Goal: Communication & Community: Answer question/provide support

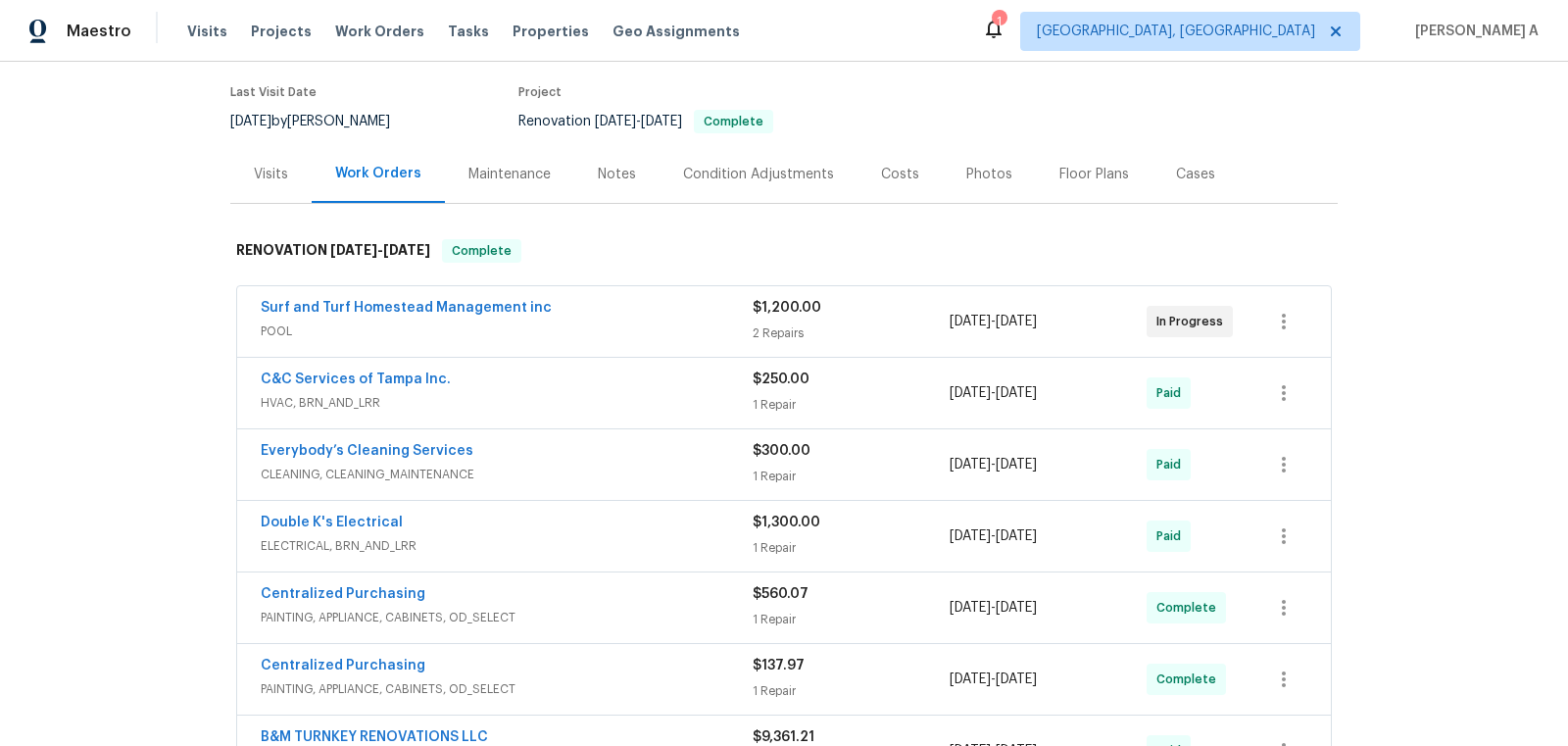
scroll to position [228, 0]
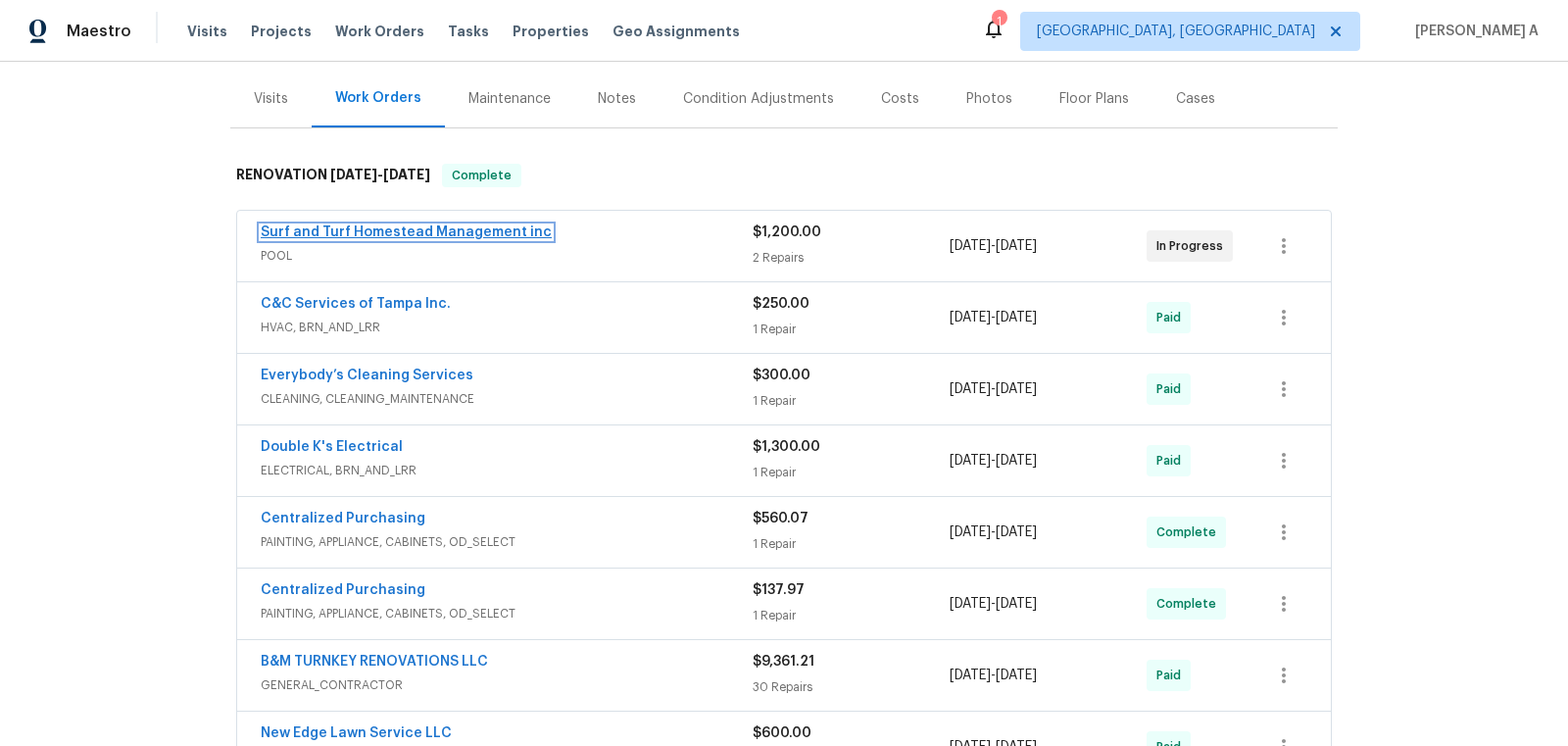
click at [406, 233] on link "Surf and Turf Homestead Management inc" at bounding box center [406, 233] width 291 height 14
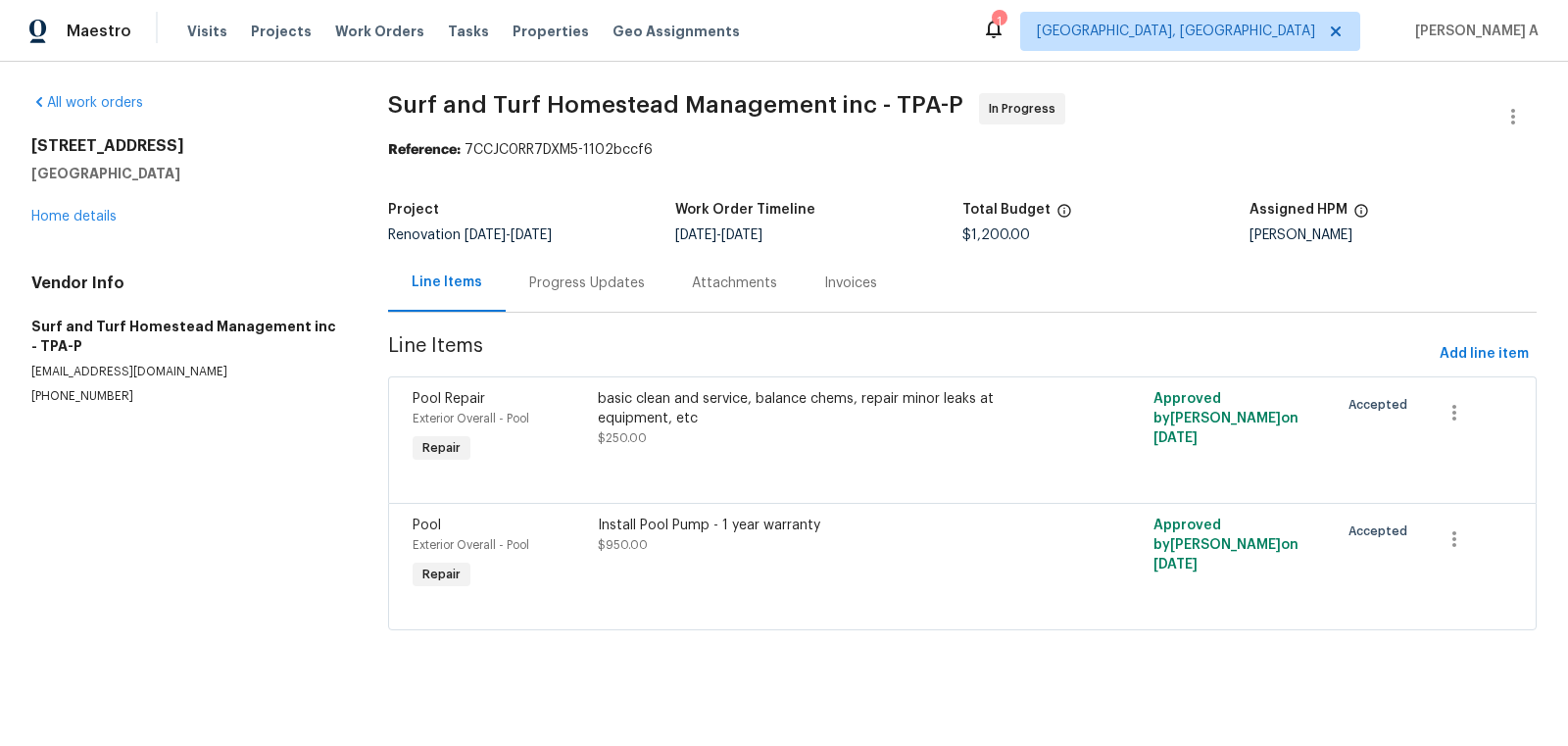
click at [531, 278] on div "Progress Updates" at bounding box center [587, 284] width 116 height 20
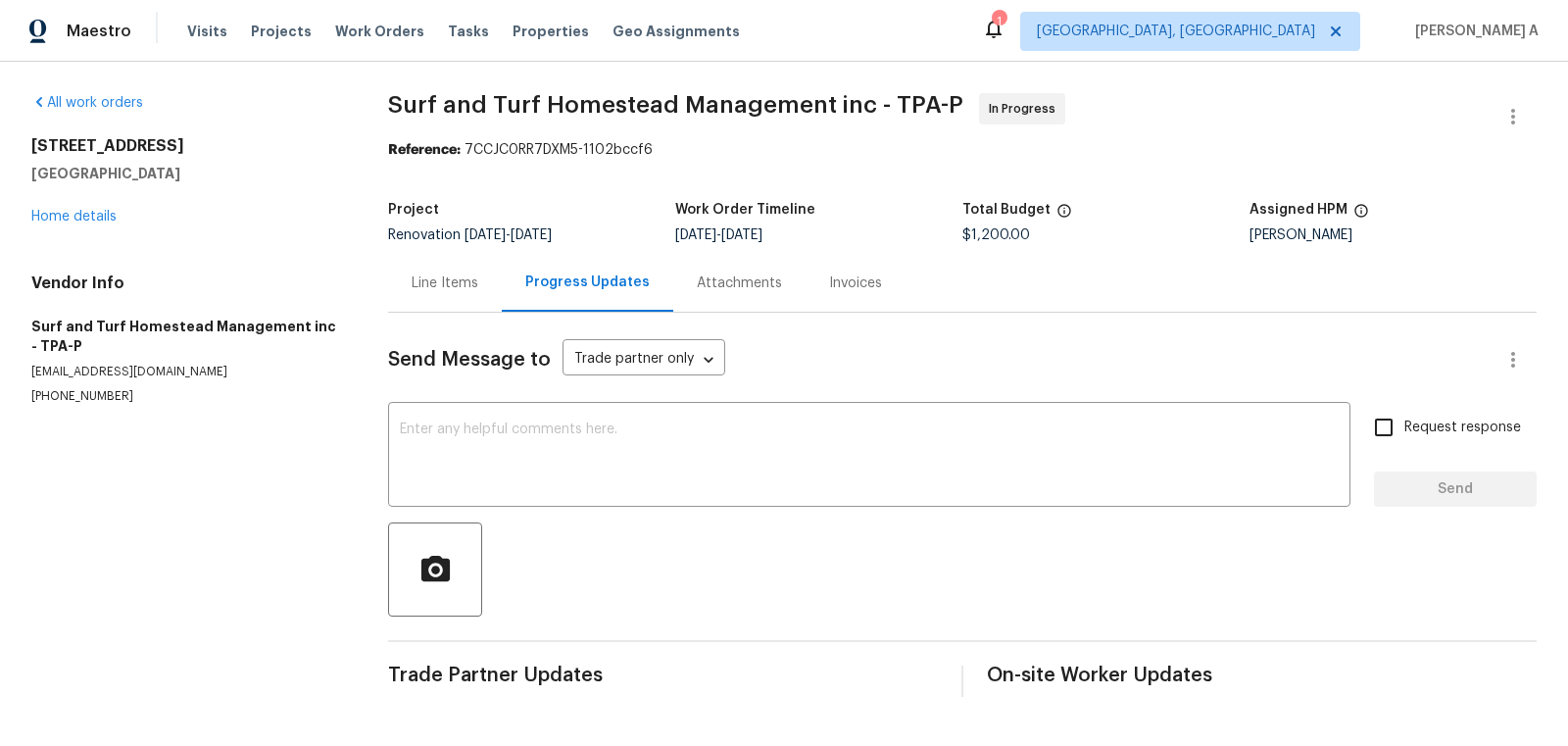
click at [428, 298] on div "Line Items" at bounding box center [445, 283] width 114 height 58
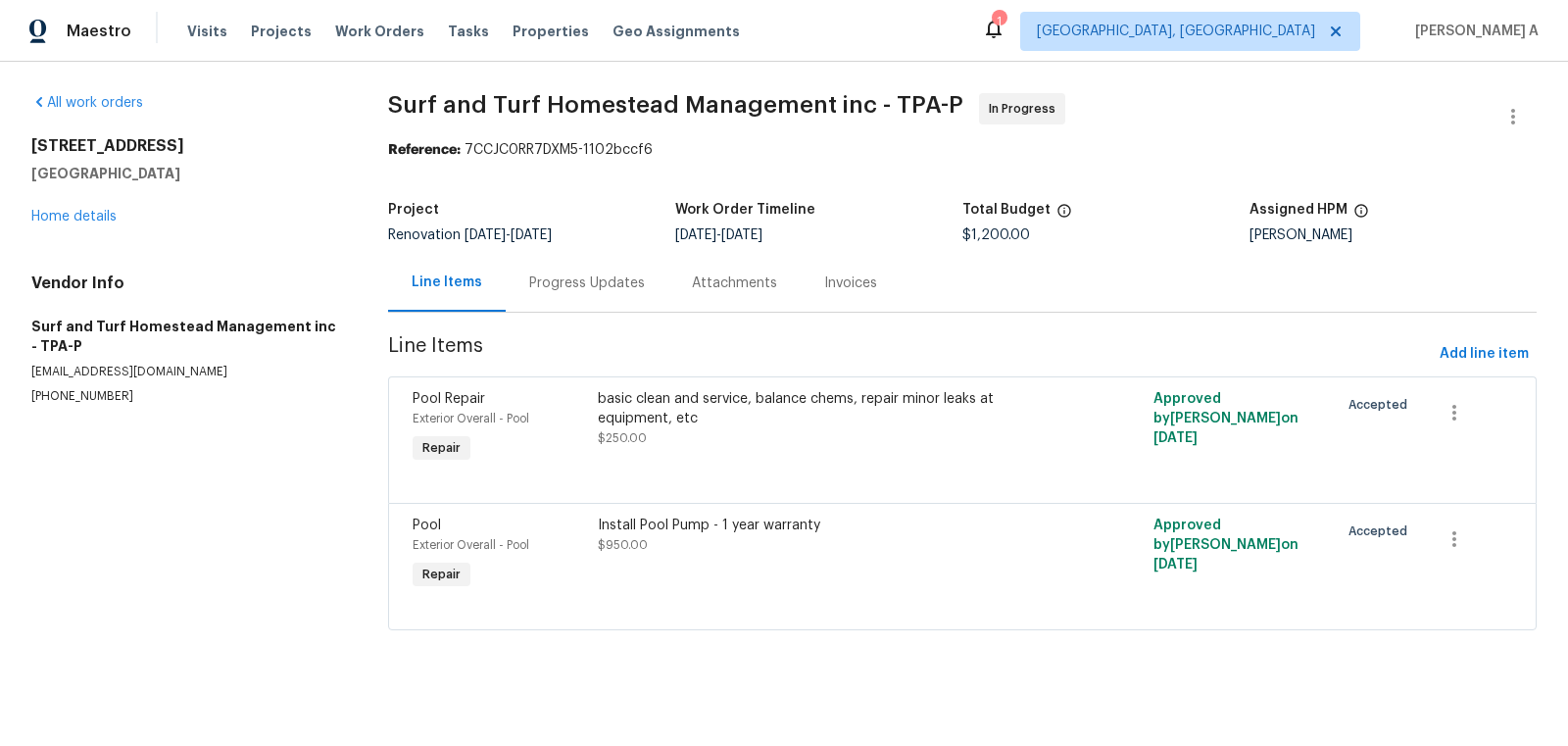
click at [89, 208] on div "1222 Druid Cir Lake Wales, FL 33853 Home details" at bounding box center [186, 181] width 309 height 90
click at [88, 220] on link "Home details" at bounding box center [73, 217] width 85 height 14
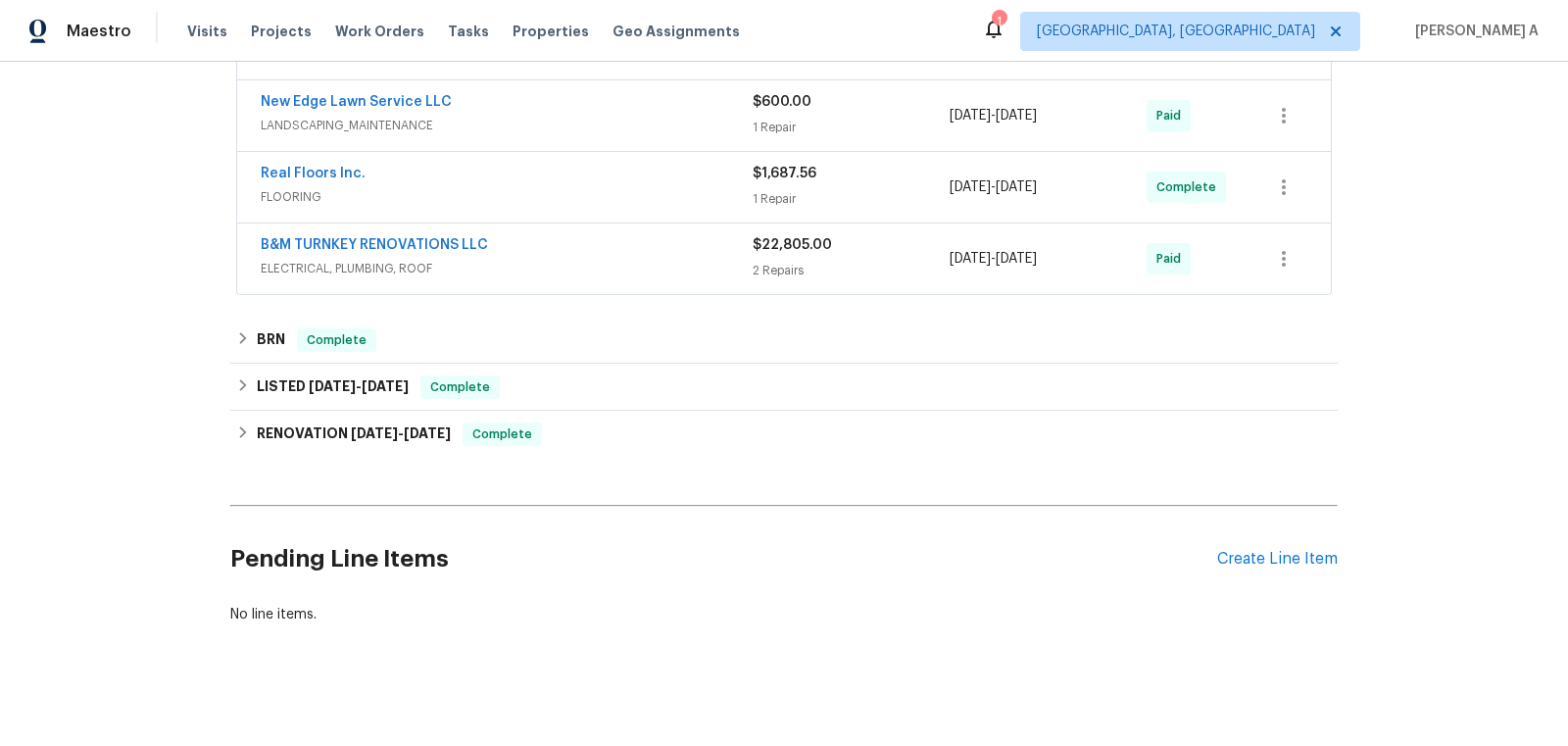
scroll to position [860, 0]
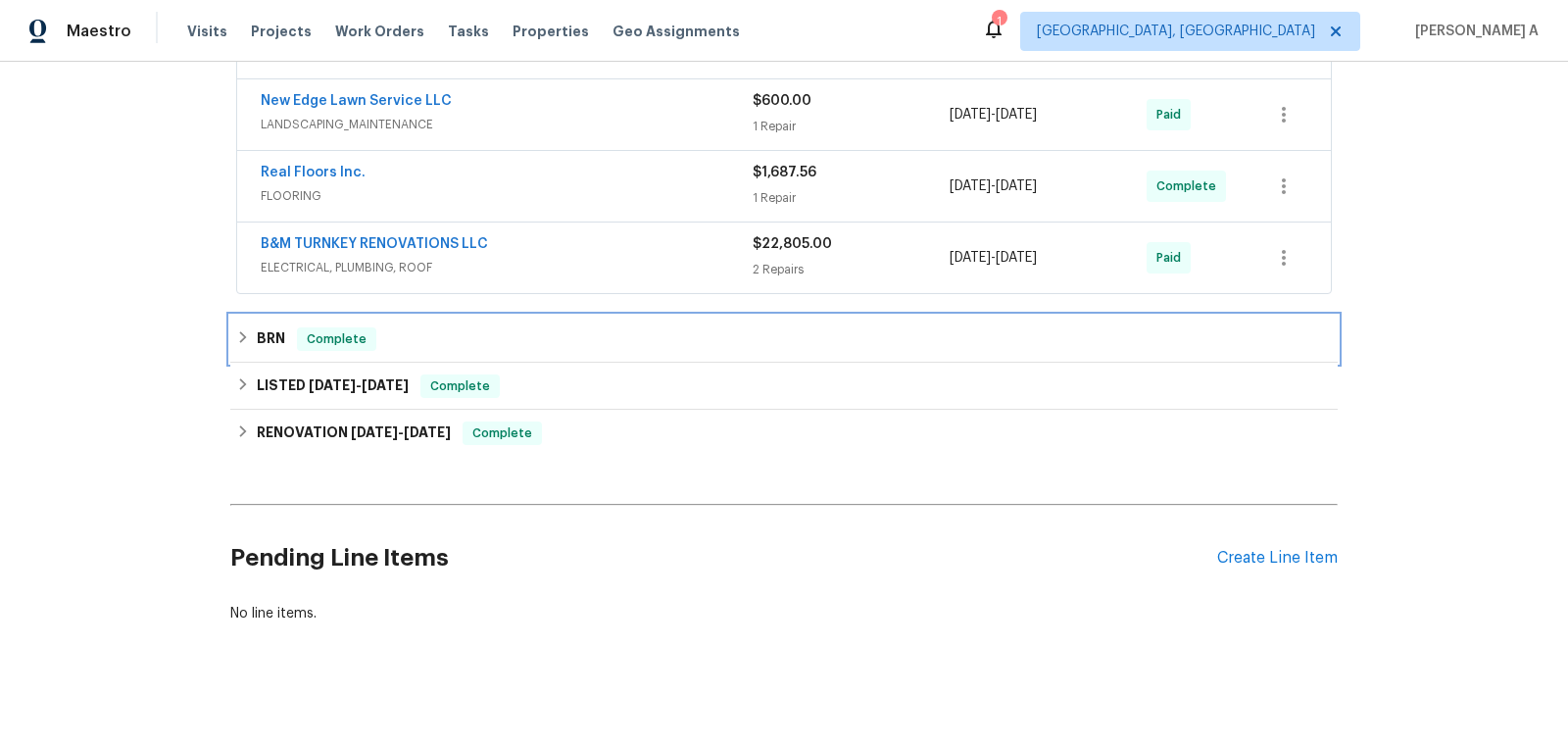
click at [586, 328] on div "BRN Complete" at bounding box center [784, 340] width 1096 height 24
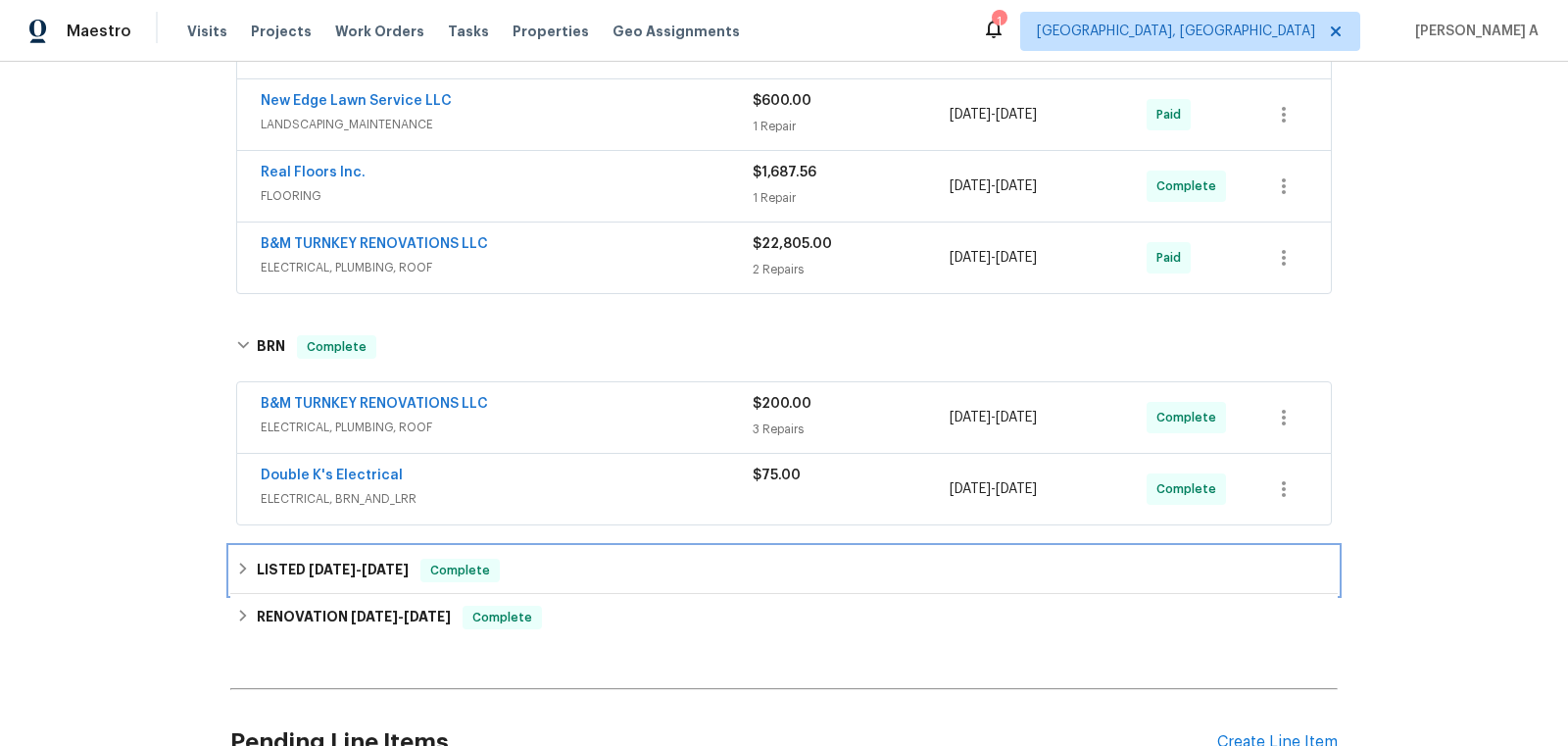
click at [543, 547] on div "LISTED 7/7/25 - 7/11/25 Complete" at bounding box center [784, 570] width 1107 height 47
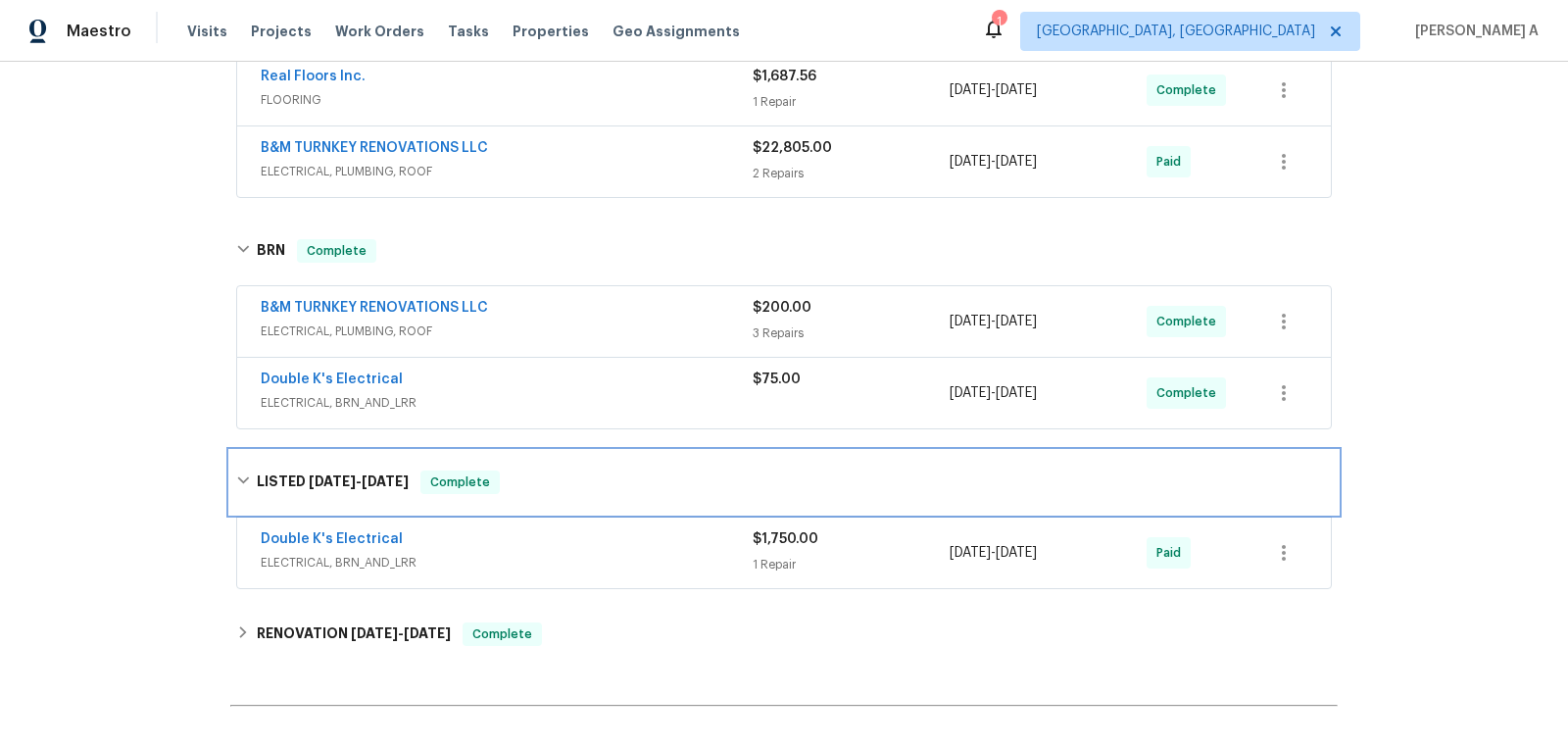
scroll to position [1122, 0]
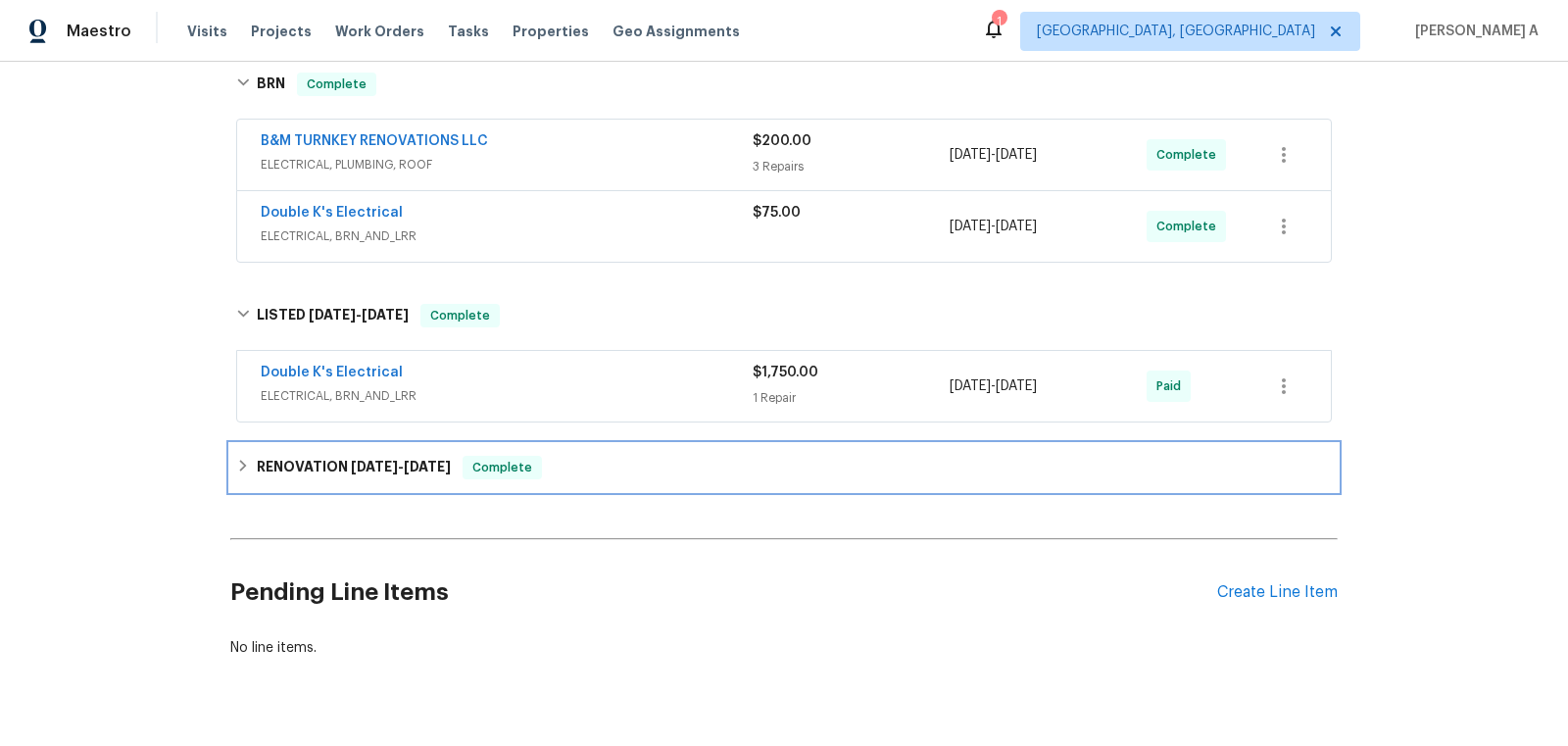
click at [561, 469] on div "RENOVATION 6/20/25 - 6/20/25 Complete" at bounding box center [784, 467] width 1107 height 47
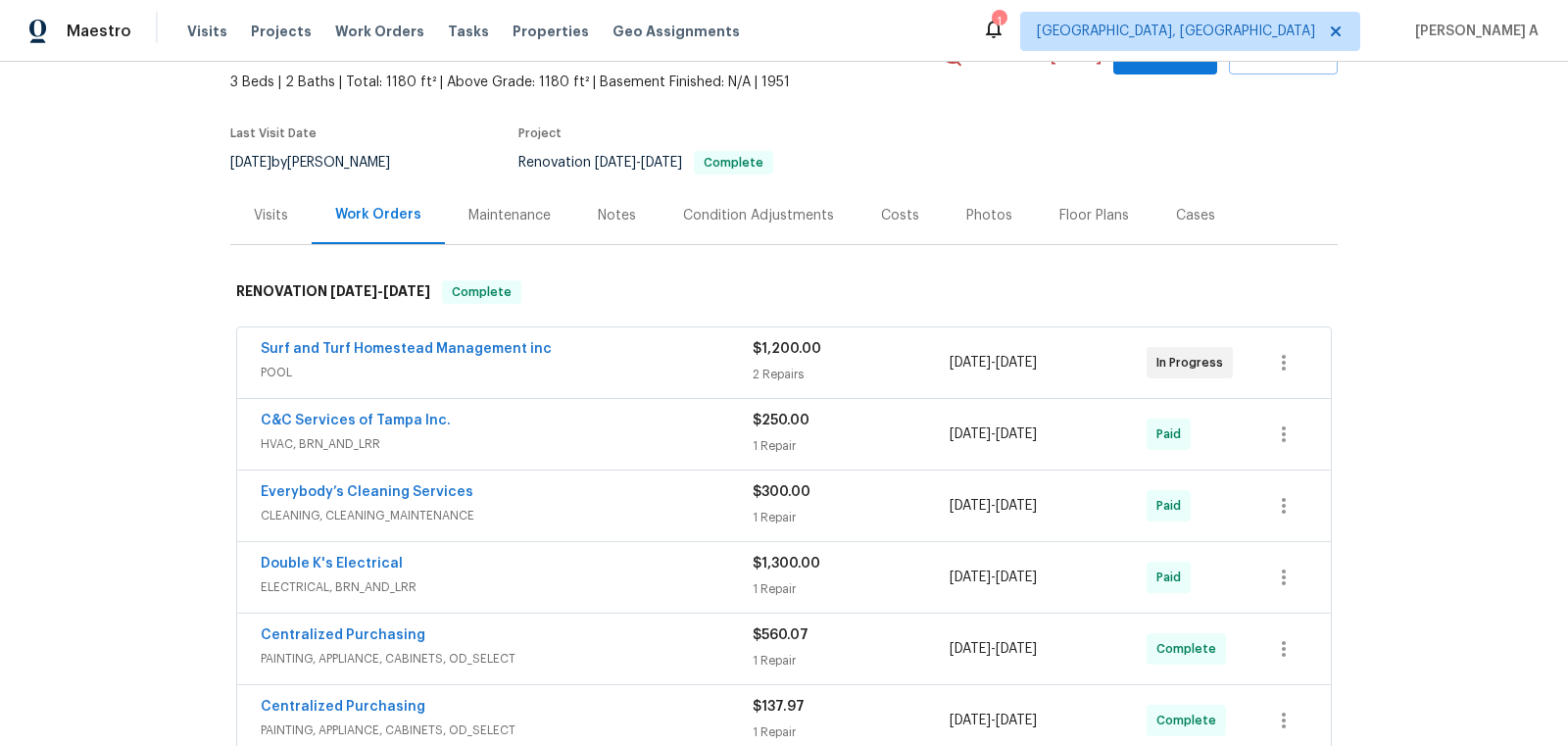
scroll to position [110, 0]
click at [459, 348] on link "Surf and Turf Homestead Management inc" at bounding box center [406, 351] width 291 height 14
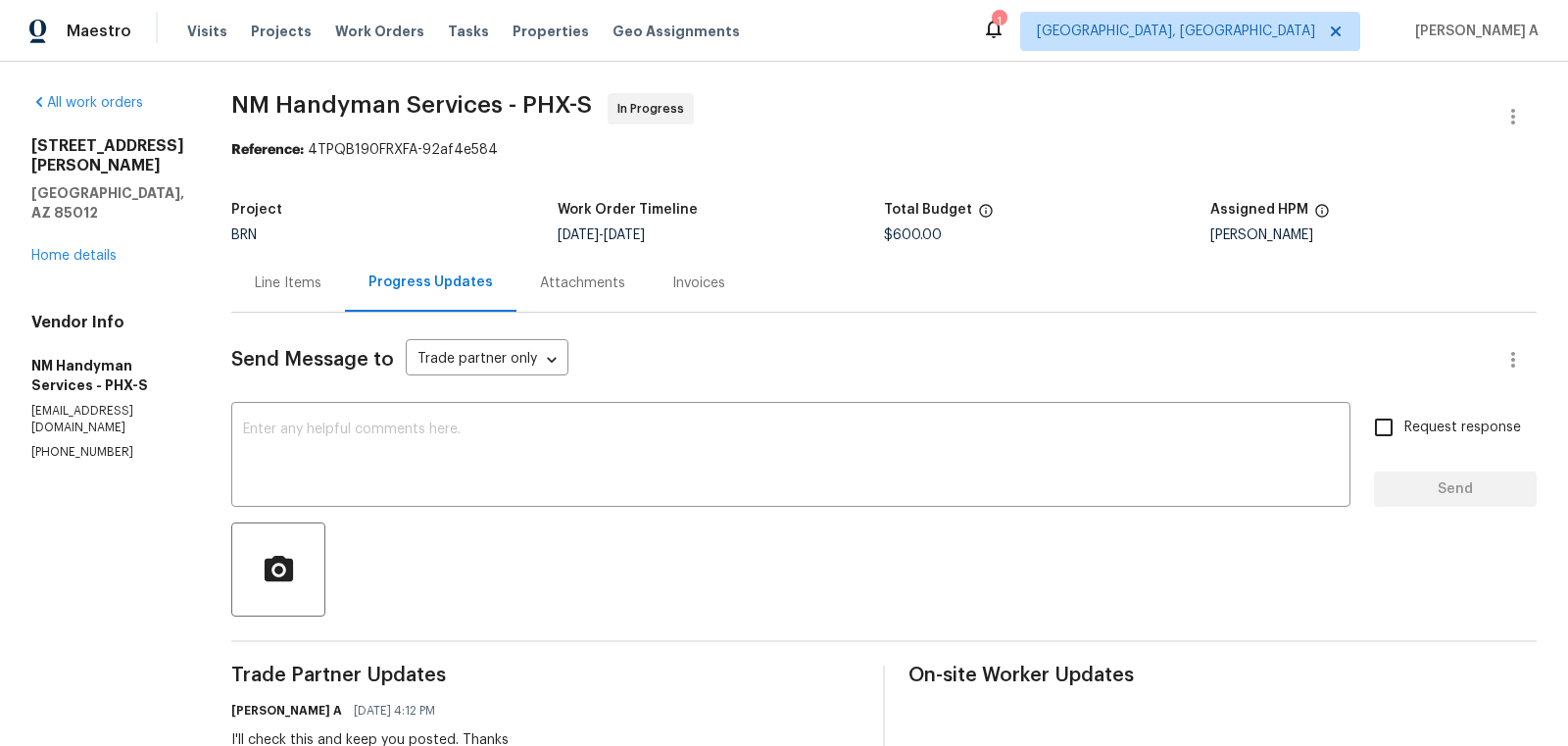
click at [309, 286] on div "Line Items" at bounding box center [287, 284] width 67 height 20
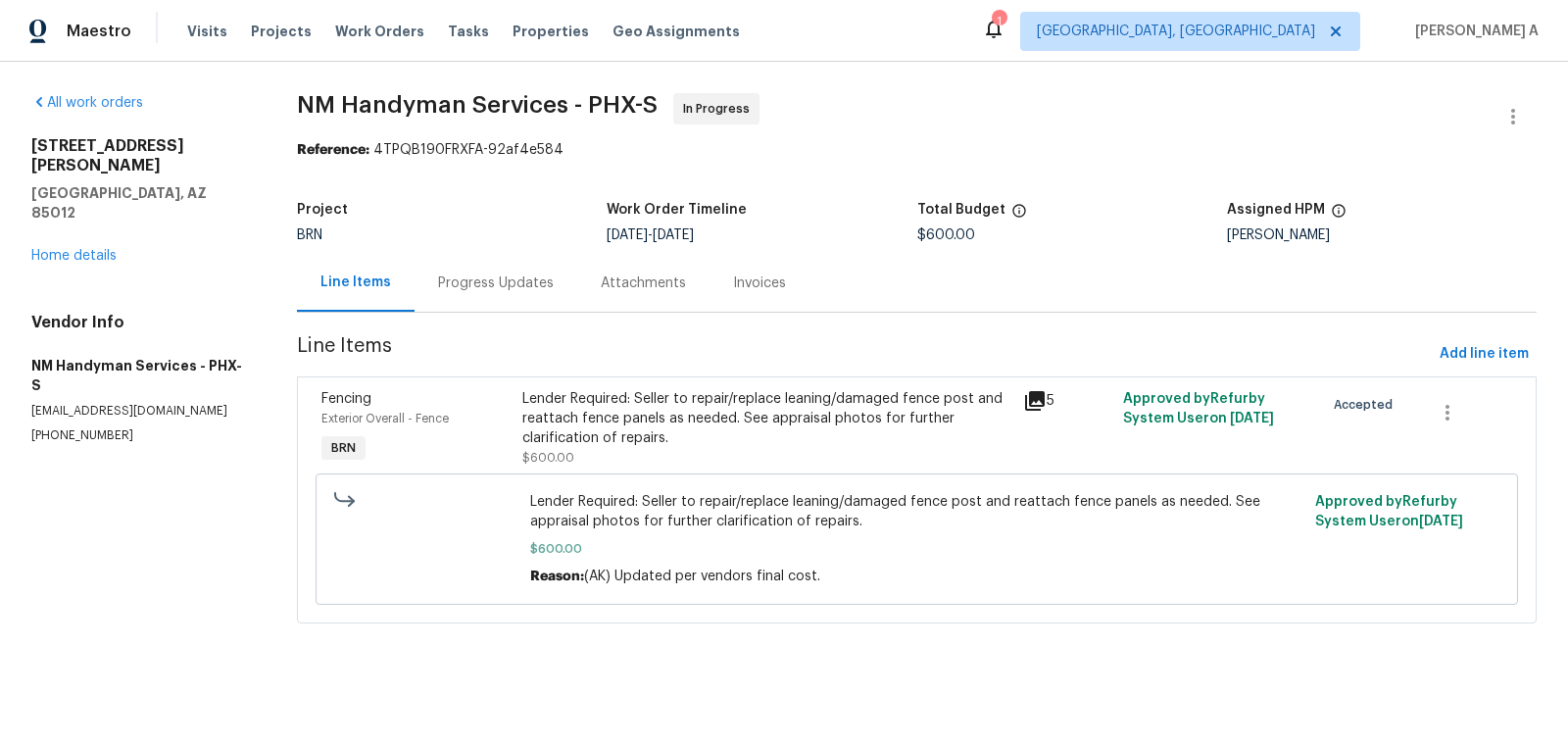
click at [487, 294] on div "Progress Updates" at bounding box center [495, 283] width 163 height 58
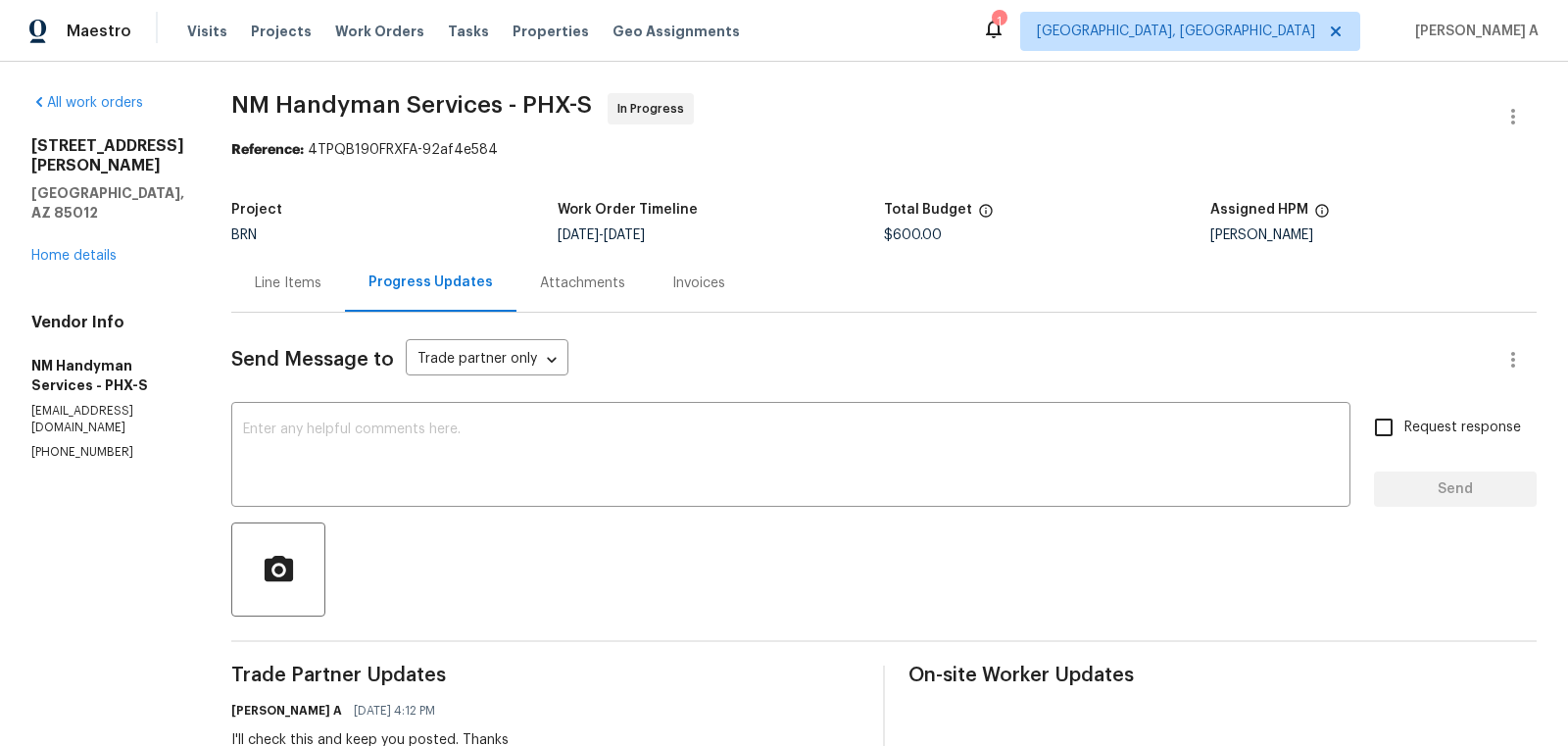
click at [292, 284] on div "Line Items" at bounding box center [287, 284] width 67 height 20
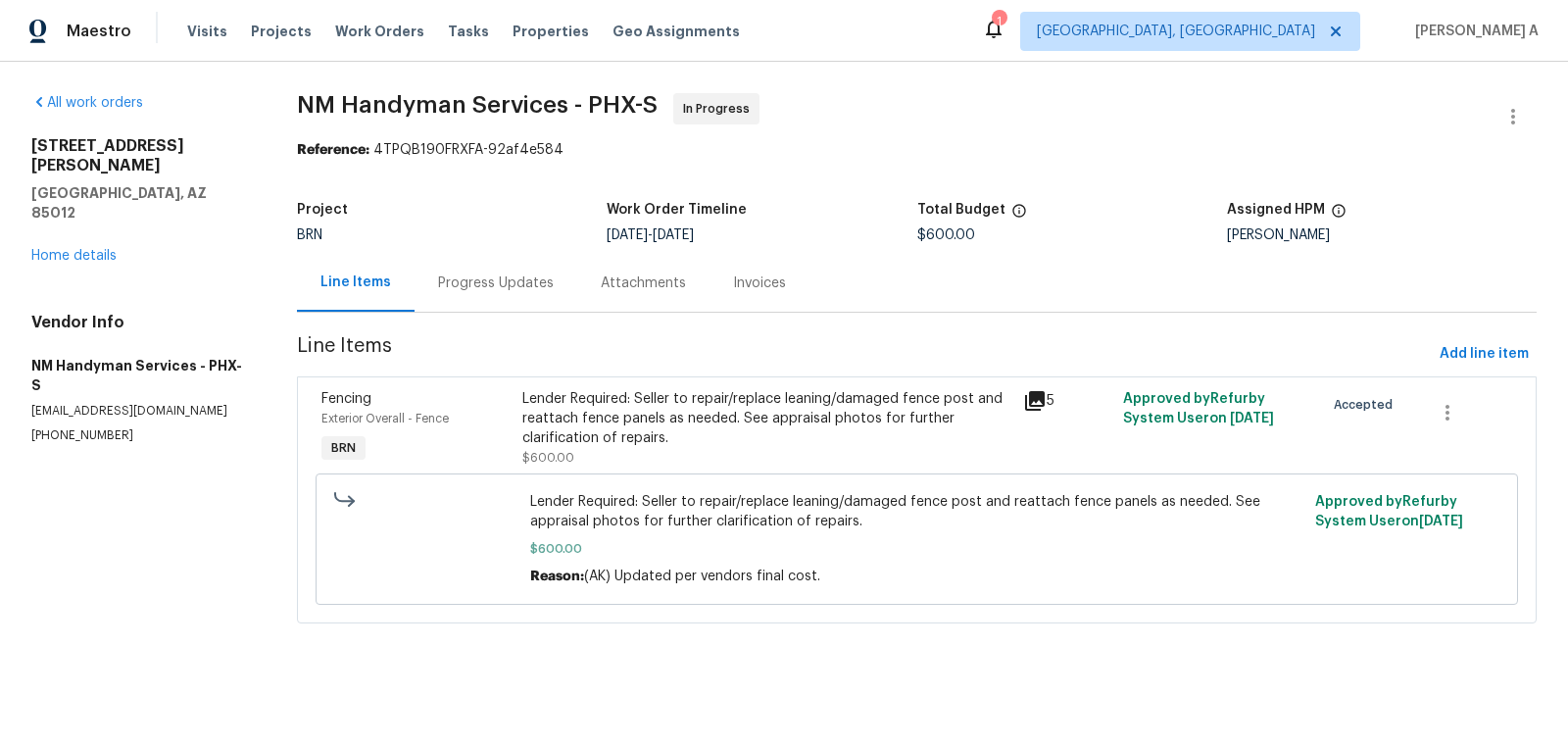
click at [663, 414] on div "Lender Required: Seller to repair/replace leaning/damaged fence post and reatta…" at bounding box center [767, 418] width 489 height 59
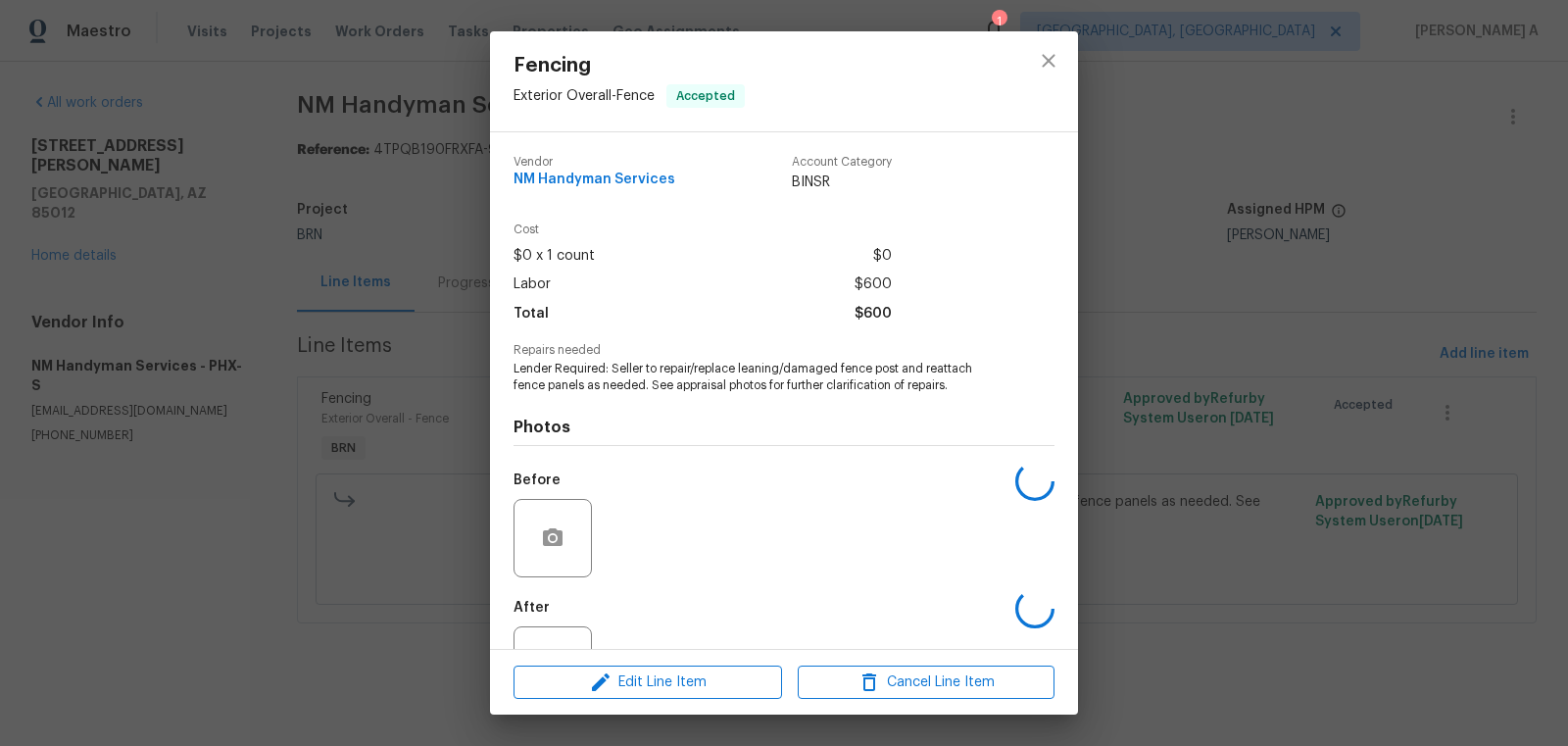
scroll to position [75, 0]
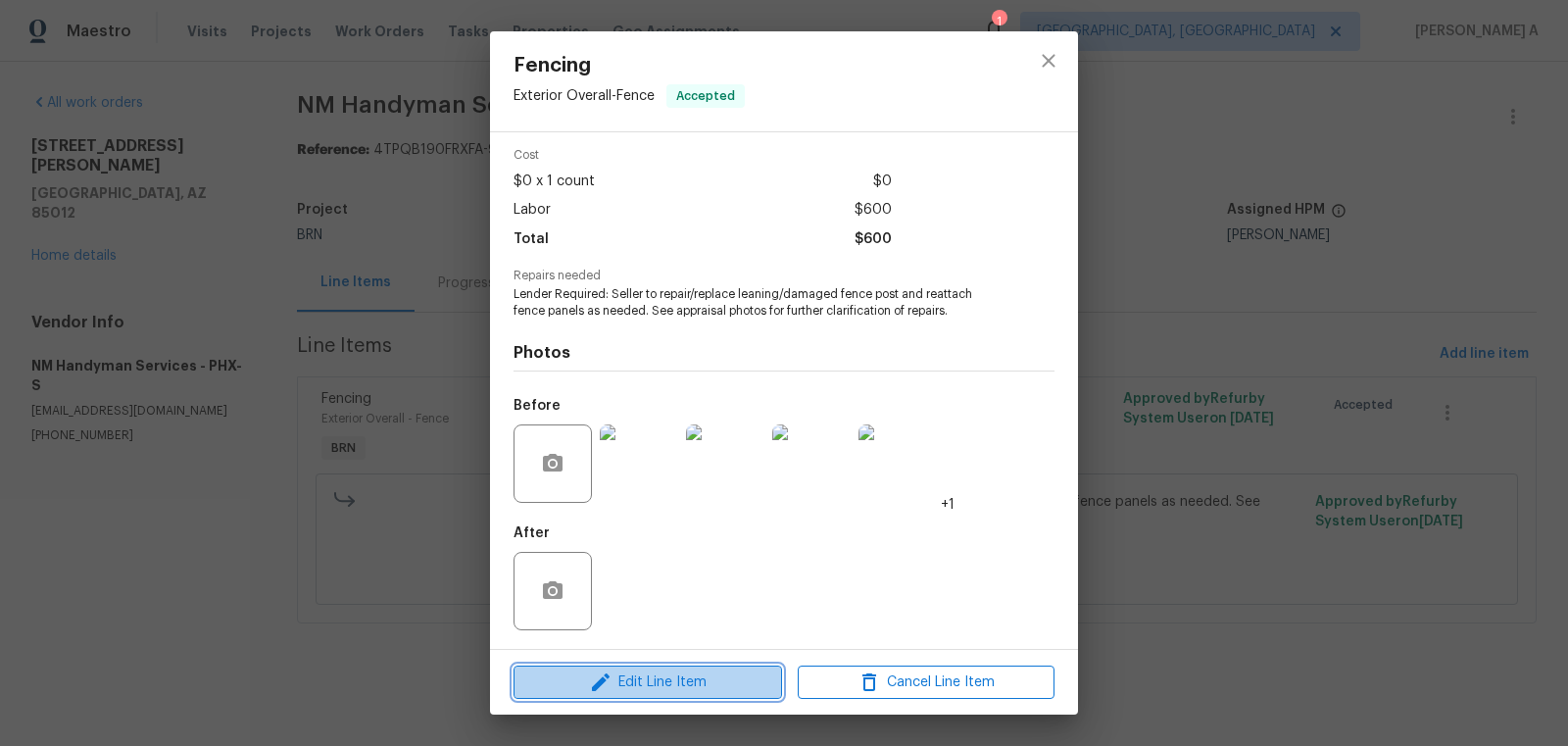
click at [683, 681] on span "Edit Line Item" at bounding box center [647, 682] width 257 height 25
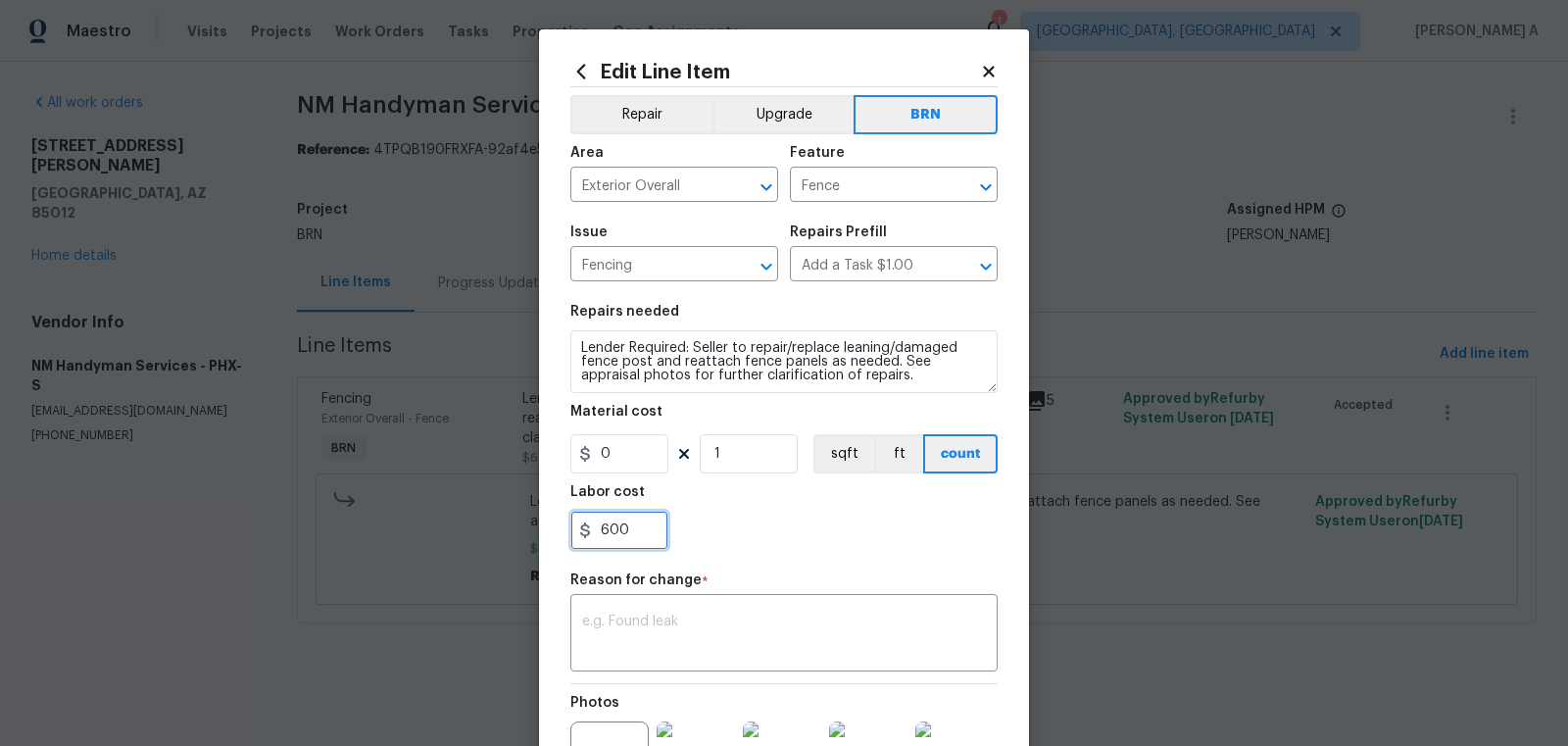
drag, startPoint x: 645, startPoint y: 544, endPoint x: 573, endPoint y: 544, distance: 72.0
click at [573, 544] on input "600" at bounding box center [619, 529] width 98 height 39
paste input "138"
type input "1380"
click at [701, 628] on textarea at bounding box center [784, 635] width 403 height 41
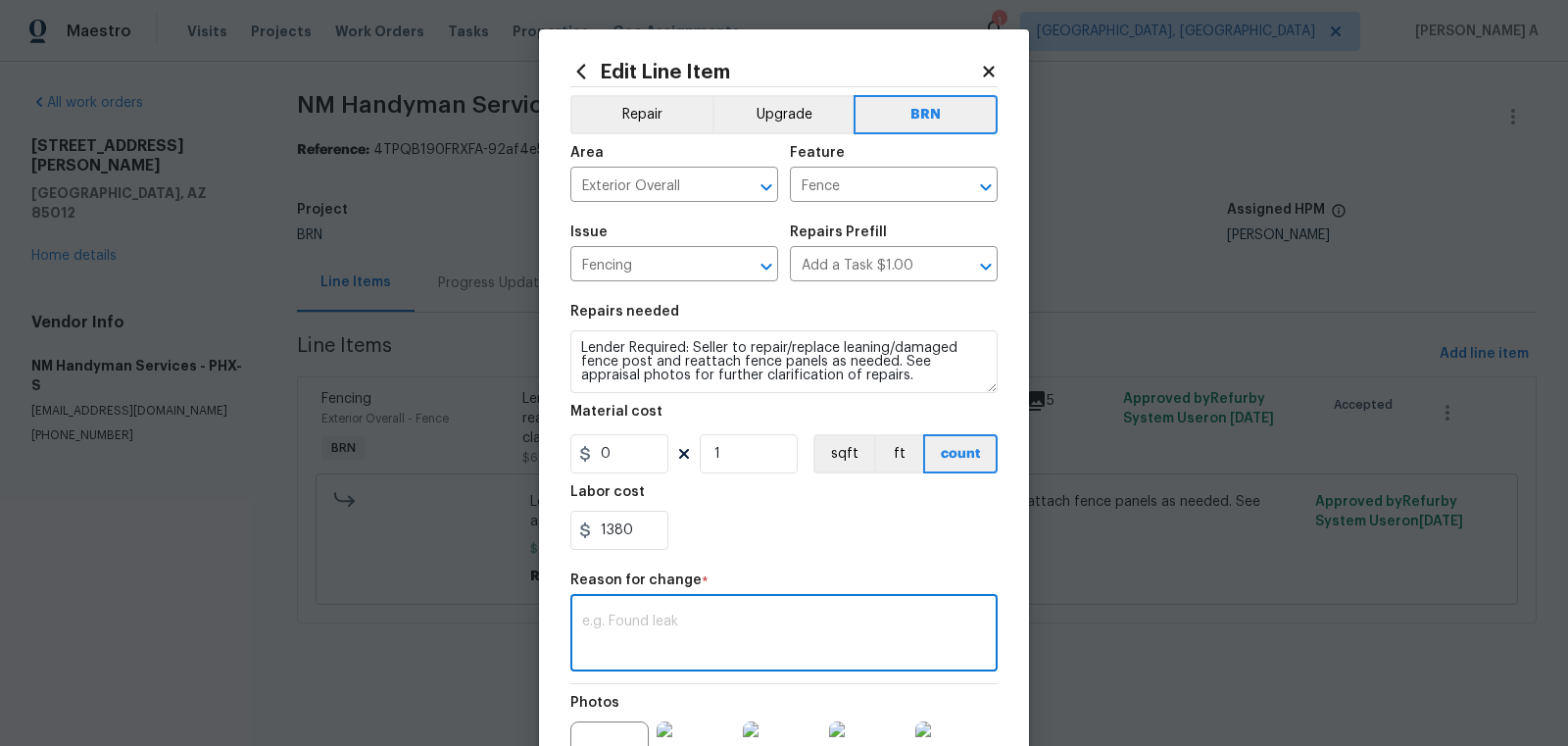
click at [681, 637] on textarea at bounding box center [784, 635] width 403 height 41
paste textarea "(AK) Updated cost per BR team’s approval."
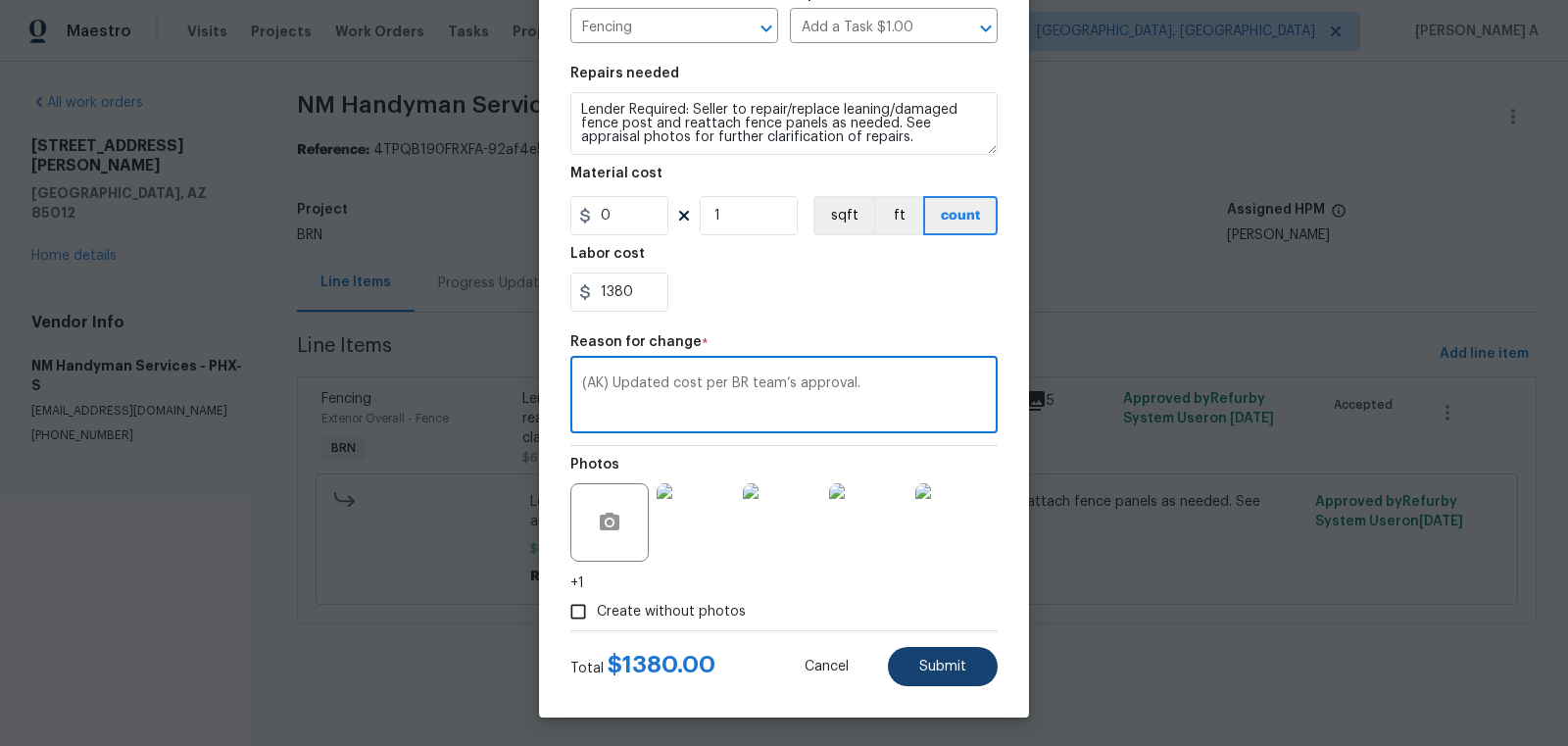
type textarea "(AK) Updated cost per BR team’s approval."
click at [933, 670] on span "Submit" at bounding box center [942, 667] width 47 height 15
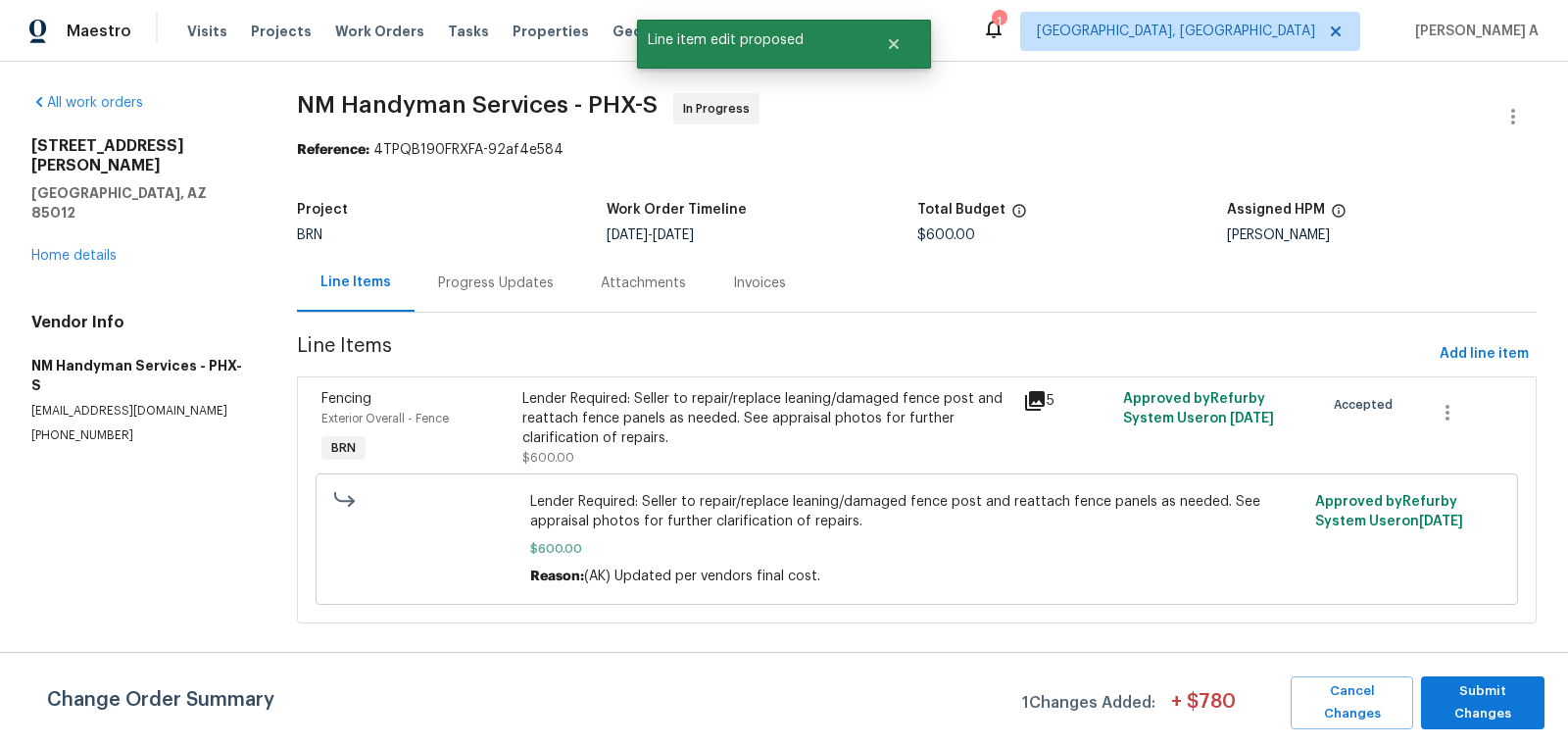
scroll to position [0, 0]
click at [1461, 706] on span "Submit Changes" at bounding box center [1482, 702] width 104 height 45
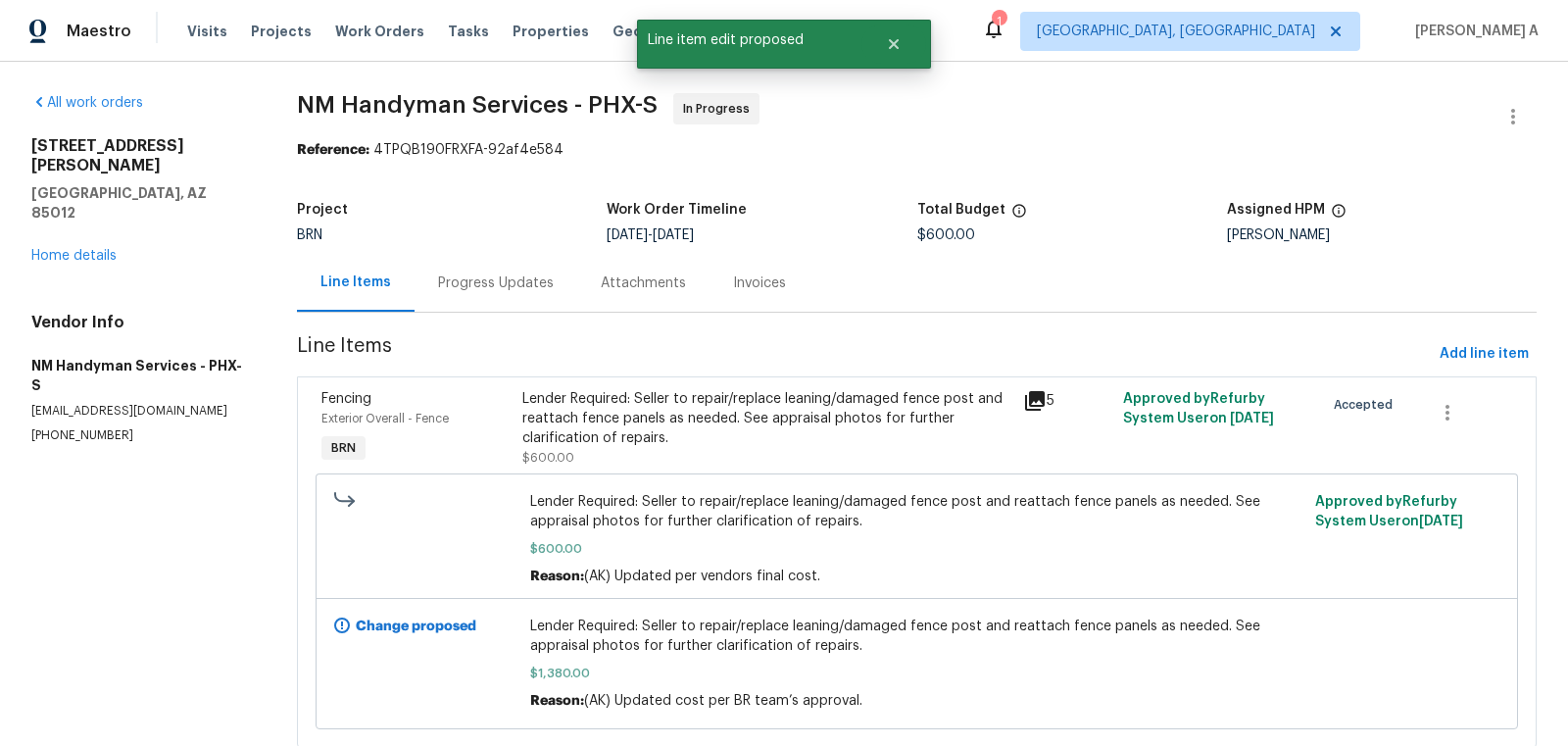
click at [490, 290] on div "Progress Updates" at bounding box center [496, 284] width 116 height 20
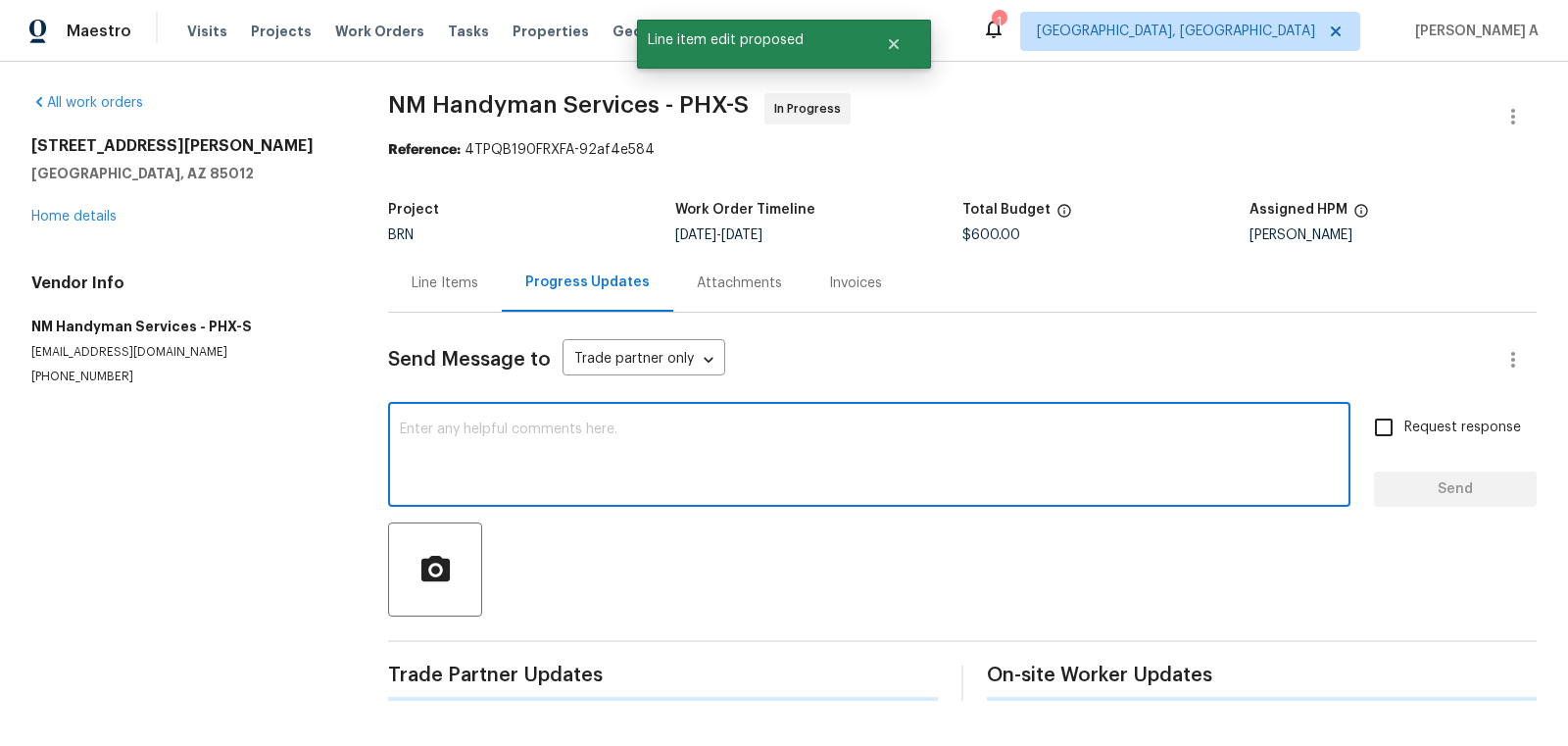
click at [571, 442] on textarea at bounding box center [869, 456] width 938 height 69
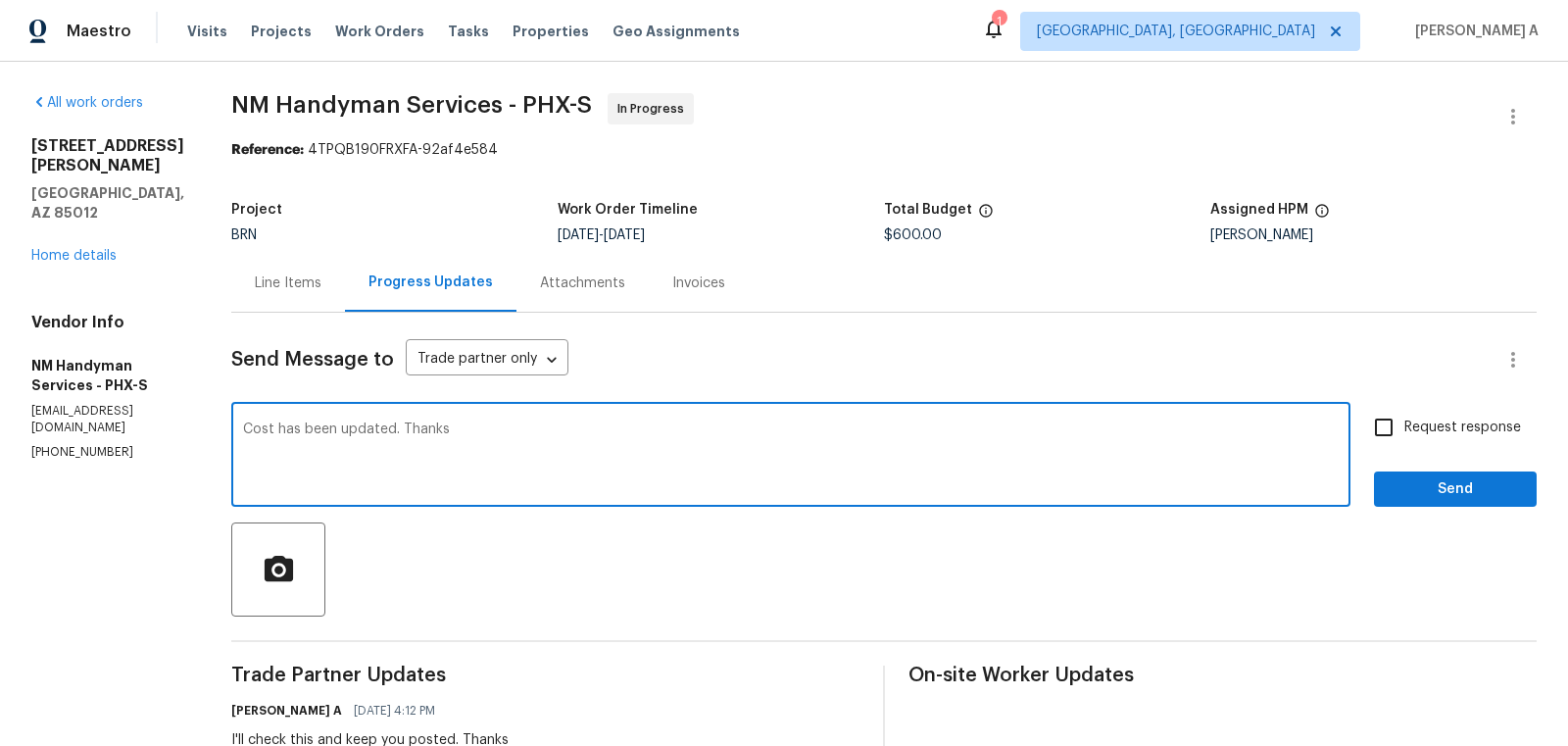
drag, startPoint x: 395, startPoint y: 430, endPoint x: 585, endPoint y: 430, distance: 190.0
click at [586, 430] on textarea "Cost has been updated. Thanks" at bounding box center [790, 456] width 1096 height 69
click at [452, 431] on textarea "Cost has been updated. Can you please confirm if we can c" at bounding box center [790, 456] width 1096 height 69
drag, startPoint x: 494, startPoint y: 429, endPoint x: 716, endPoint y: 426, distance: 222.0
click at [717, 428] on textarea "Cost has been updated. Can you please confirm if we can c" at bounding box center [790, 456] width 1096 height 69
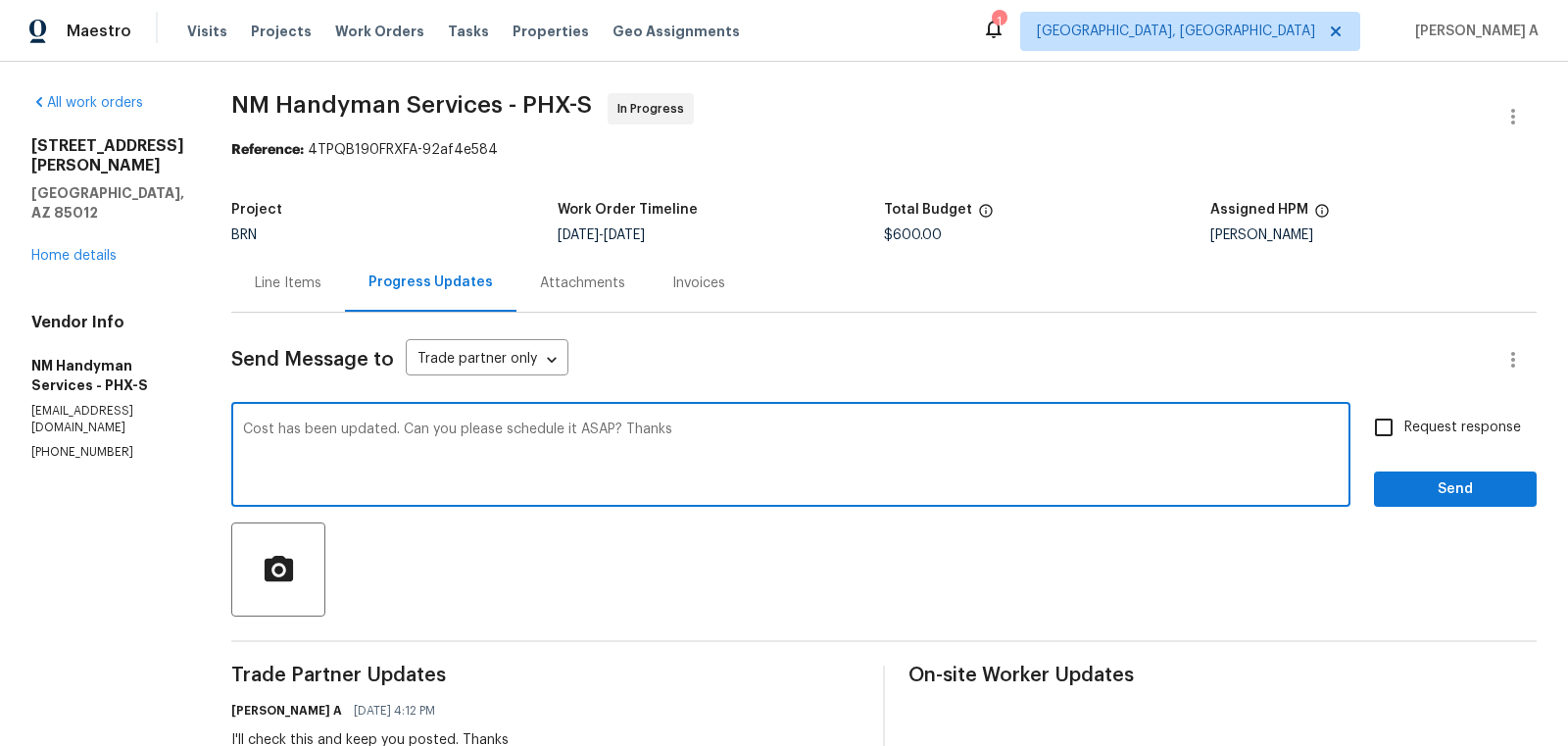
type textarea "Cost has been updated. Can you please schedule it ASAP? Thanks"
click at [1387, 438] on input "Request response" at bounding box center [1383, 426] width 41 height 41
checkbox input "true"
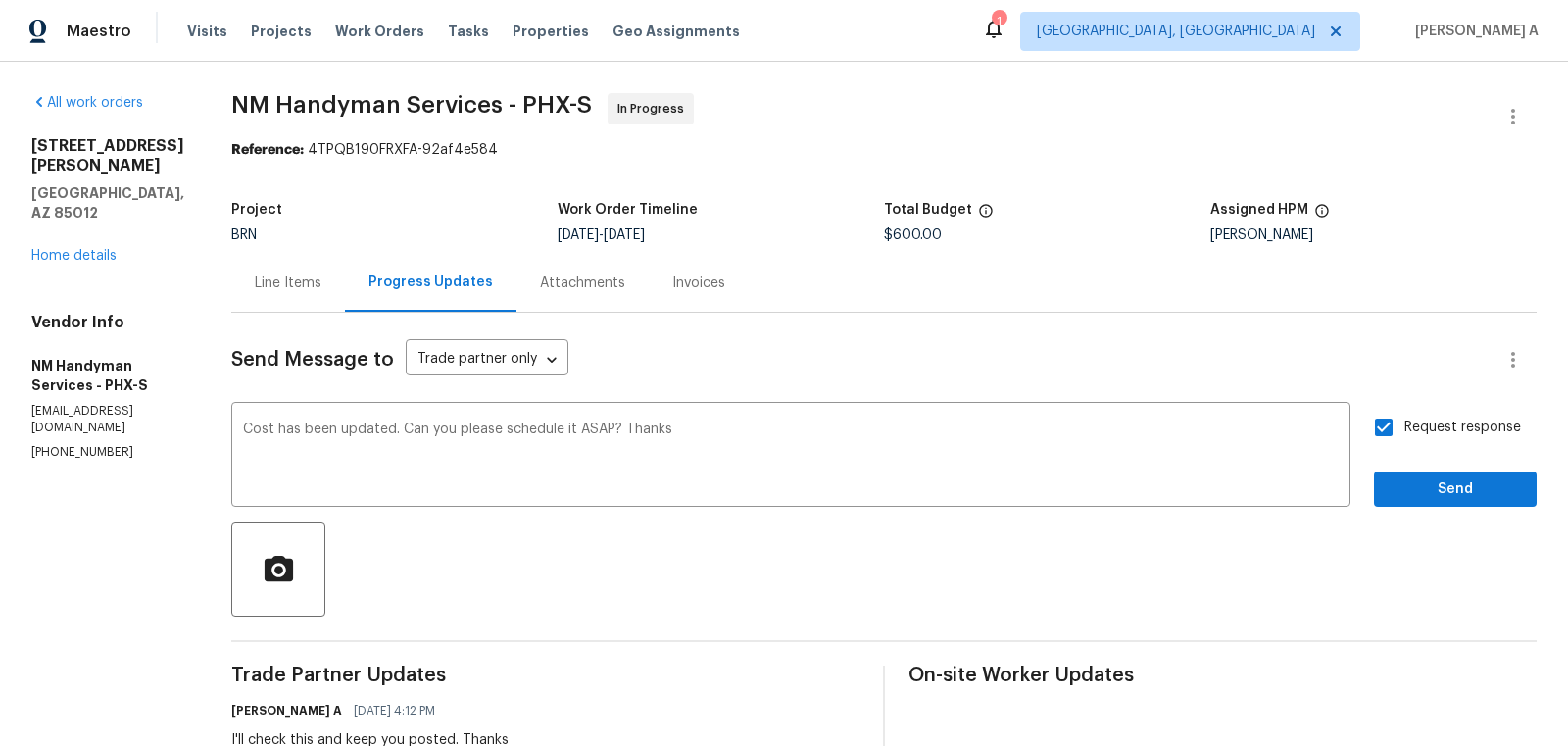
click at [1404, 468] on div "Request response Send" at bounding box center [1454, 456] width 163 height 100
click at [1420, 490] on span "Send" at bounding box center [1455, 489] width 132 height 25
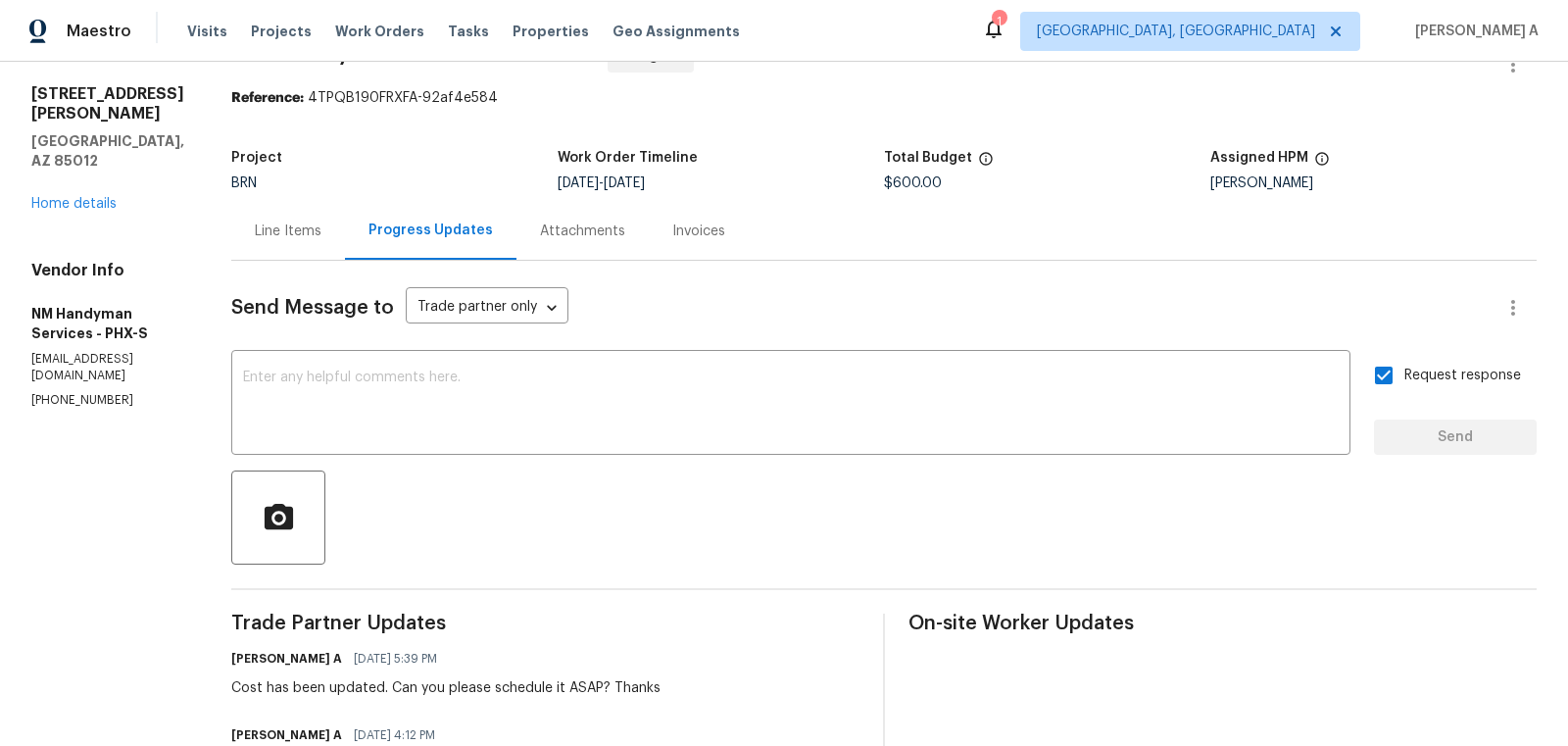
scroll to position [21, 0]
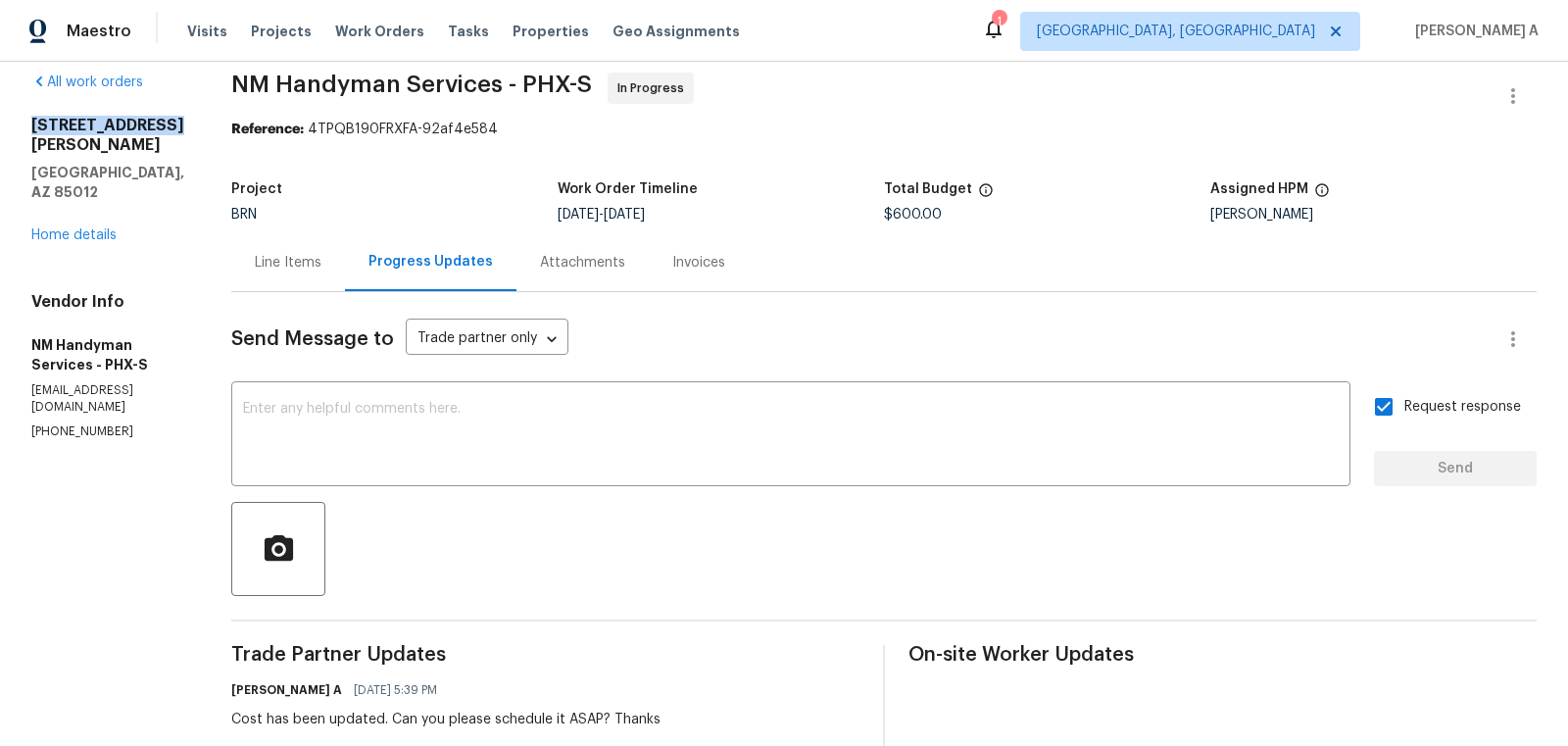
drag, startPoint x: 35, startPoint y: 117, endPoint x: 186, endPoint y: 122, distance: 151.1
copy h2 "309 E Weldon Ave"
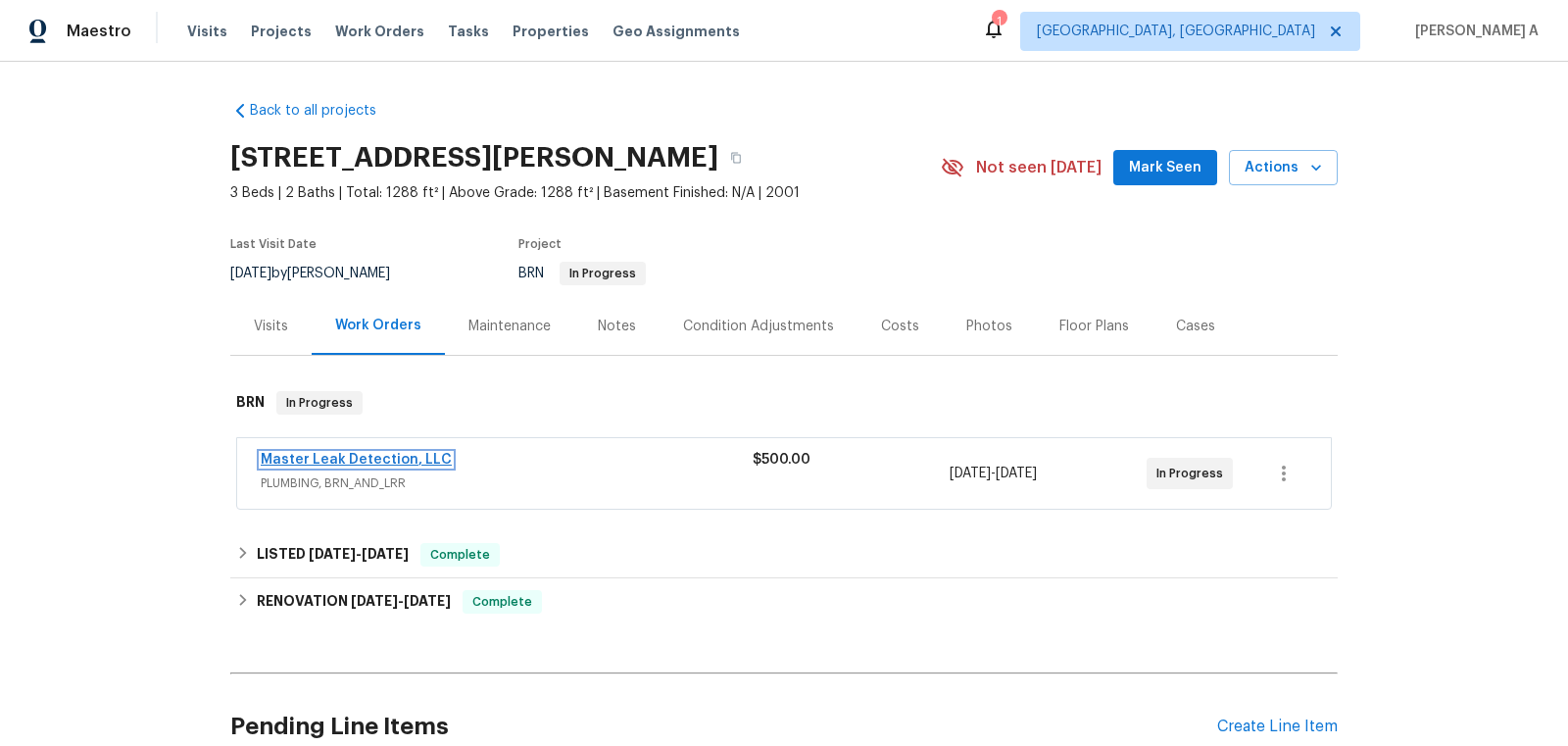
click at [327, 456] on link "Master Leak Detection, LLC" at bounding box center [355, 460] width 191 height 14
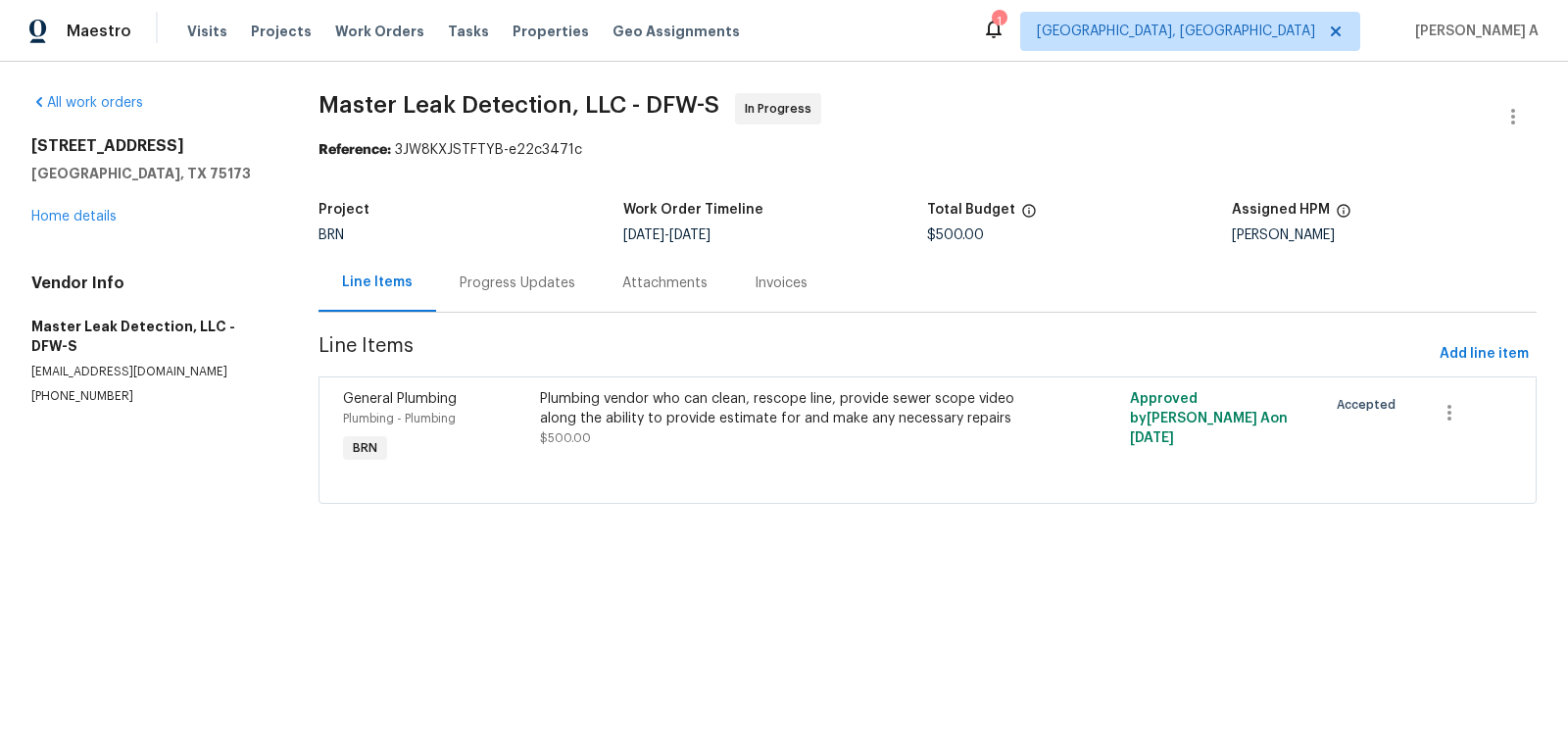
click at [508, 274] on div "Progress Updates" at bounding box center [517, 284] width 116 height 20
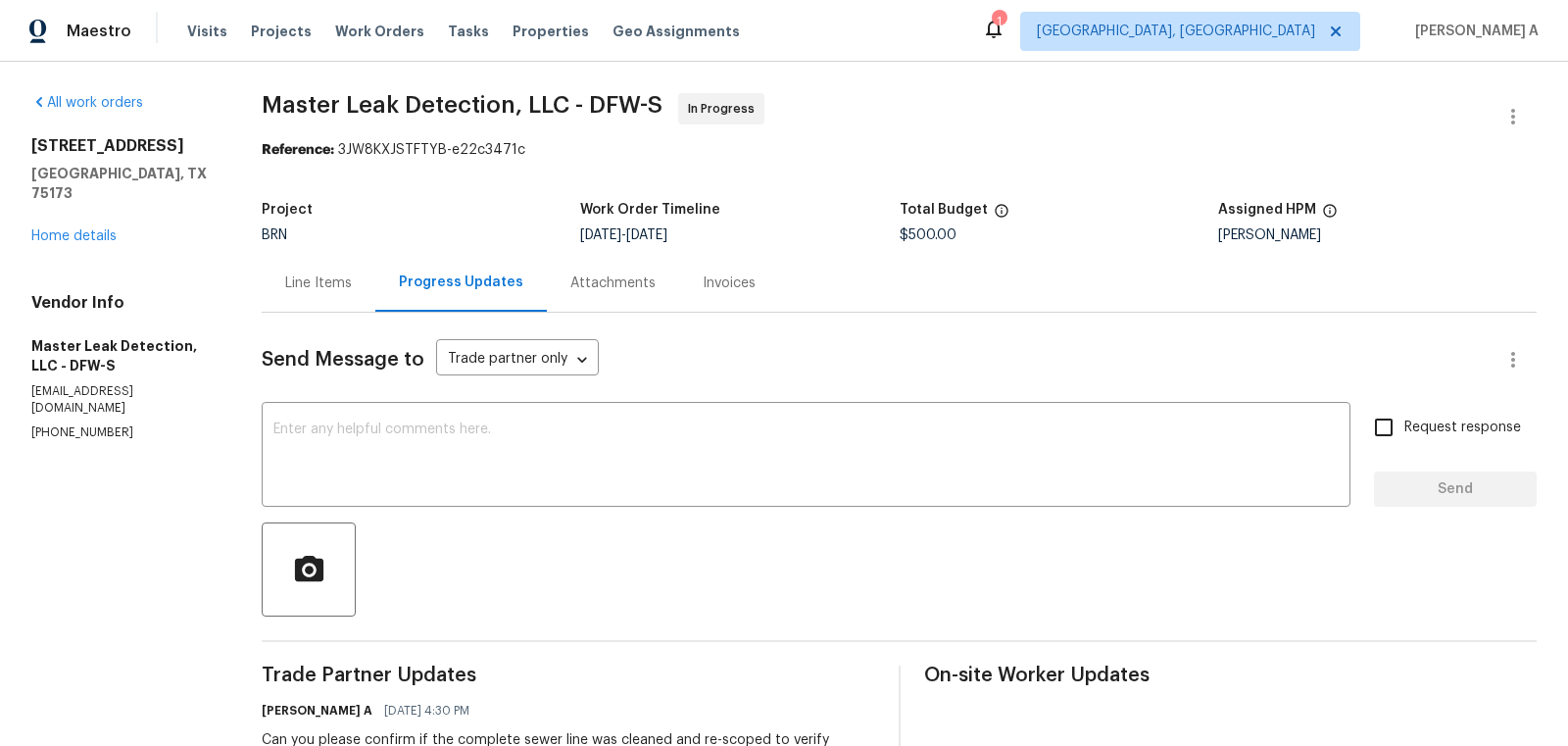
click at [332, 289] on div "Line Items" at bounding box center [318, 284] width 67 height 20
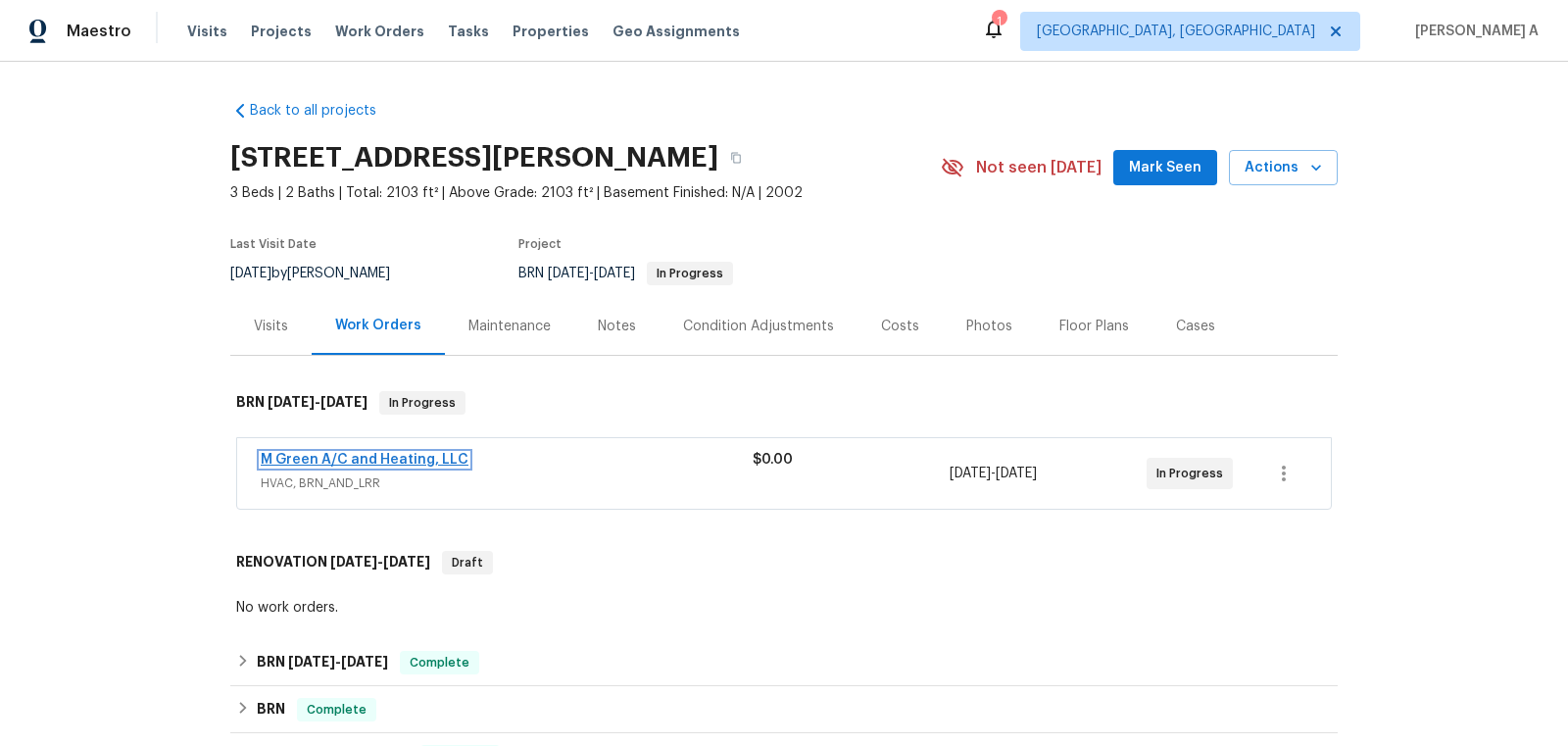
click at [357, 462] on link "M Green A/C and Heating, LLC" at bounding box center [364, 460] width 208 height 14
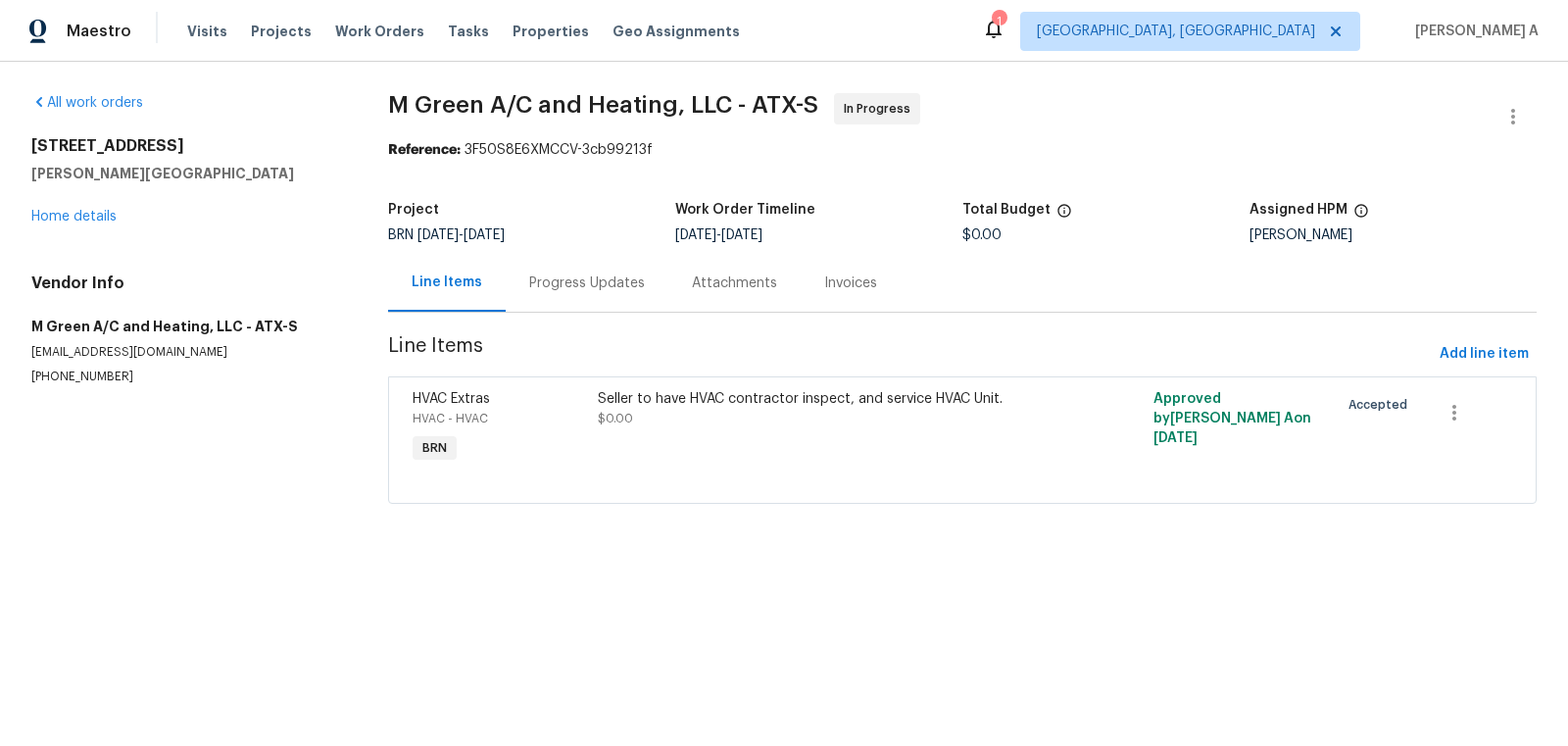
click at [533, 279] on div "Progress Updates" at bounding box center [587, 284] width 116 height 20
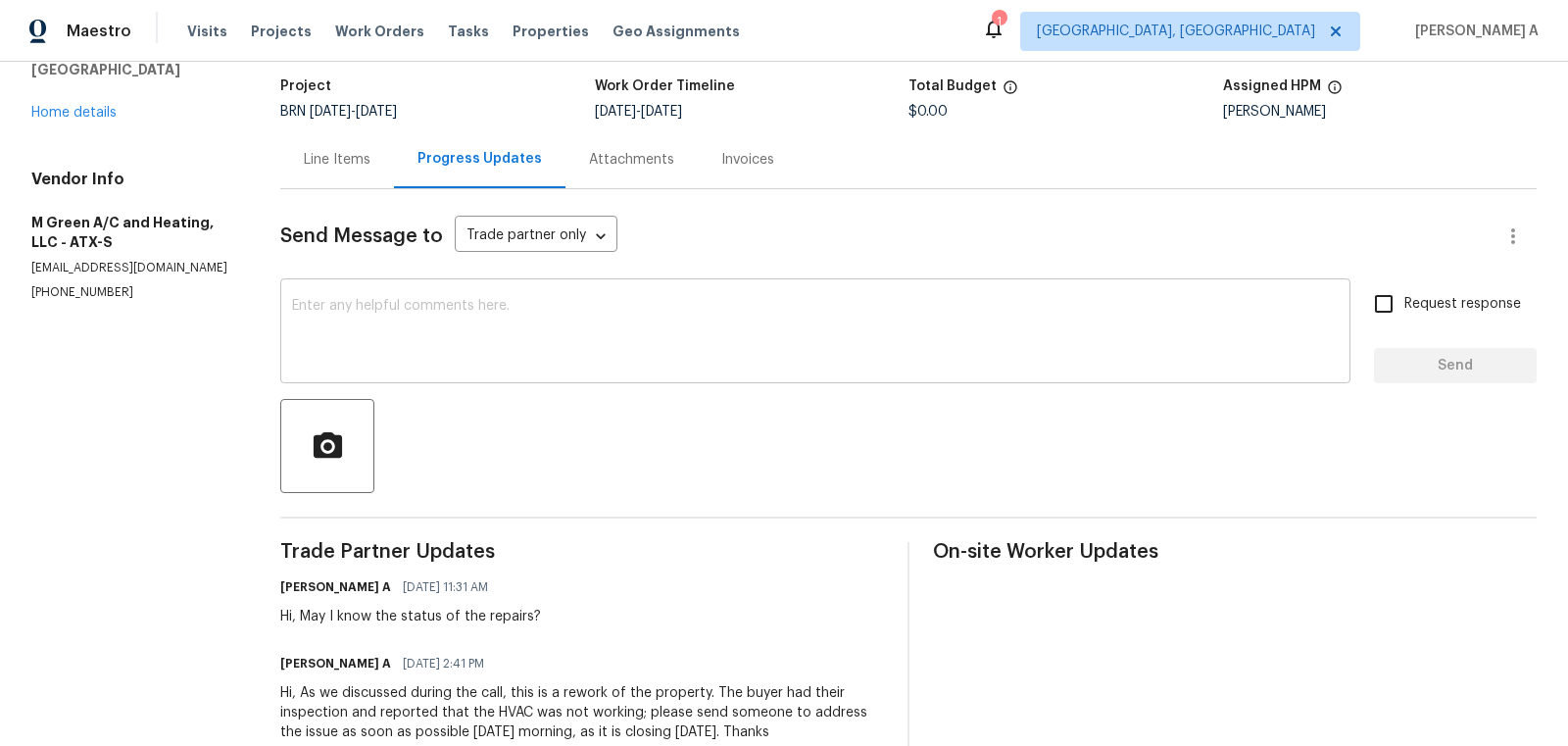
scroll to position [126, 0]
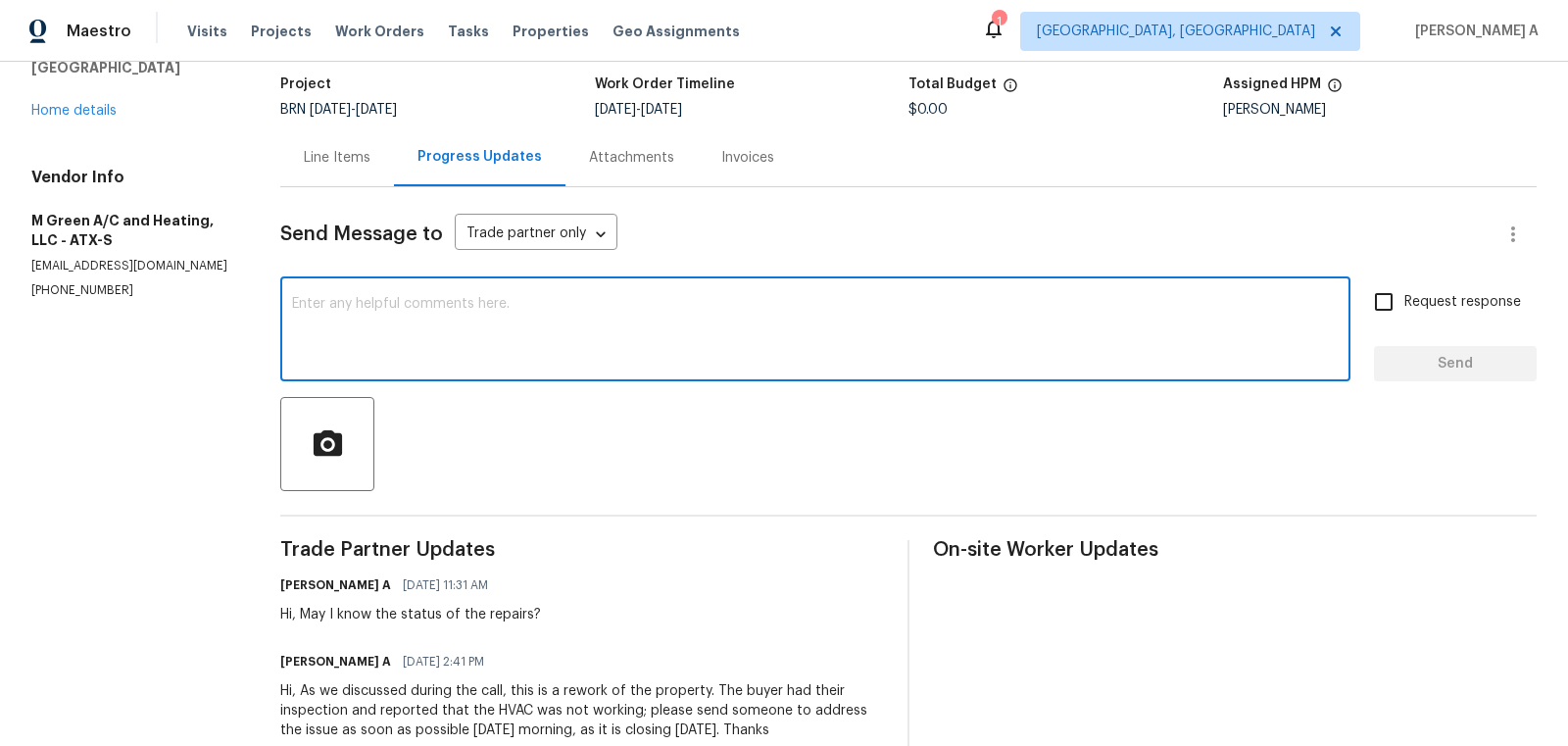
click at [536, 336] on textarea at bounding box center [815, 331] width 1046 height 69
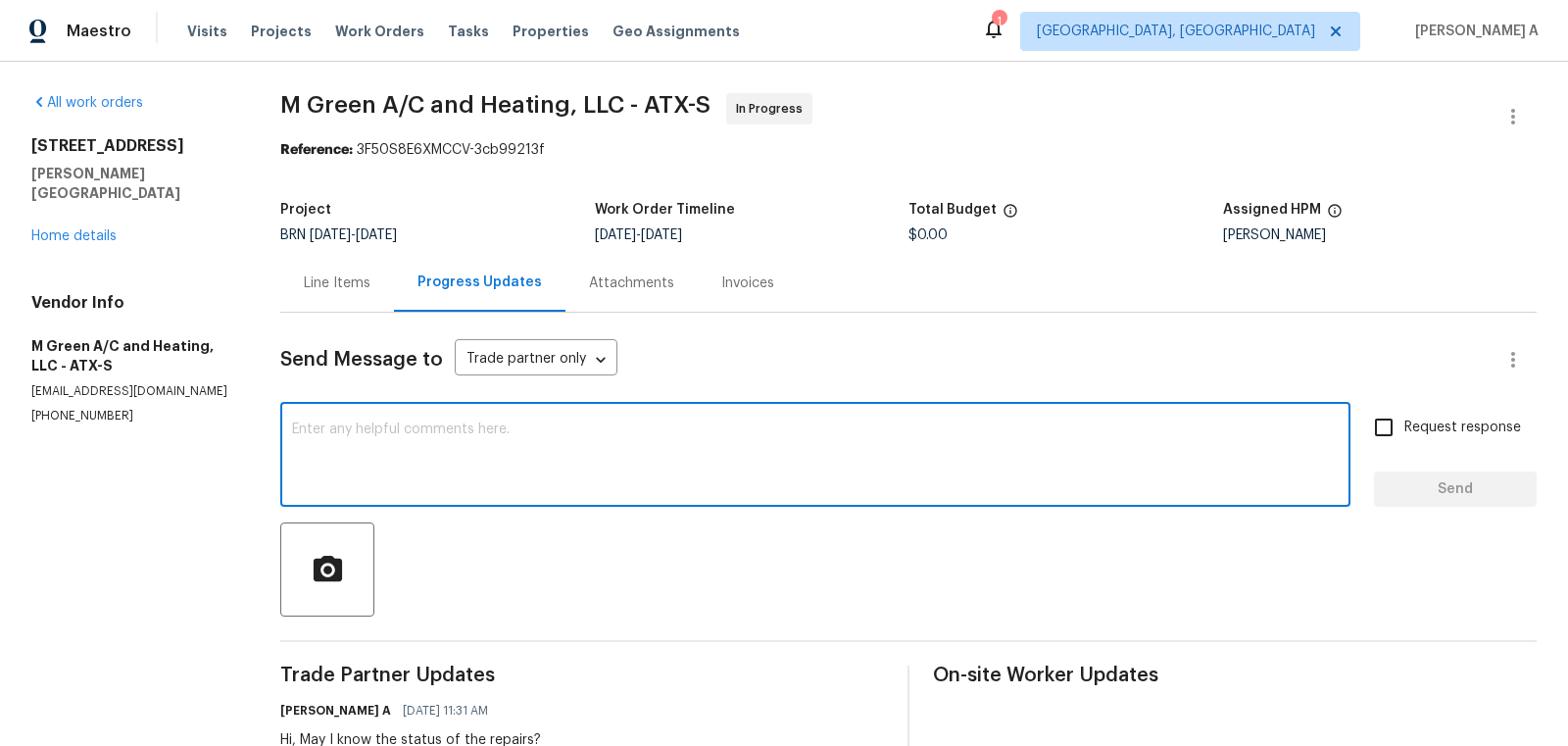
click at [49, 407] on p "(972) 415-3696" at bounding box center [132, 415] width 202 height 17
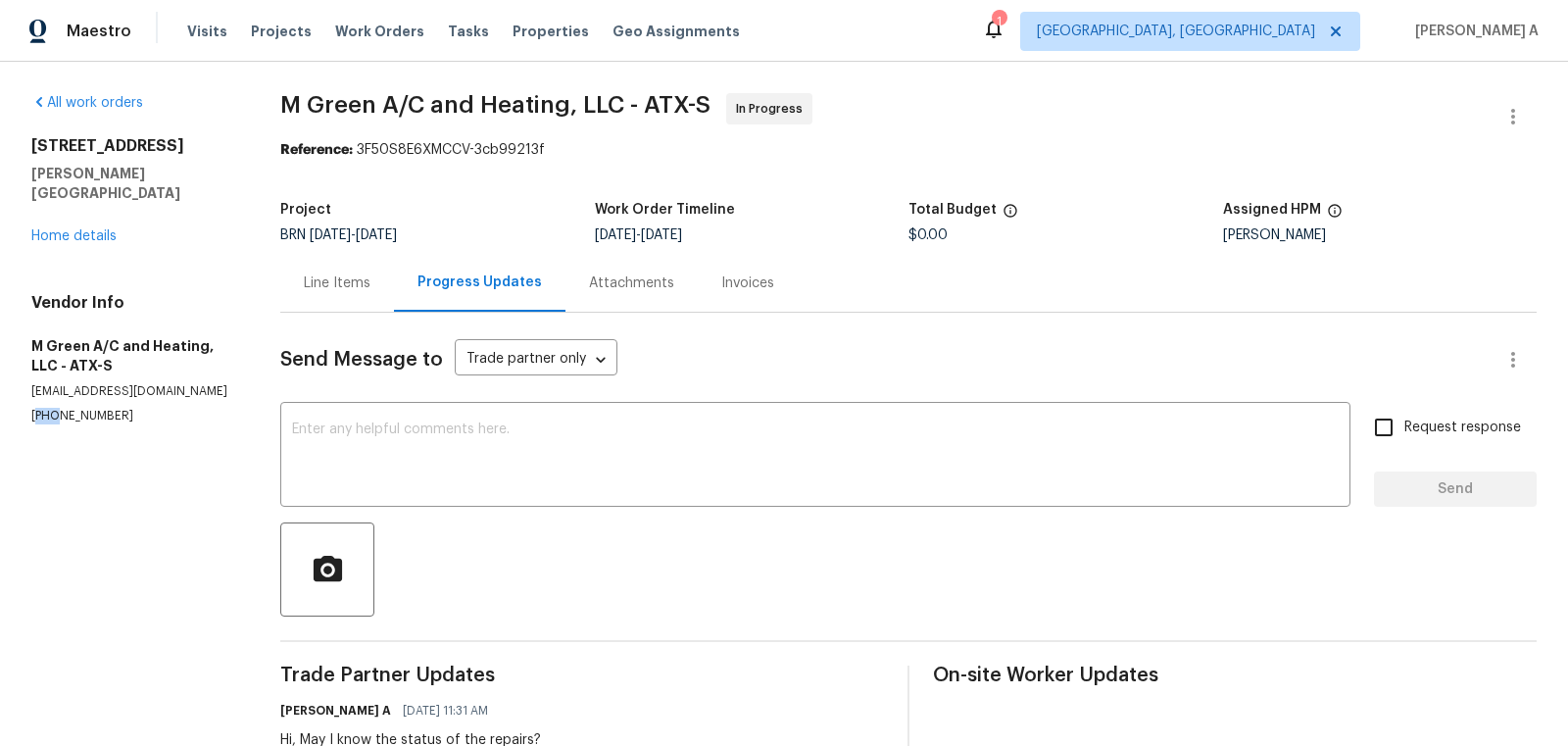
click at [49, 407] on p "(972) 415-3696" at bounding box center [132, 415] width 202 height 17
copy p "(972) 415-3696"
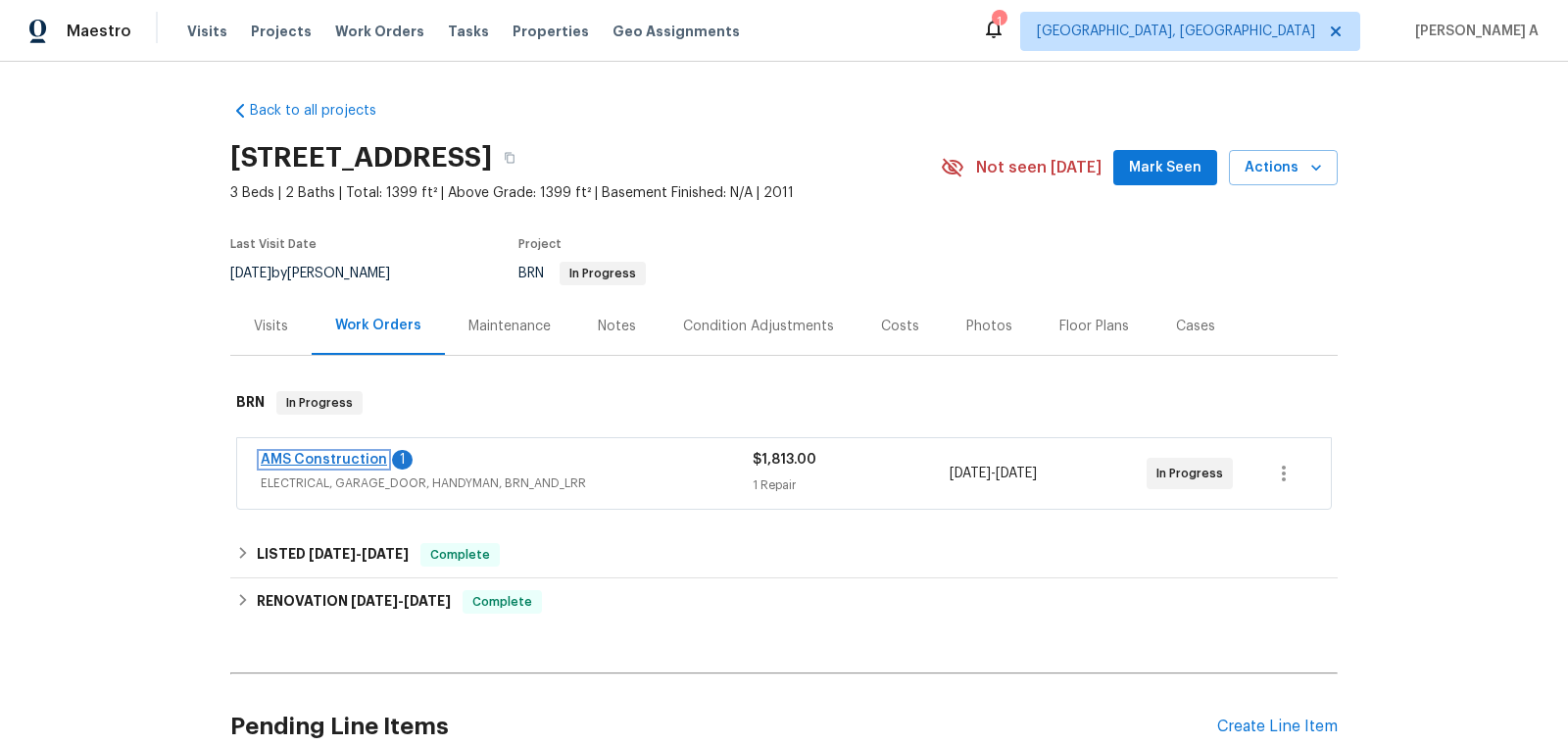
click at [313, 460] on link "AMS Construction" at bounding box center [323, 460] width 127 height 14
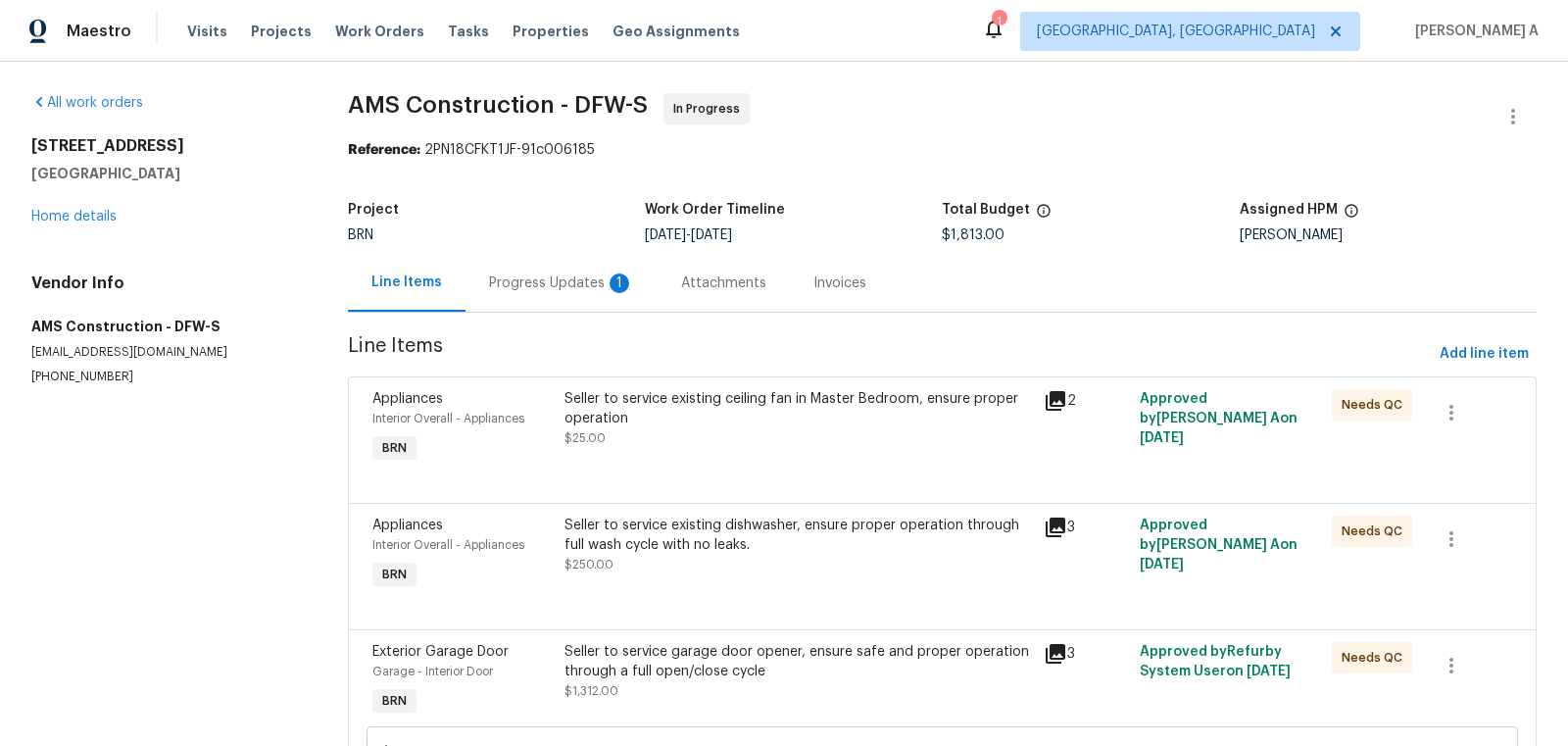
click at [524, 285] on div "Progress Updates 1" at bounding box center [561, 284] width 145 height 20
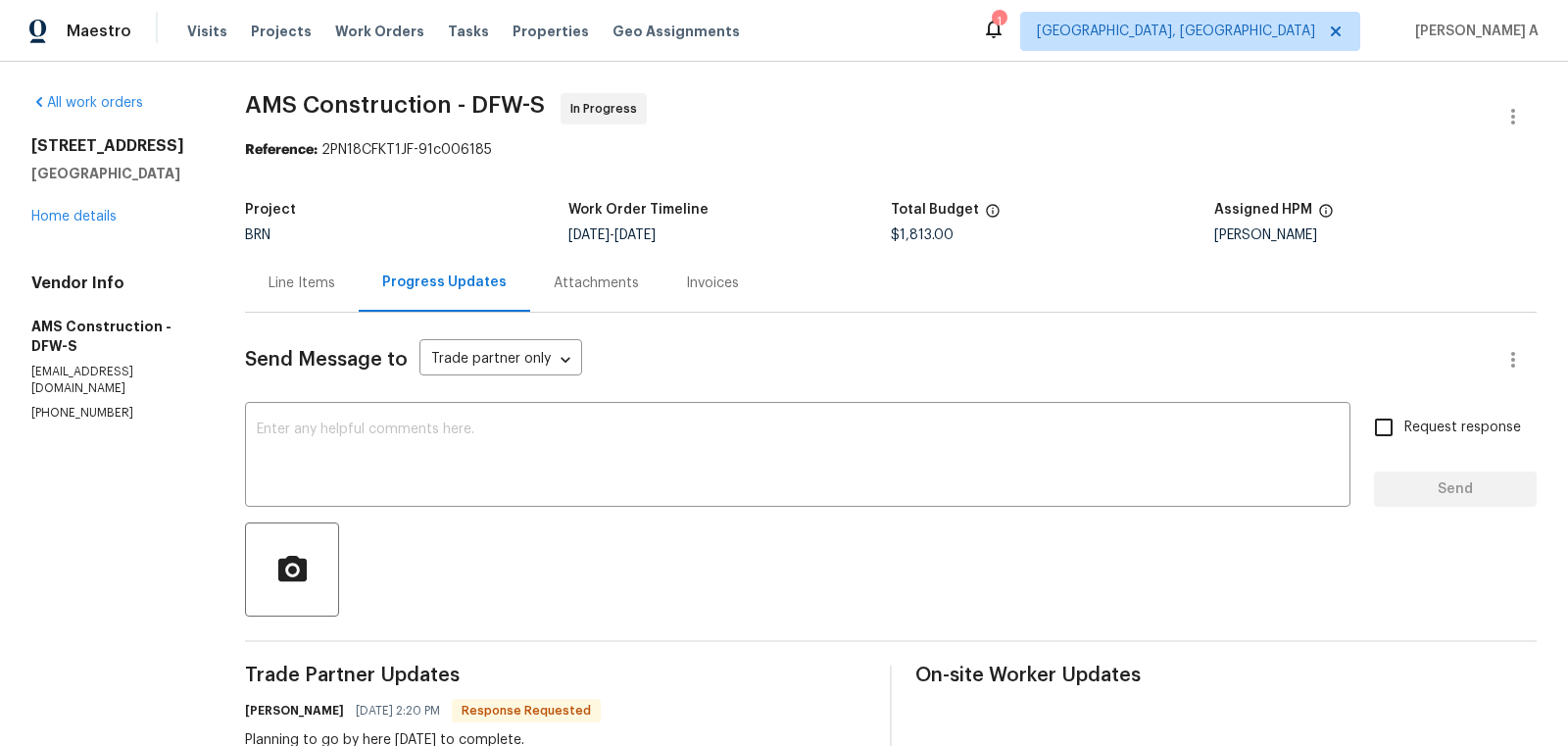
scroll to position [45, 0]
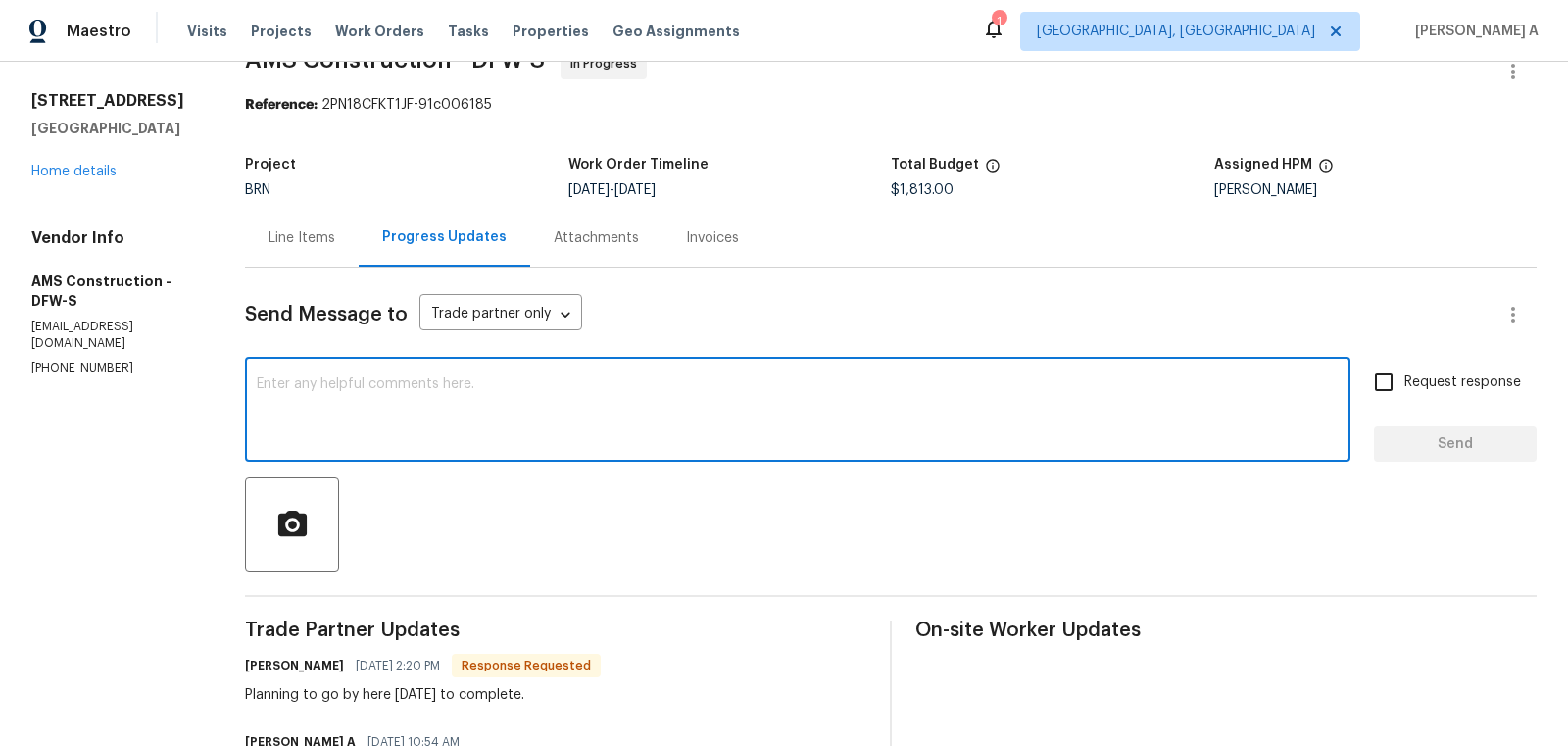
click at [636, 410] on textarea at bounding box center [797, 411] width 1082 height 69
type textarea "T"
type textarea "That's cool!"
click at [1410, 393] on label "Request response" at bounding box center [1442, 381] width 158 height 41
click at [1404, 393] on input "Request response" at bounding box center [1383, 381] width 41 height 41
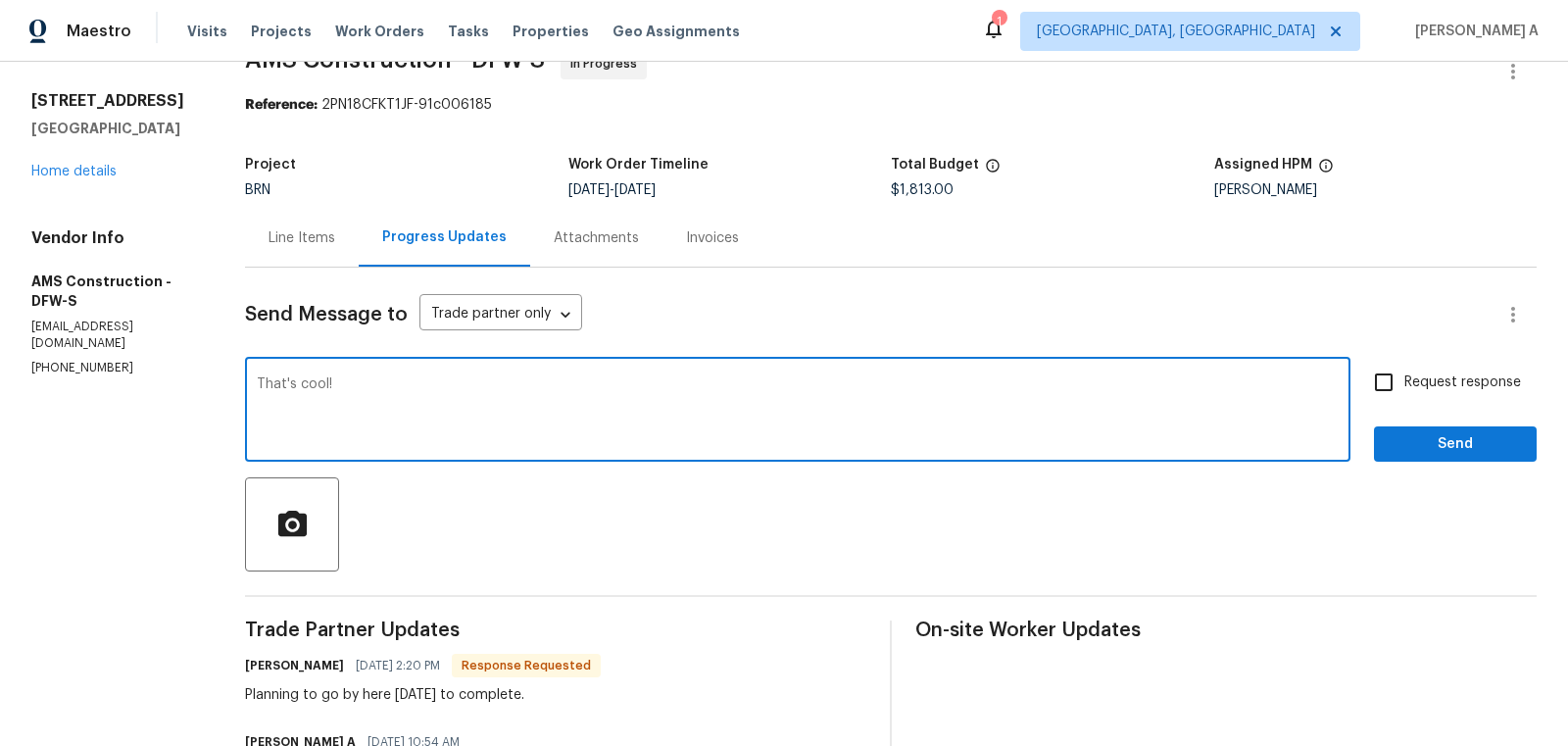
checkbox input "true"
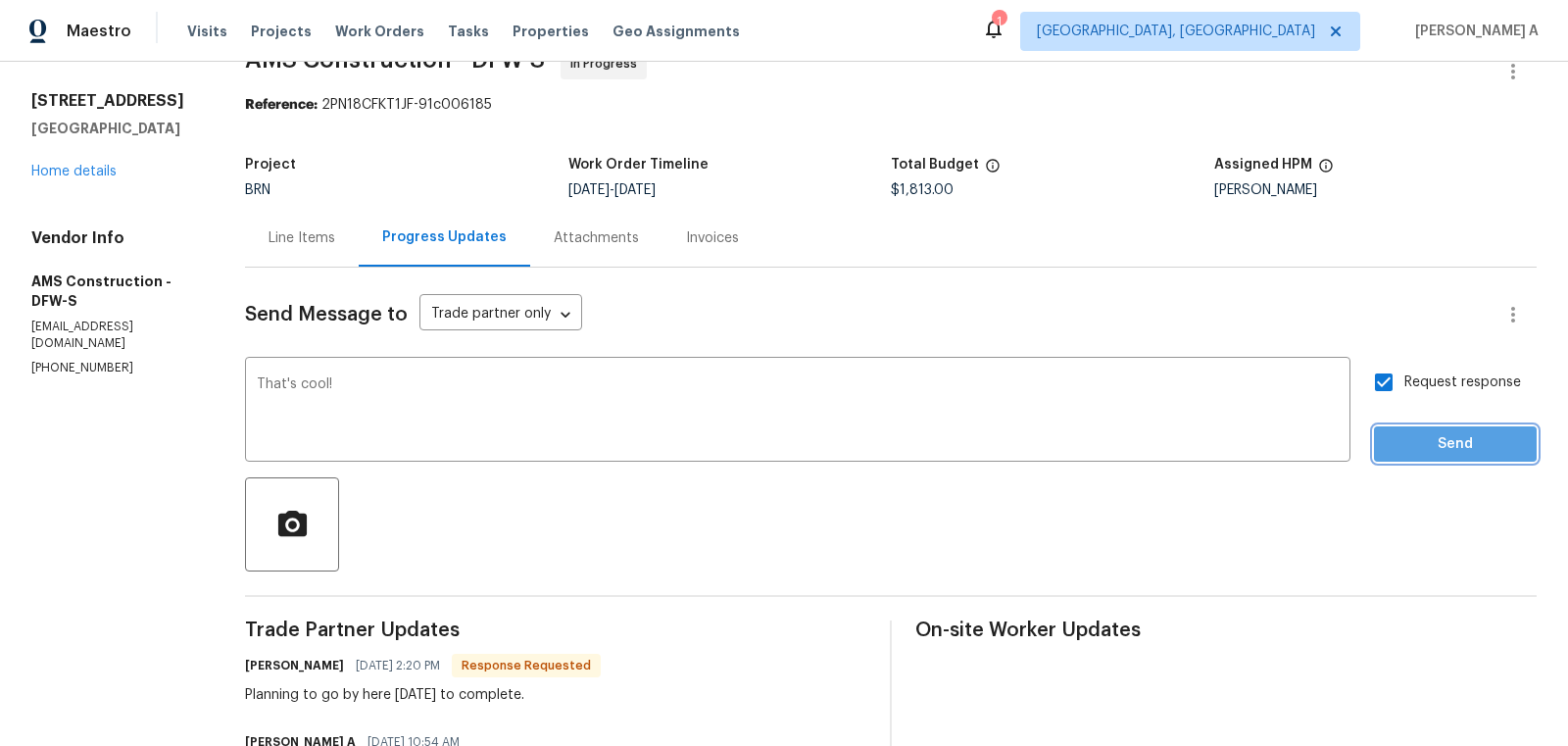
click at [1460, 444] on span "Send" at bounding box center [1455, 444] width 132 height 25
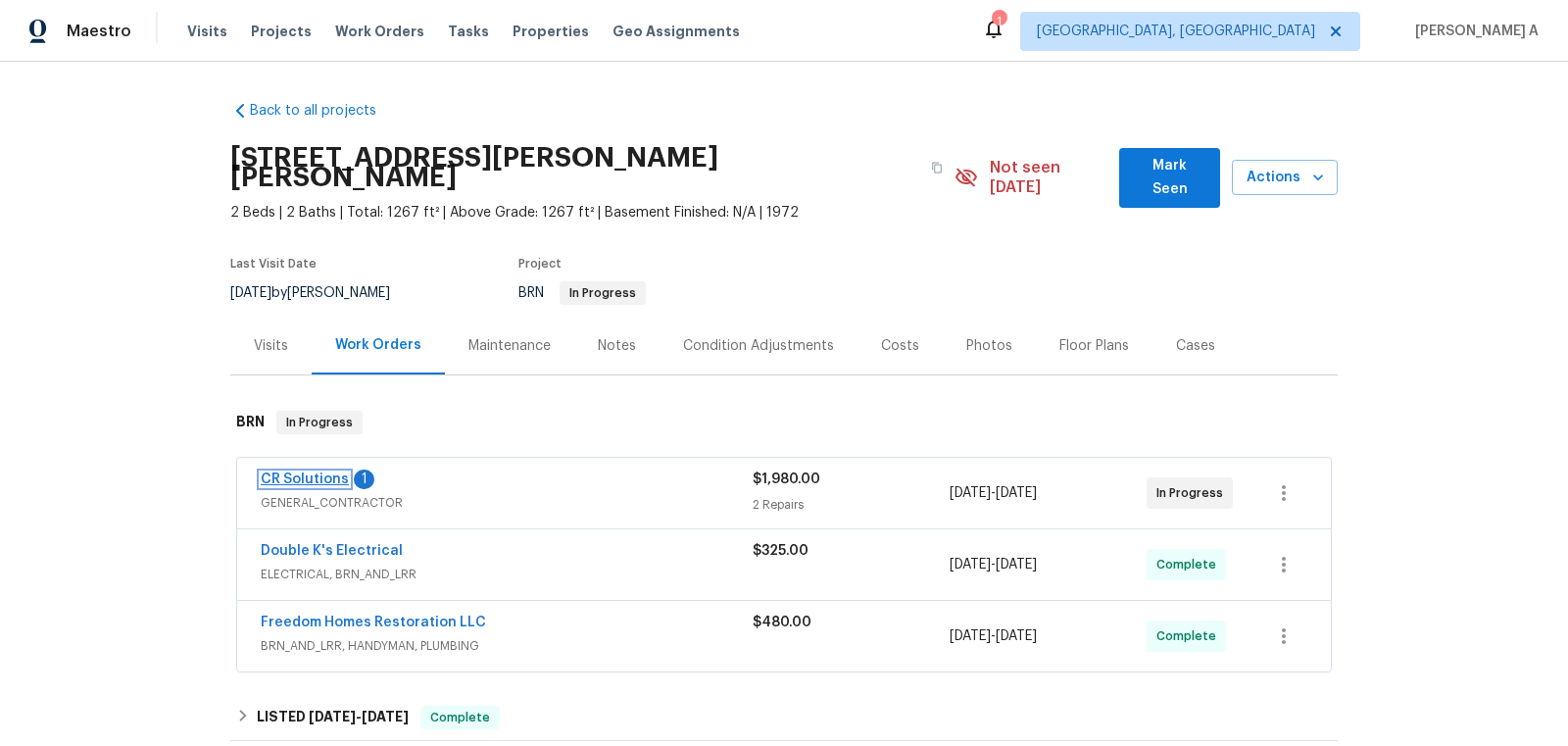
click at [307, 472] on link "CR Solutions" at bounding box center [304, 479] width 88 height 14
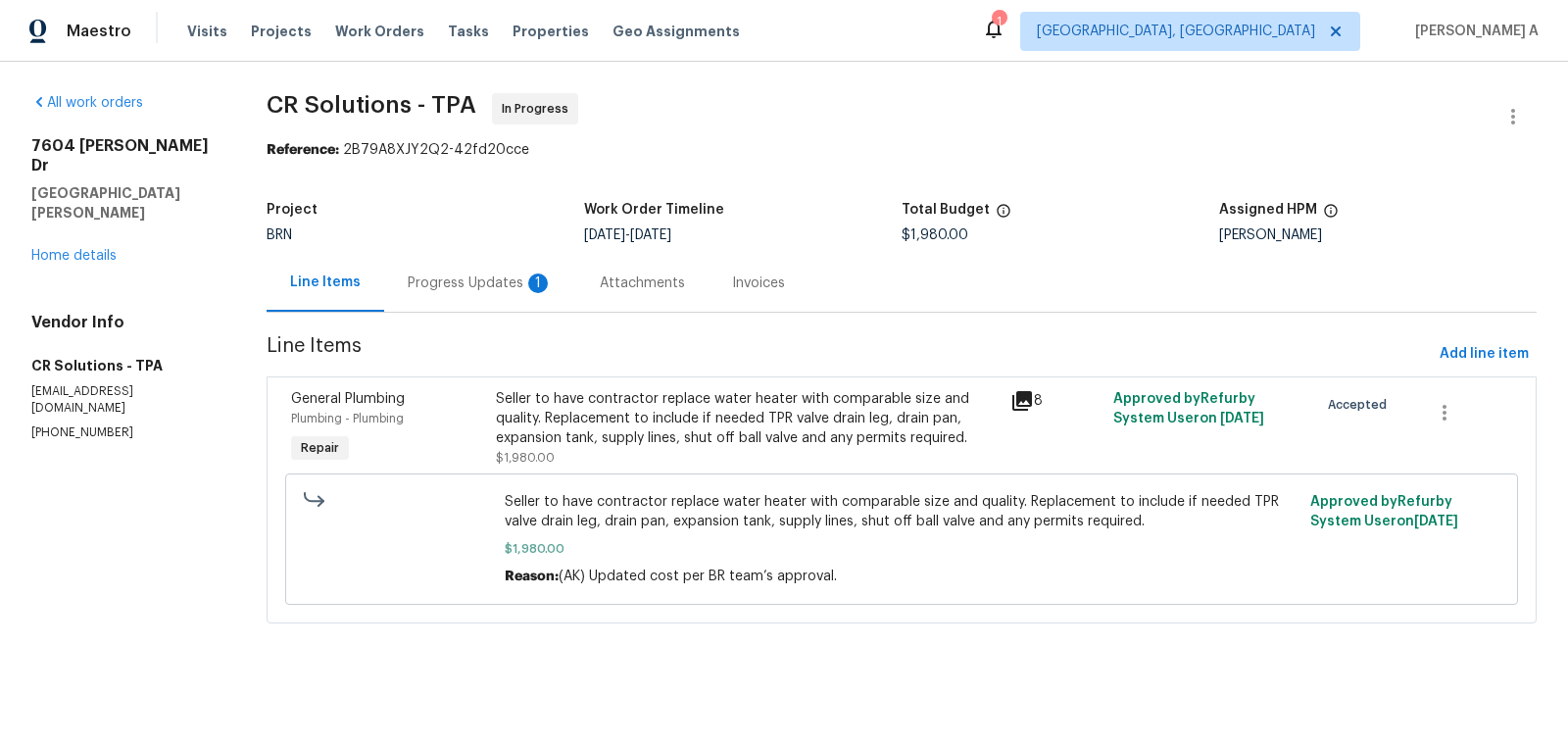
click at [508, 281] on div "Progress Updates 1" at bounding box center [479, 284] width 145 height 20
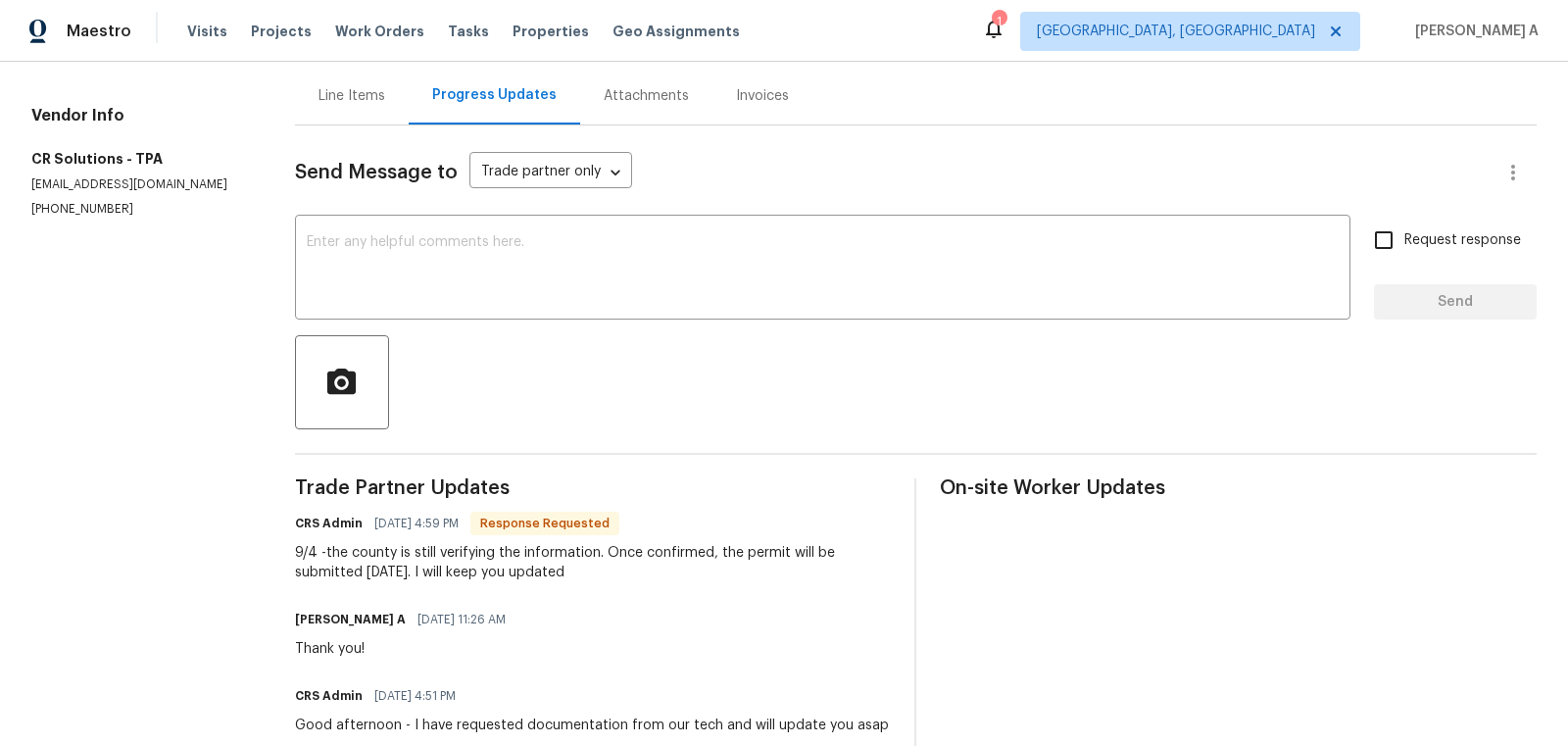
scroll to position [197, 0]
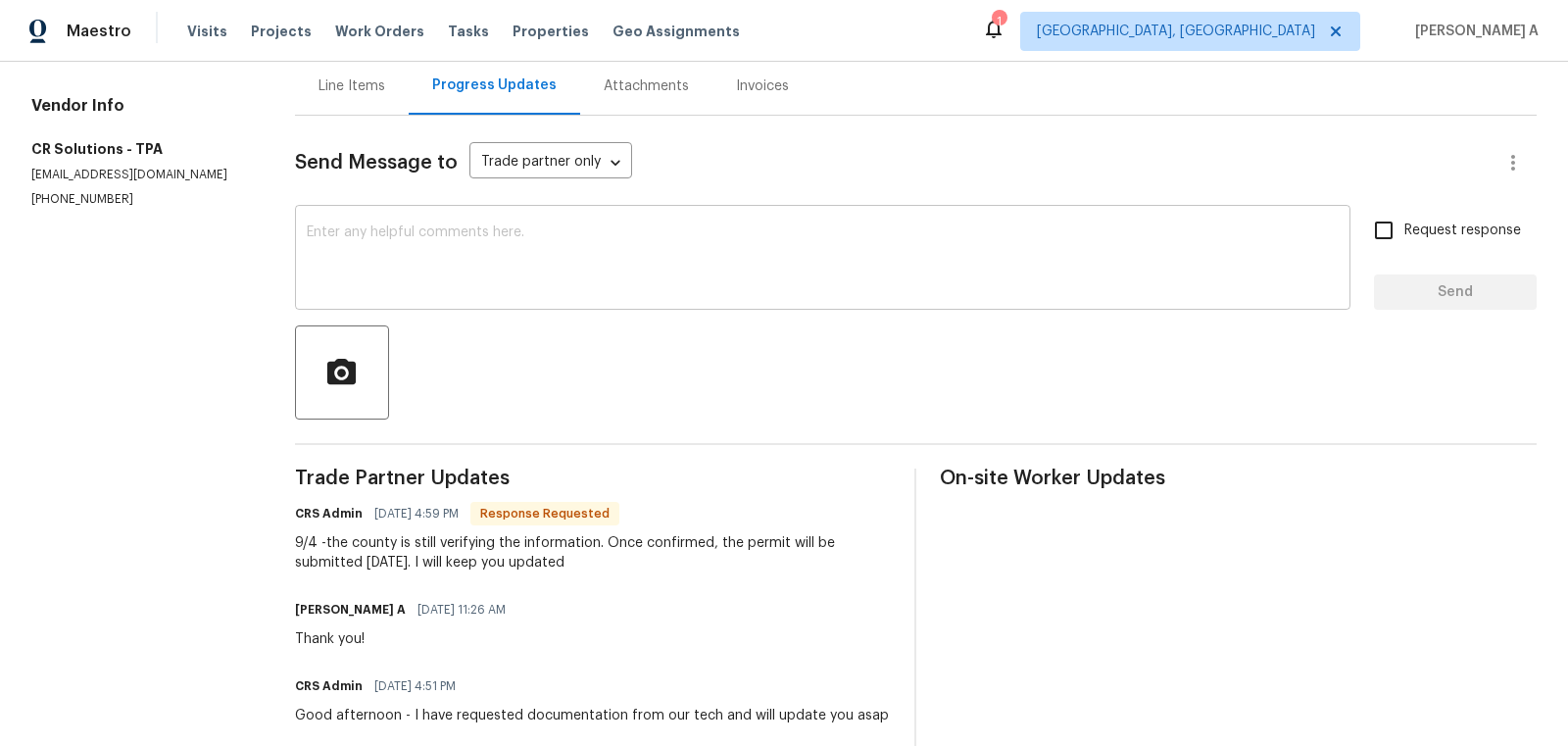
click at [477, 288] on textarea at bounding box center [822, 260] width 1032 height 69
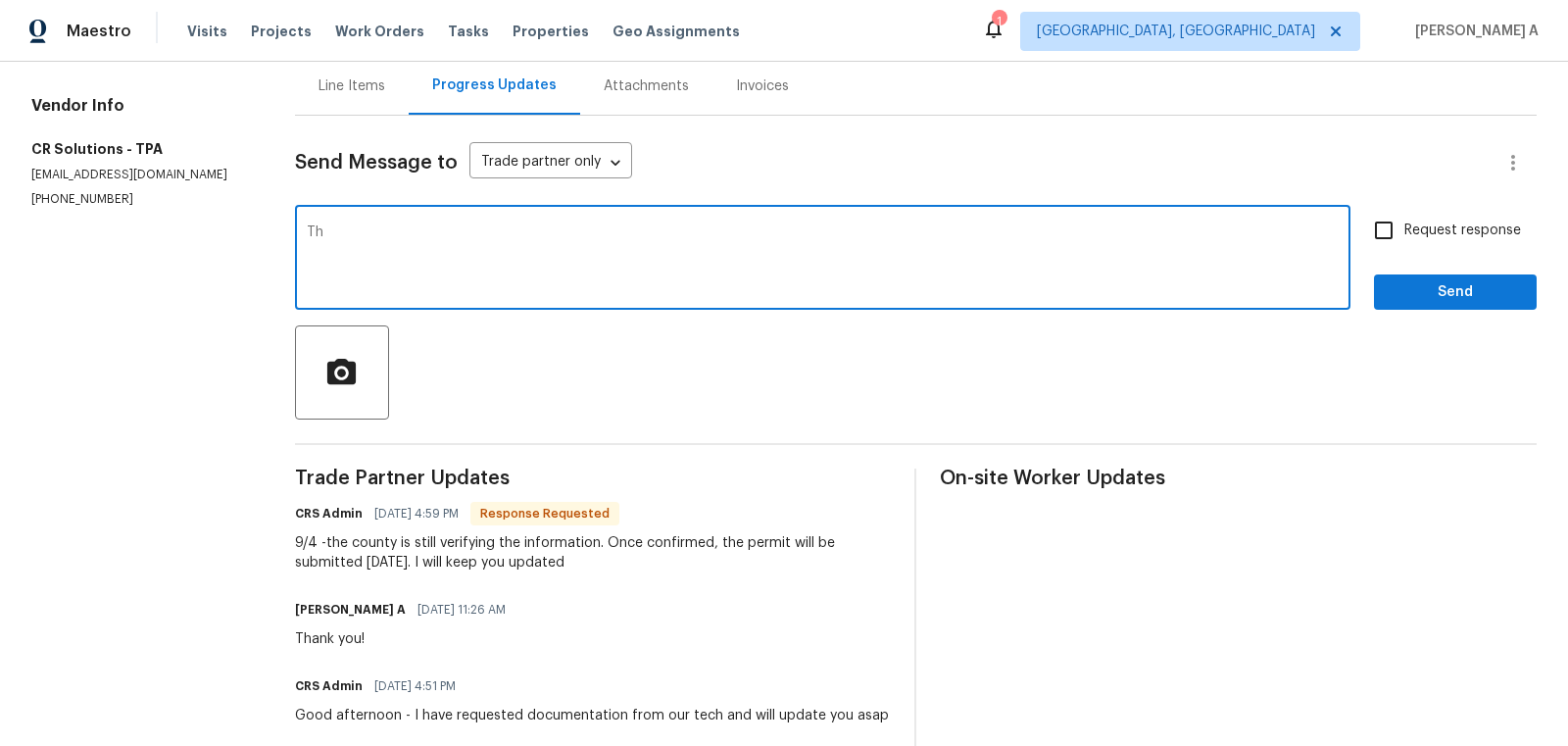
type textarea "T"
type textarea "Okay, please keep us posted."
click at [1393, 238] on input "Request response" at bounding box center [1383, 230] width 41 height 41
checkbox input "true"
click at [566, 242] on textarea "Okay, please keep us posted." at bounding box center [822, 260] width 1032 height 69
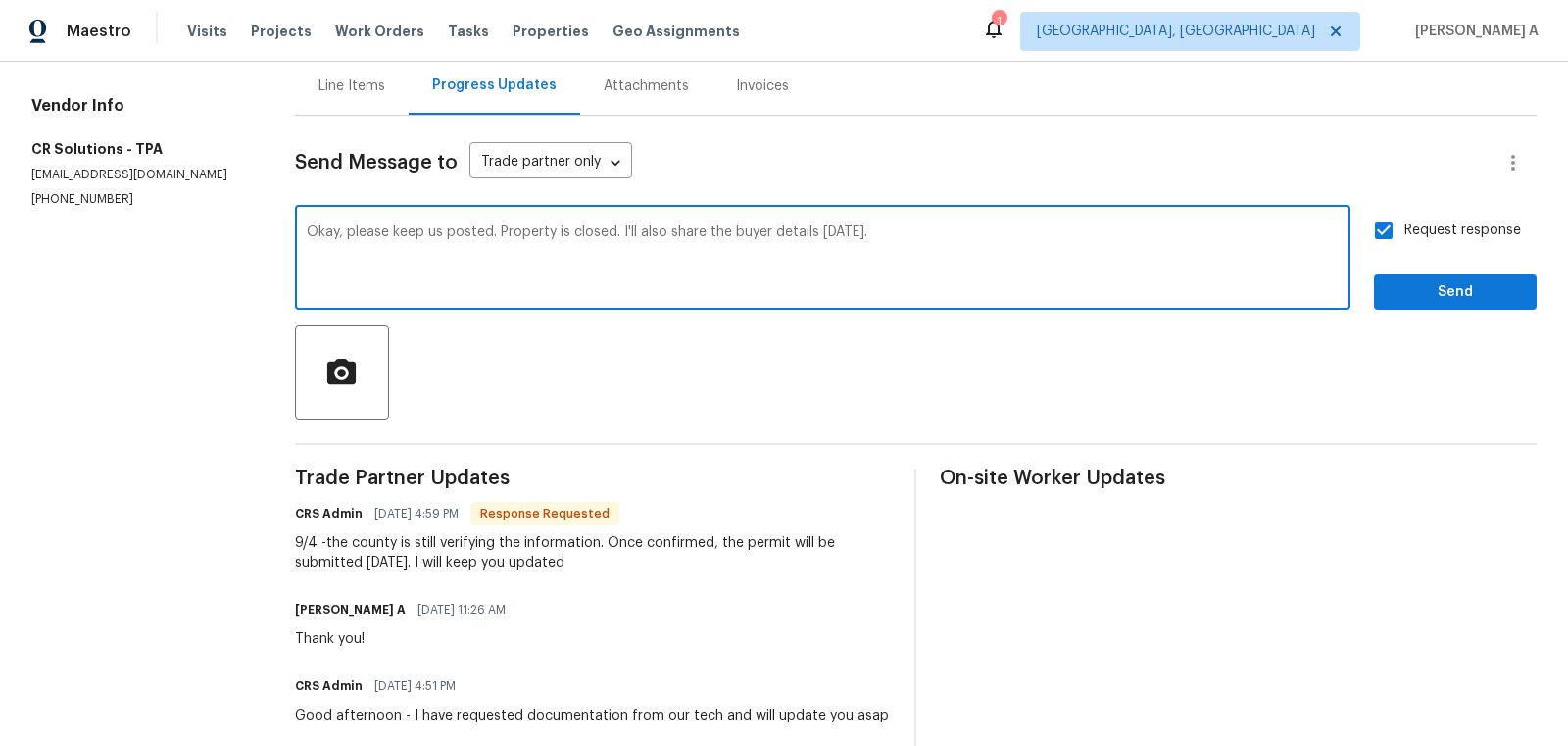
click at [770, 231] on textarea "Okay, please keep us posted. Property is closed. I'll also share the buyer deta…" at bounding box center [822, 260] width 1032 height 69
type textarea "Okay, please keep us posted. Property is closed. I'll also share the buyer's co…"
click at [1423, 296] on span "Send" at bounding box center [1455, 293] width 132 height 25
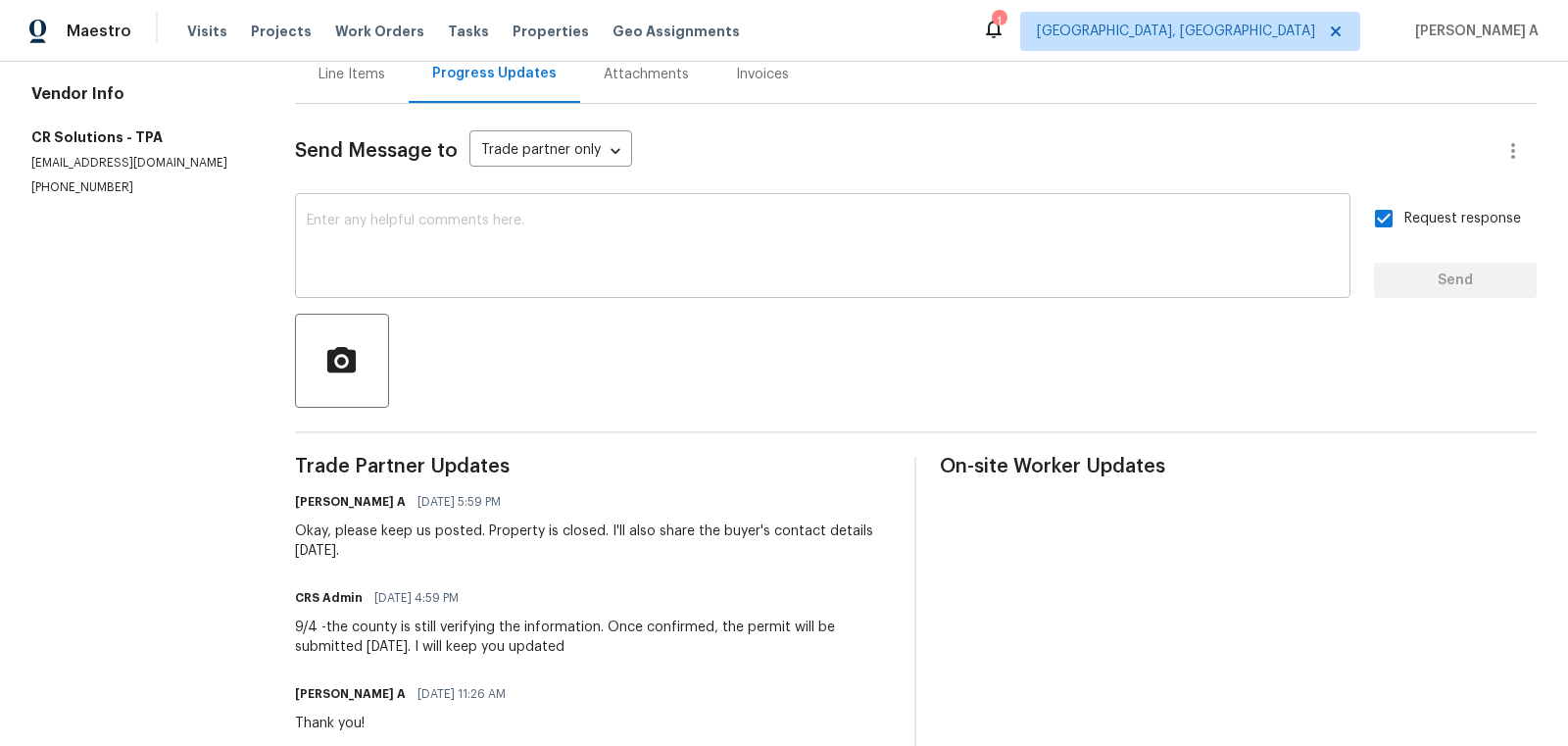
scroll to position [0, 0]
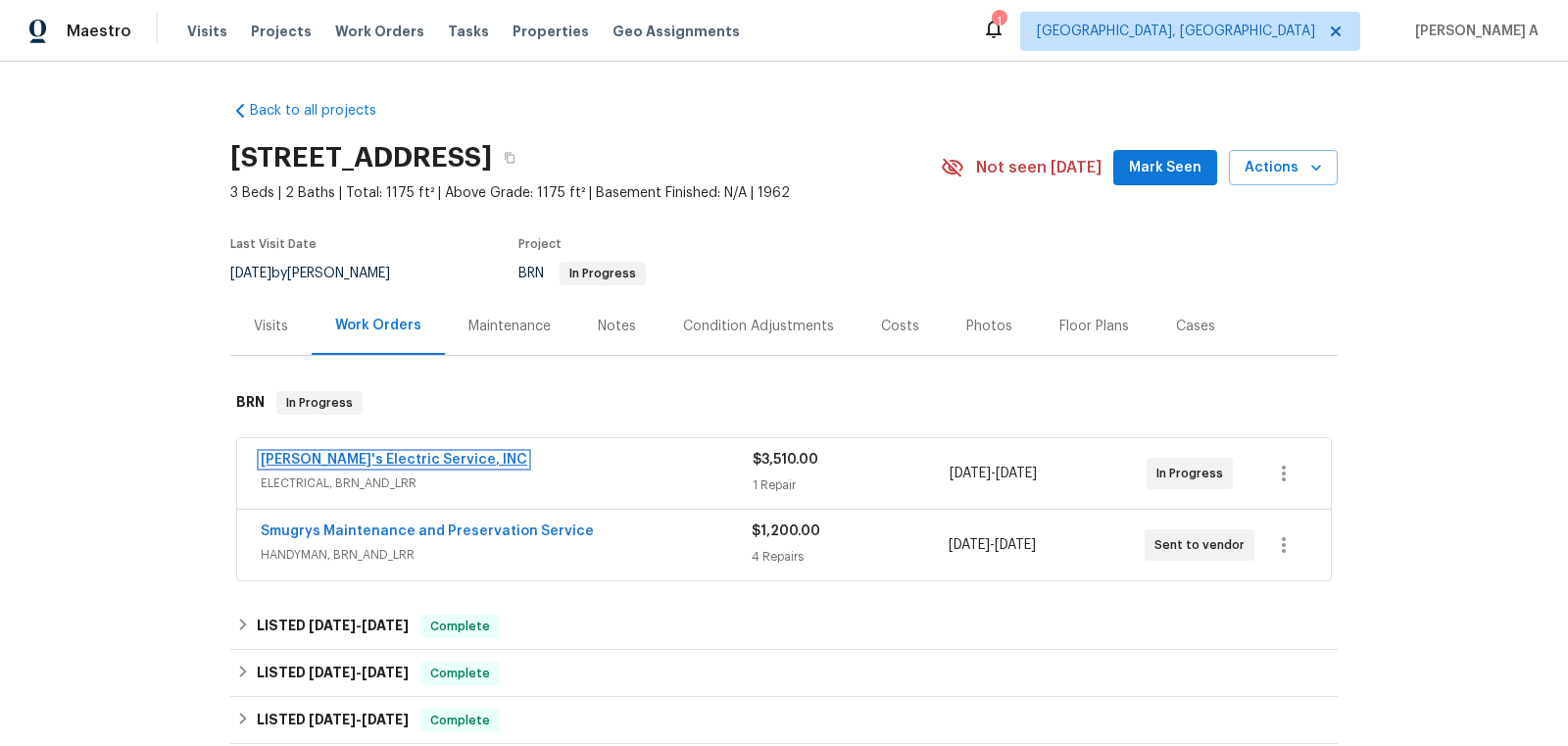
click at [365, 458] on link "[PERSON_NAME]'s Electric Service, INC" at bounding box center [393, 460] width 266 height 14
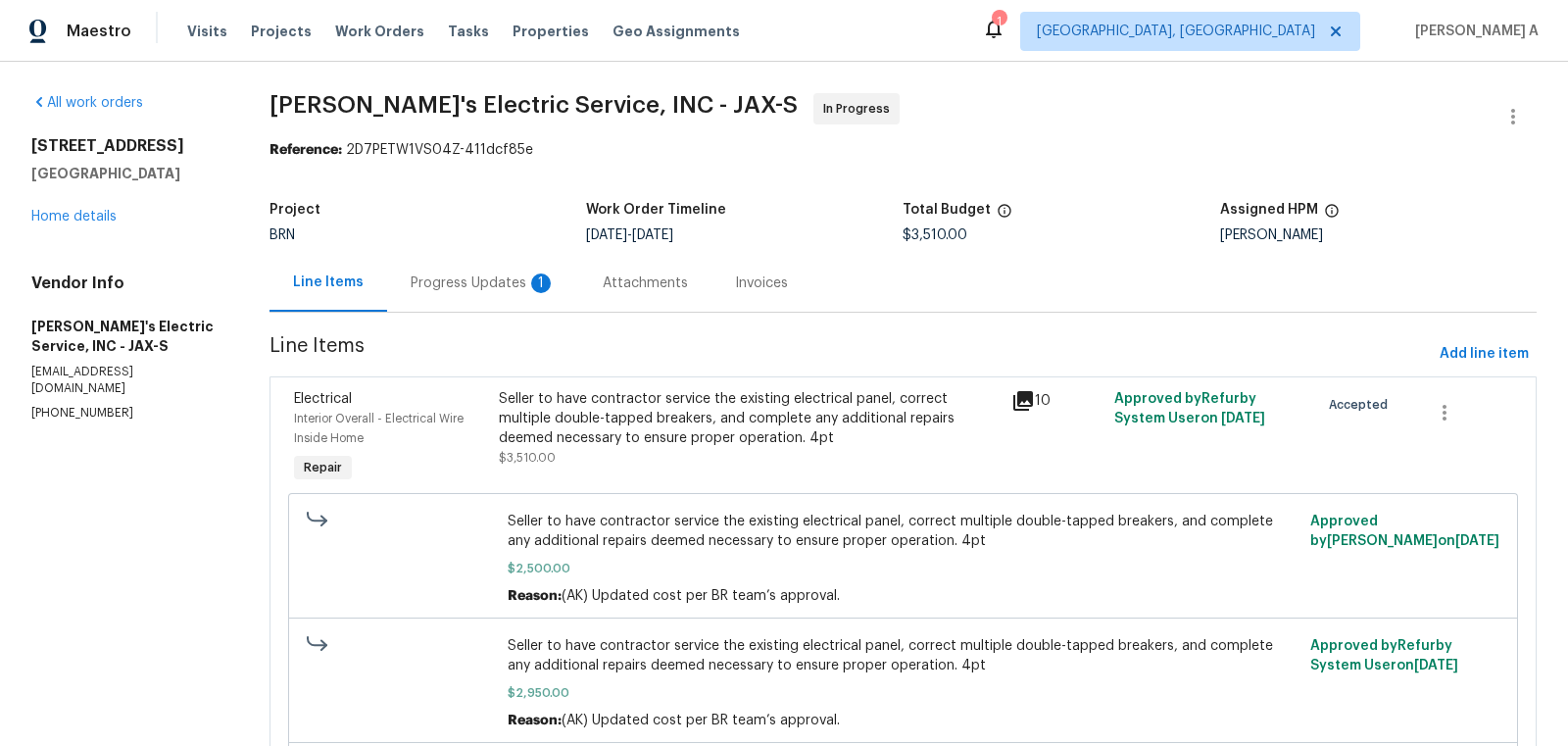
click at [471, 282] on div "Progress Updates 1" at bounding box center [482, 284] width 145 height 20
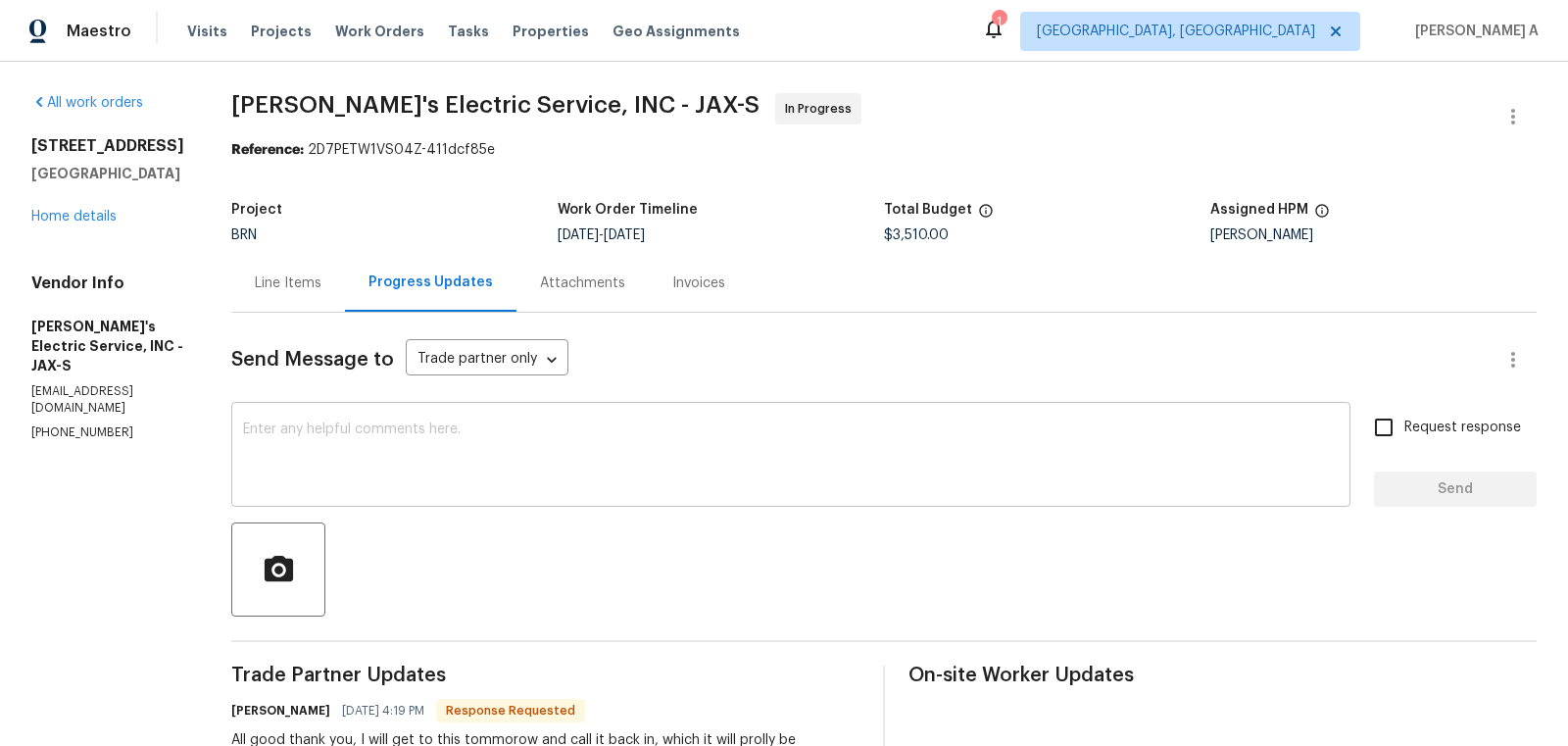
scroll to position [122, 0]
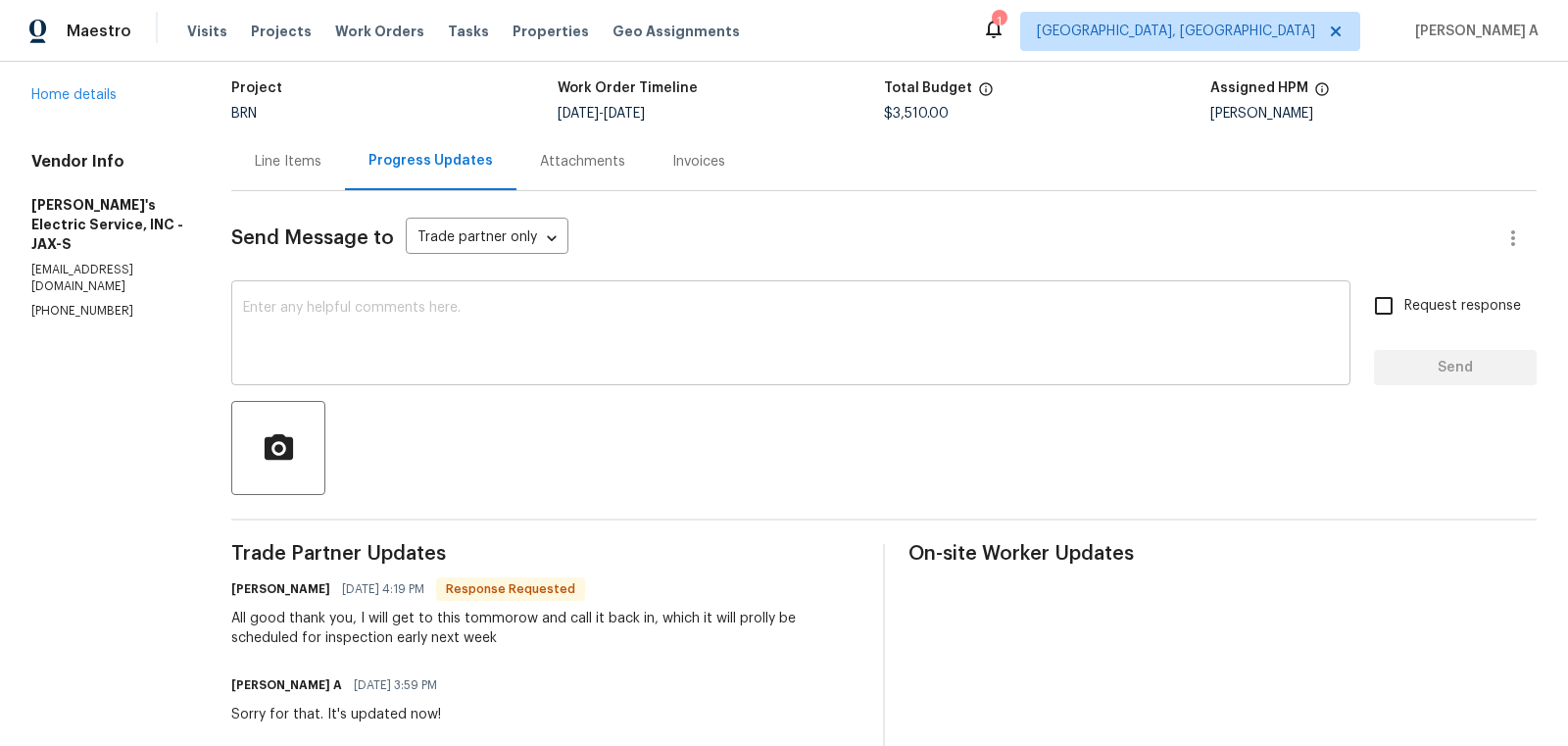
click at [512, 349] on textarea at bounding box center [790, 335] width 1096 height 69
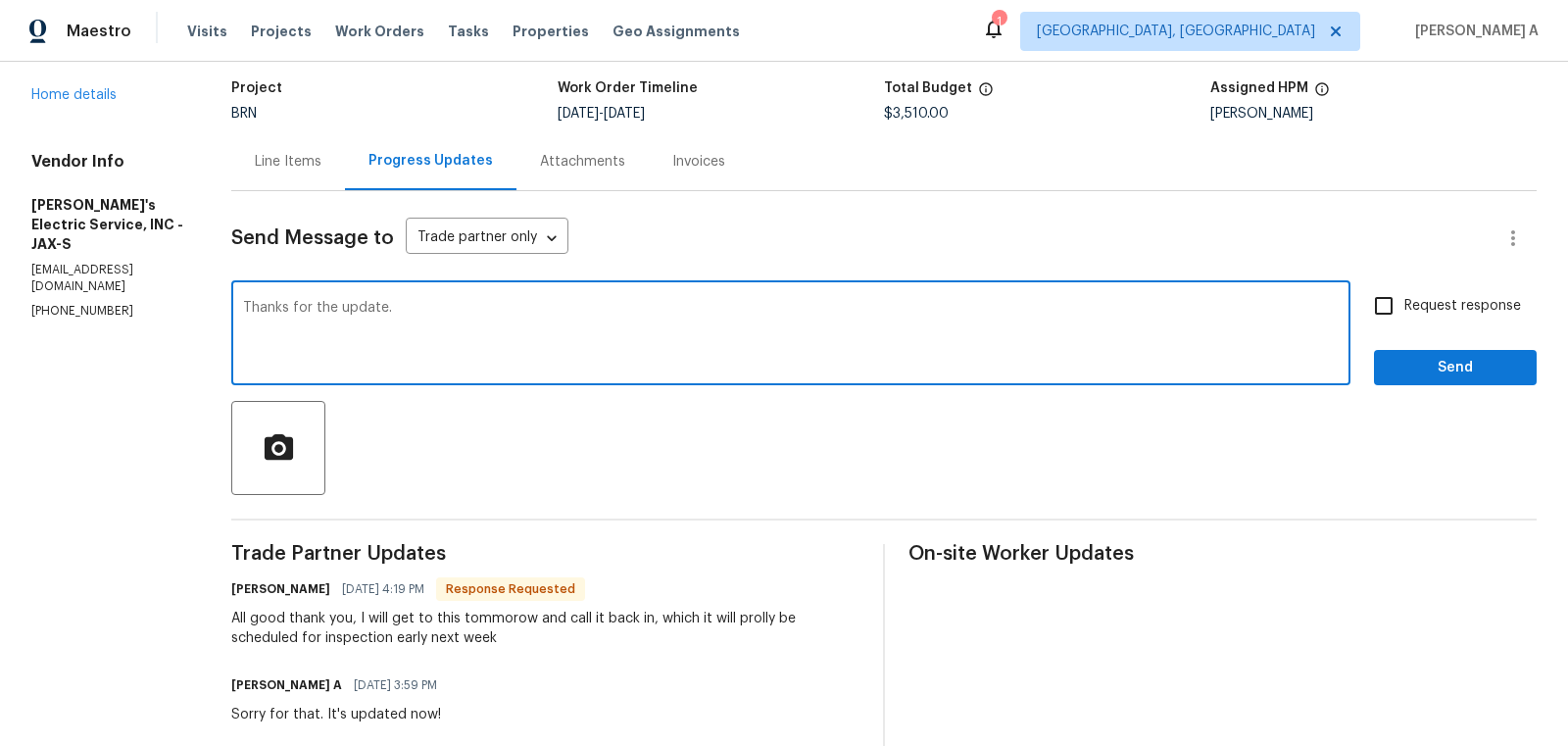
type textarea "Thanks for the update."
click at [1401, 311] on input "Request response" at bounding box center [1383, 306] width 41 height 41
checkbox input "true"
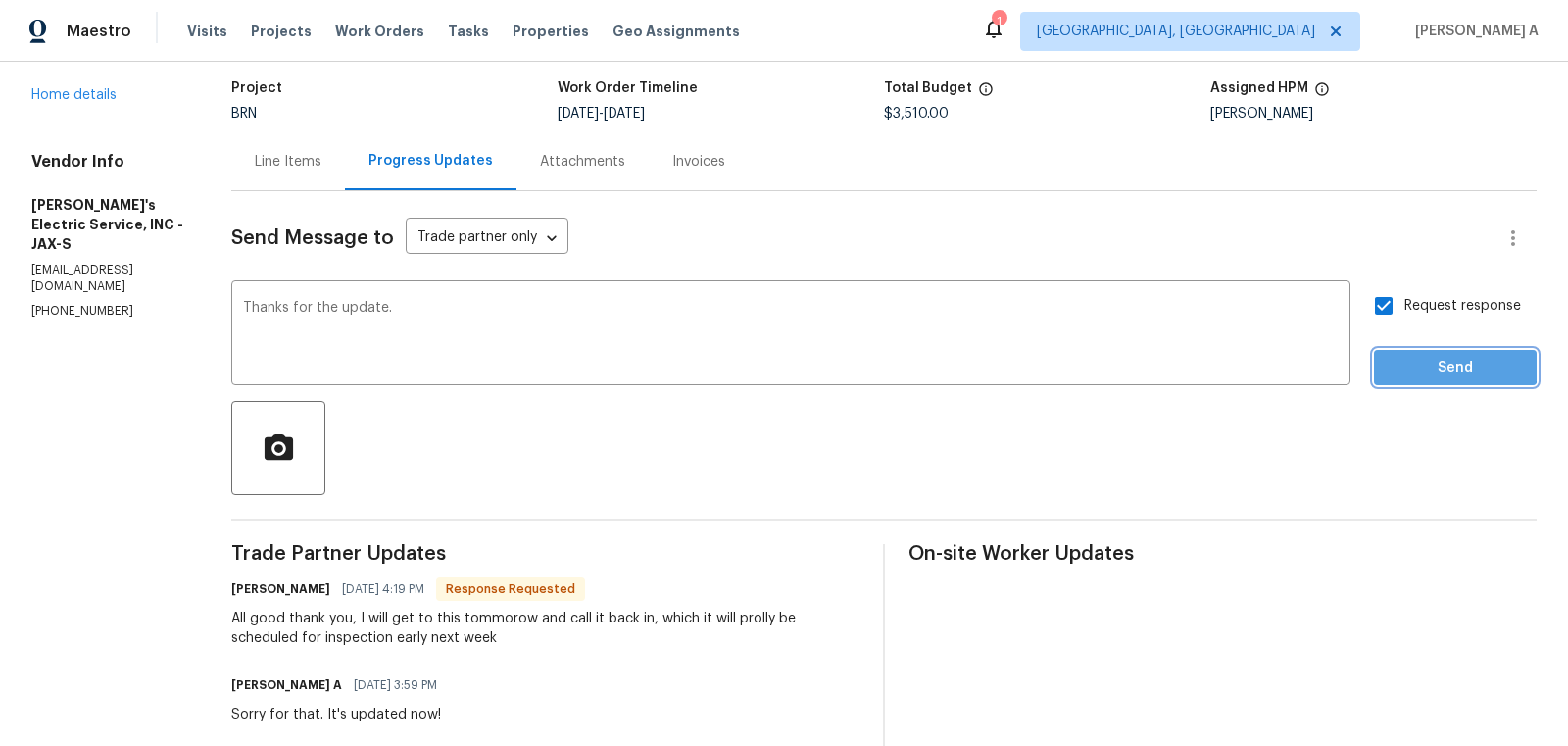
click at [1439, 360] on span "Send" at bounding box center [1455, 368] width 132 height 25
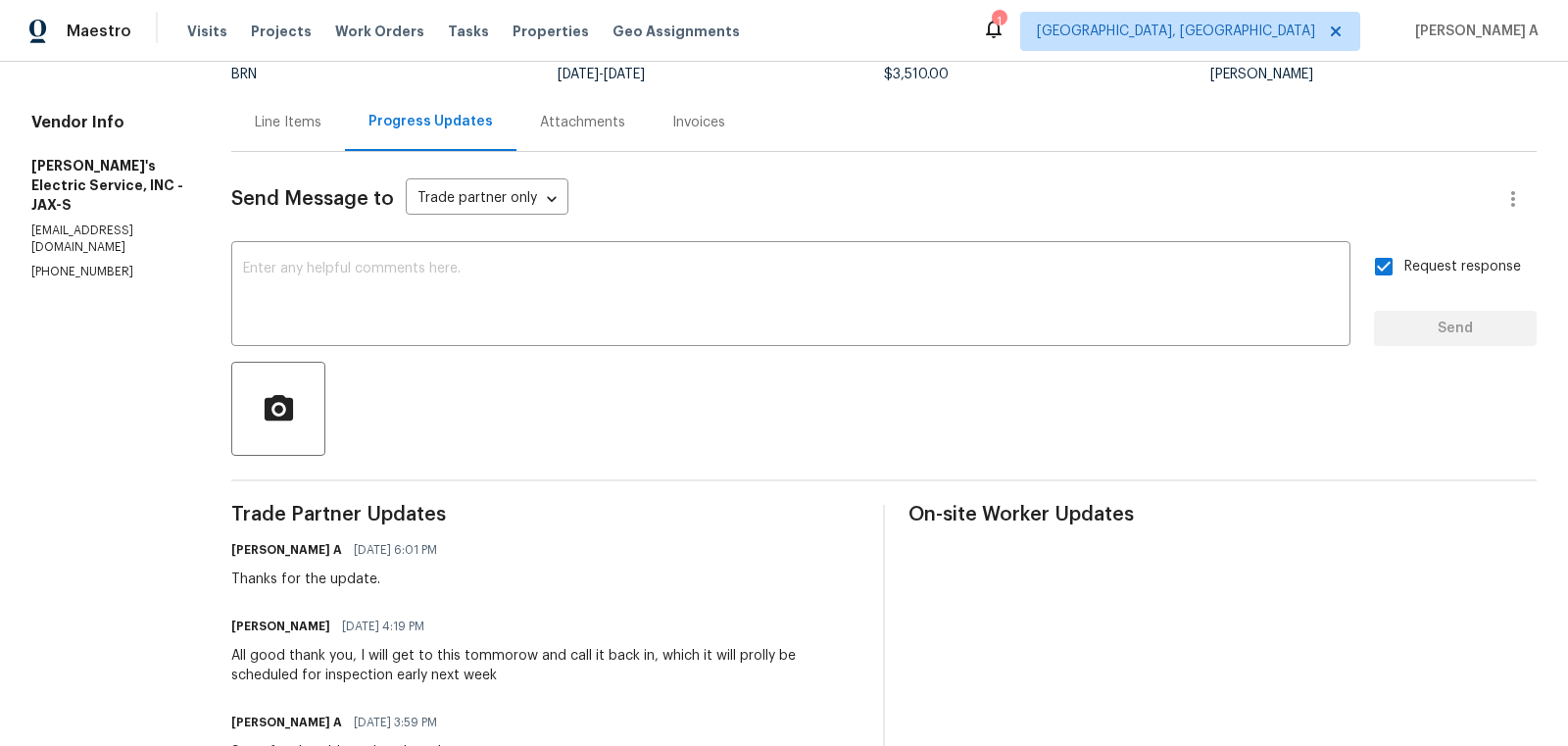
scroll to position [233, 0]
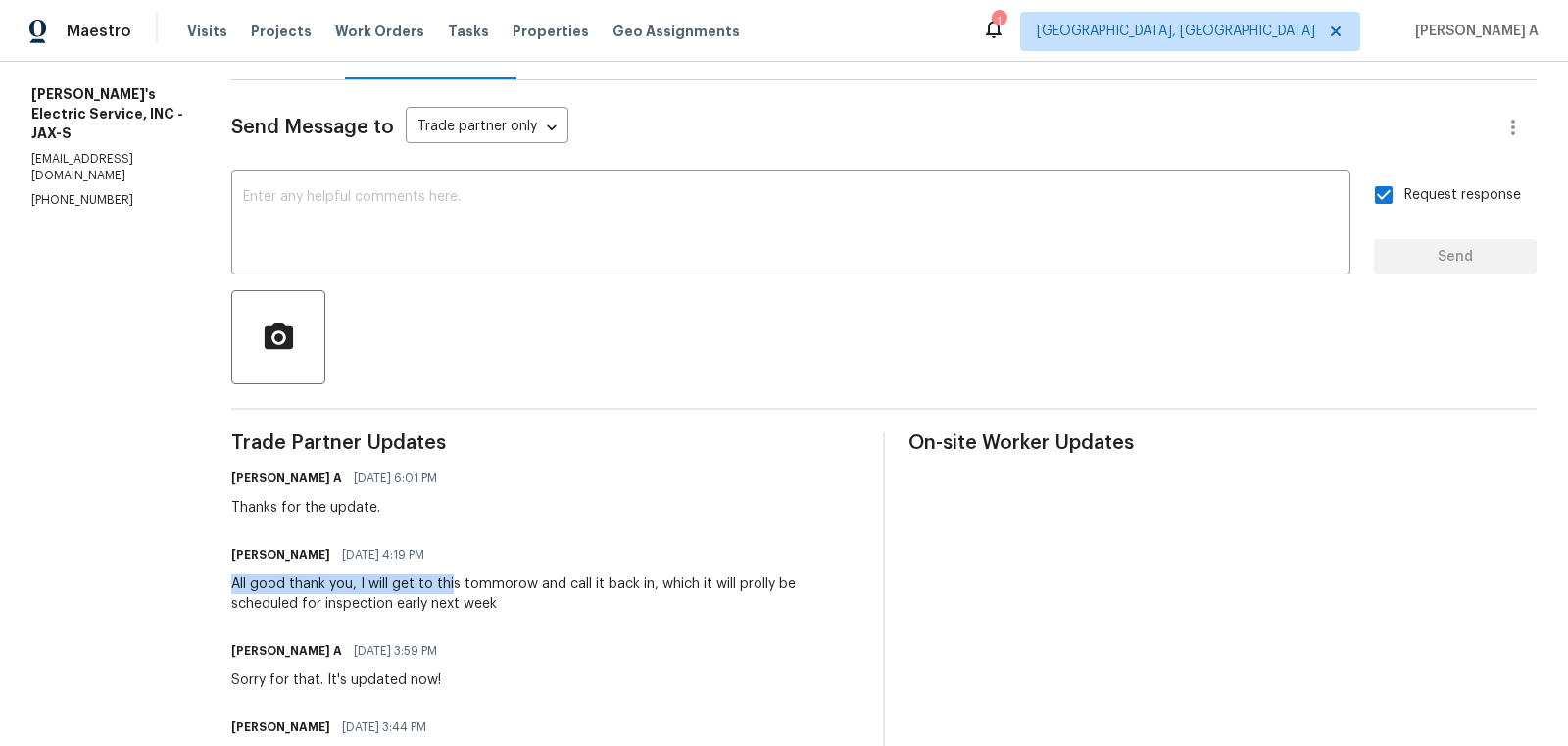
drag, startPoint x: 204, startPoint y: 587, endPoint x: 425, endPoint y: 587, distance: 221.0
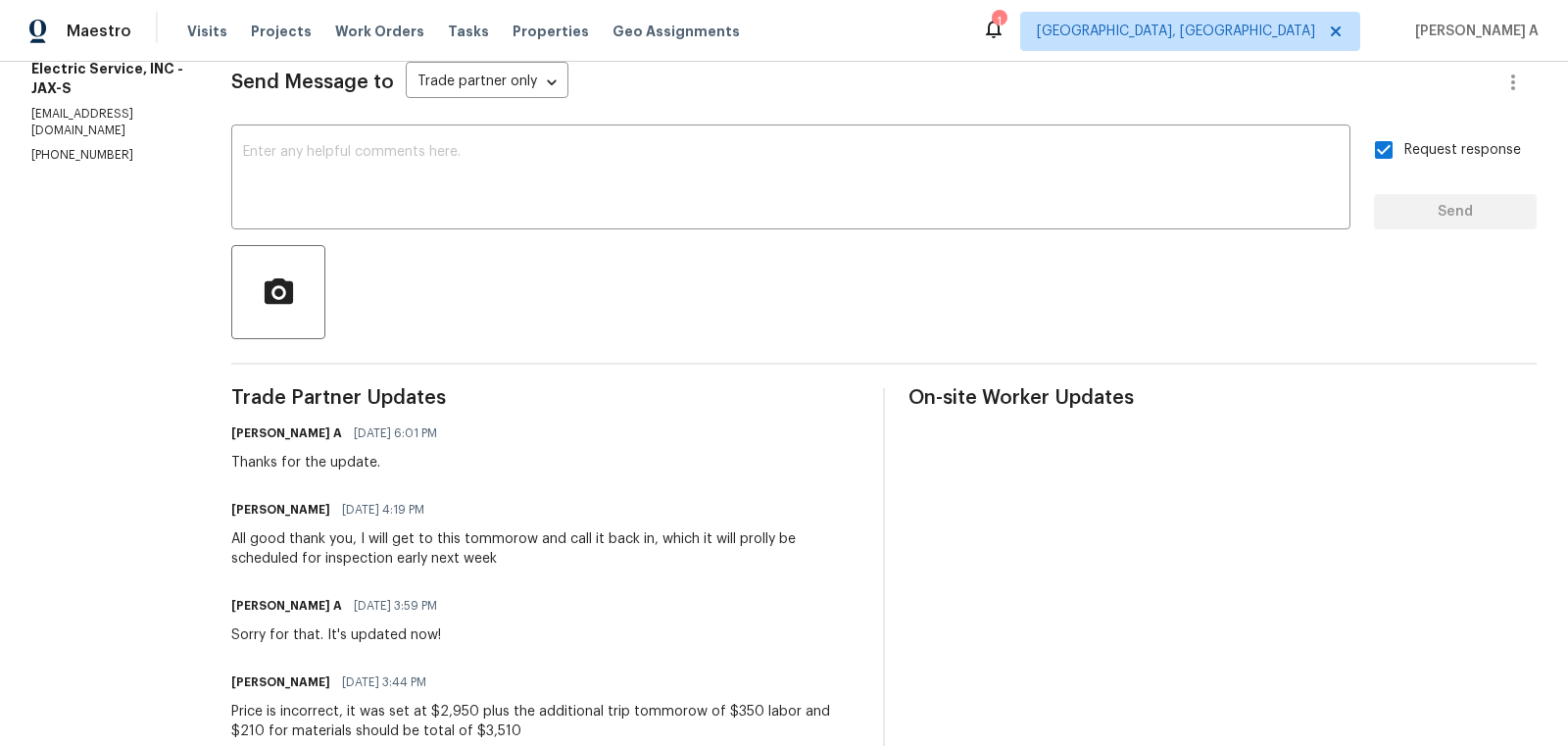
click at [457, 555] on div "All good thank you, I will get to this tommorow and call it back in, which it w…" at bounding box center [545, 548] width 628 height 39
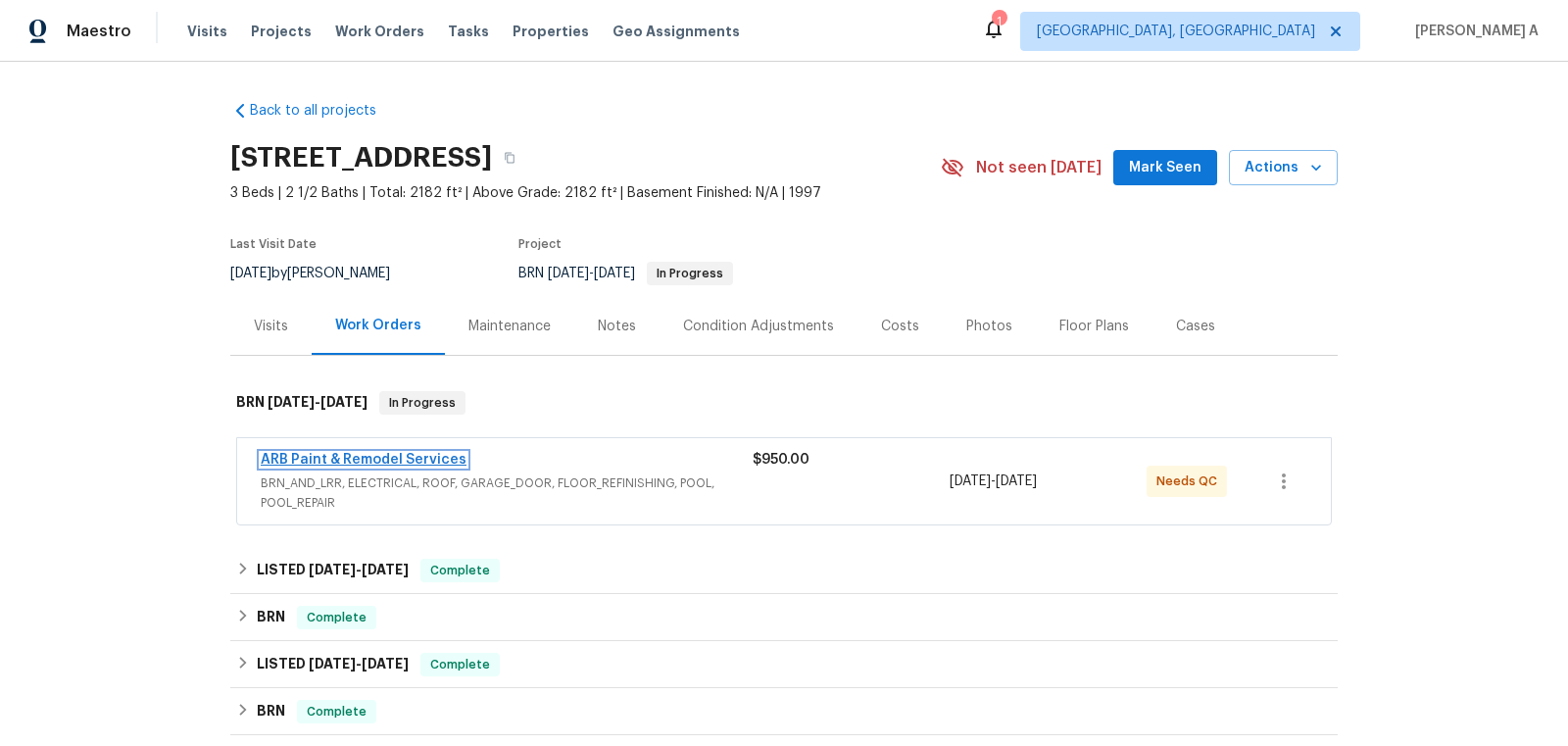
click at [371, 453] on link "ARB Paint & Remodel Services" at bounding box center [363, 460] width 206 height 14
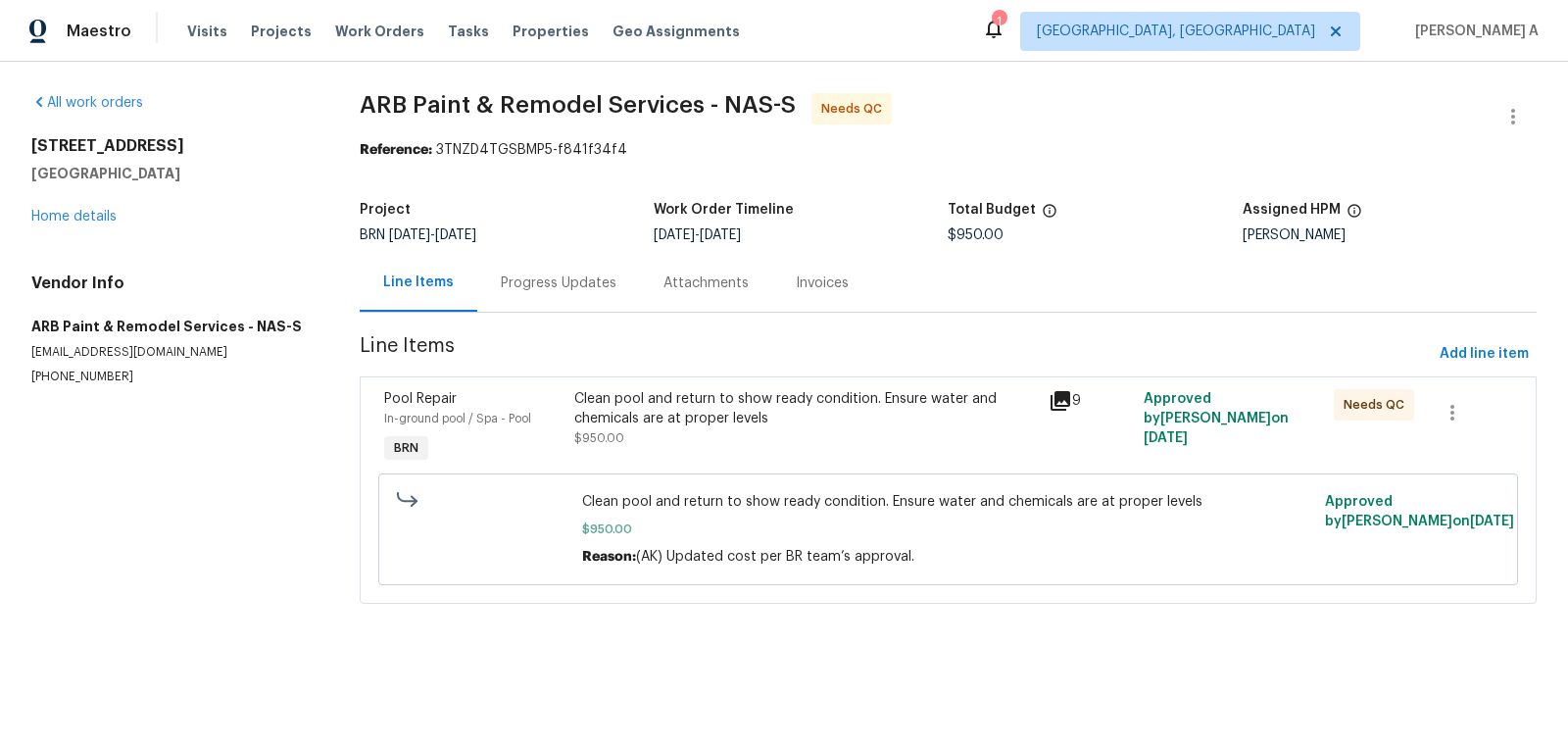
click at [541, 284] on div "Progress Updates" at bounding box center [559, 284] width 116 height 20
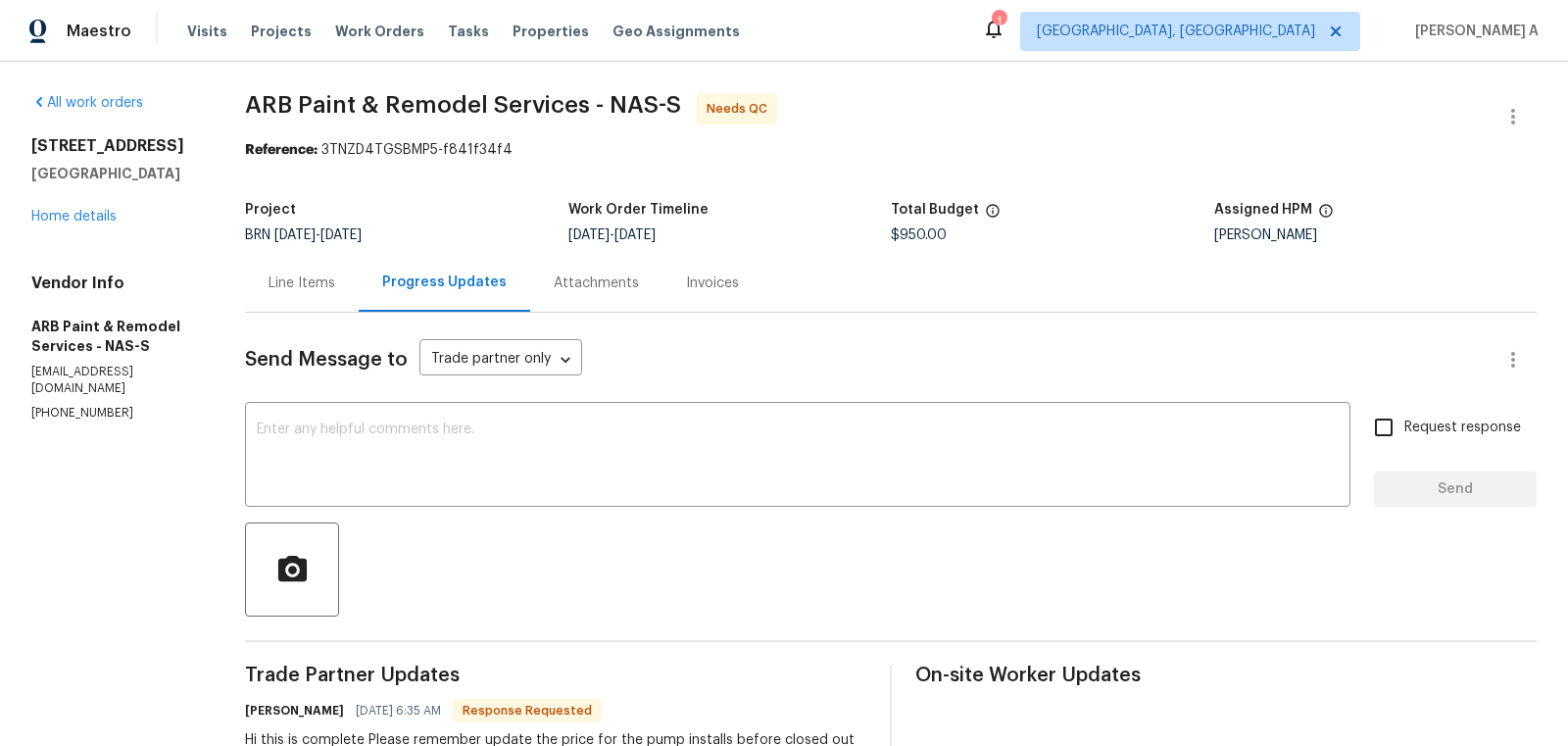
click at [270, 264] on div "Line Items" at bounding box center [301, 283] width 114 height 58
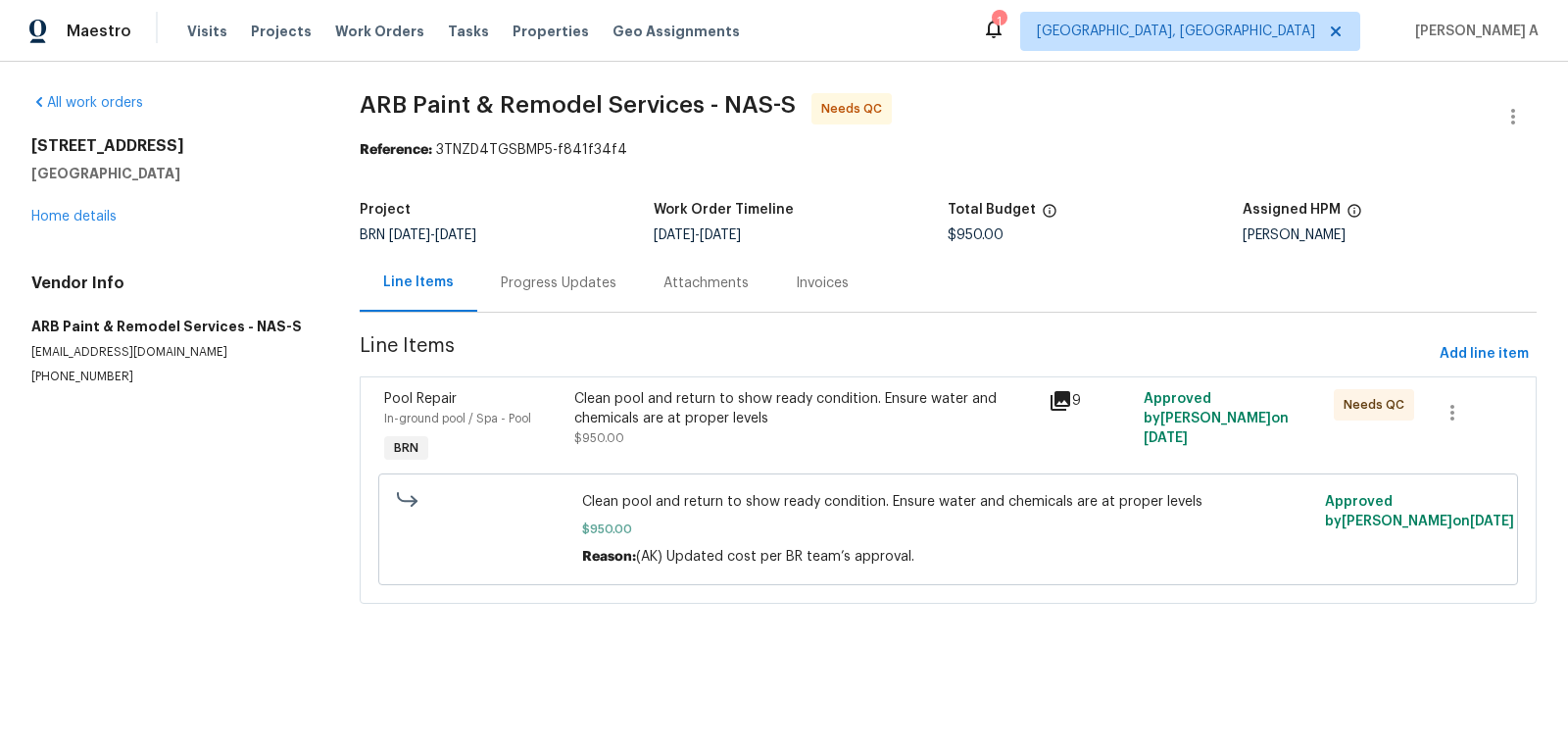
click at [594, 282] on div "Progress Updates" at bounding box center [559, 284] width 116 height 20
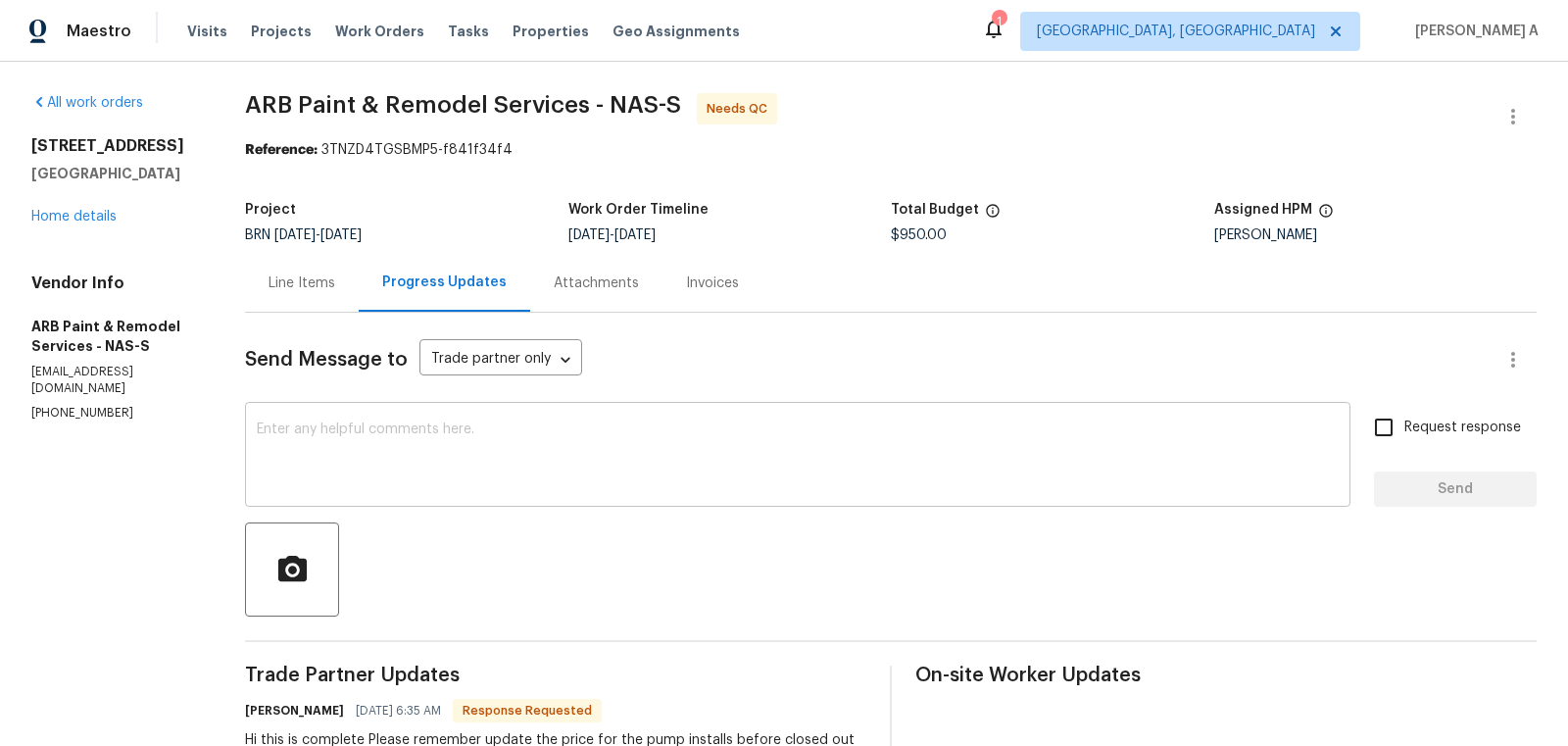
click at [579, 469] on textarea at bounding box center [797, 456] width 1082 height 69
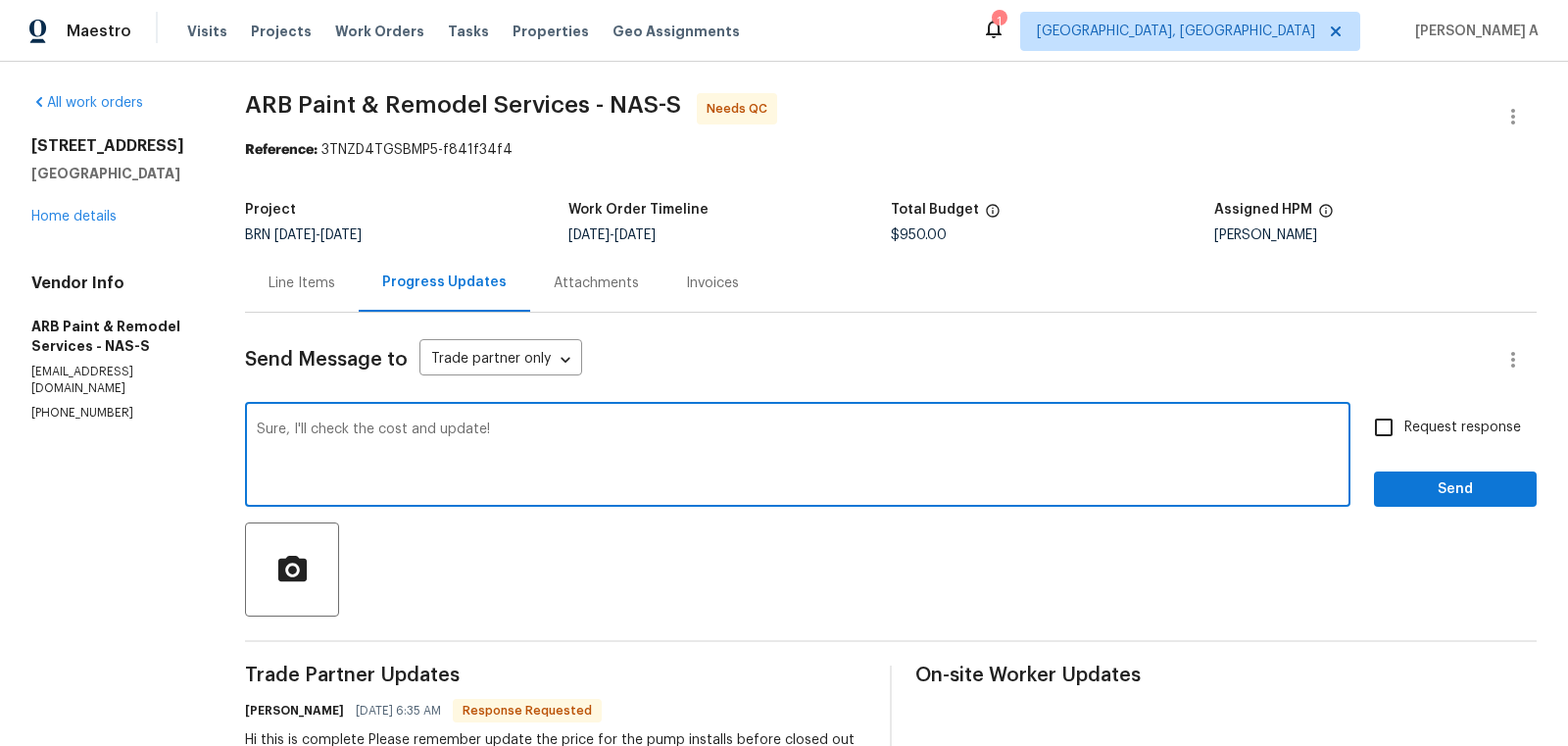
click at [1159, 443] on textarea "Sure, I'll check the cost and update!" at bounding box center [797, 456] width 1082 height 69
type textarea "Sure, I'll check the cost and update."
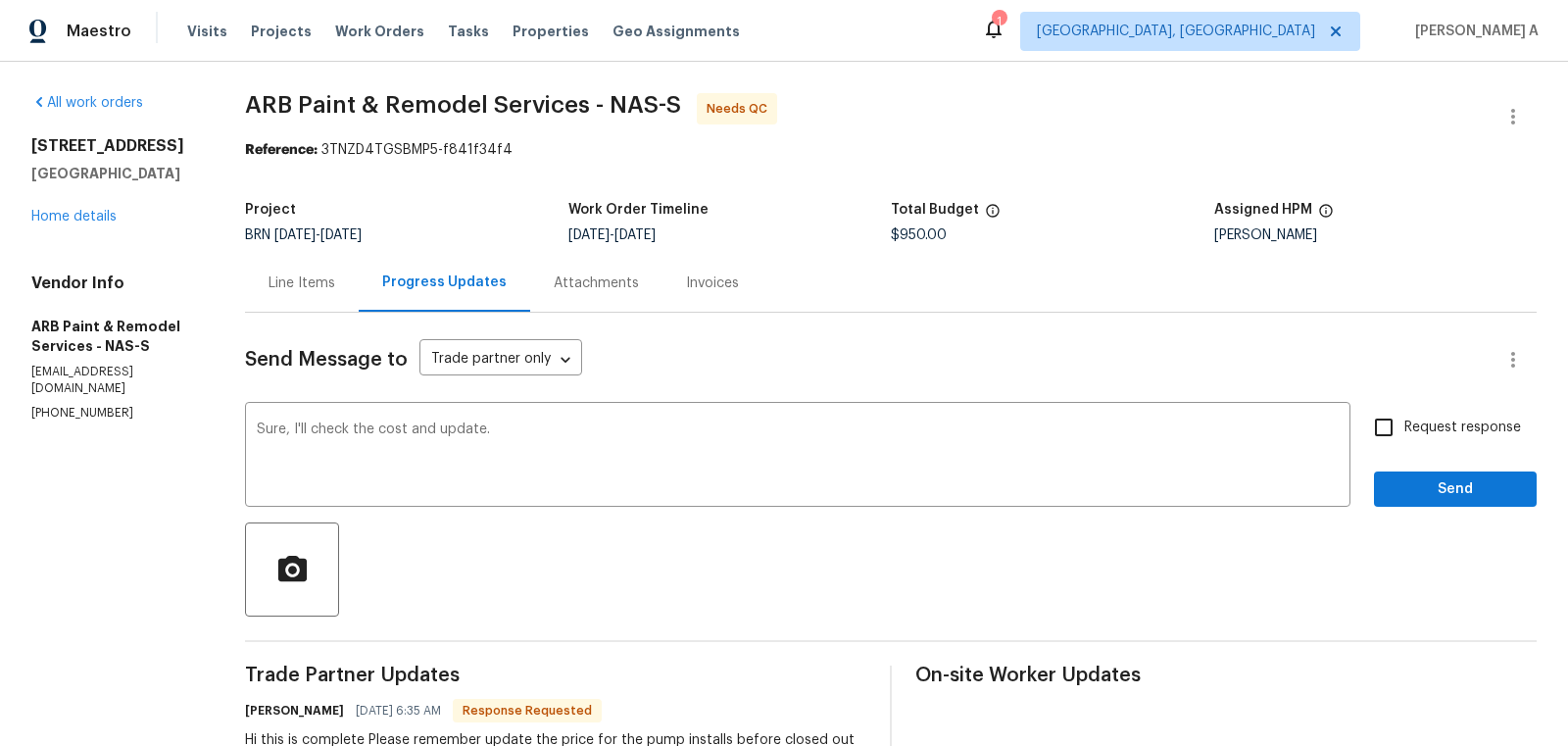
click at [1419, 417] on span "Request response" at bounding box center [1462, 427] width 117 height 21
click at [1404, 417] on input "Request response" at bounding box center [1383, 426] width 41 height 41
checkbox input "true"
click at [1472, 486] on span "Send" at bounding box center [1455, 489] width 132 height 25
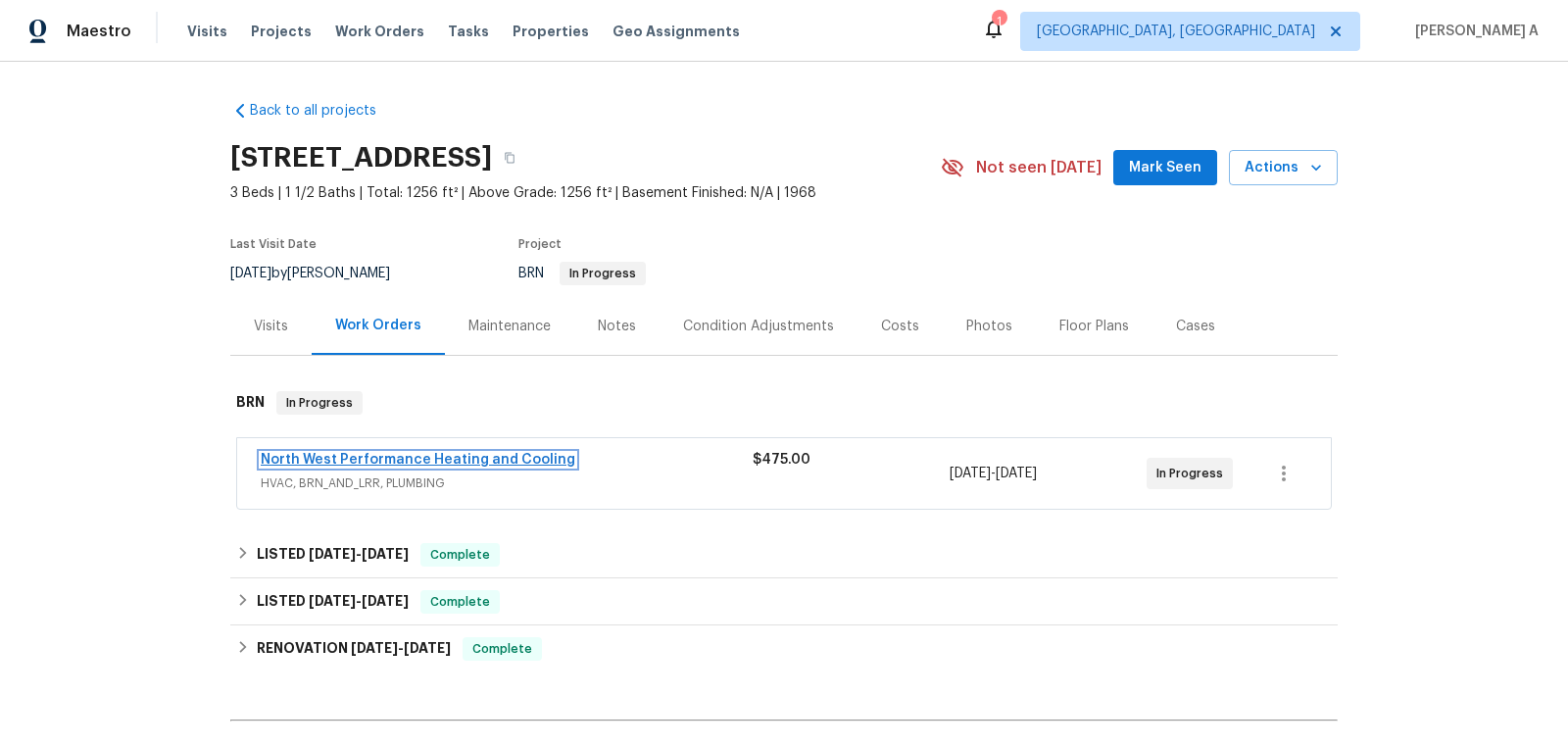
click at [355, 458] on link "North West Performance Heating and Cooling" at bounding box center [417, 460] width 314 height 14
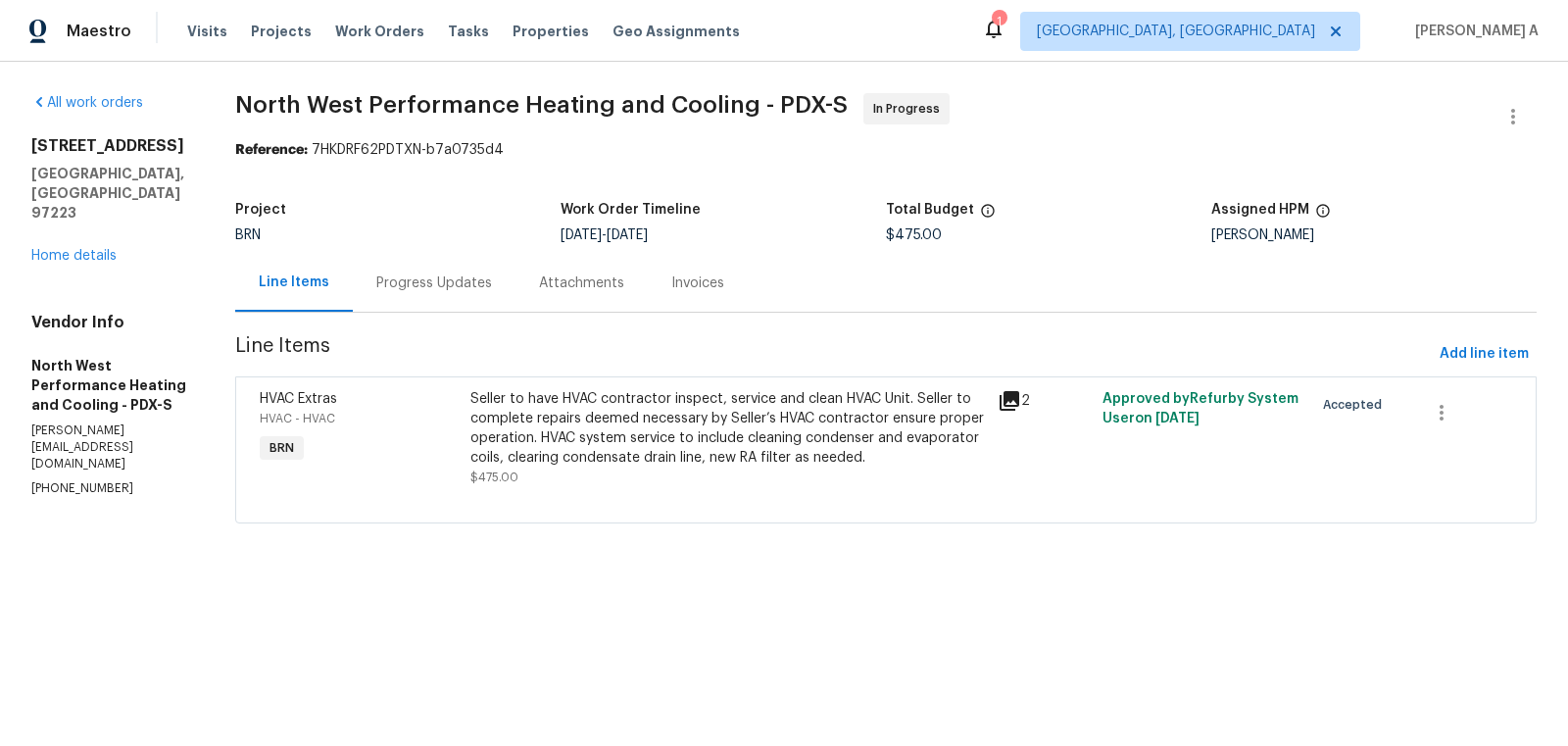
click at [465, 277] on div "Progress Updates" at bounding box center [434, 284] width 116 height 20
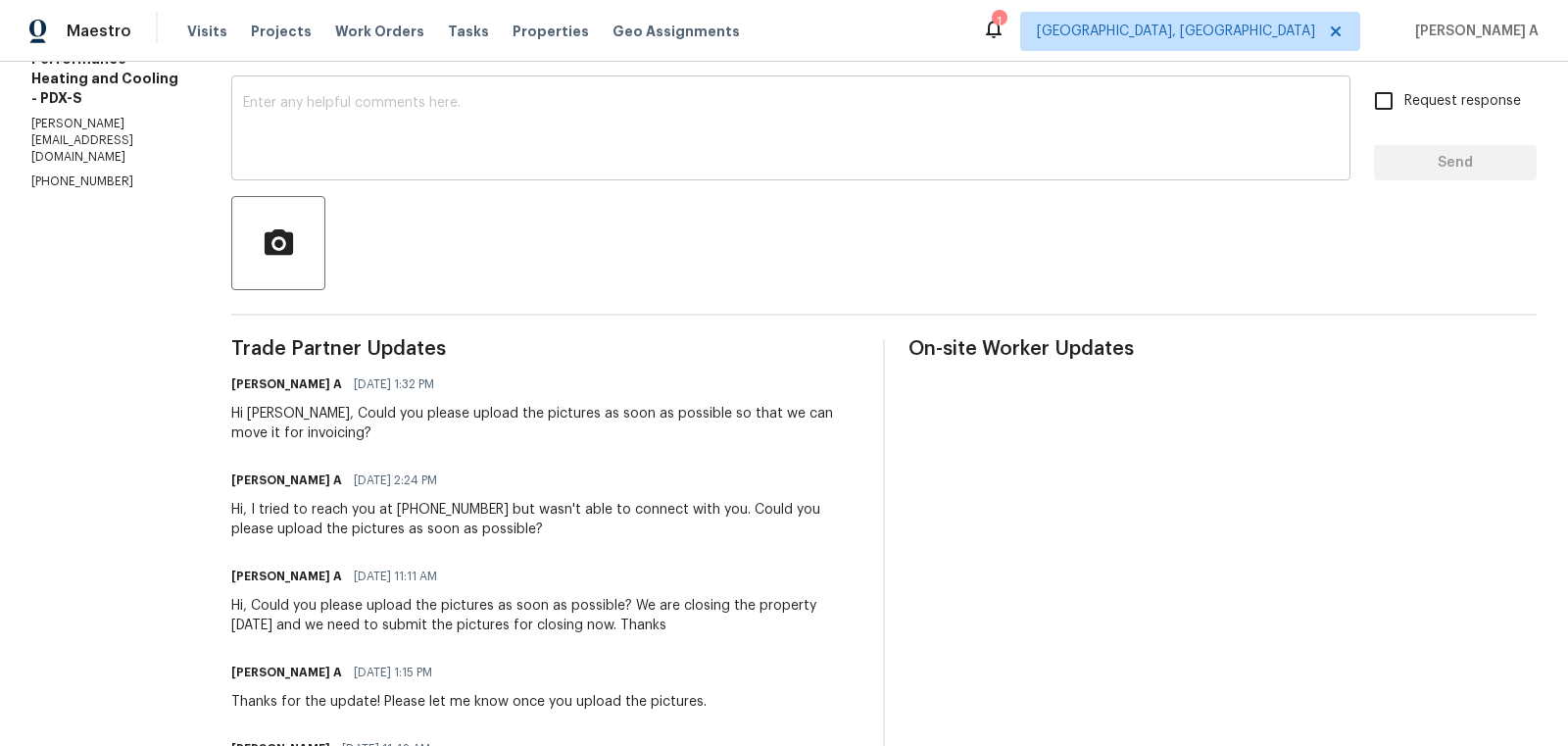
scroll to position [188, 0]
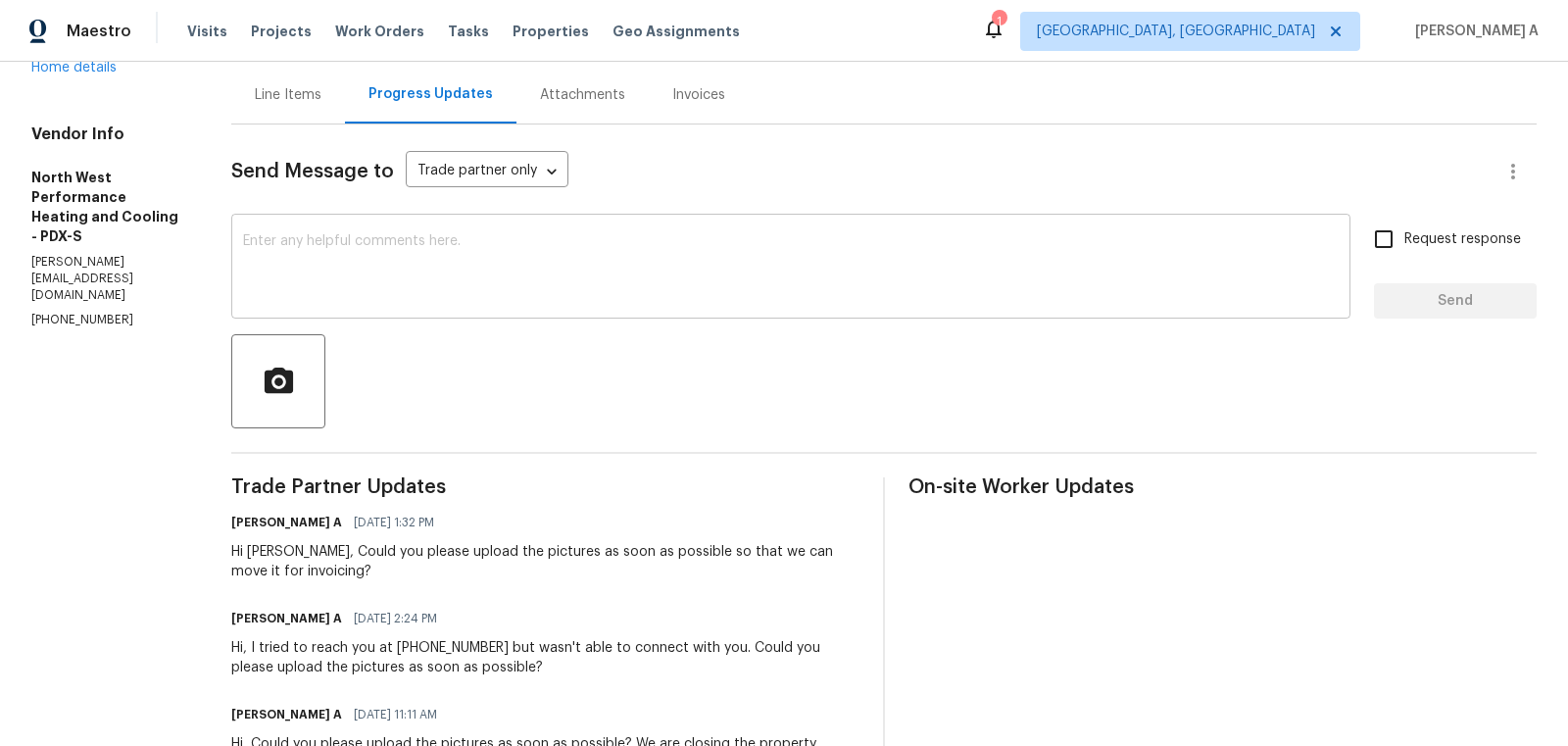
click at [463, 296] on textarea at bounding box center [790, 269] width 1096 height 69
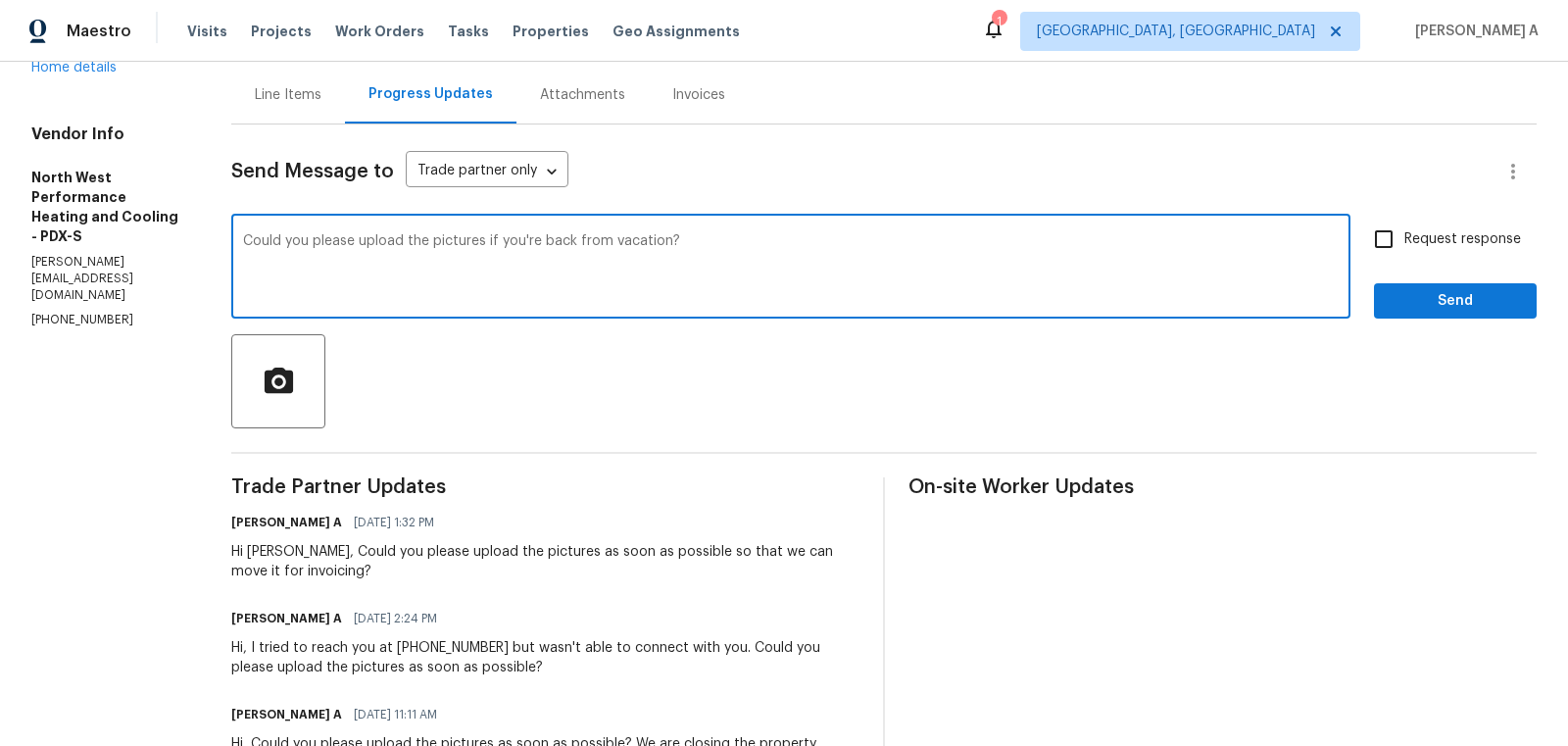
type textarea "Could you please upload the pictures if you're back from vacation?"
click at [1429, 233] on span "Request response" at bounding box center [1462, 240] width 117 height 21
click at [1404, 233] on input "Request response" at bounding box center [1383, 239] width 41 height 41
checkbox input "true"
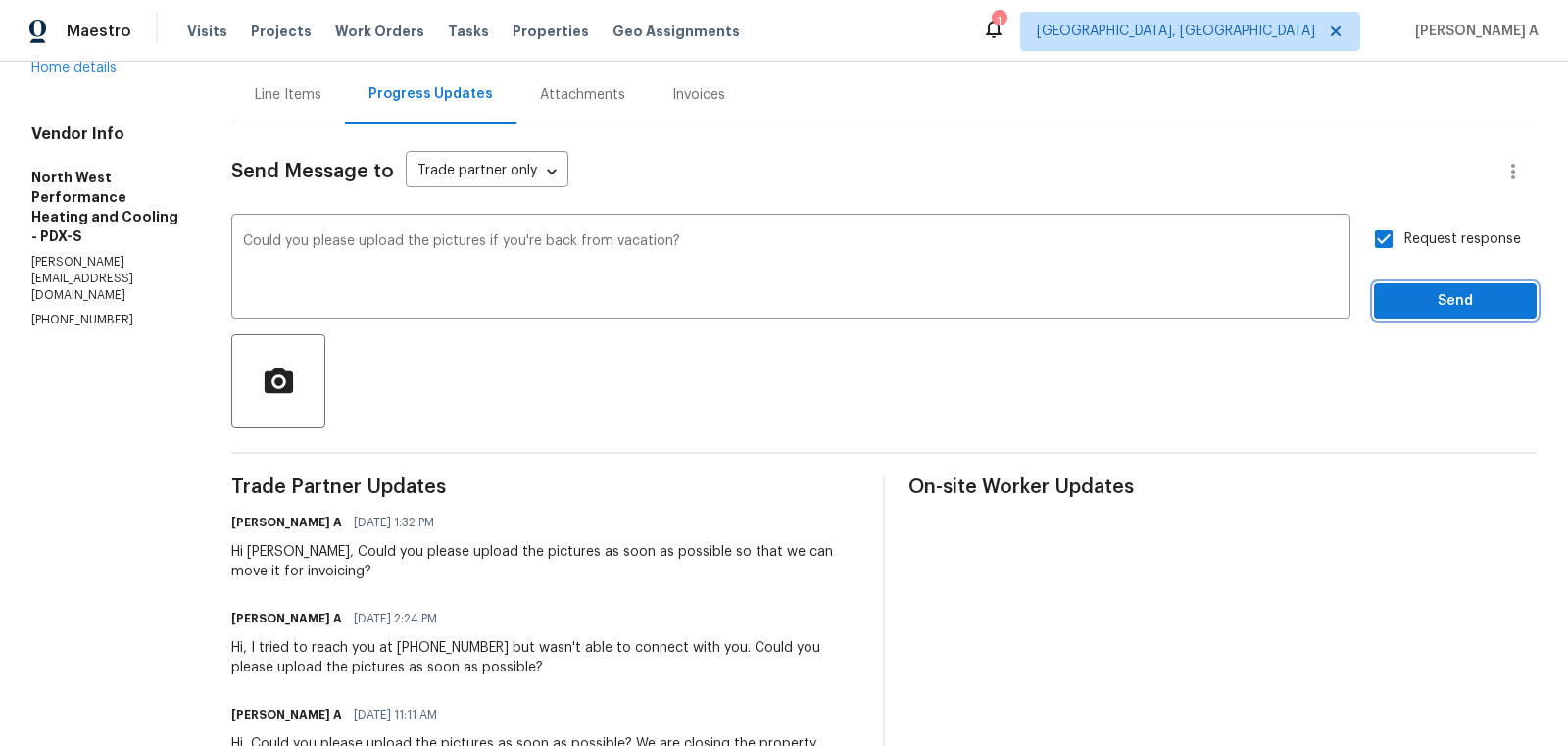
click at [1449, 298] on span "Send" at bounding box center [1455, 302] width 132 height 25
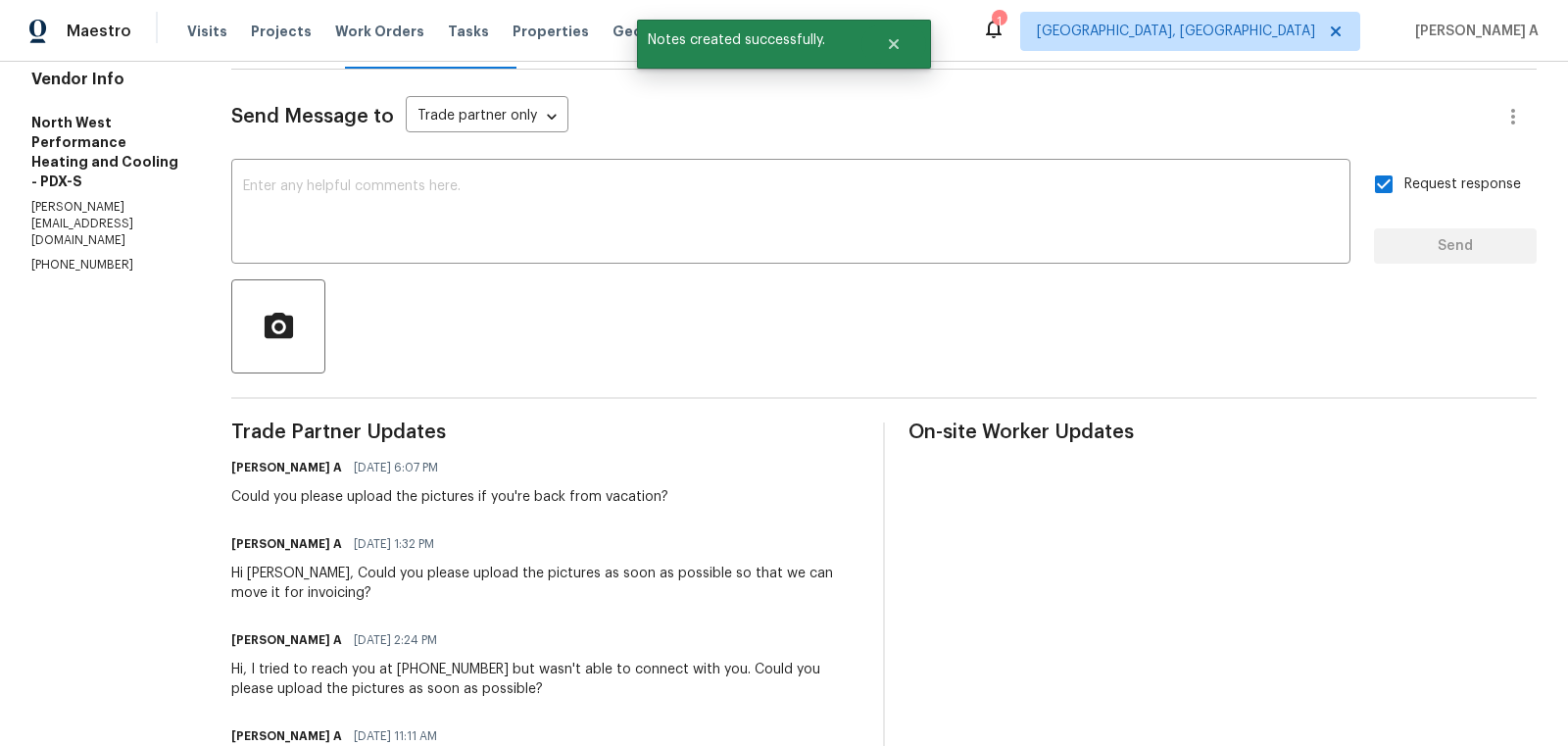
scroll to position [0, 0]
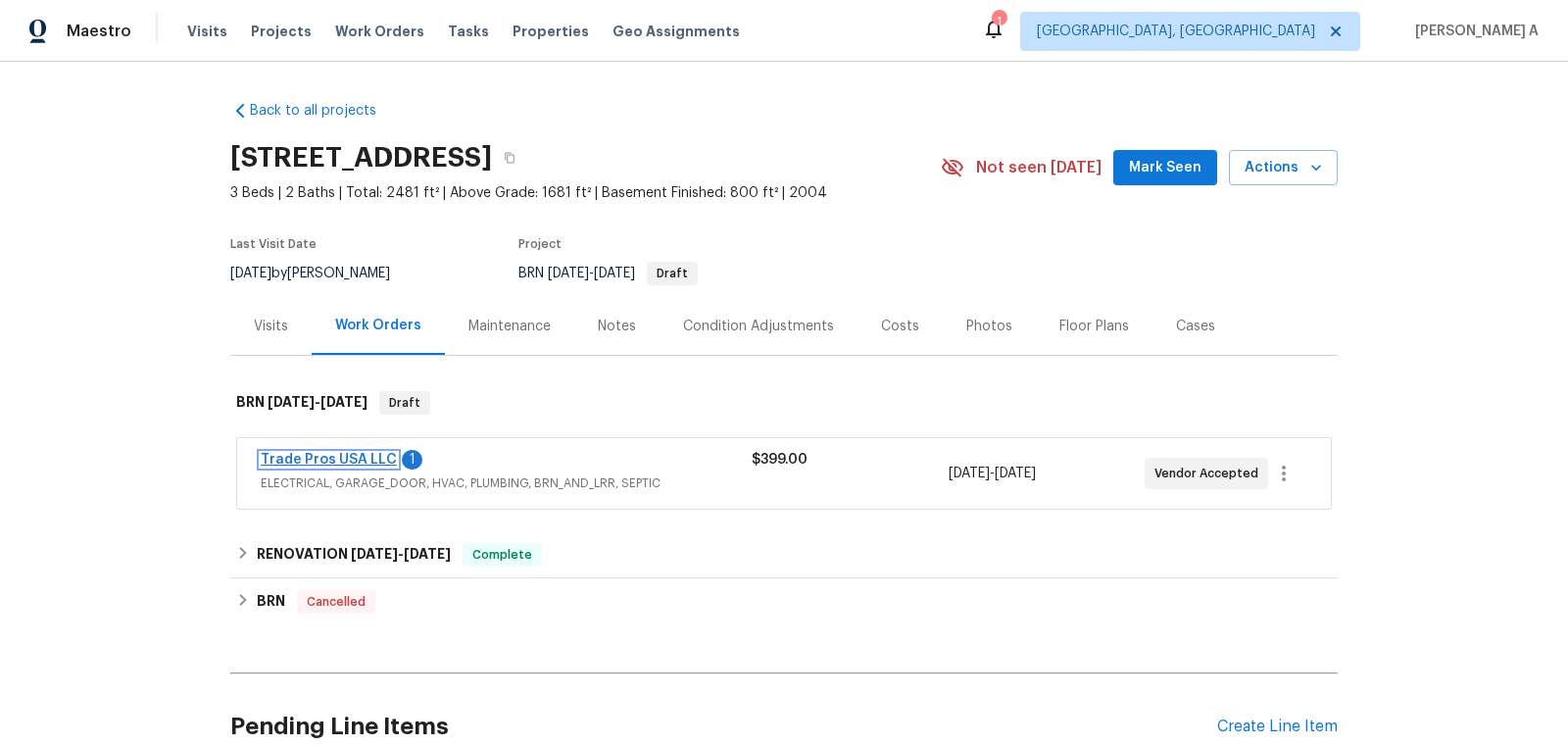
click at [336, 460] on link "Trade Pros USA LLC" at bounding box center [328, 460] width 136 height 14
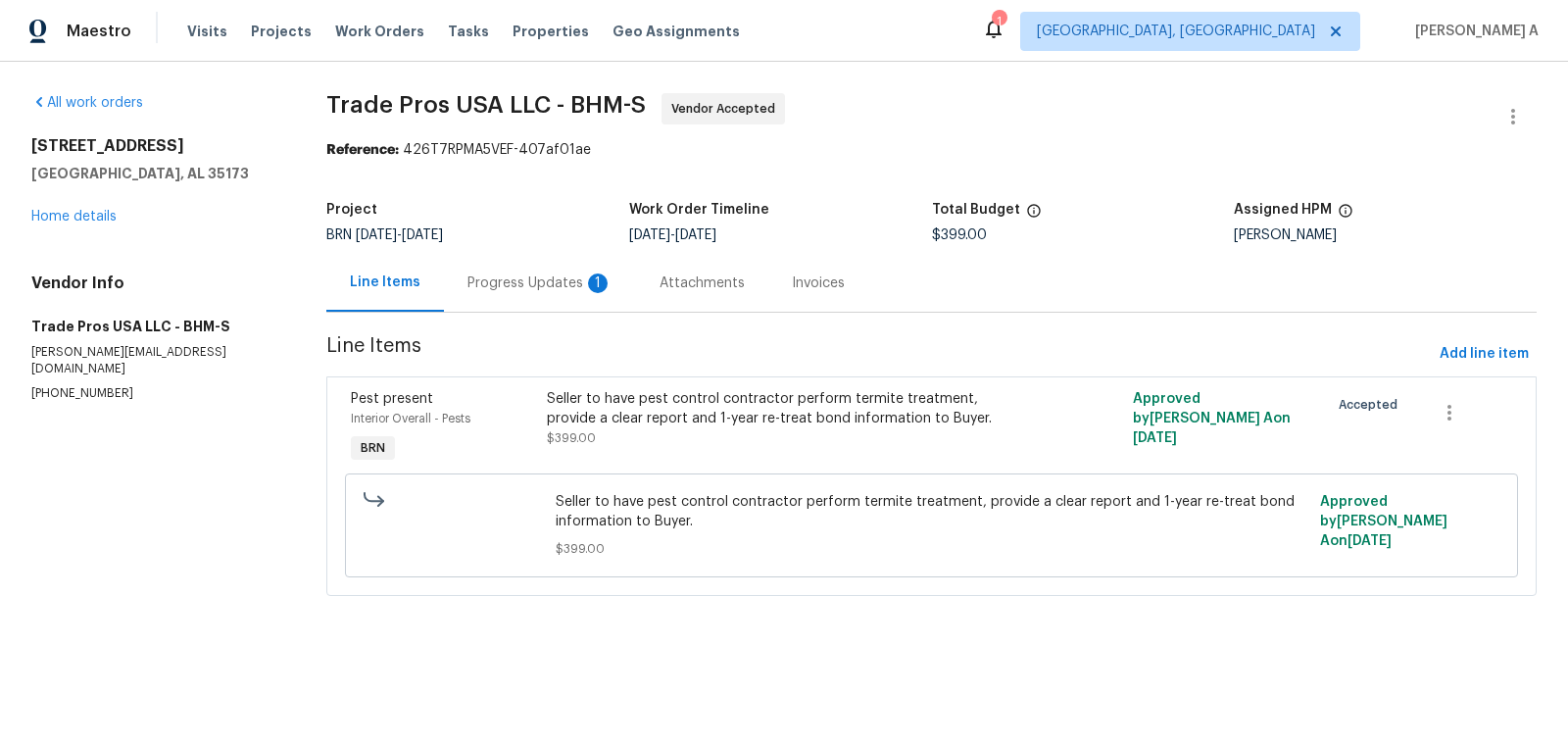
click at [521, 283] on div "Progress Updates 1" at bounding box center [539, 284] width 145 height 20
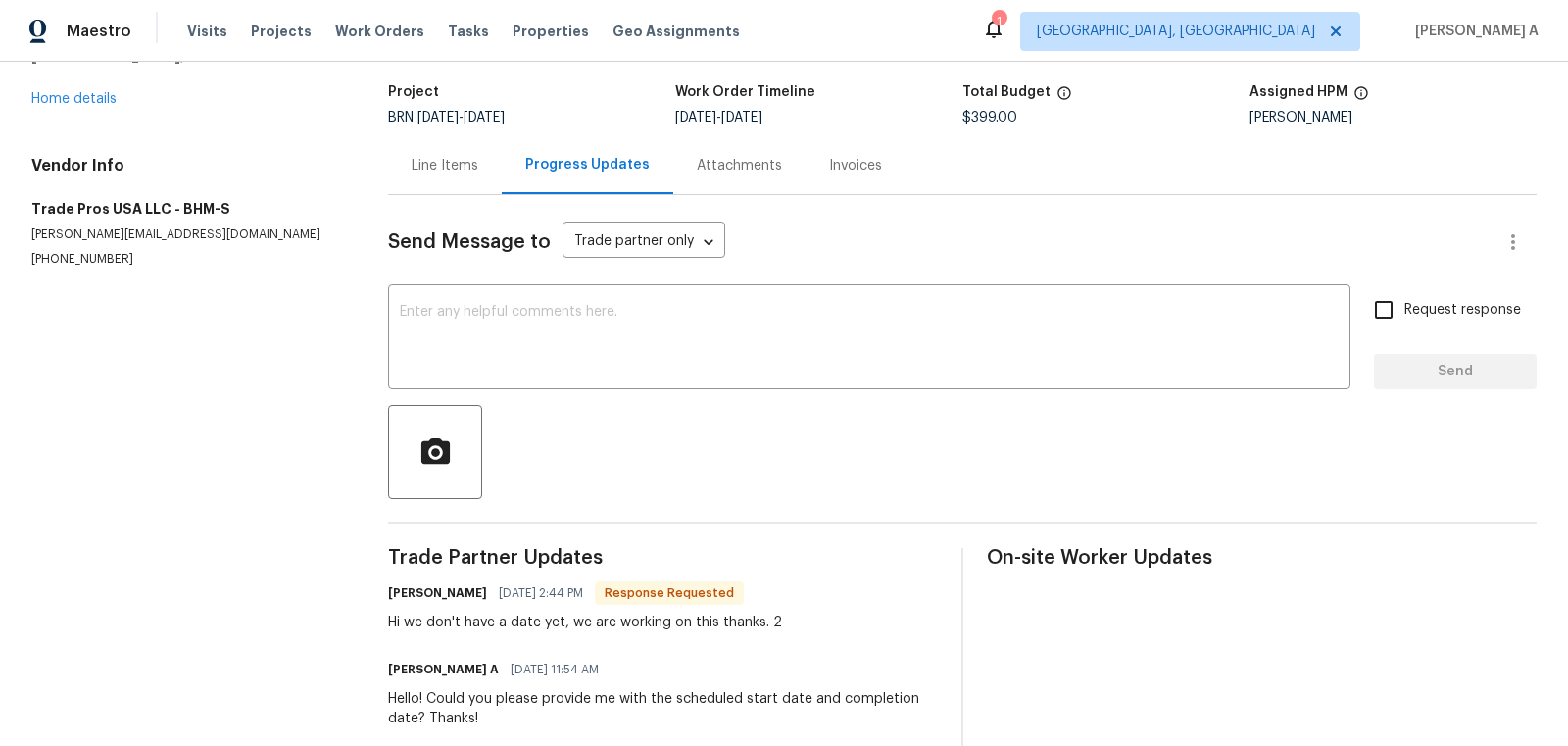
scroll to position [105, 0]
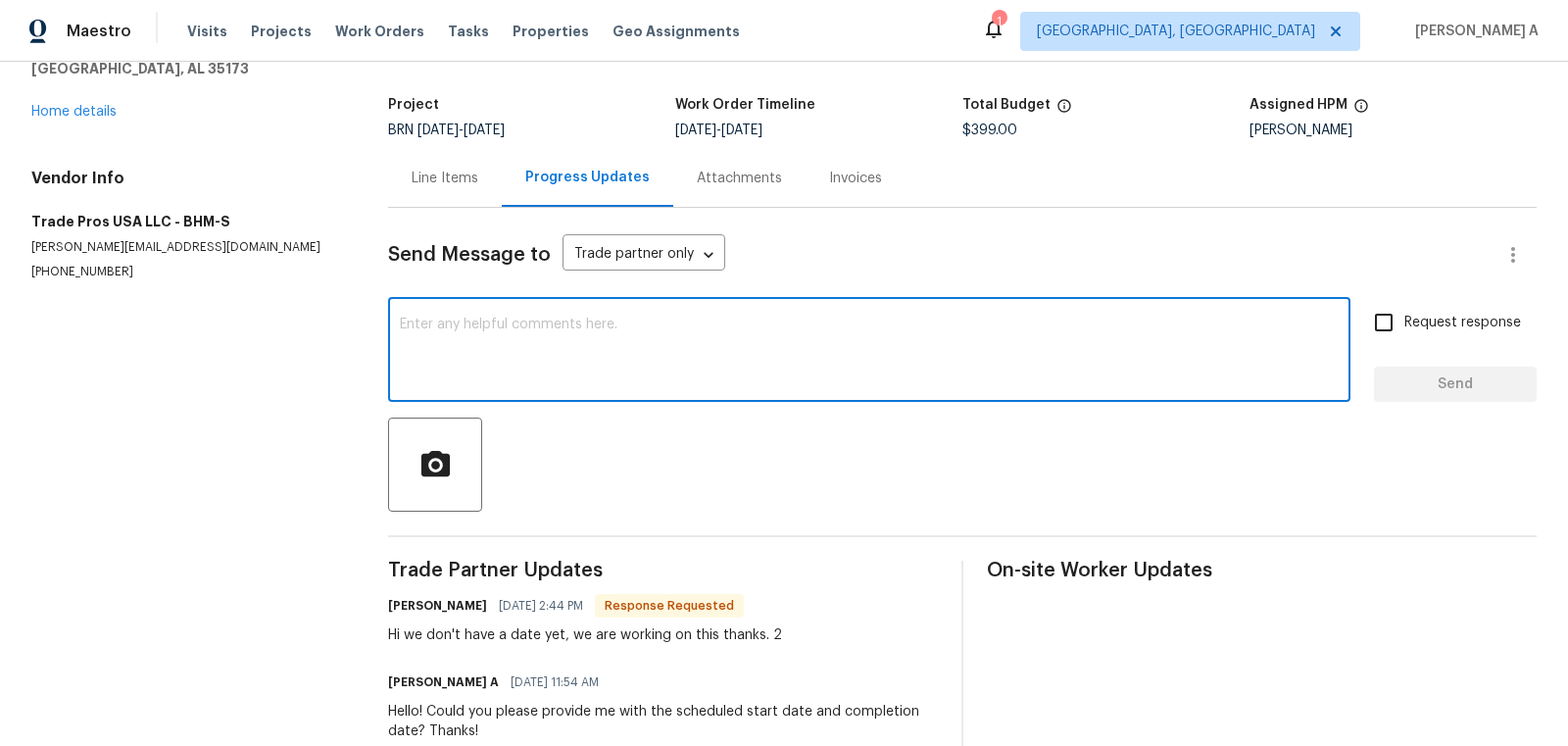
click at [503, 363] on textarea at bounding box center [869, 352] width 938 height 69
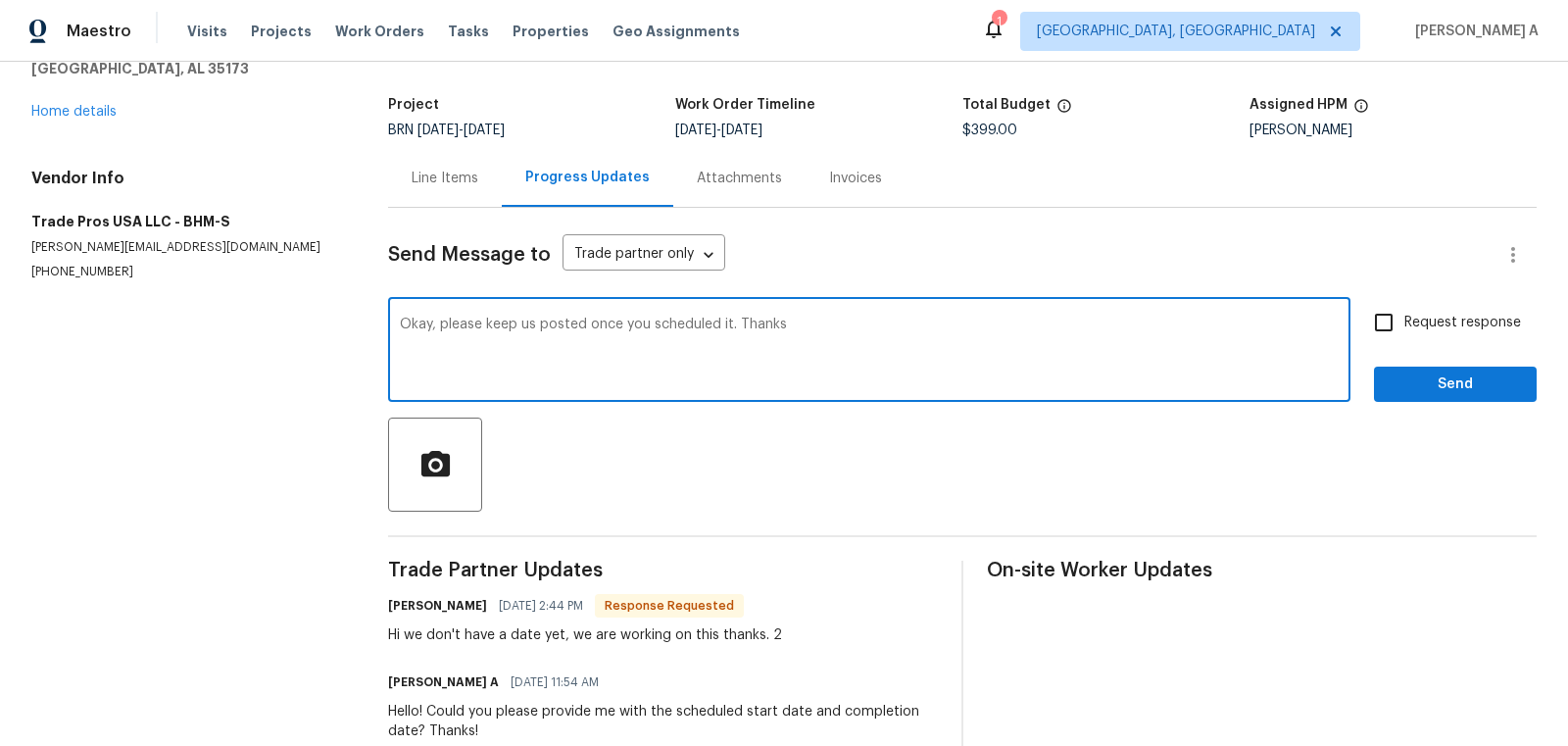
type textarea "Okay, please keep us posted once you scheduled it. Thanks"
click at [1396, 329] on input "Request response" at bounding box center [1383, 322] width 41 height 41
checkbox input "true"
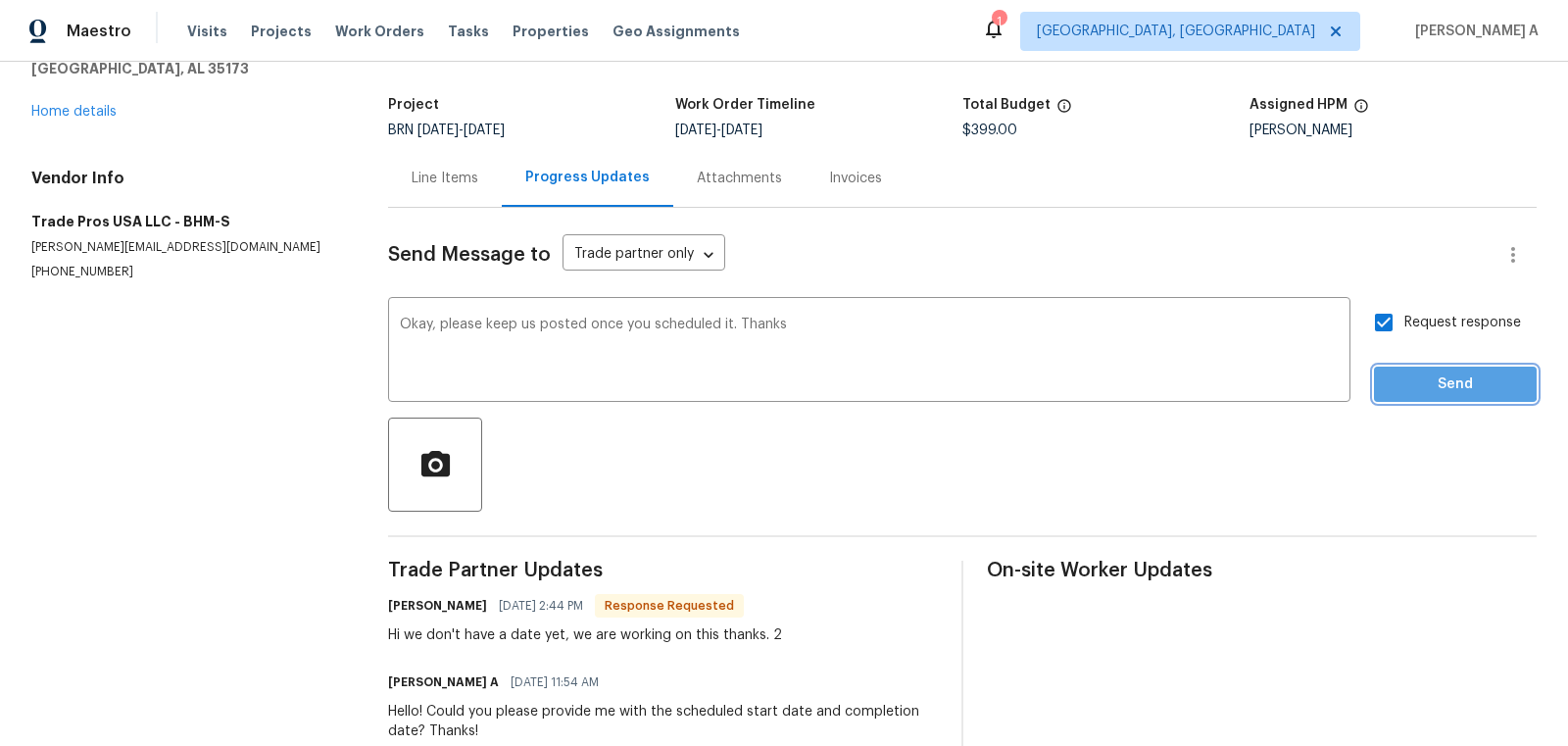
click at [1414, 375] on span "Send" at bounding box center [1455, 384] width 132 height 25
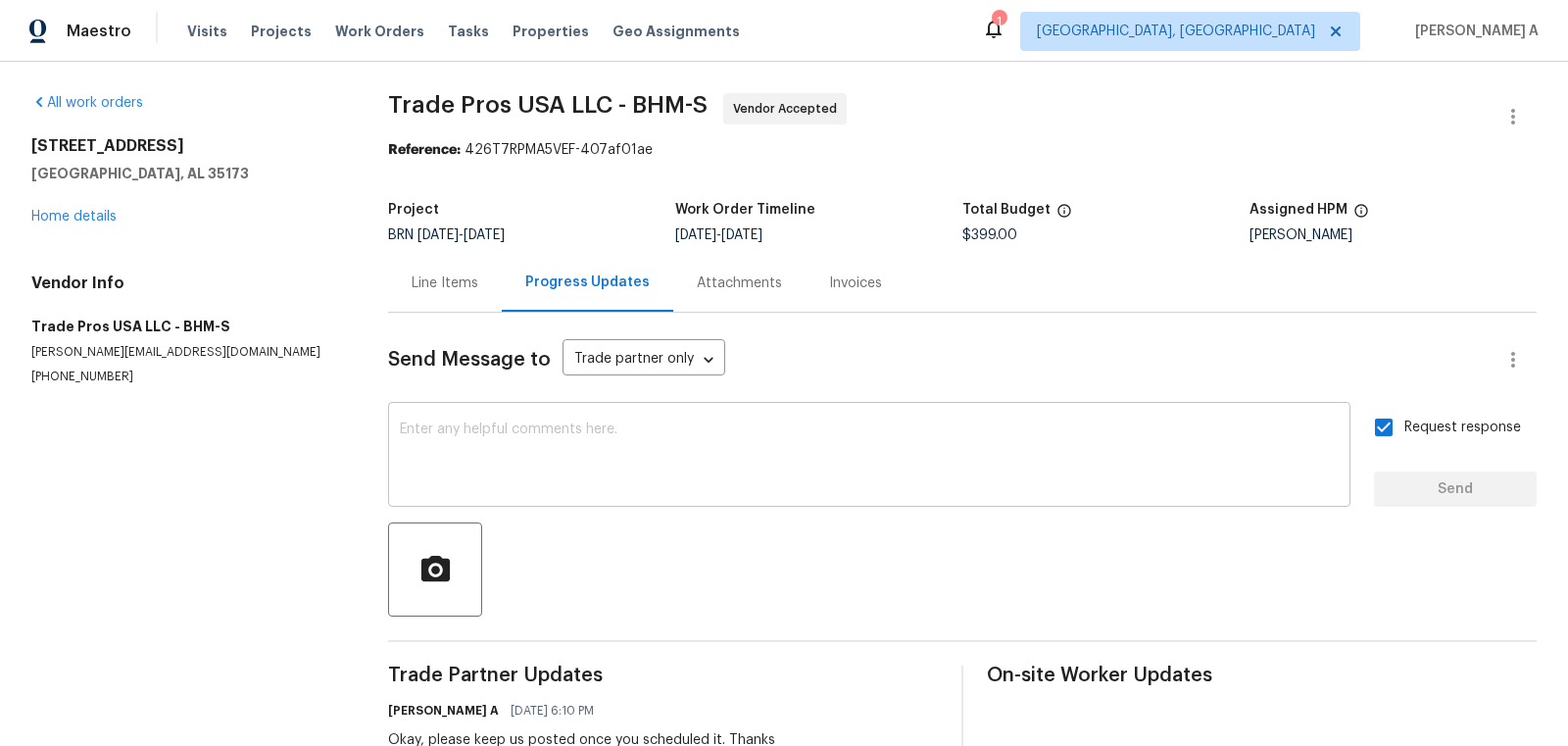
scroll to position [133, 0]
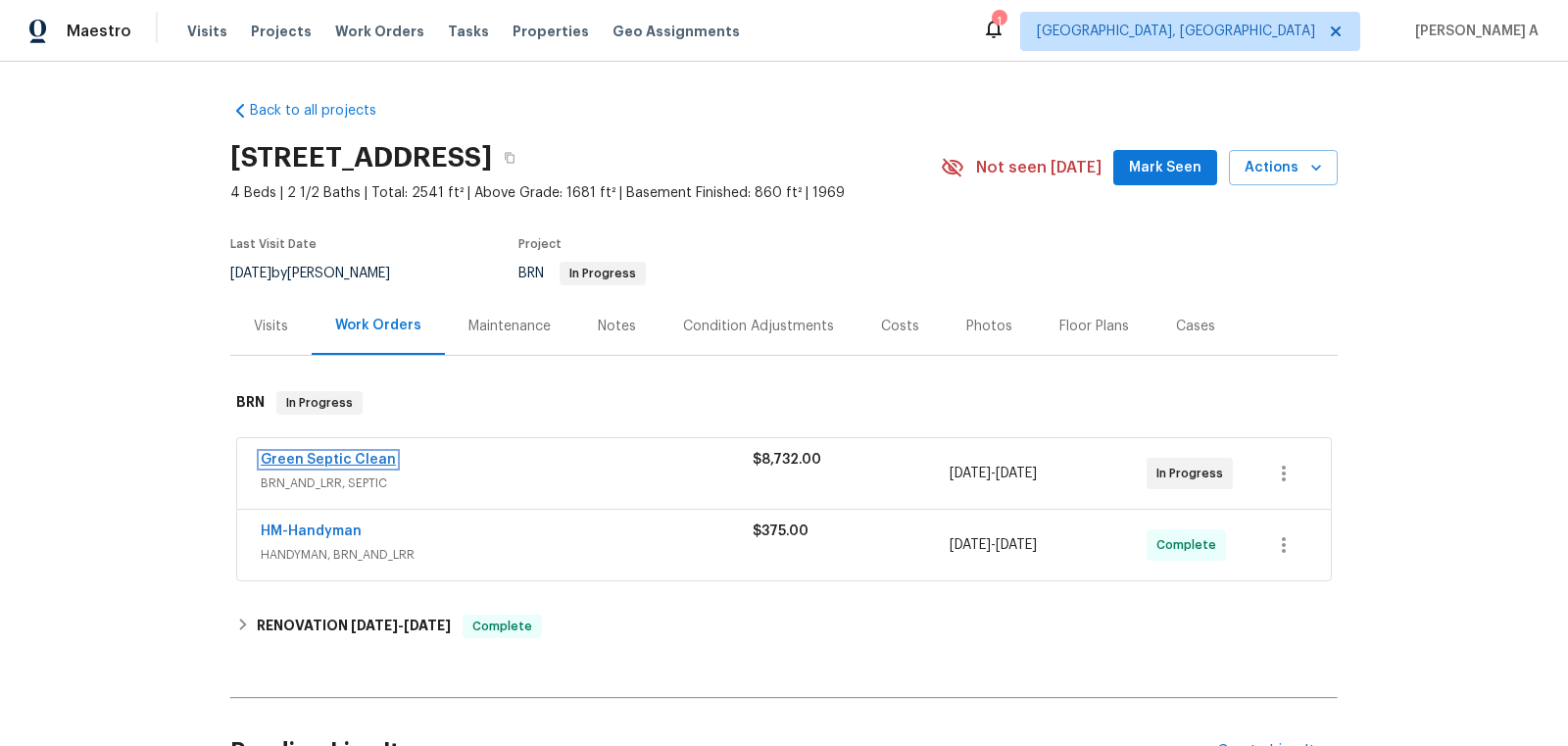
click at [339, 453] on link "Green Septic Clean" at bounding box center [327, 460] width 135 height 14
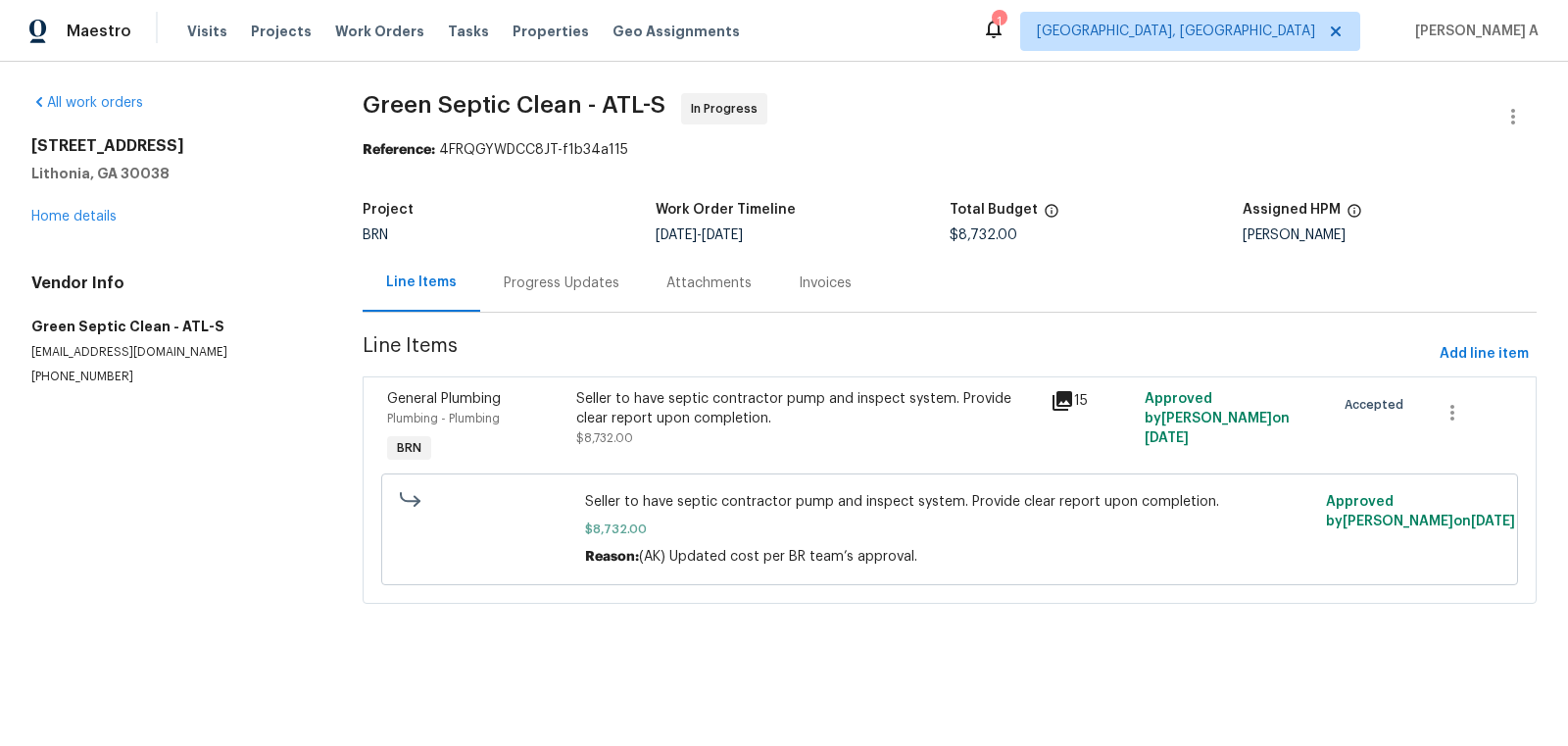
click at [513, 284] on div "Progress Updates" at bounding box center [562, 284] width 116 height 20
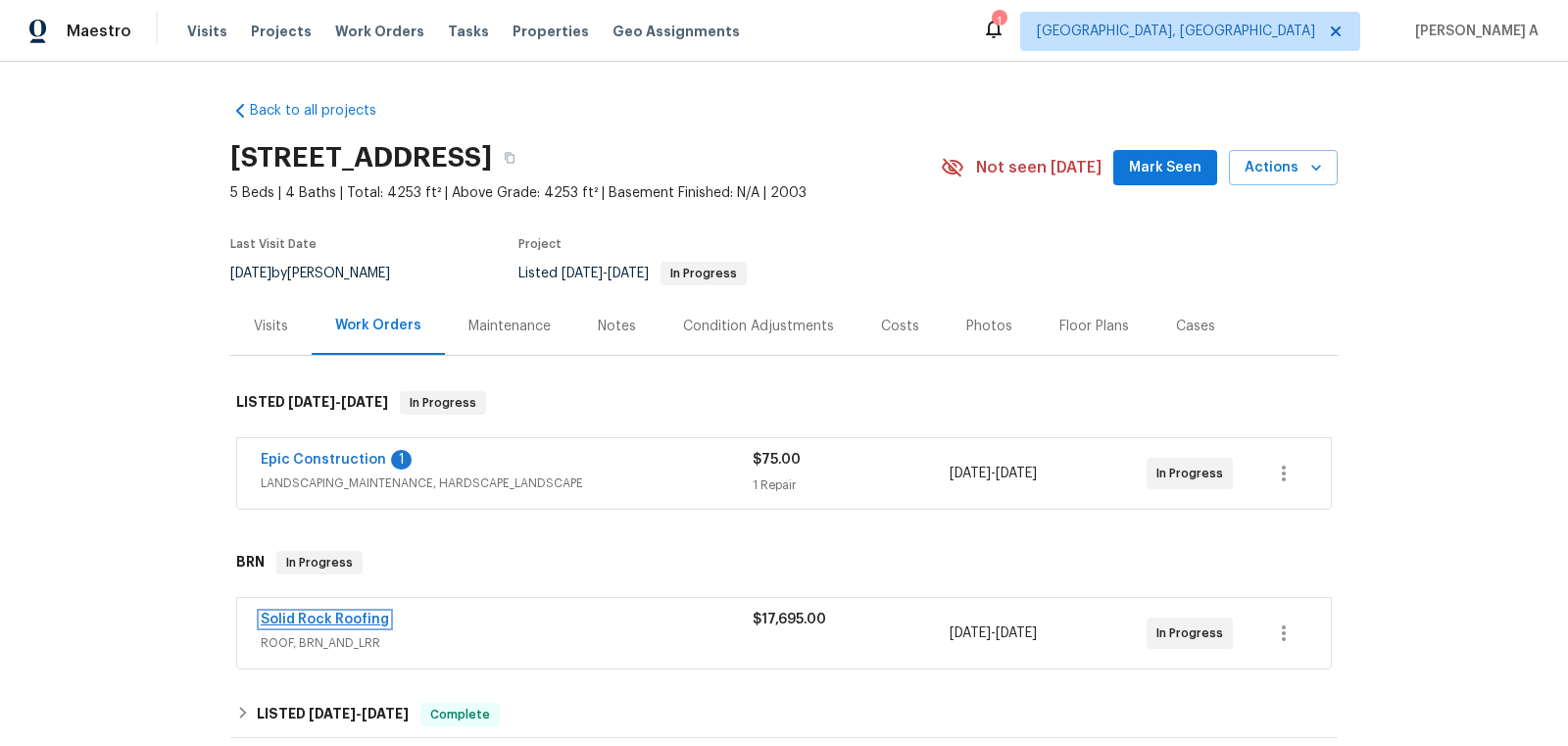
click at [340, 613] on link "Solid Rock Roofing" at bounding box center [324, 620] width 129 height 14
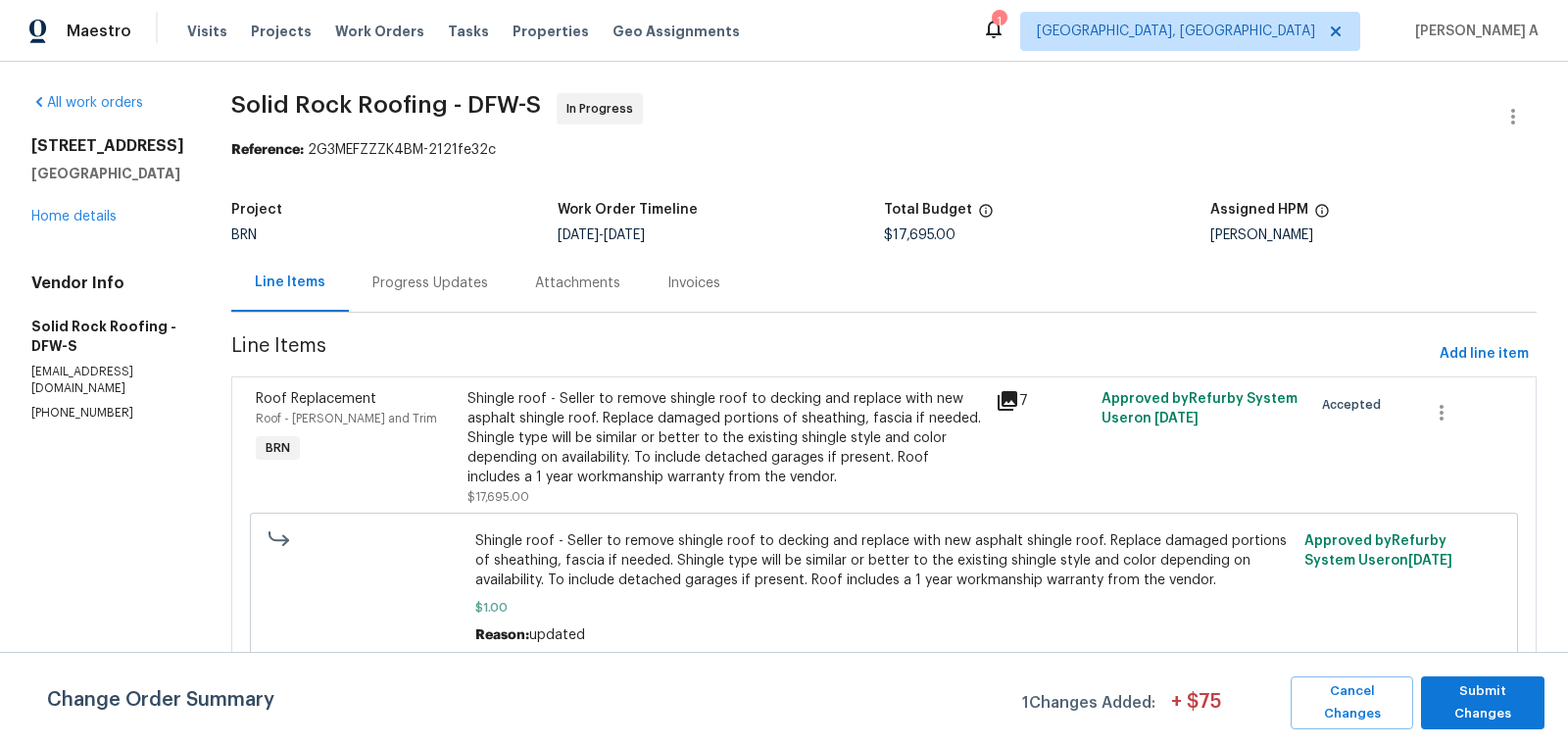
click at [410, 298] on div "Progress Updates" at bounding box center [429, 283] width 163 height 58
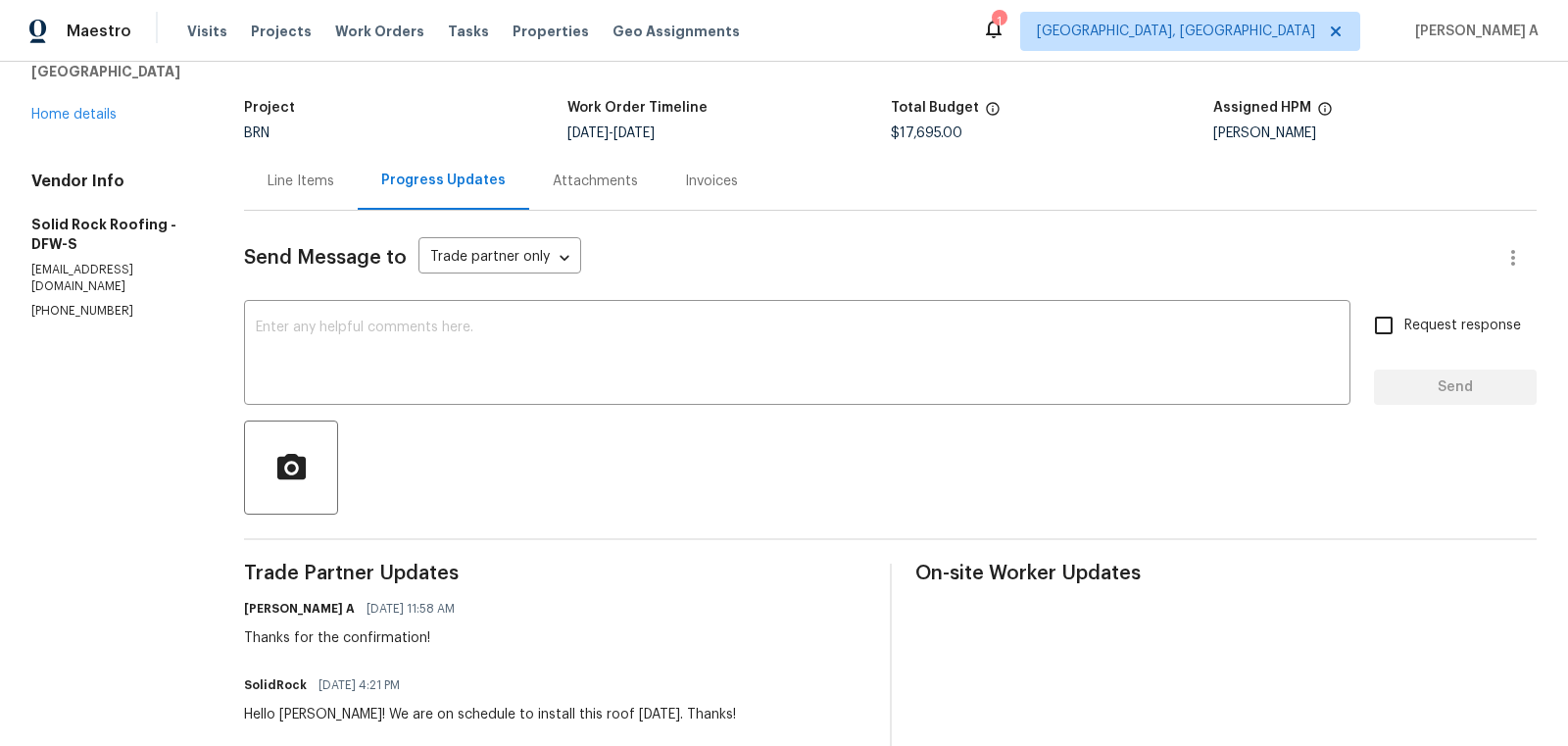
scroll to position [111, 0]
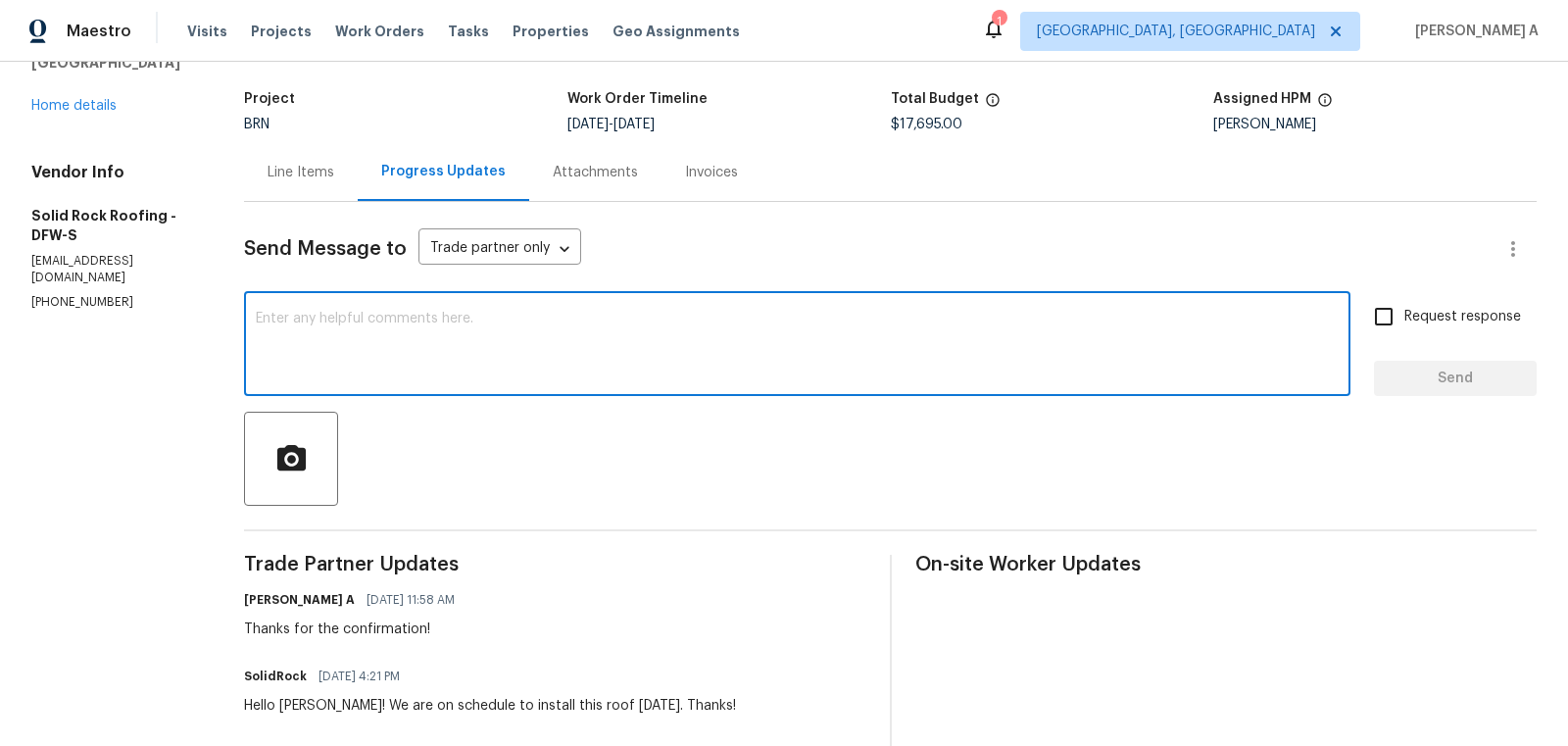
click at [535, 365] on textarea at bounding box center [796, 346] width 1083 height 69
type textarea "Hi, May I know if this [PERSON_NAME]"
click at [578, 363] on textarea "Hi, May I know if this [PERSON_NAME]" at bounding box center [796, 346] width 1083 height 69
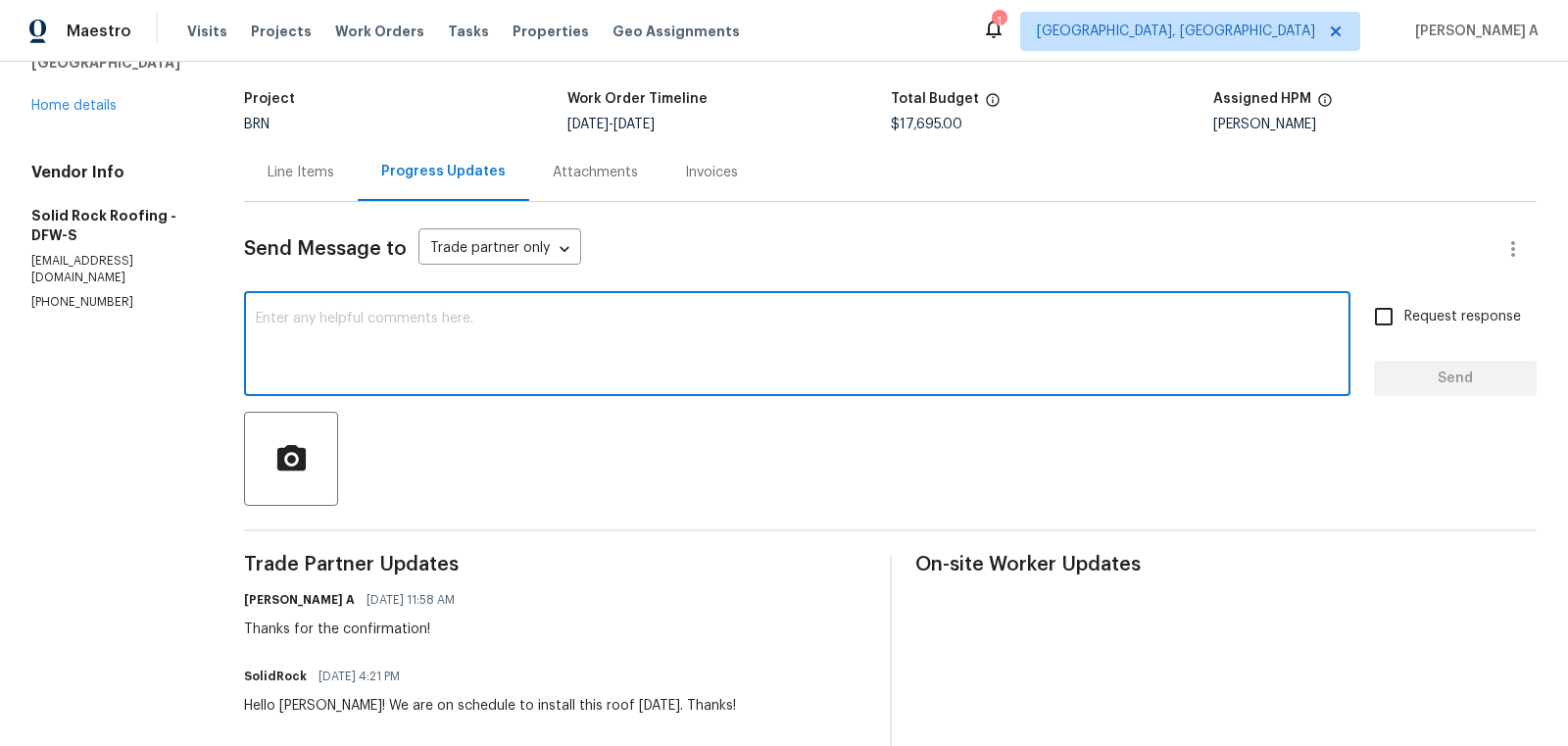
scroll to position [0, 0]
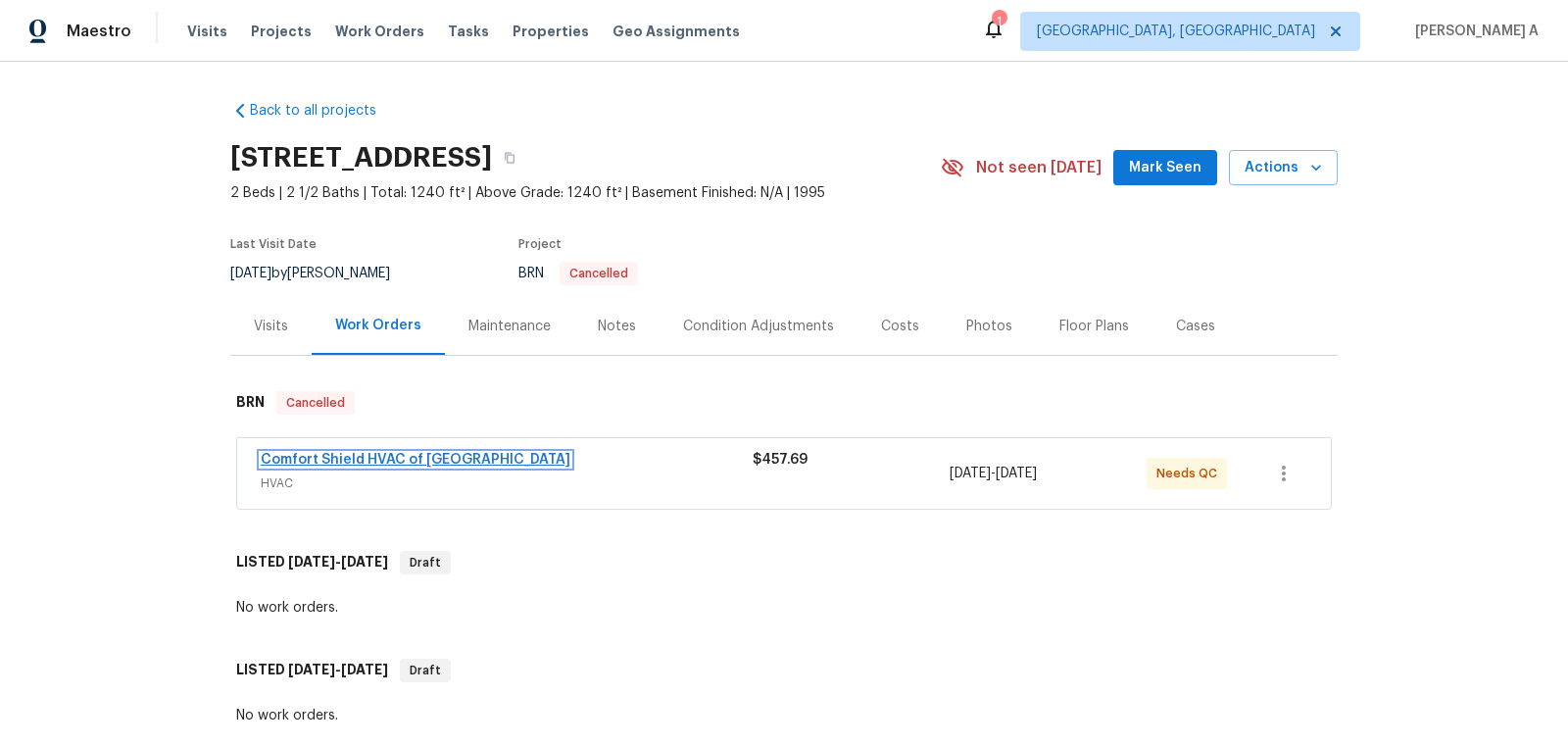
click at [357, 455] on link "Comfort Shield HVAC of NC" at bounding box center [415, 460] width 309 height 14
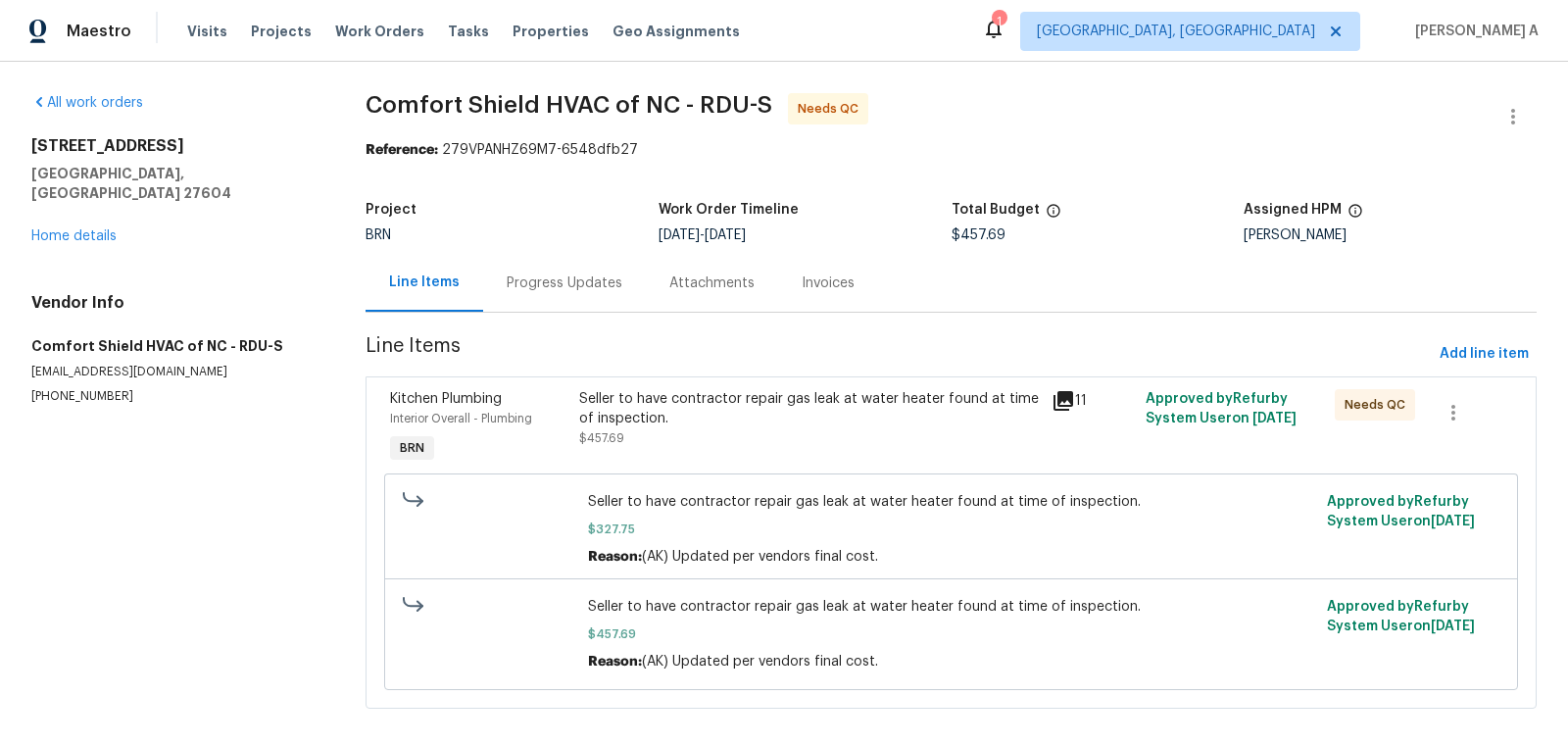
click at [523, 227] on div "Project" at bounding box center [512, 216] width 293 height 26
click at [533, 266] on div "Progress Updates" at bounding box center [564, 283] width 163 height 58
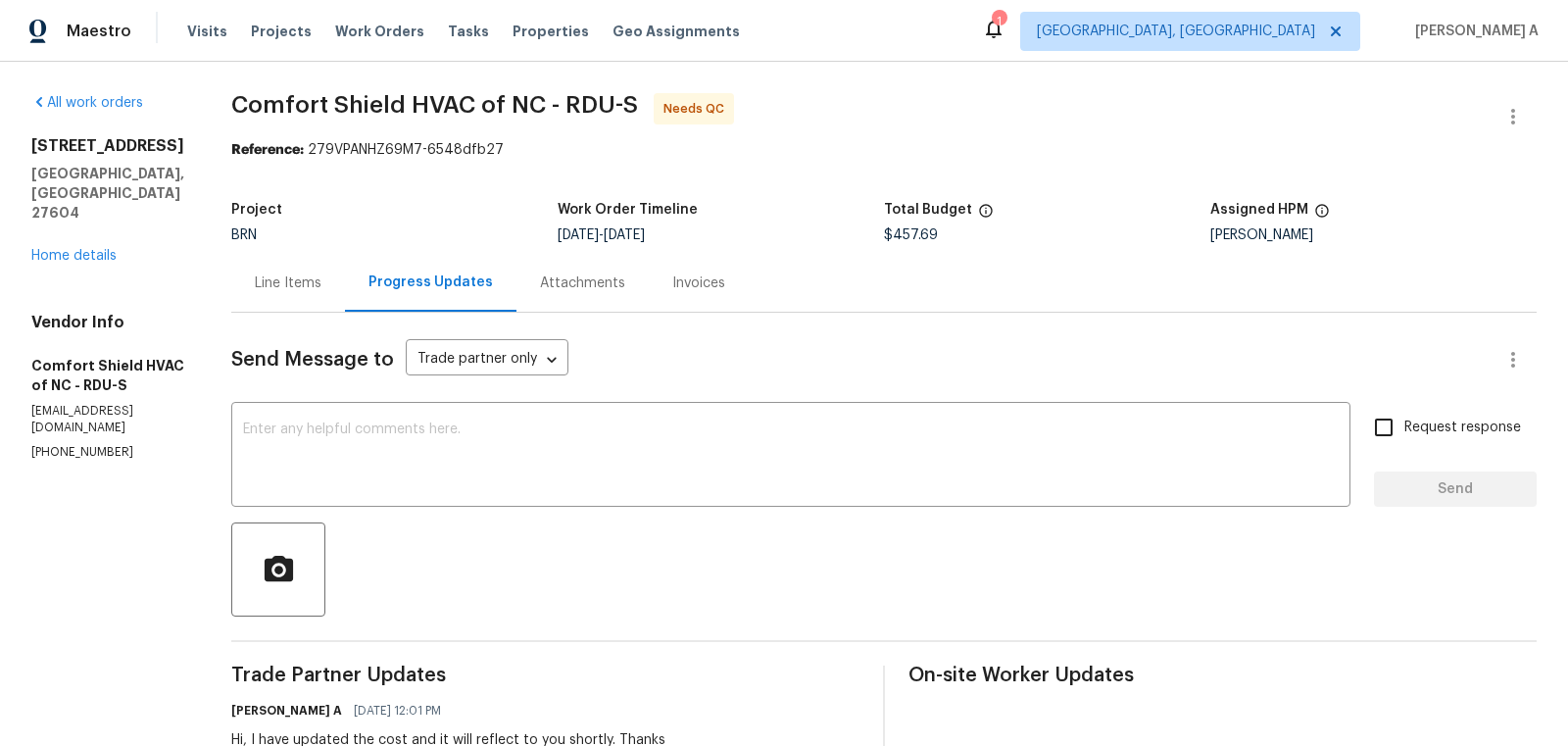
click at [321, 279] on div "Line Items" at bounding box center [287, 284] width 67 height 20
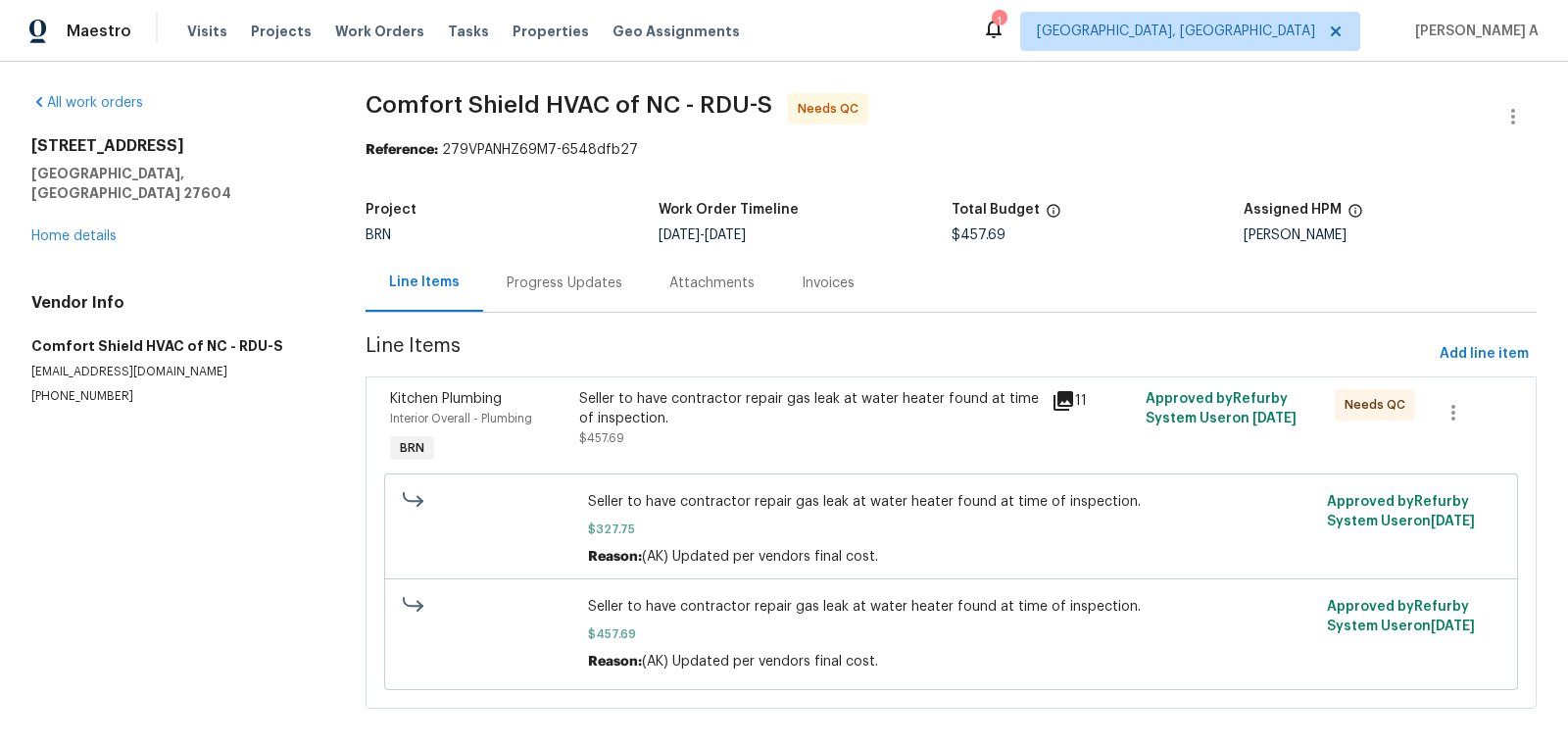
click at [822, 444] on div "Seller to have contractor repair gas leak at water heater found at time of insp…" at bounding box center [808, 418] width 460 height 59
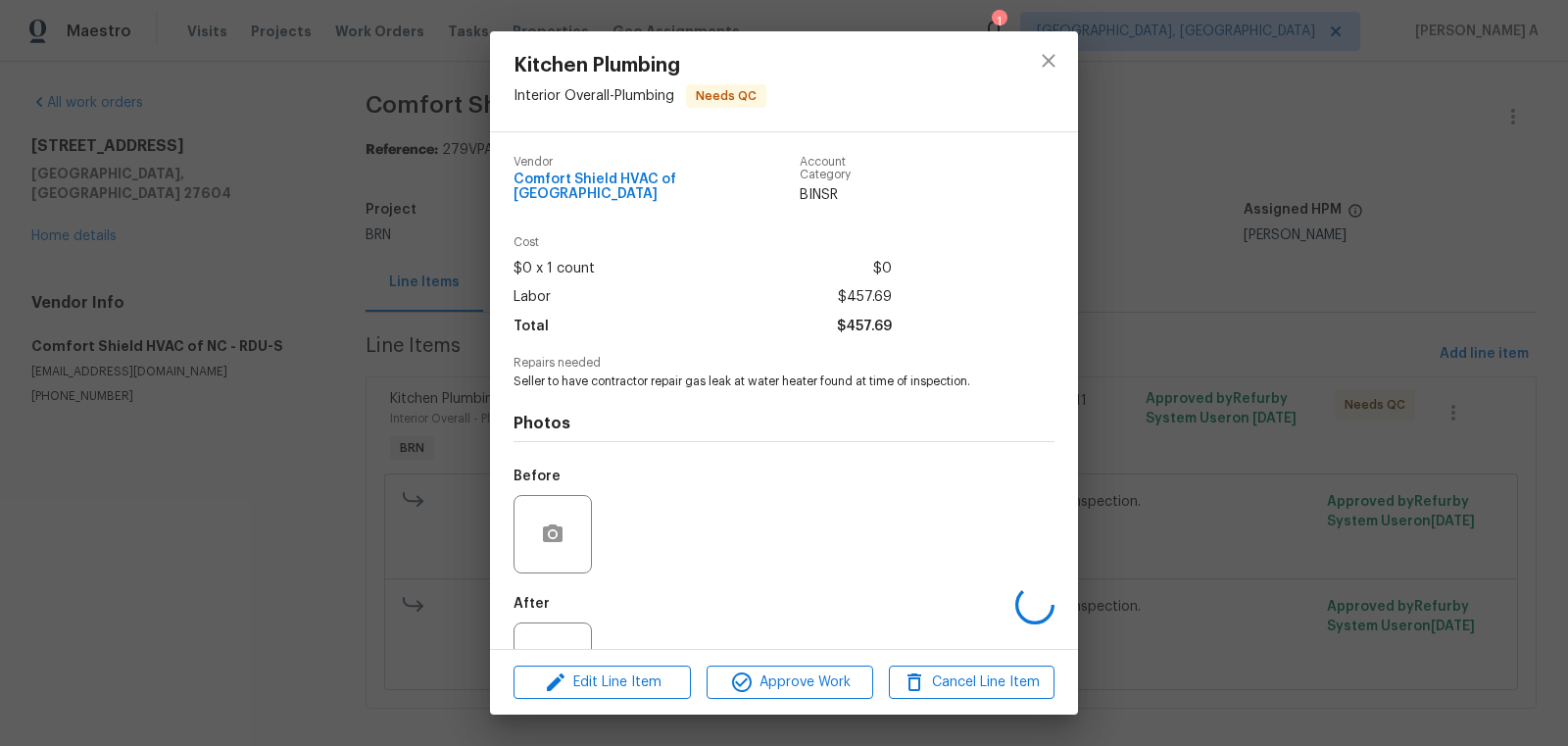
scroll to position [59, 0]
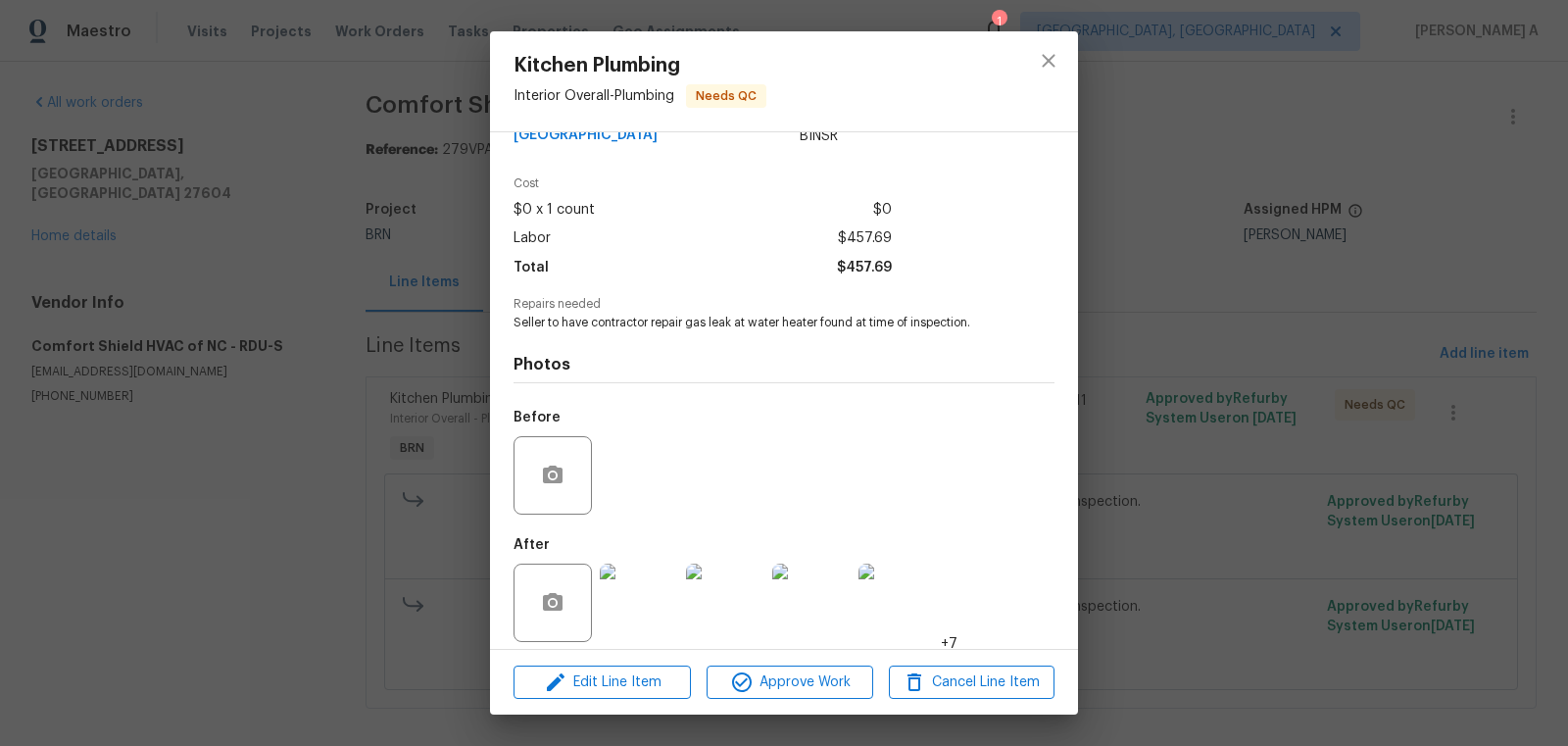
click at [629, 596] on img at bounding box center [639, 602] width 79 height 79
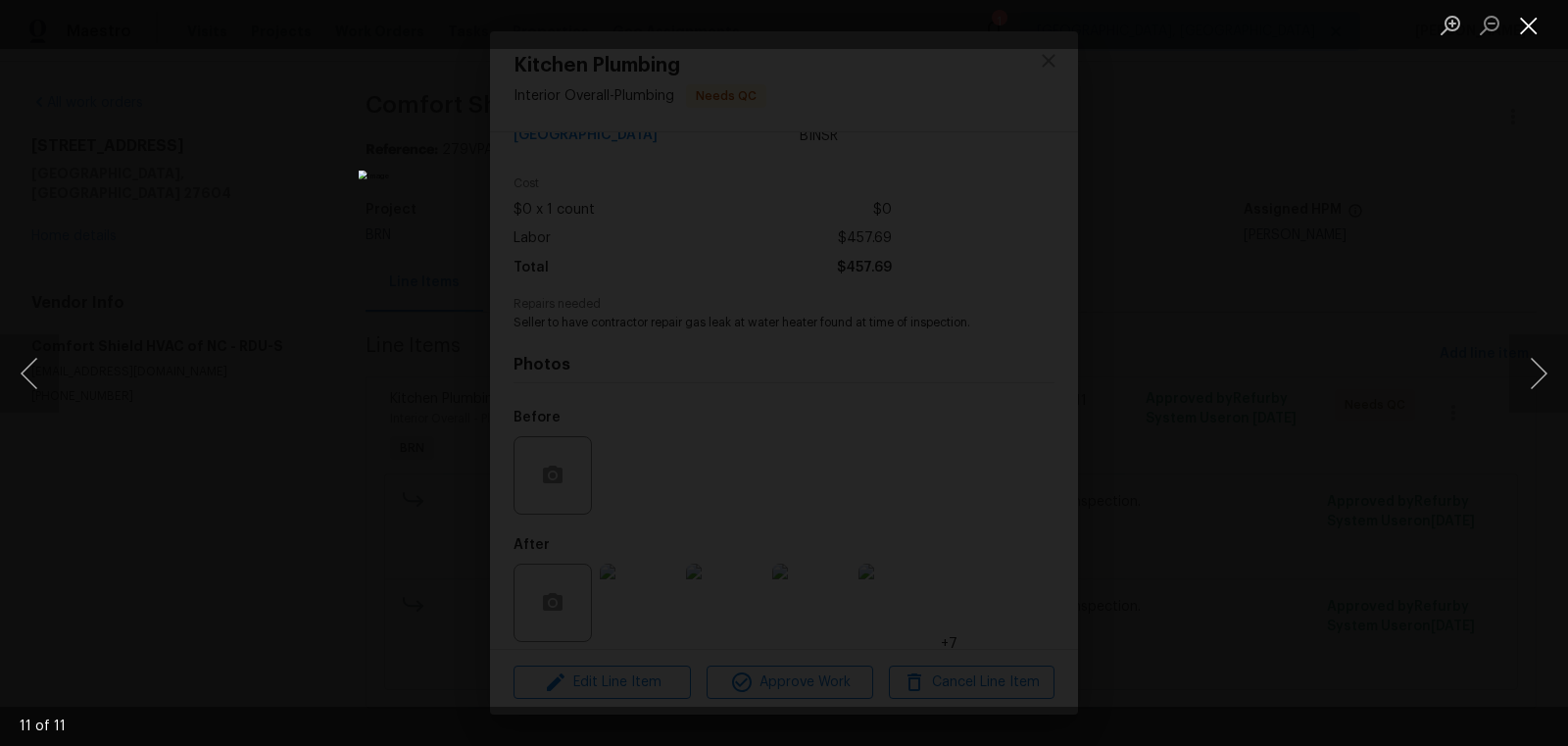
click at [1516, 25] on button "Close lightbox" at bounding box center [1528, 25] width 39 height 34
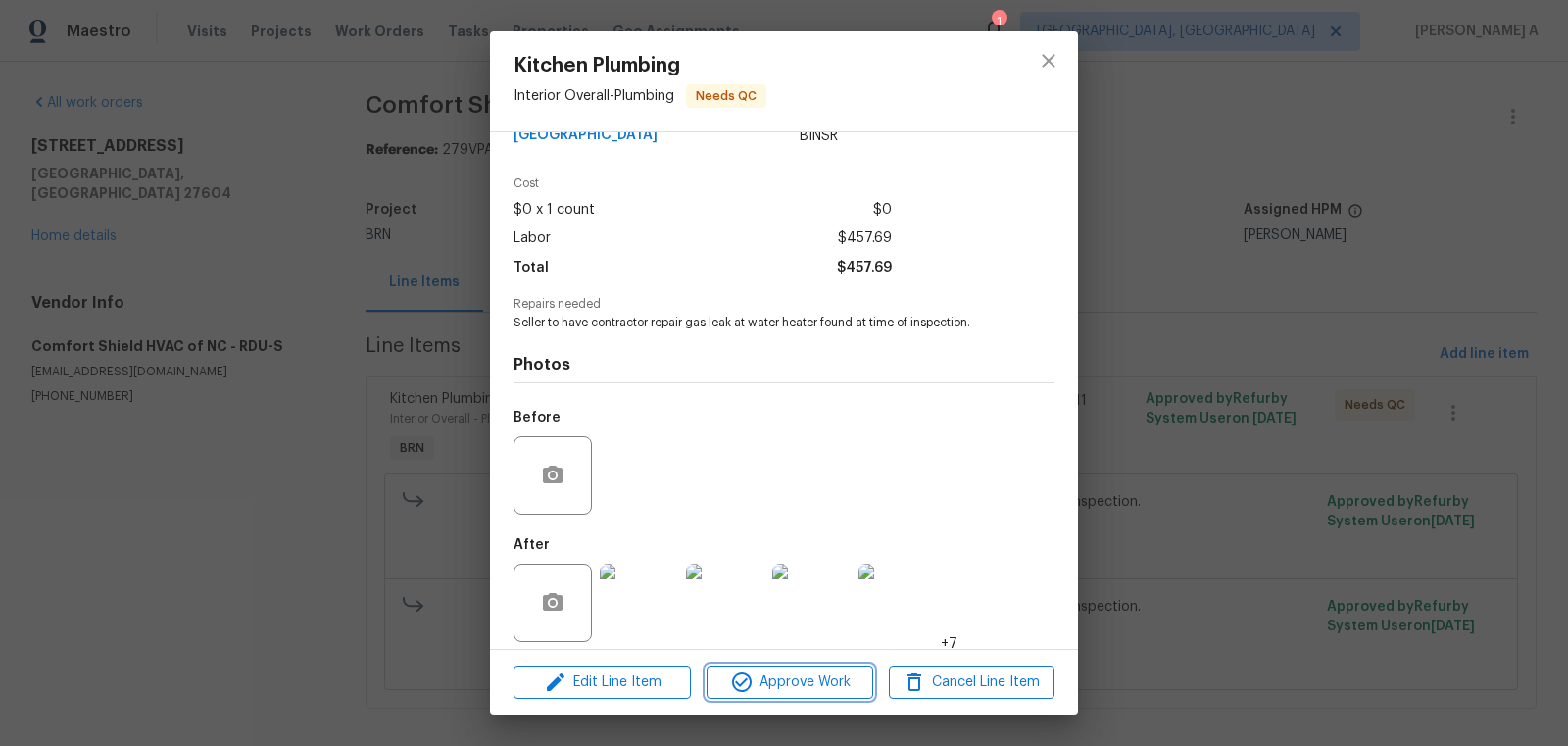
click at [791, 677] on span "Approve Work" at bounding box center [789, 682] width 154 height 25
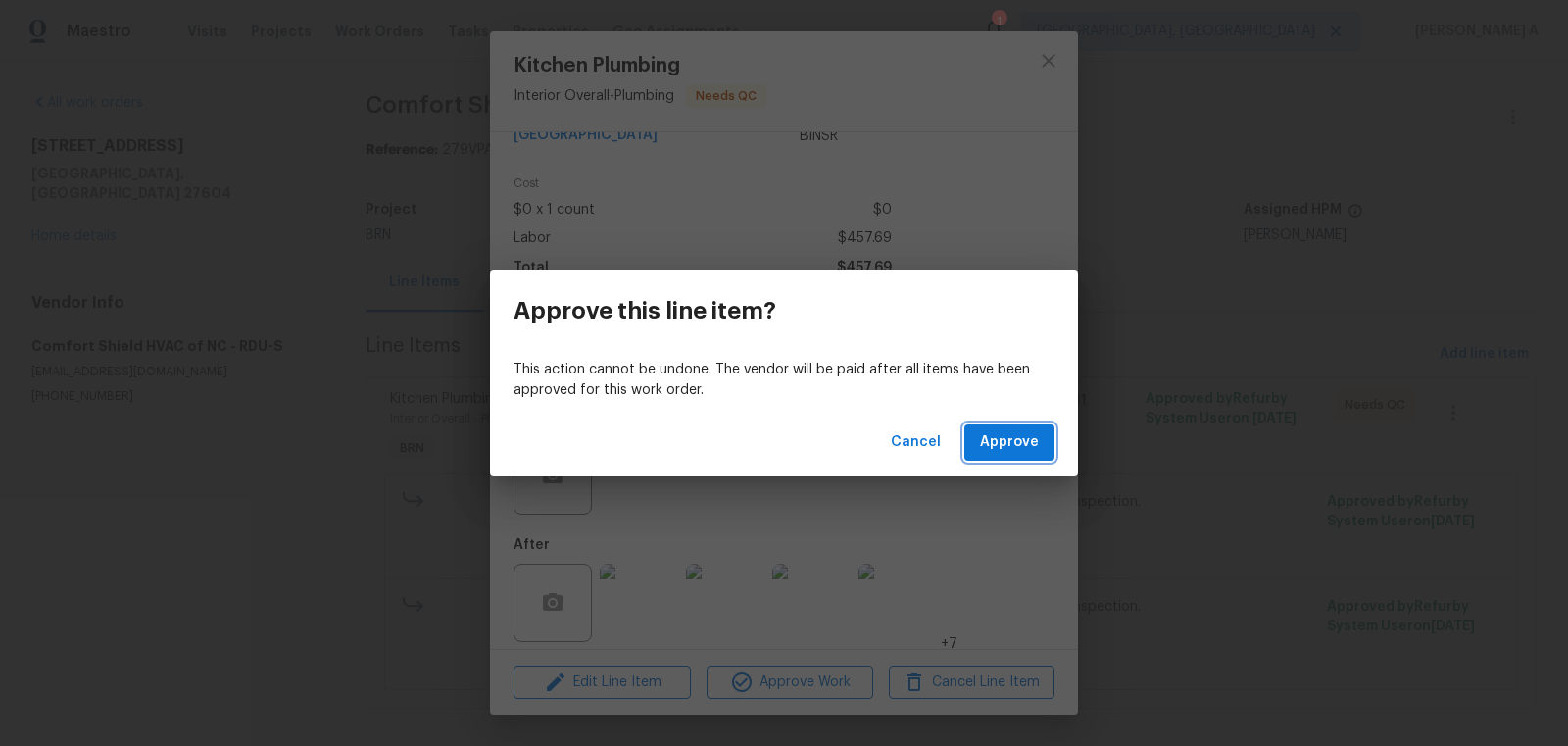
click at [1012, 437] on span "Approve" at bounding box center [1009, 442] width 59 height 25
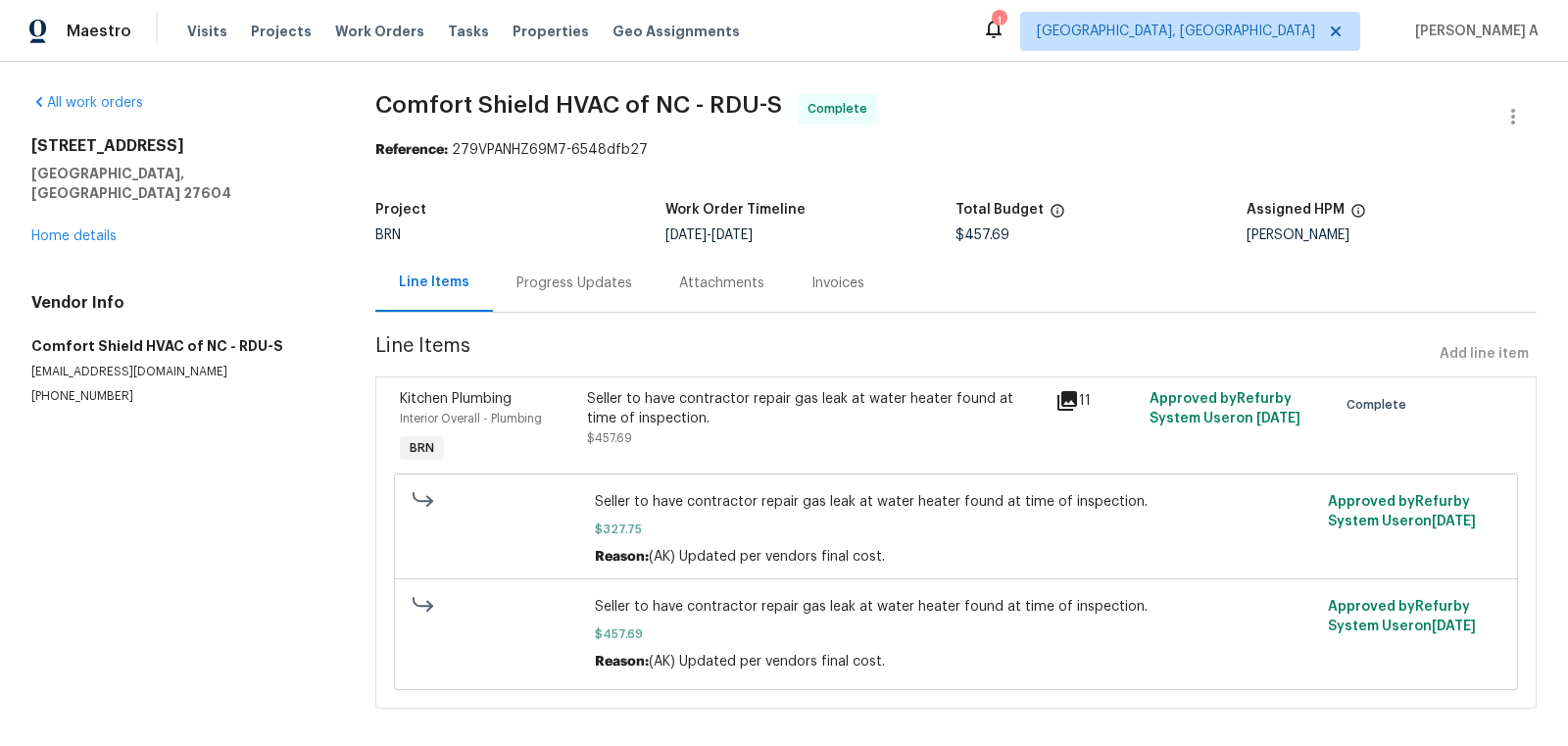
click at [774, 430] on div "Seller to have contractor repair gas leak at water heater found at time of insp…" at bounding box center [814, 418] width 456 height 59
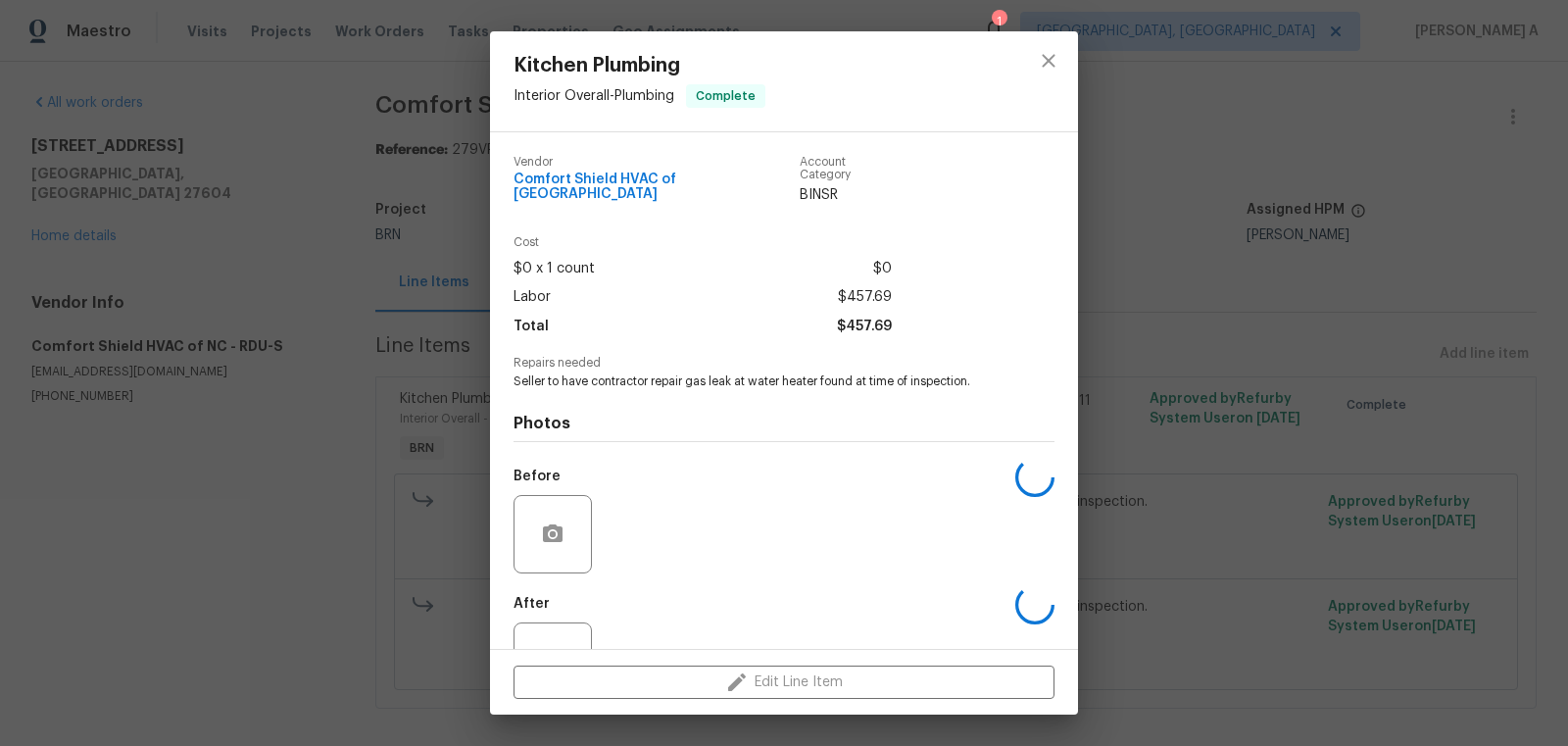
scroll to position [59, 0]
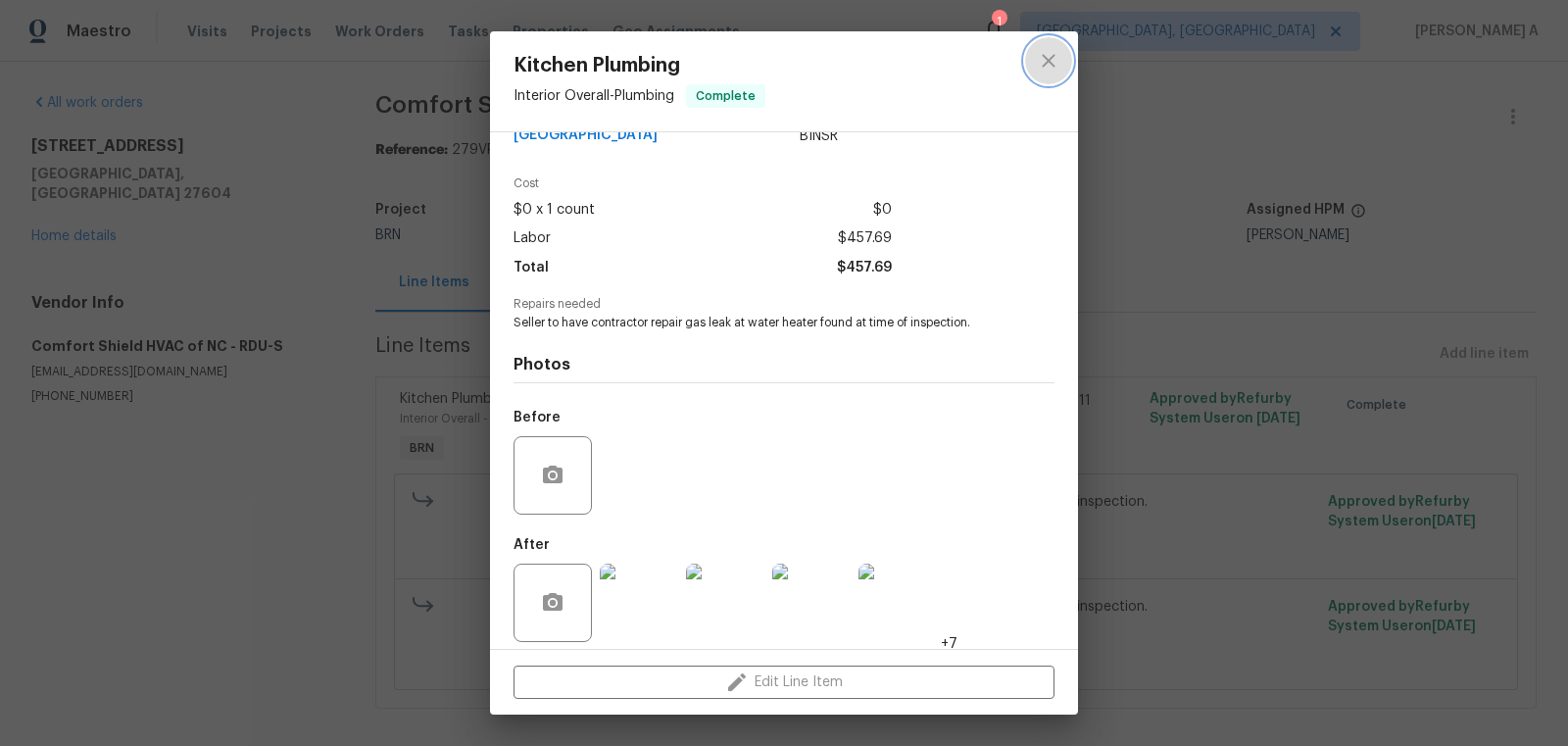
click at [1050, 61] on icon "close" at bounding box center [1049, 61] width 24 height 24
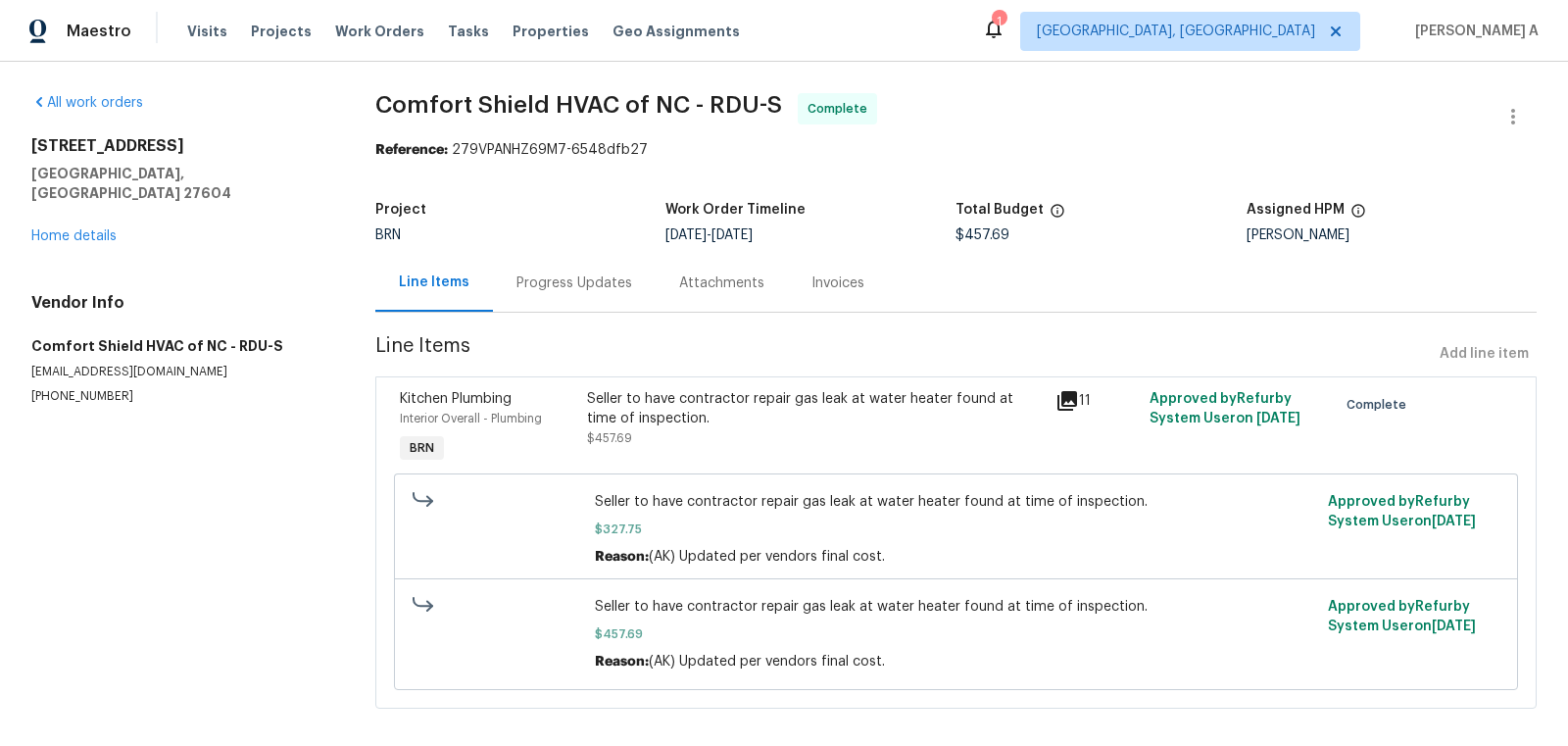
click at [732, 410] on div "Seller to have contractor repair gas leak at water heater found at time of insp…" at bounding box center [814, 408] width 456 height 39
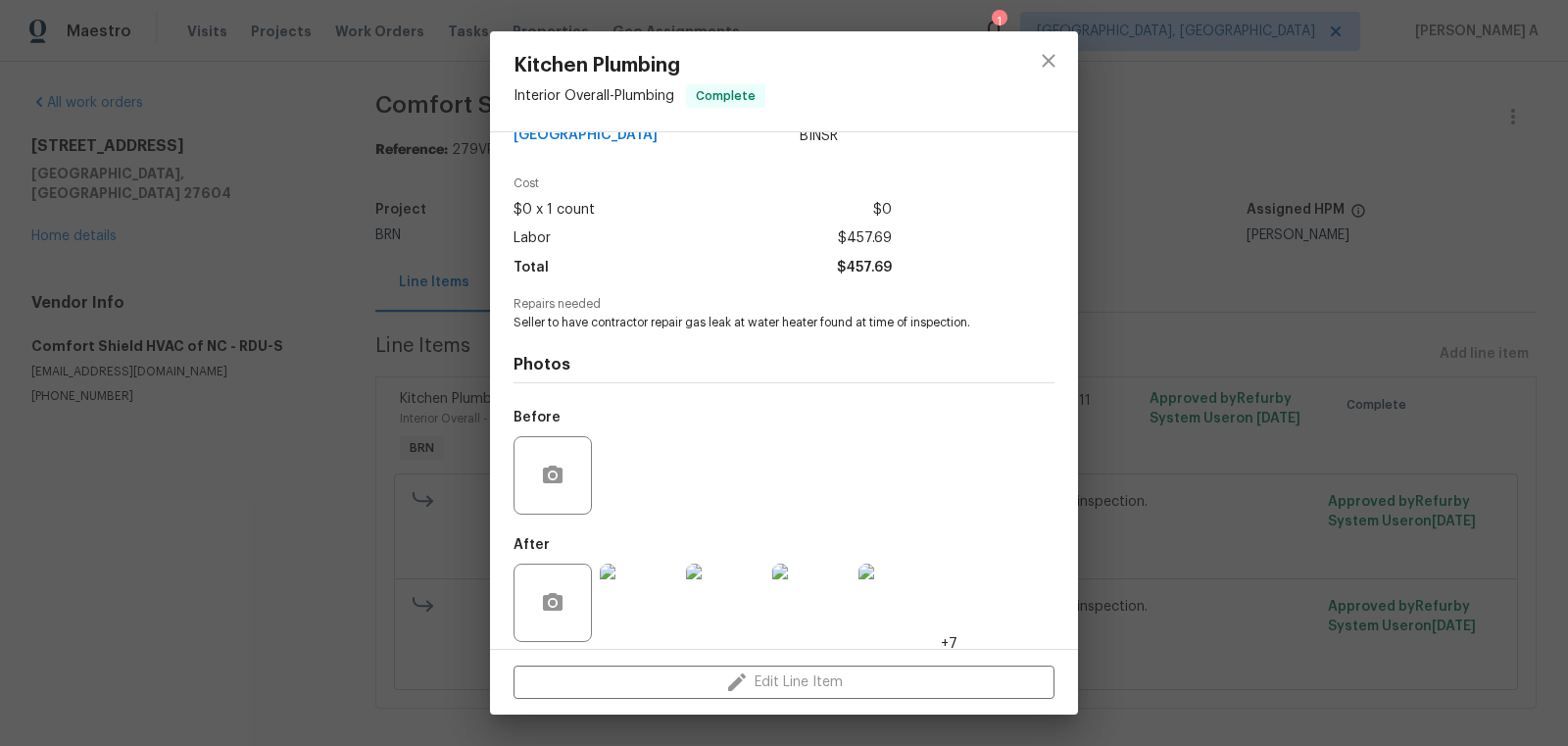
click at [643, 600] on img at bounding box center [639, 602] width 79 height 79
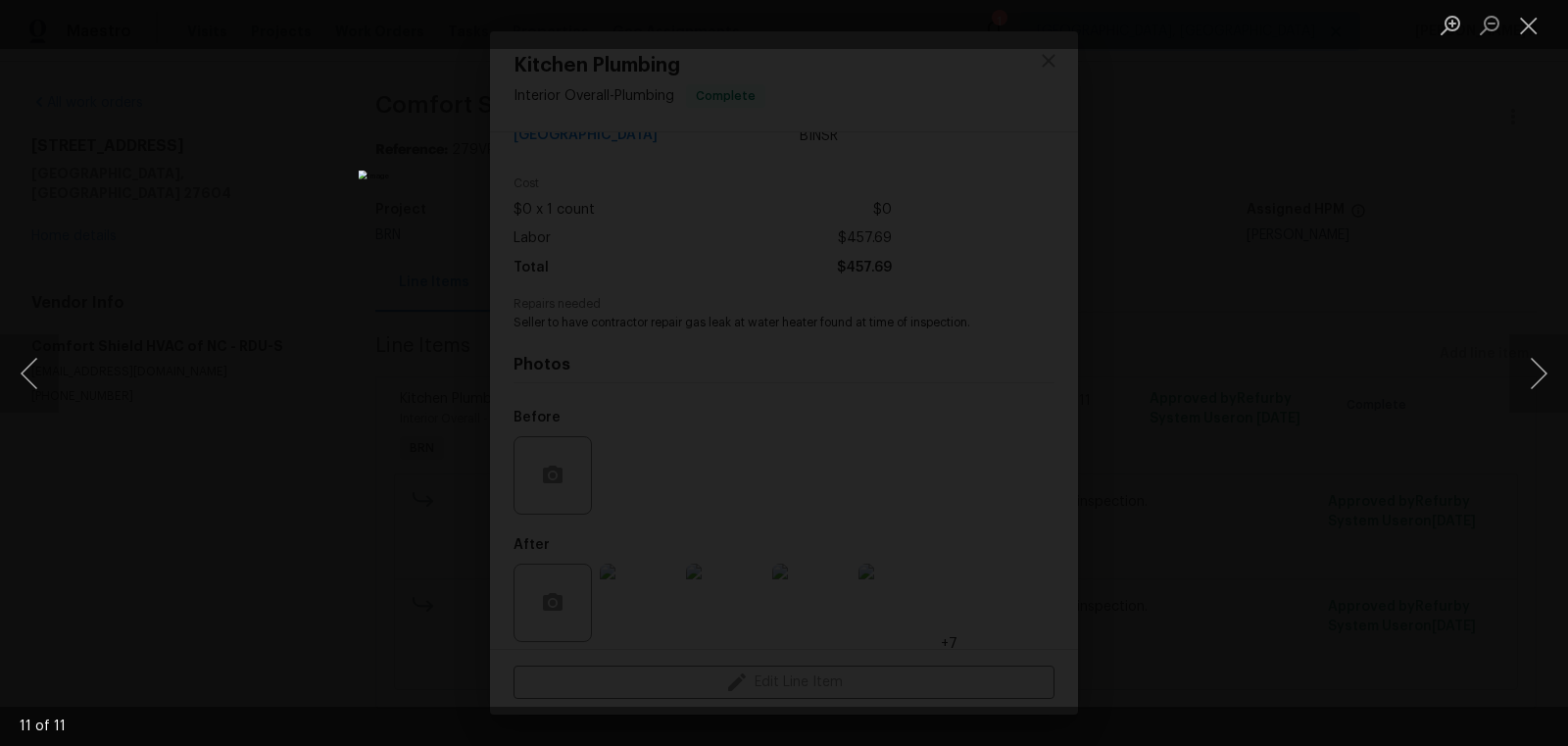
click at [1044, 171] on img "Lightbox" at bounding box center [784, 373] width 851 height 404
click at [1521, 33] on button "Close lightbox" at bounding box center [1528, 25] width 39 height 34
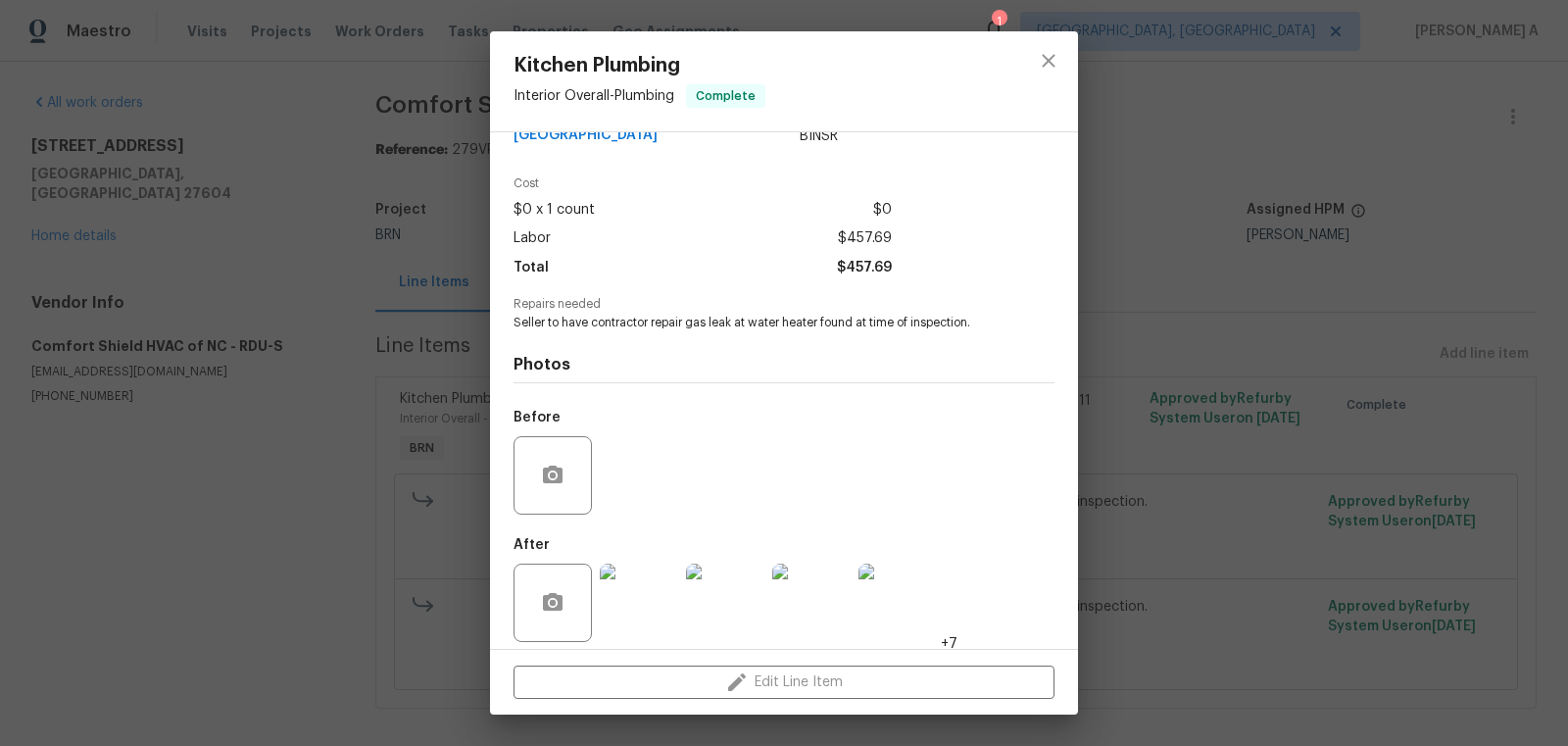
click at [801, 315] on span "Seller to have contractor repair gas leak at water heater found at time of insp…" at bounding box center [757, 323] width 487 height 17
copy span "Seller to have contractor repair gas leak at water heater found at time of insp…"
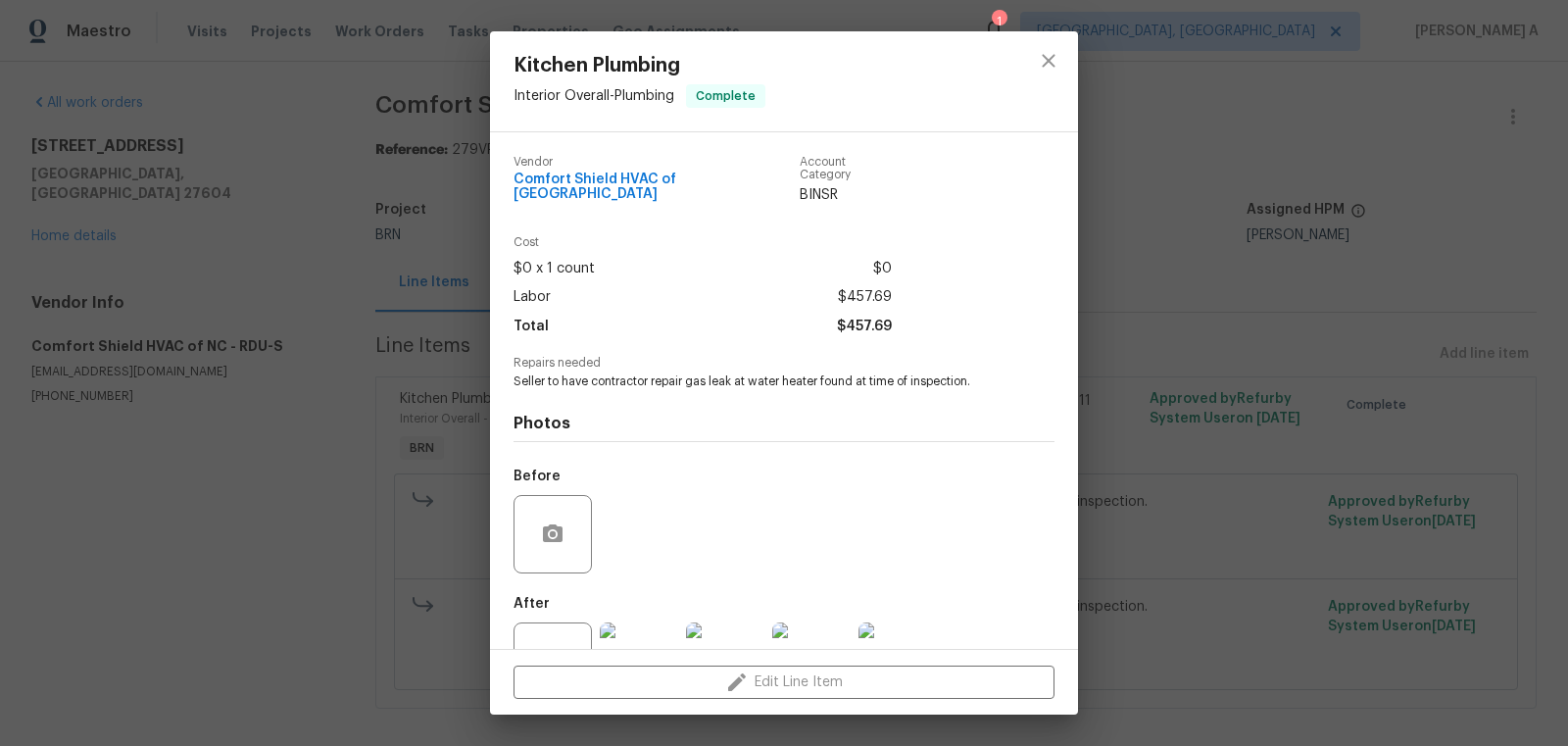
click at [594, 180] on span "Comfort Shield HVAC of NC" at bounding box center [656, 187] width 286 height 29
copy span "Comfort Shield HVAC of NC"
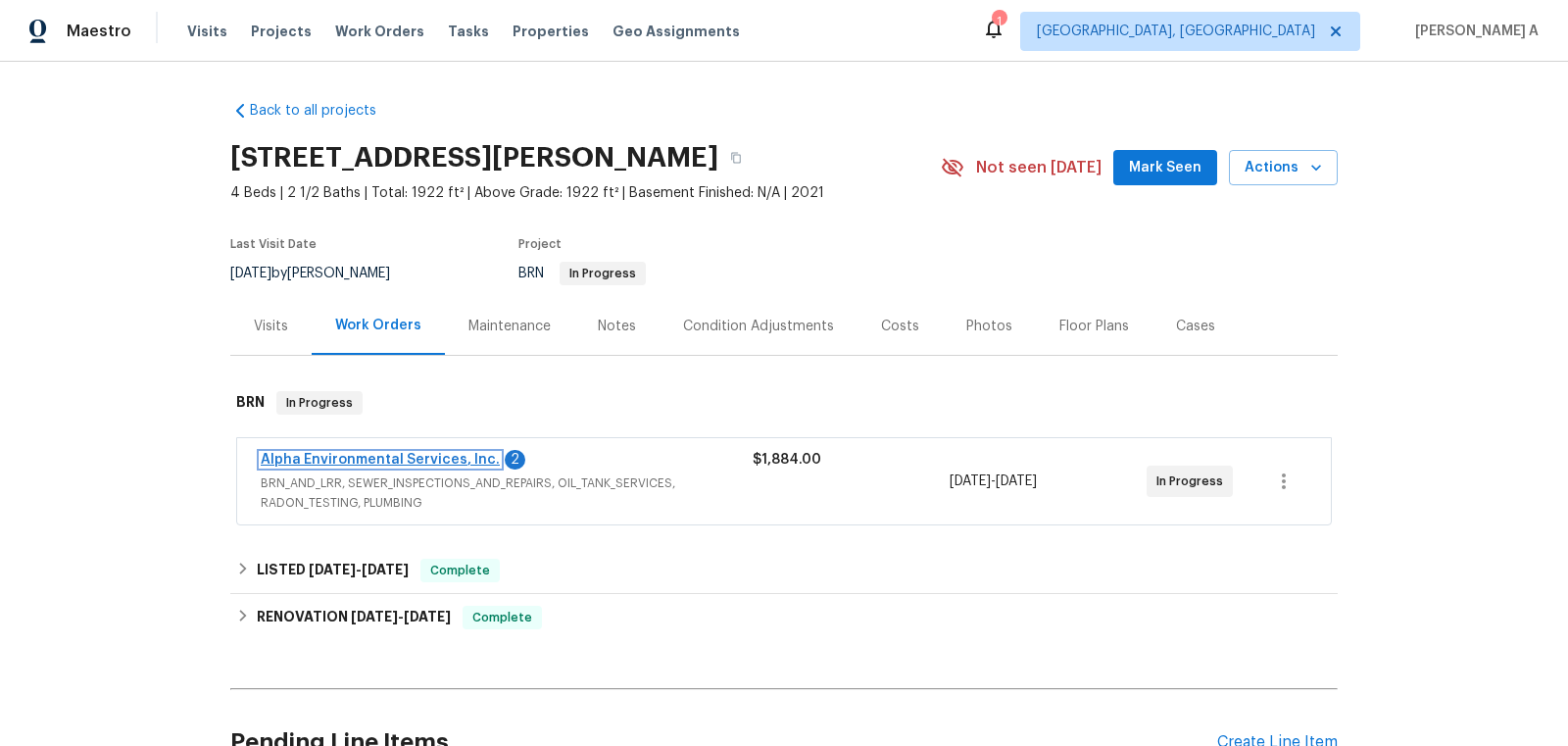
click at [420, 455] on link "Alpha Environmental Services, Inc." at bounding box center [380, 460] width 240 height 14
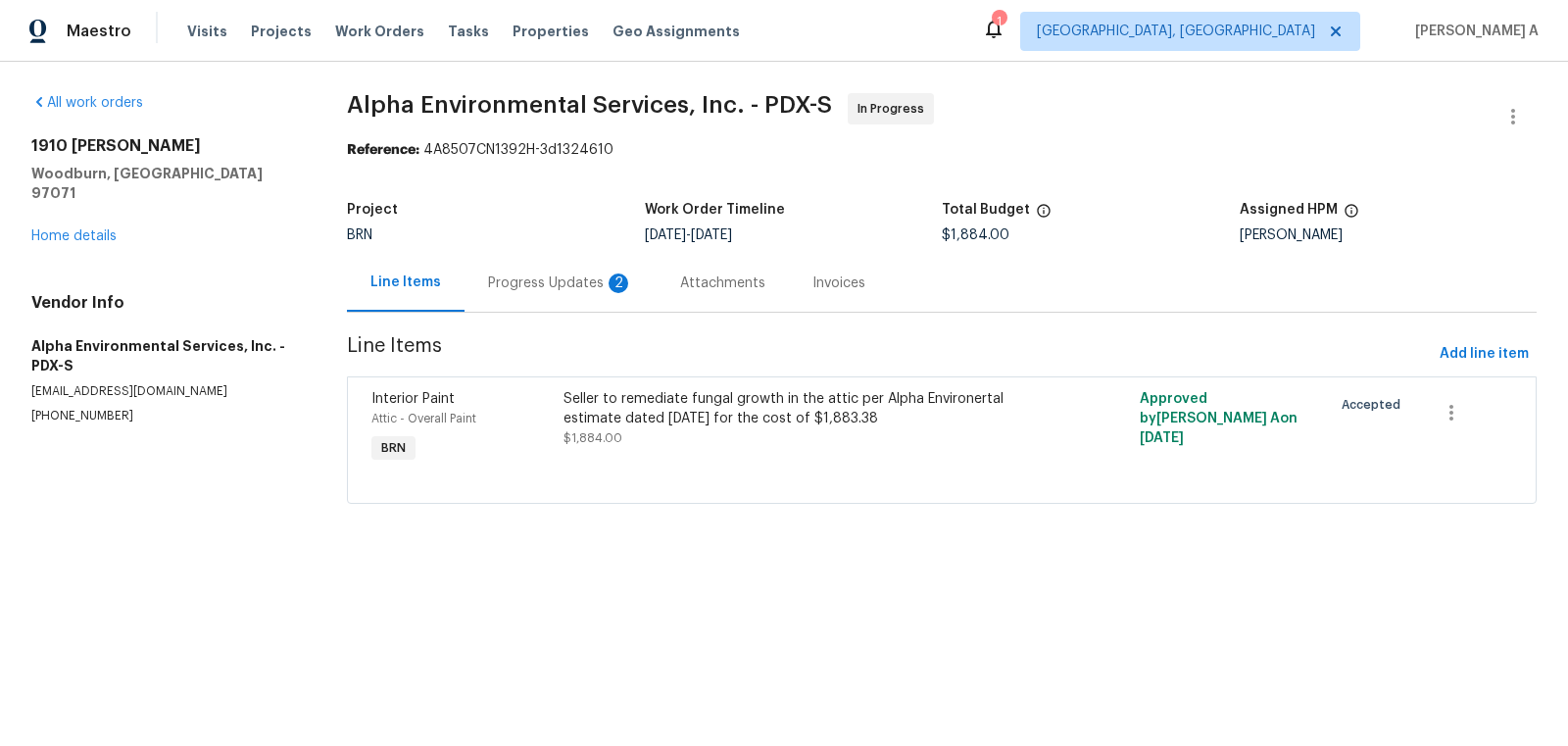
click at [535, 281] on div "Progress Updates 2" at bounding box center [560, 284] width 145 height 20
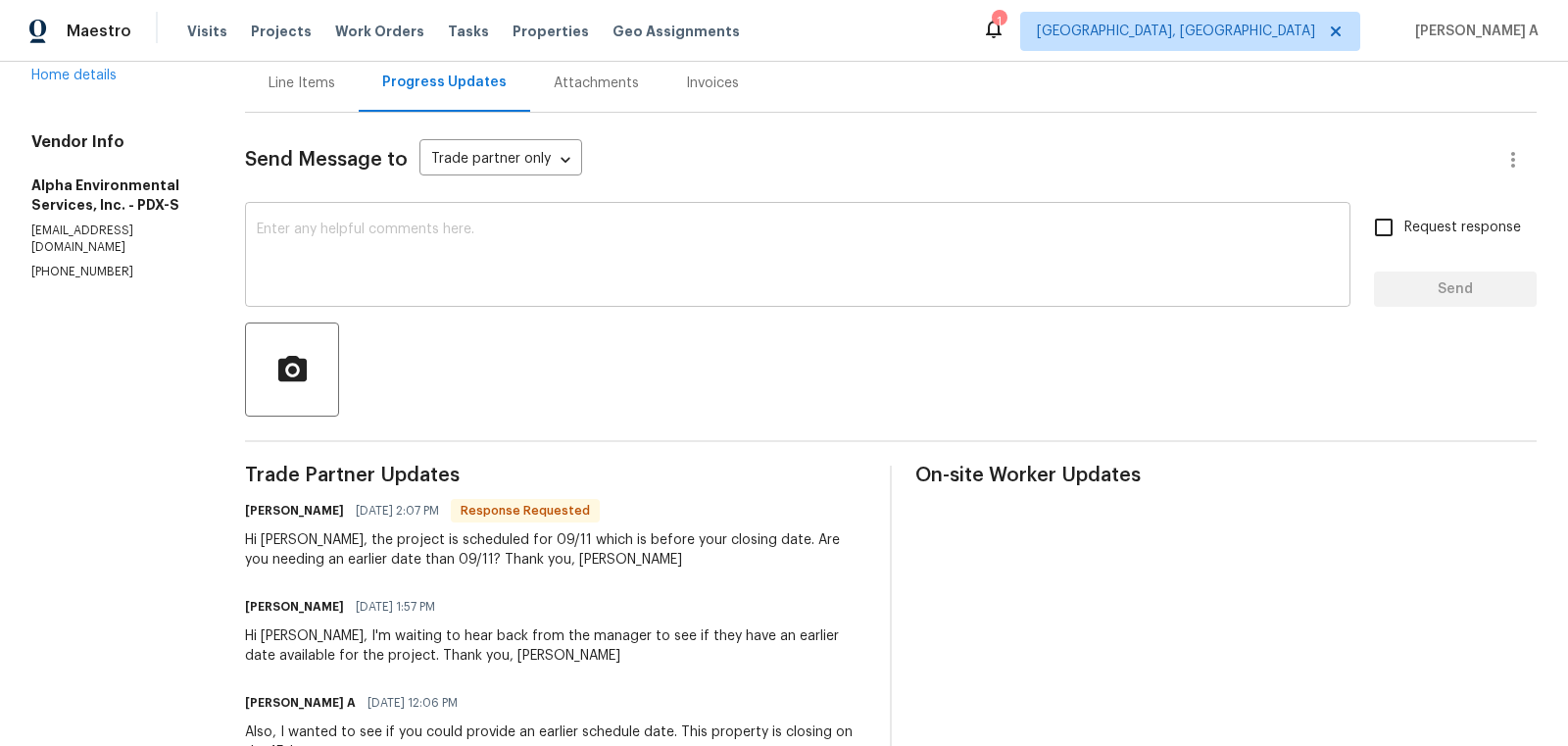
scroll to position [199, 0]
click at [862, 463] on div "Send Message to Trade partner only Trade partner only ​ x ​ Request response Se…" at bounding box center [890, 719] width 1292 height 1211
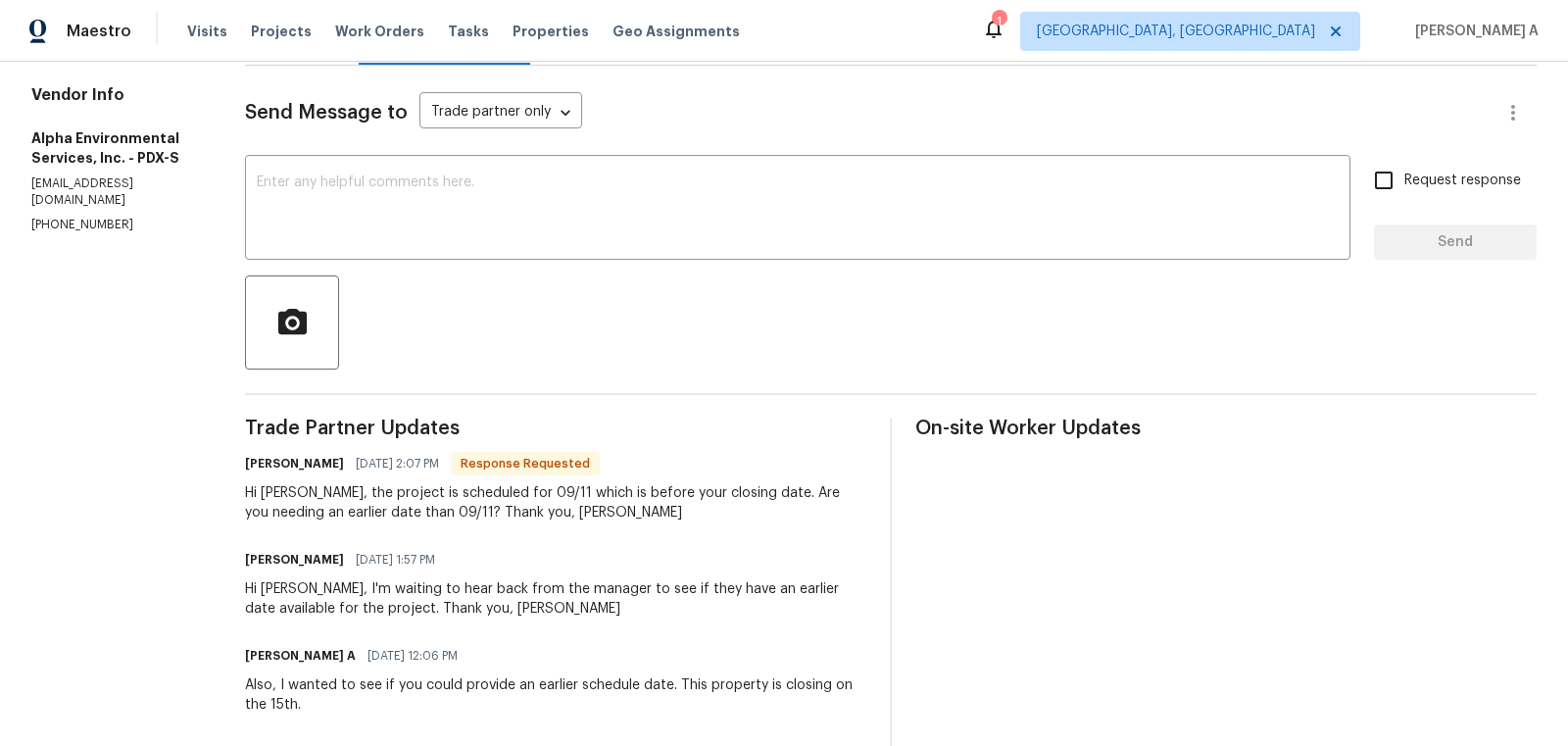
scroll to position [250, 0]
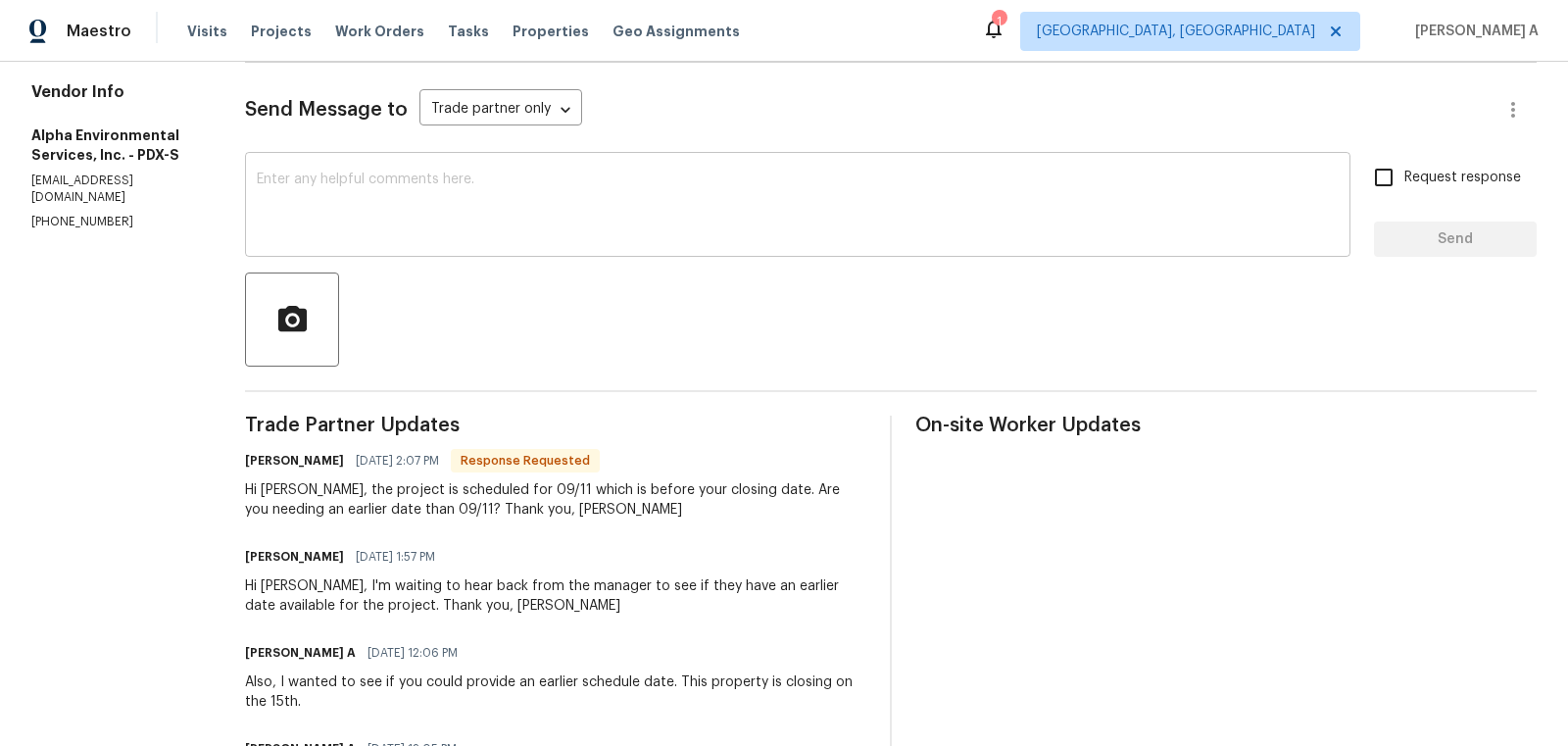
click at [574, 207] on textarea at bounding box center [797, 207] width 1082 height 69
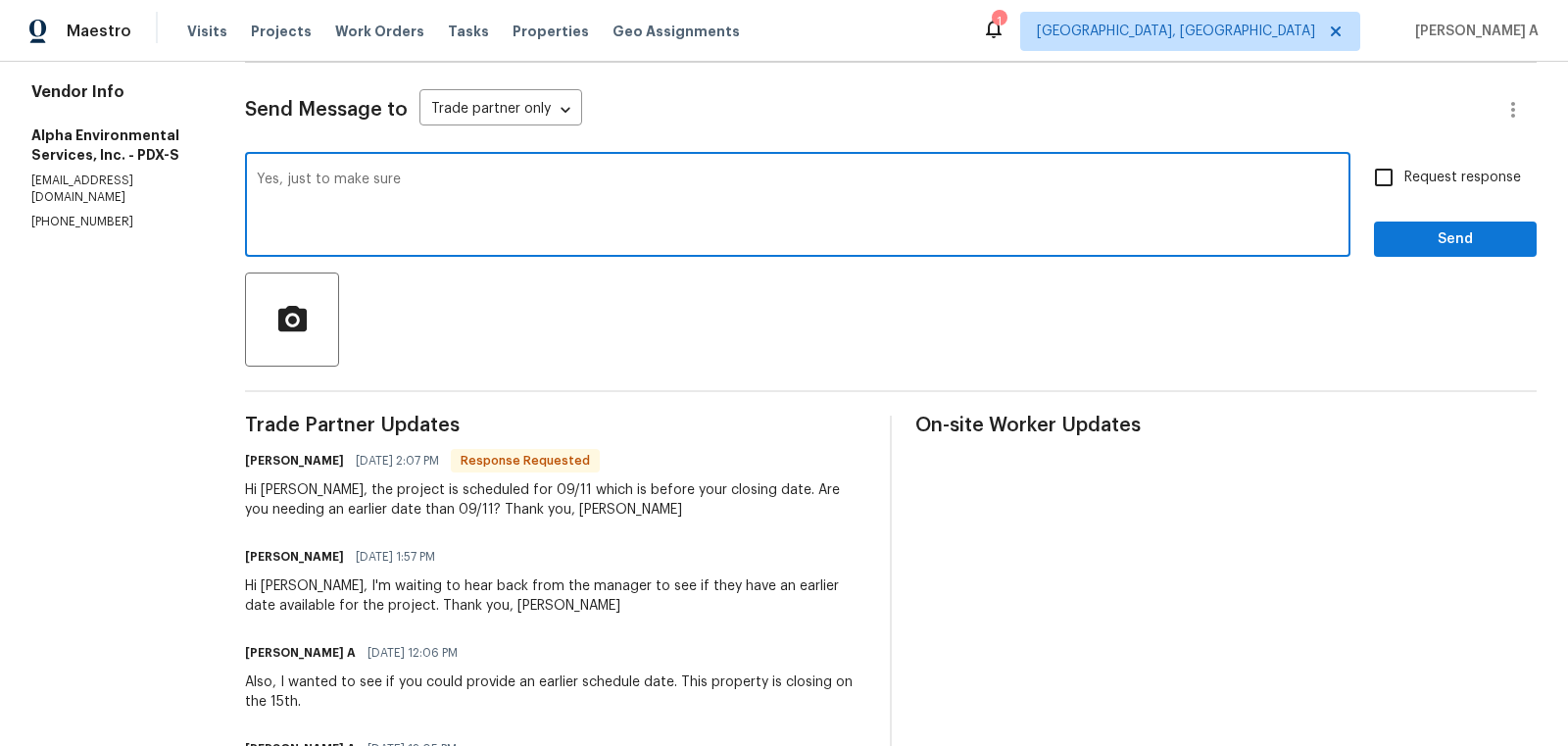
click at [289, 180] on textarea "Yes, just to make sure" at bounding box center [797, 207] width 1082 height 69
drag, startPoint x: 324, startPoint y: 181, endPoint x: 484, endPoint y: 181, distance: 160.0
click at [484, 181] on textarea "Yes, buyerjust to make sure" at bounding box center [797, 207] width 1082 height 69
type textarea "Yes, The buyer is requesting to complete it earlier if possible."
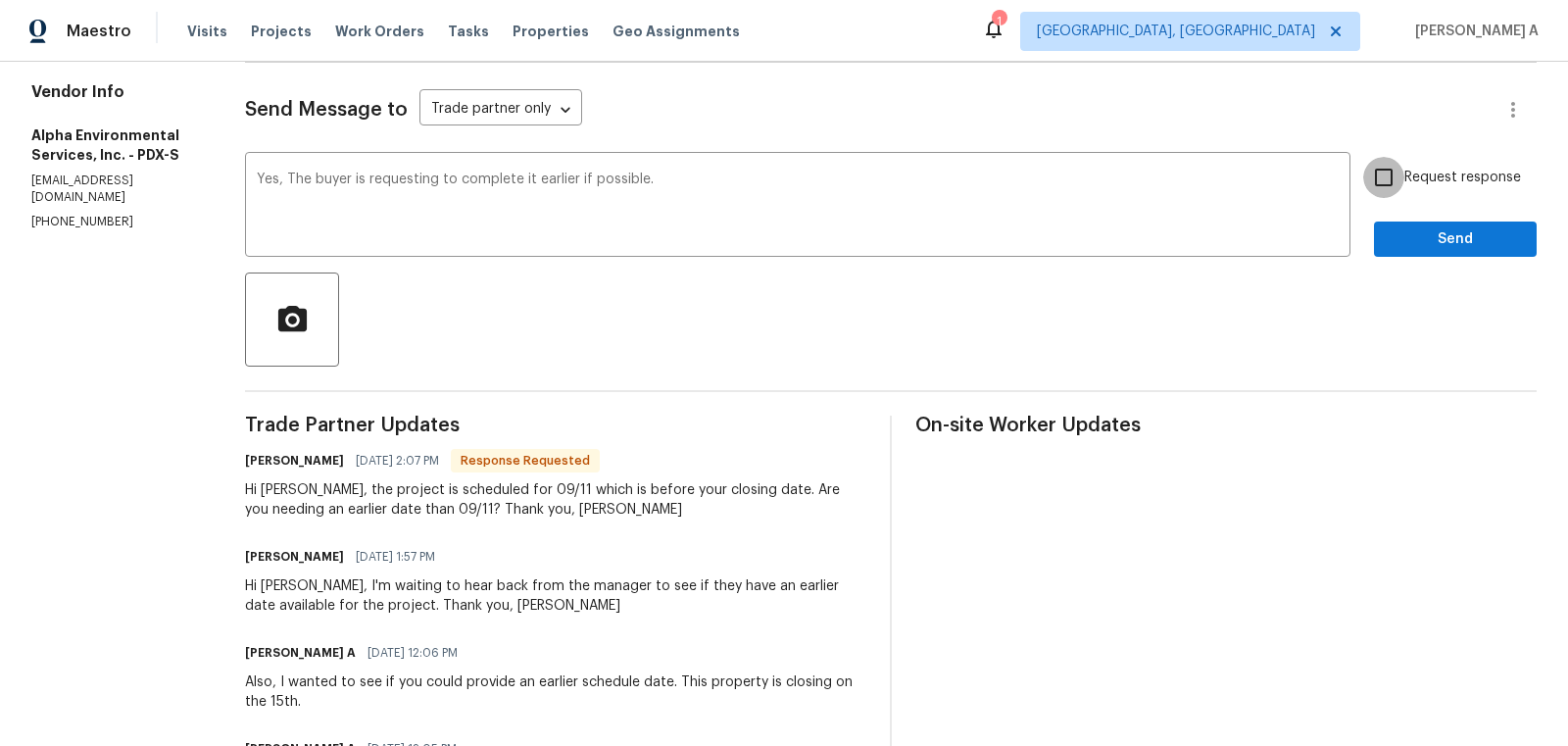
click at [1392, 185] on input "Request response" at bounding box center [1383, 177] width 41 height 41
checkbox input "true"
click at [1443, 246] on span "Send" at bounding box center [1455, 240] width 132 height 25
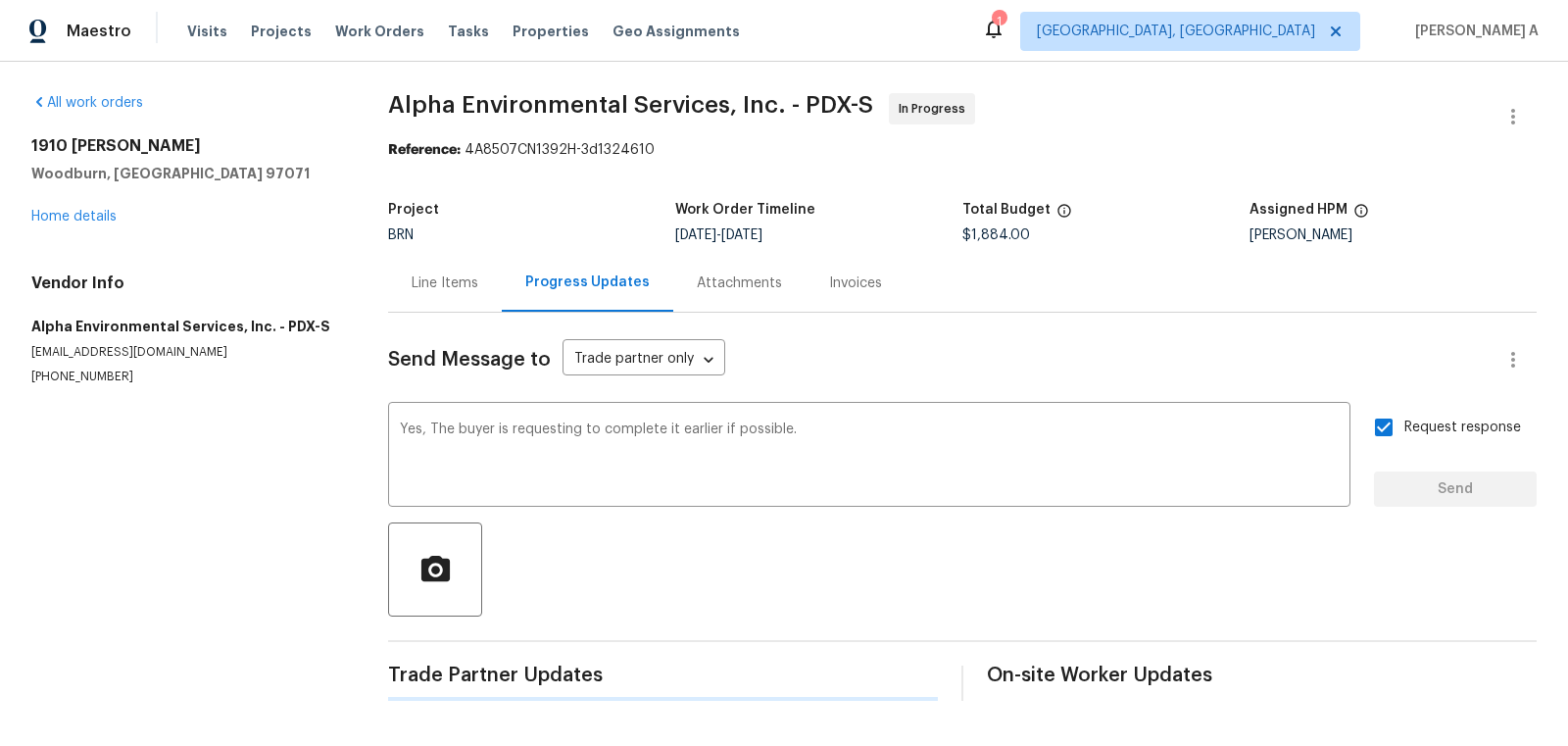
scroll to position [0, 0]
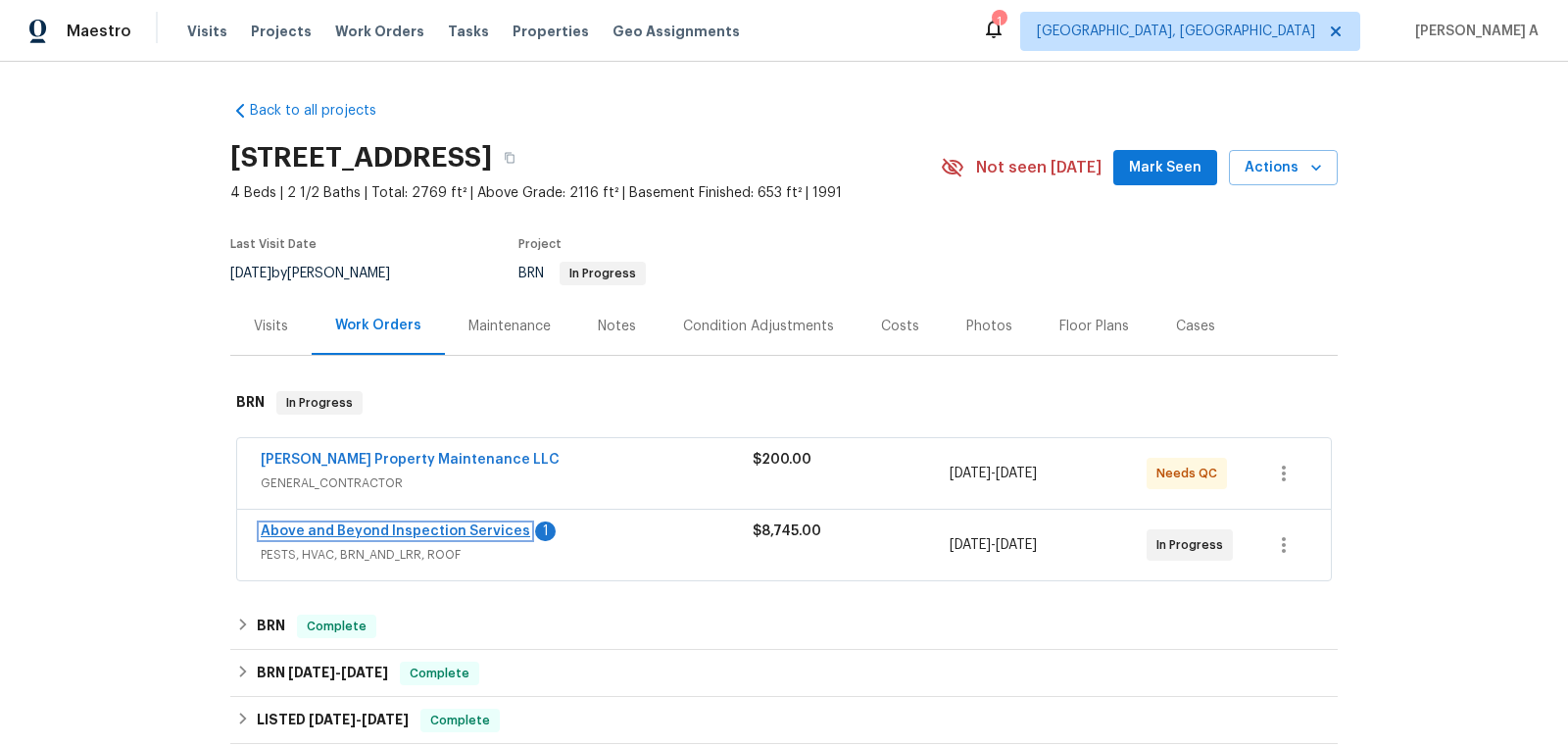
click at [391, 526] on link "Above and Beyond Inspection Services" at bounding box center [395, 531] width 269 height 14
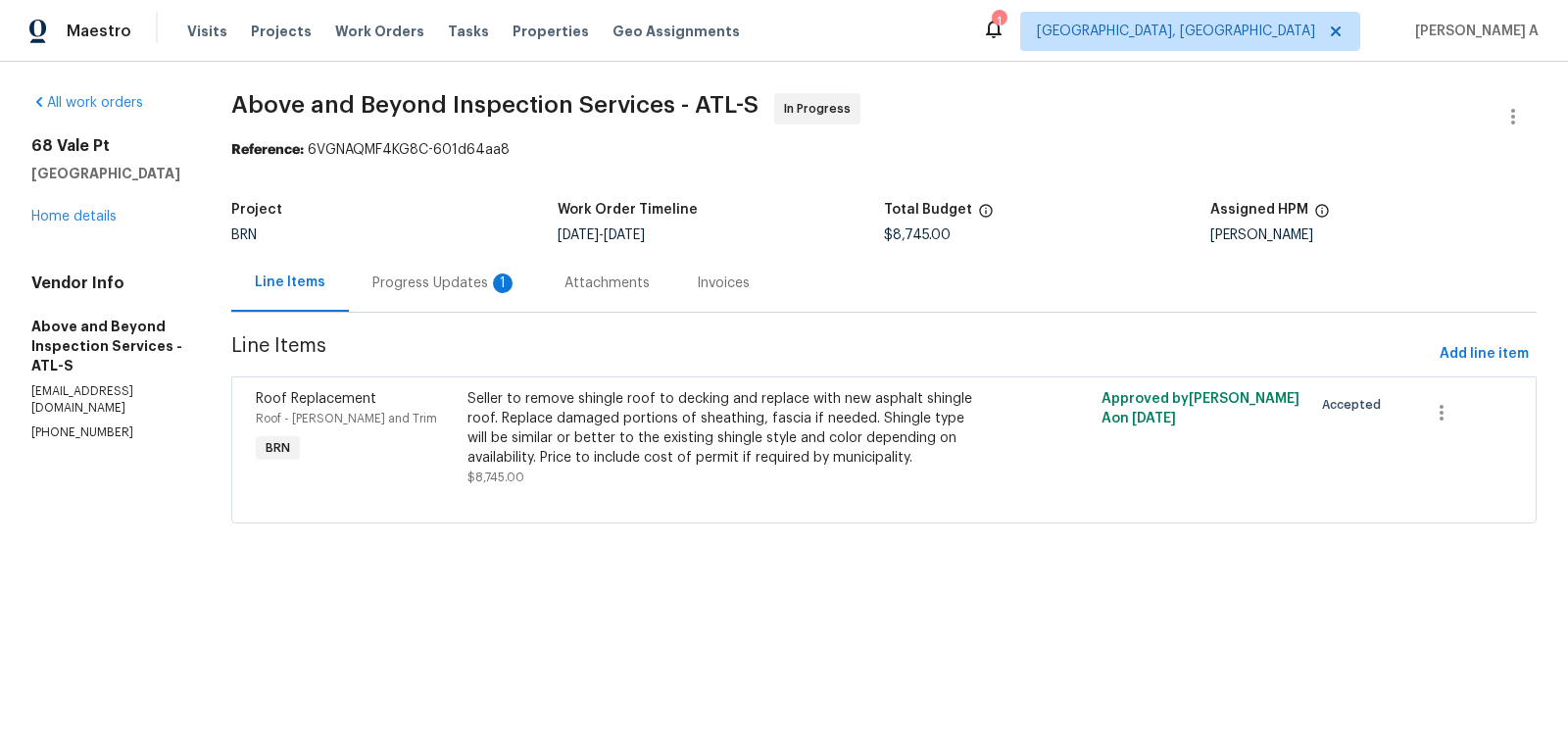
click at [506, 276] on div "Progress Updates 1" at bounding box center [444, 284] width 145 height 20
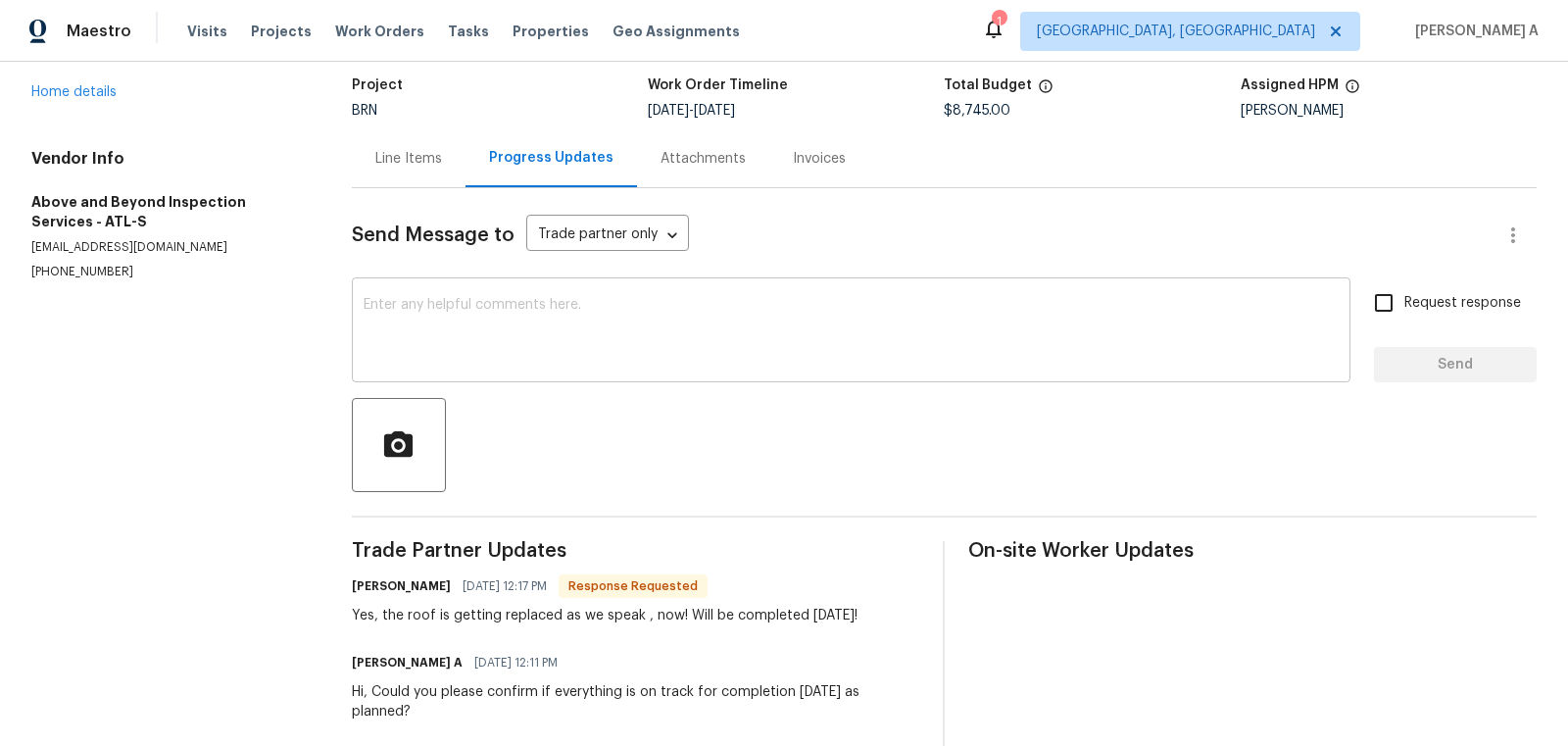
scroll to position [126, 0]
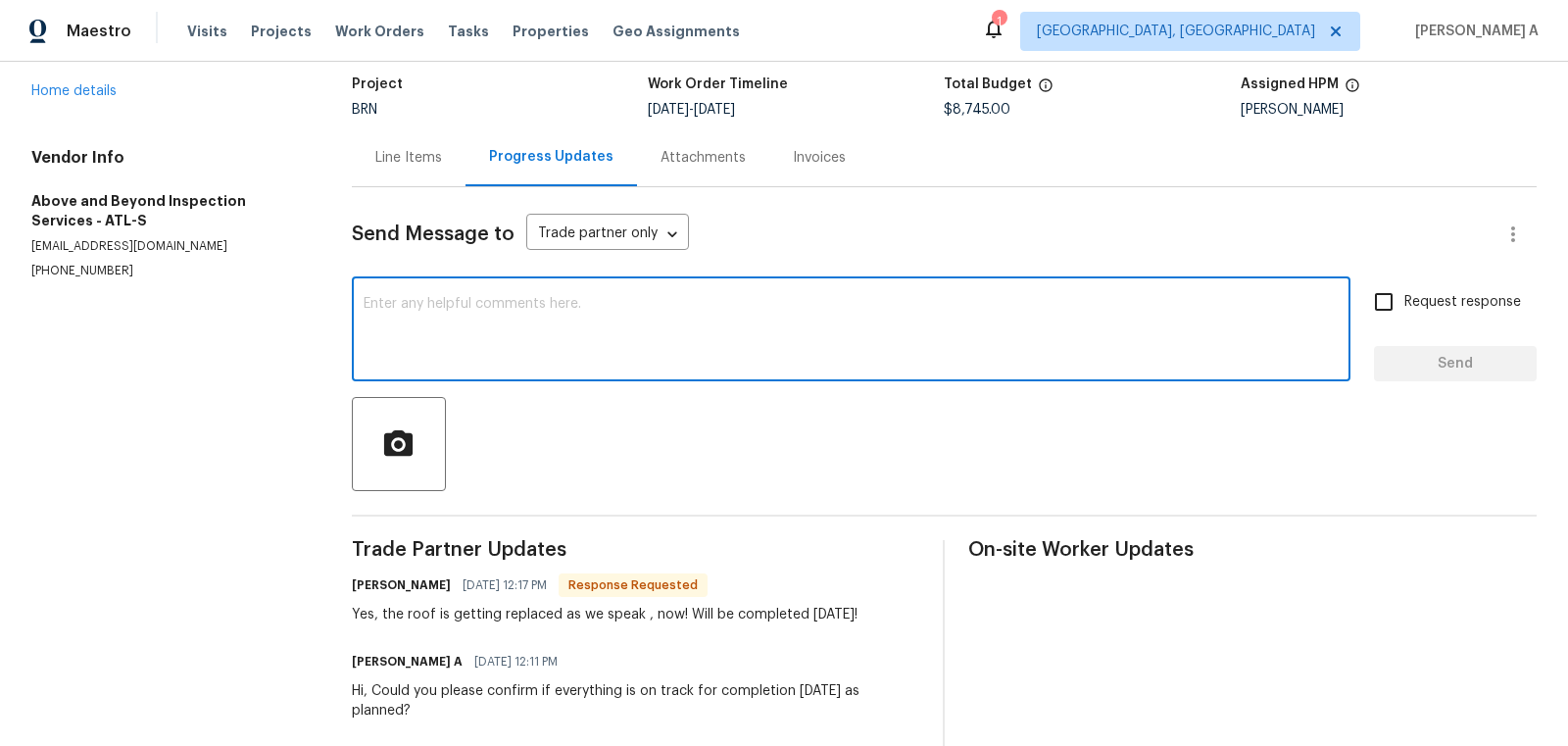
click at [723, 361] on textarea at bounding box center [850, 331] width 975 height 69
click at [0, 0] on span "Replace with" at bounding box center [0, 0] width 0 height 0
click at [0, 0] on span "Change the verb tense" at bounding box center [0, 0] width 0 height 0
type textarea "That's great; please let us know once you have completed everything. Thanks"
click at [1382, 299] on input "Request response" at bounding box center [1383, 302] width 41 height 41
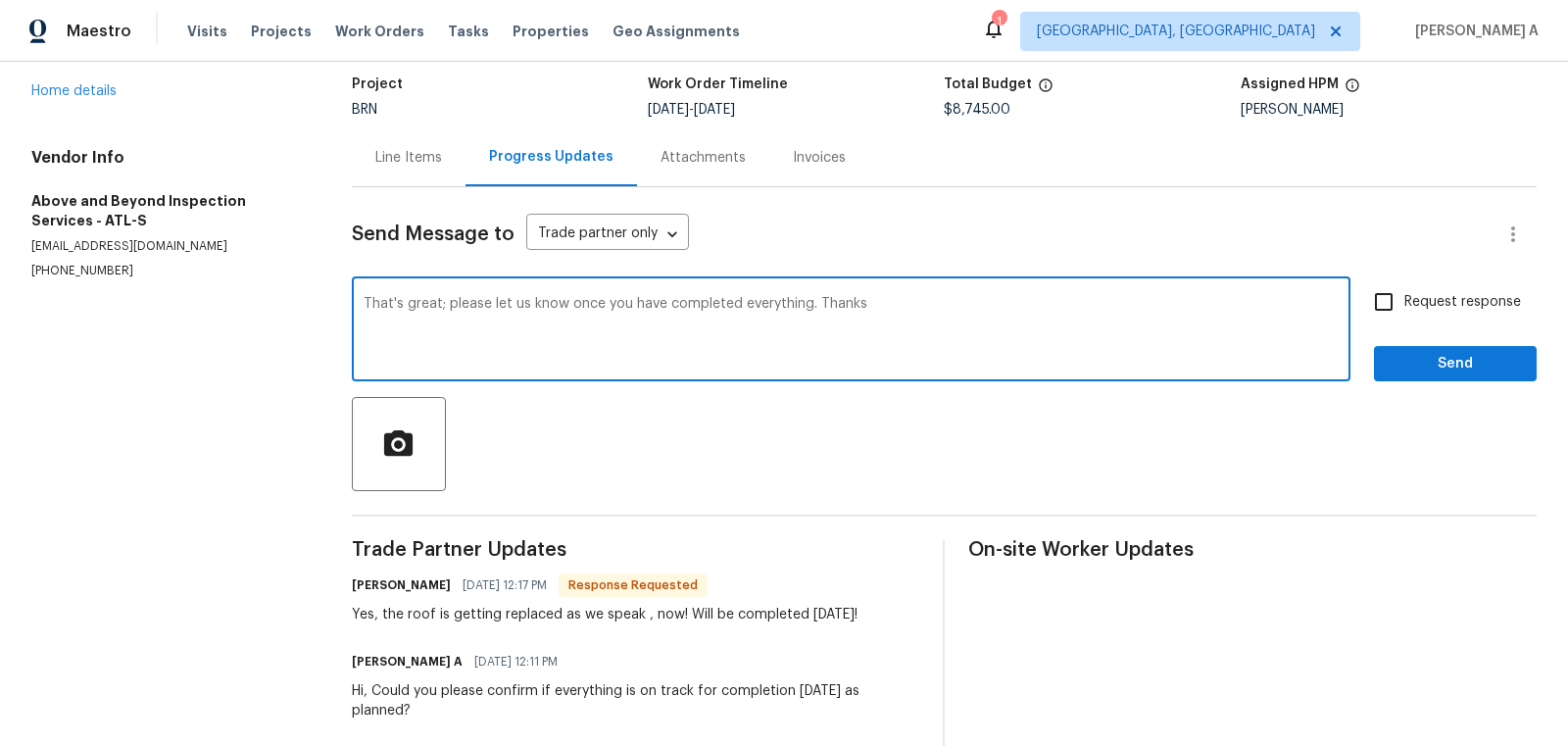
checkbox input "true"
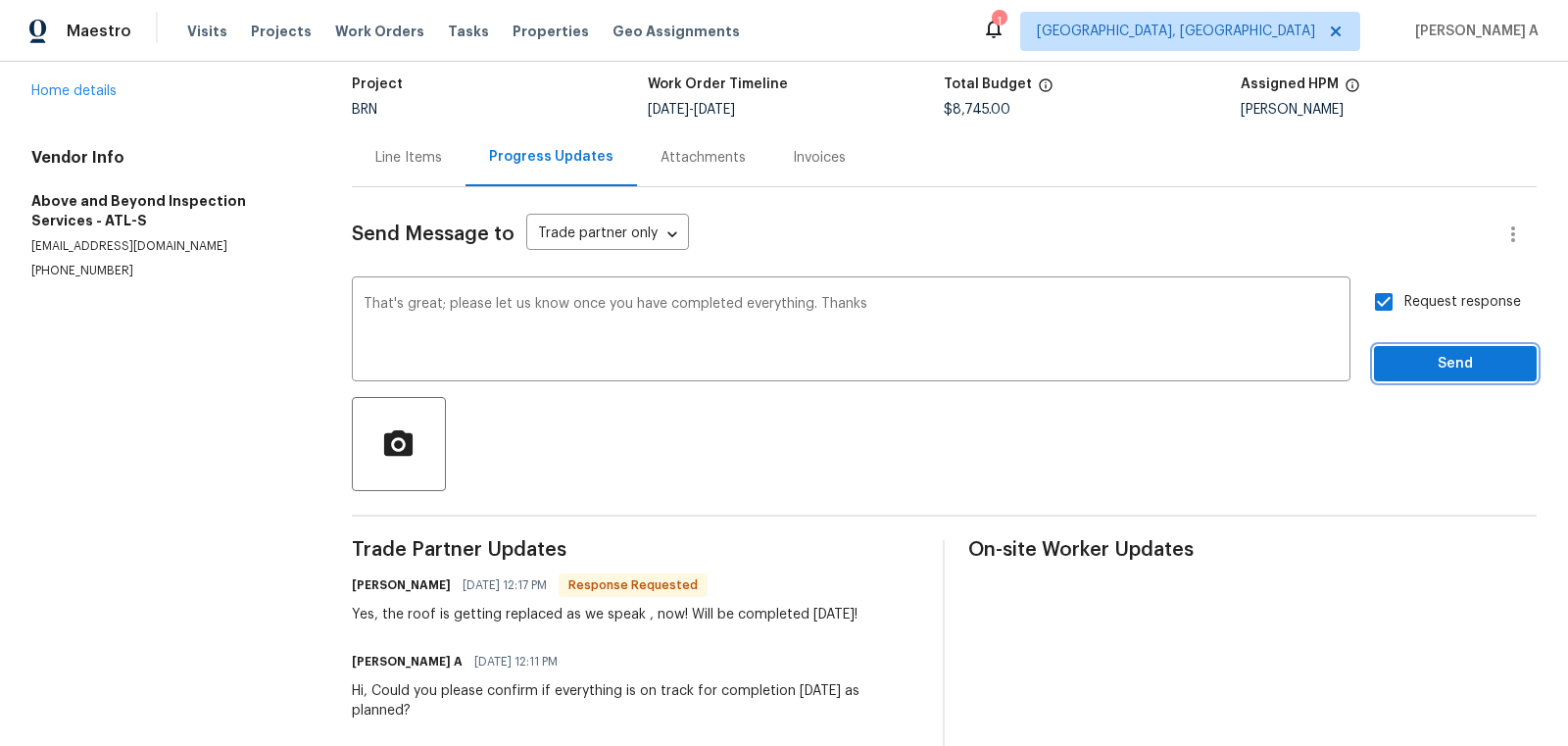
click at [1436, 362] on span "Send" at bounding box center [1455, 364] width 132 height 25
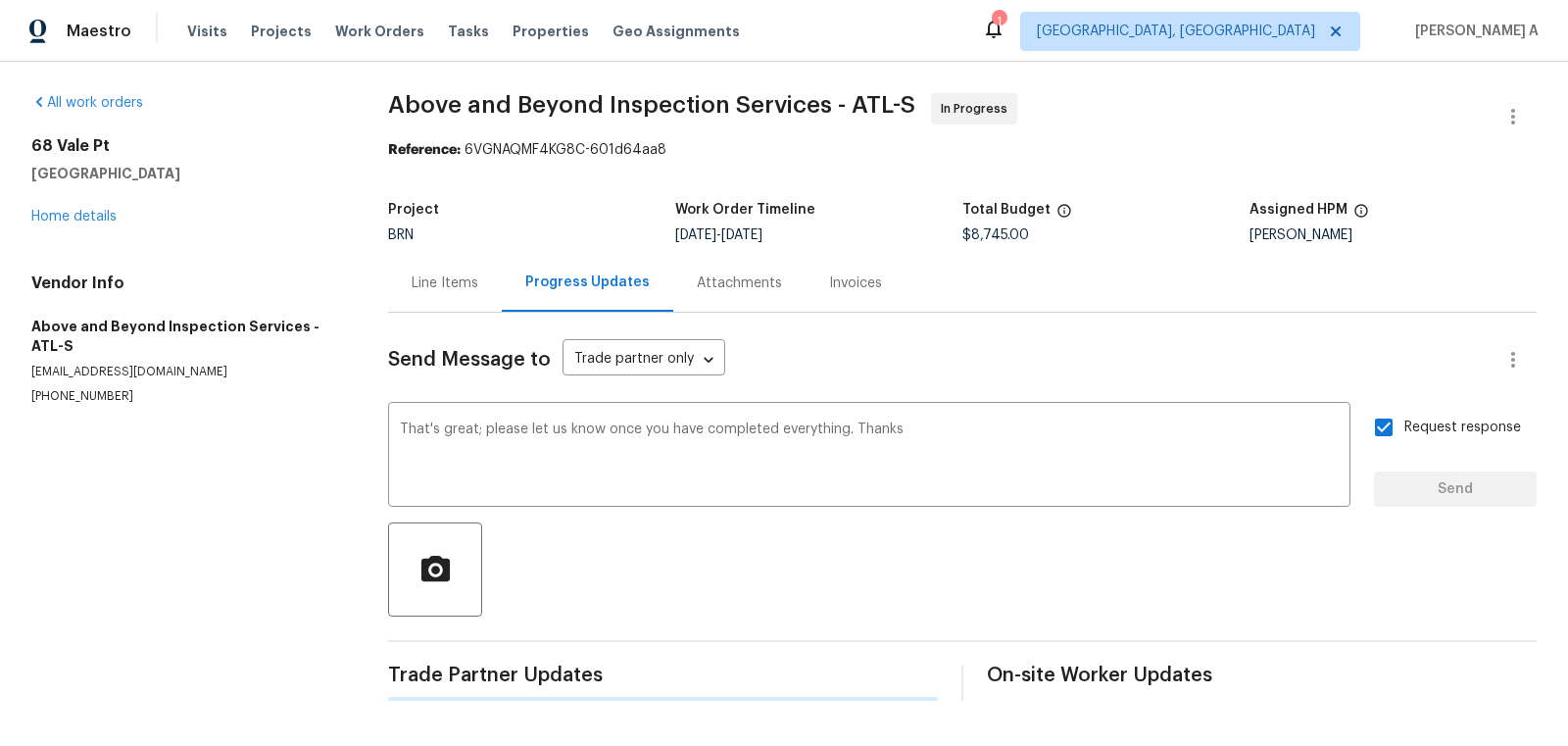
scroll to position [0, 0]
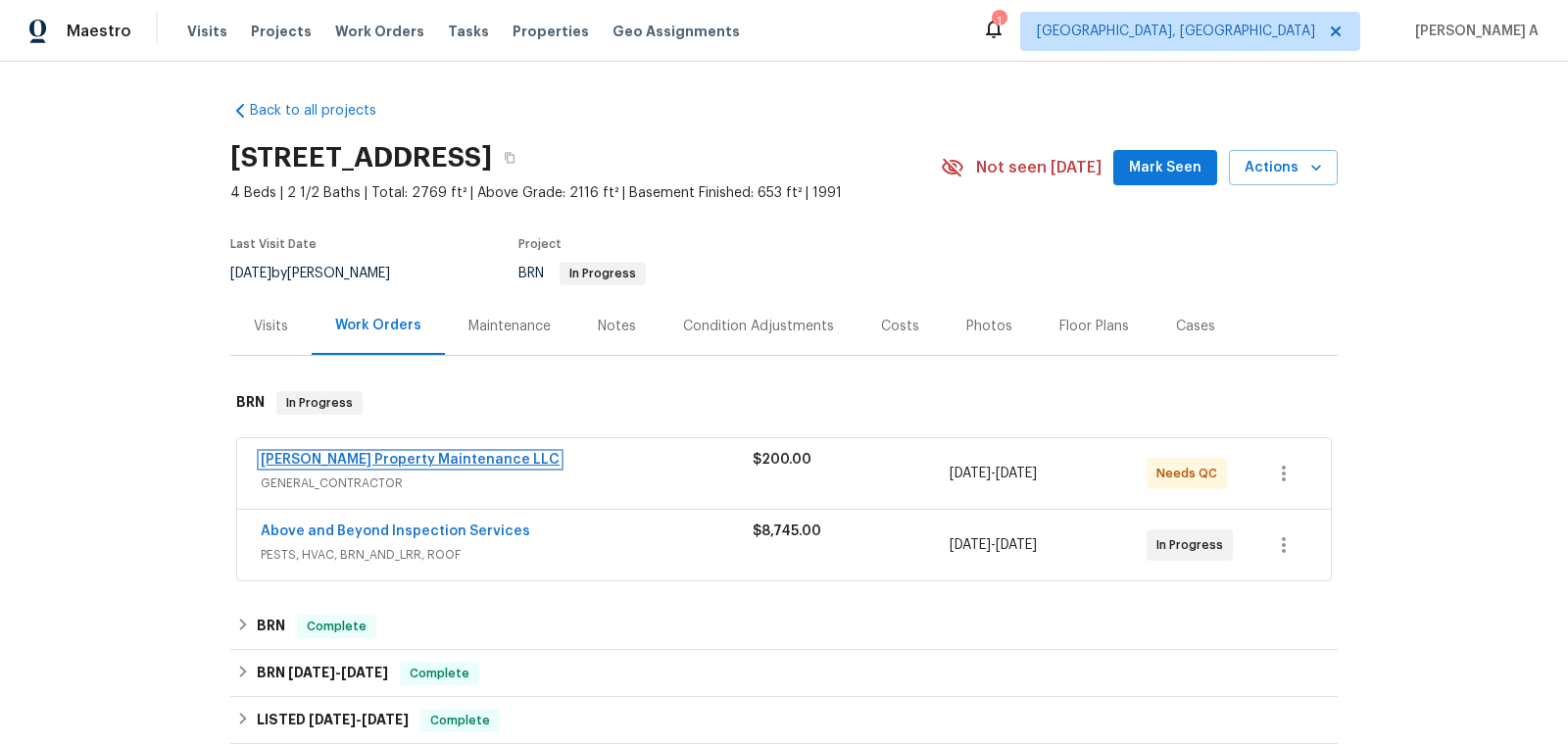
click at [322, 459] on link "[PERSON_NAME] Property Maintenance LLC" at bounding box center [409, 460] width 298 height 14
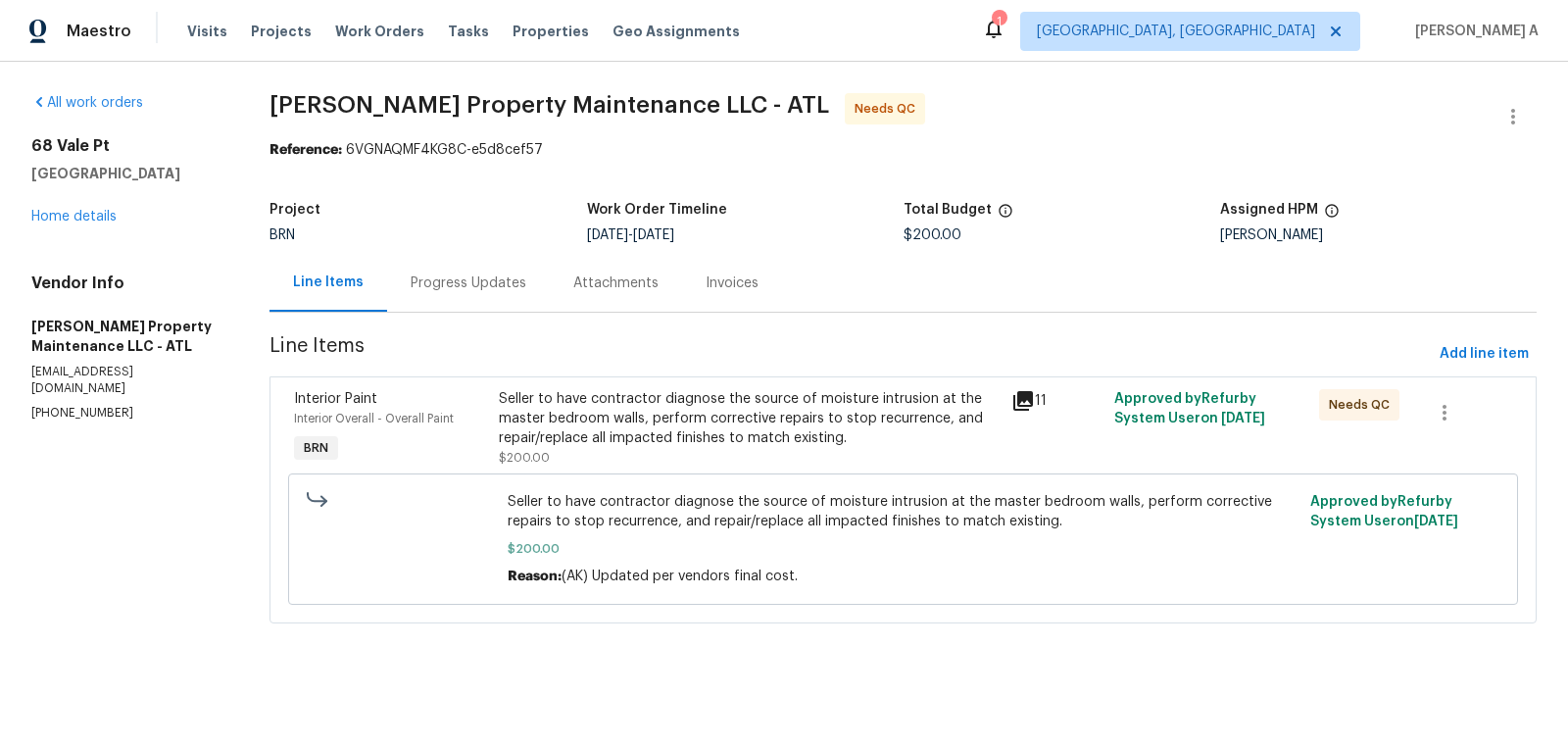
click at [716, 424] on div "Seller to have contractor diagnose the source of moisture intrusion at the mast…" at bounding box center [750, 418] width 501 height 59
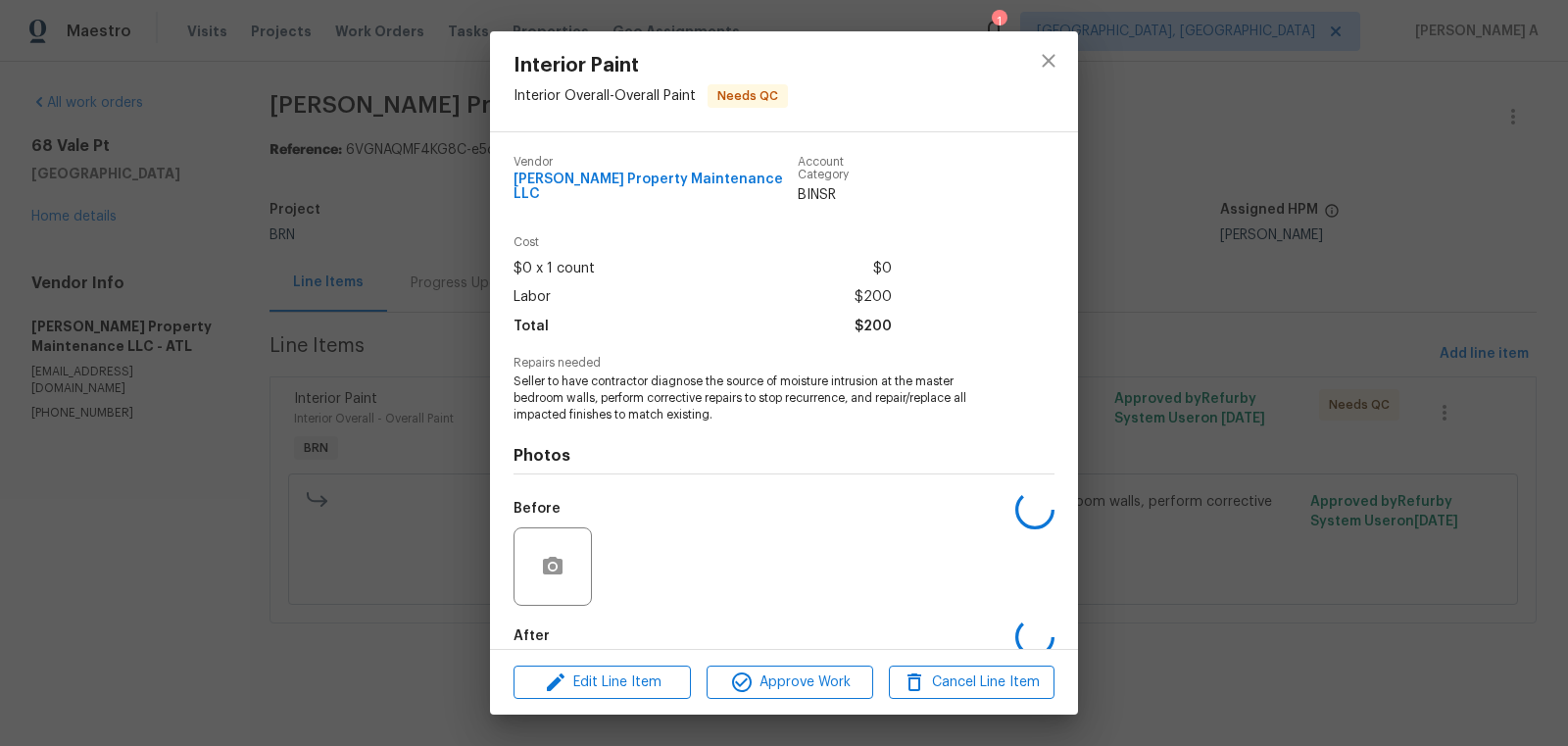
scroll to position [91, 0]
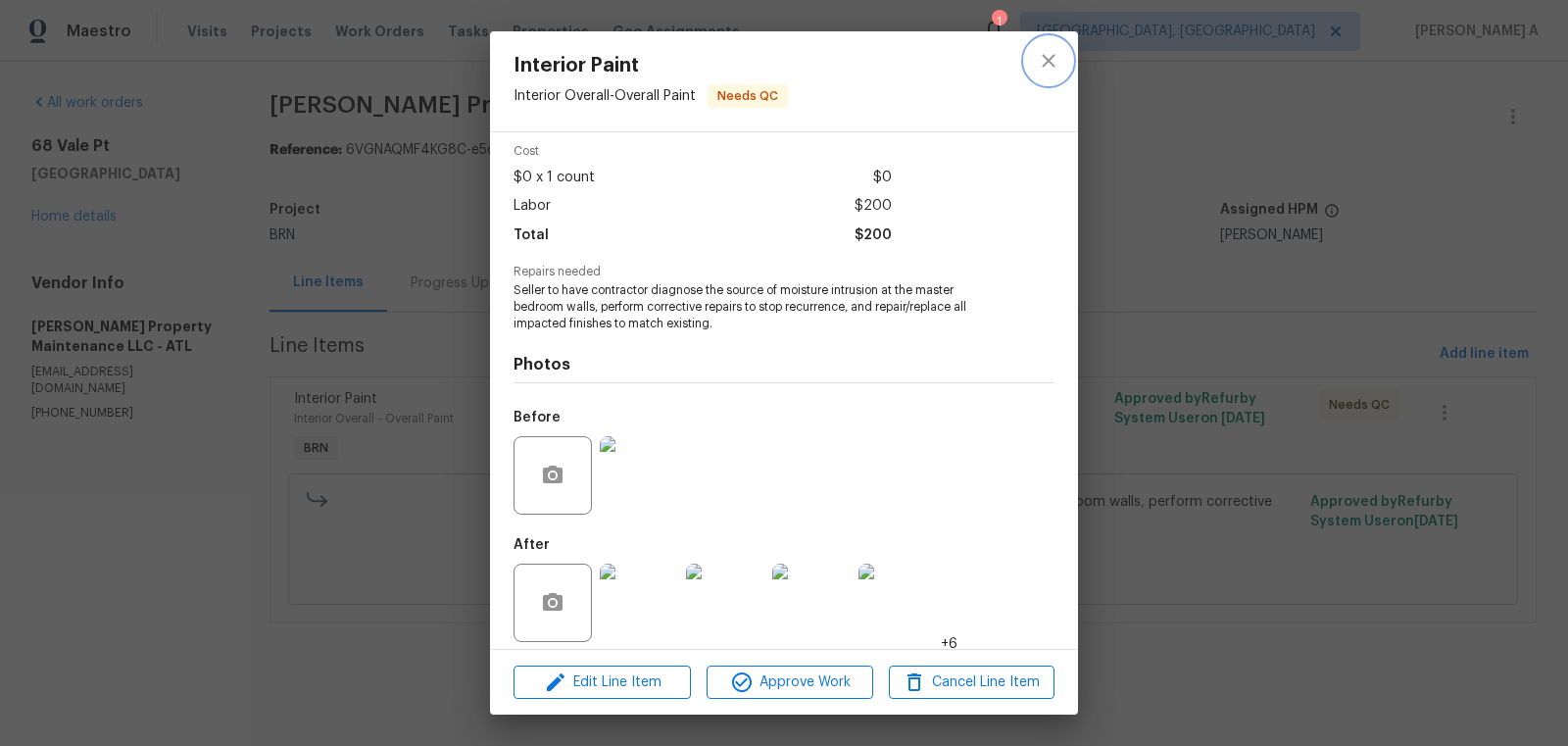
click at [1052, 44] on button "close" at bounding box center [1048, 60] width 47 height 47
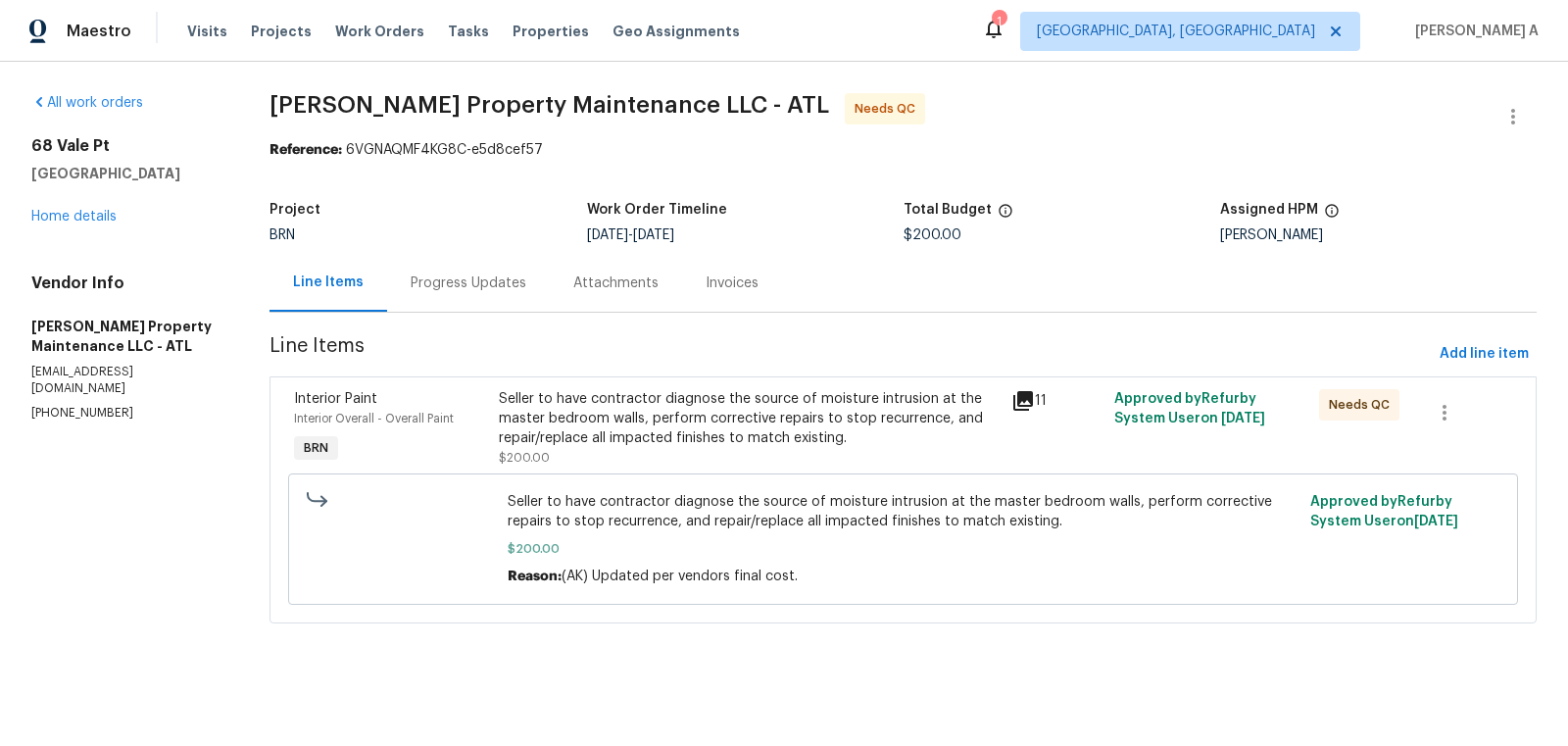
click at [486, 288] on div "Progress Updates" at bounding box center [468, 284] width 116 height 20
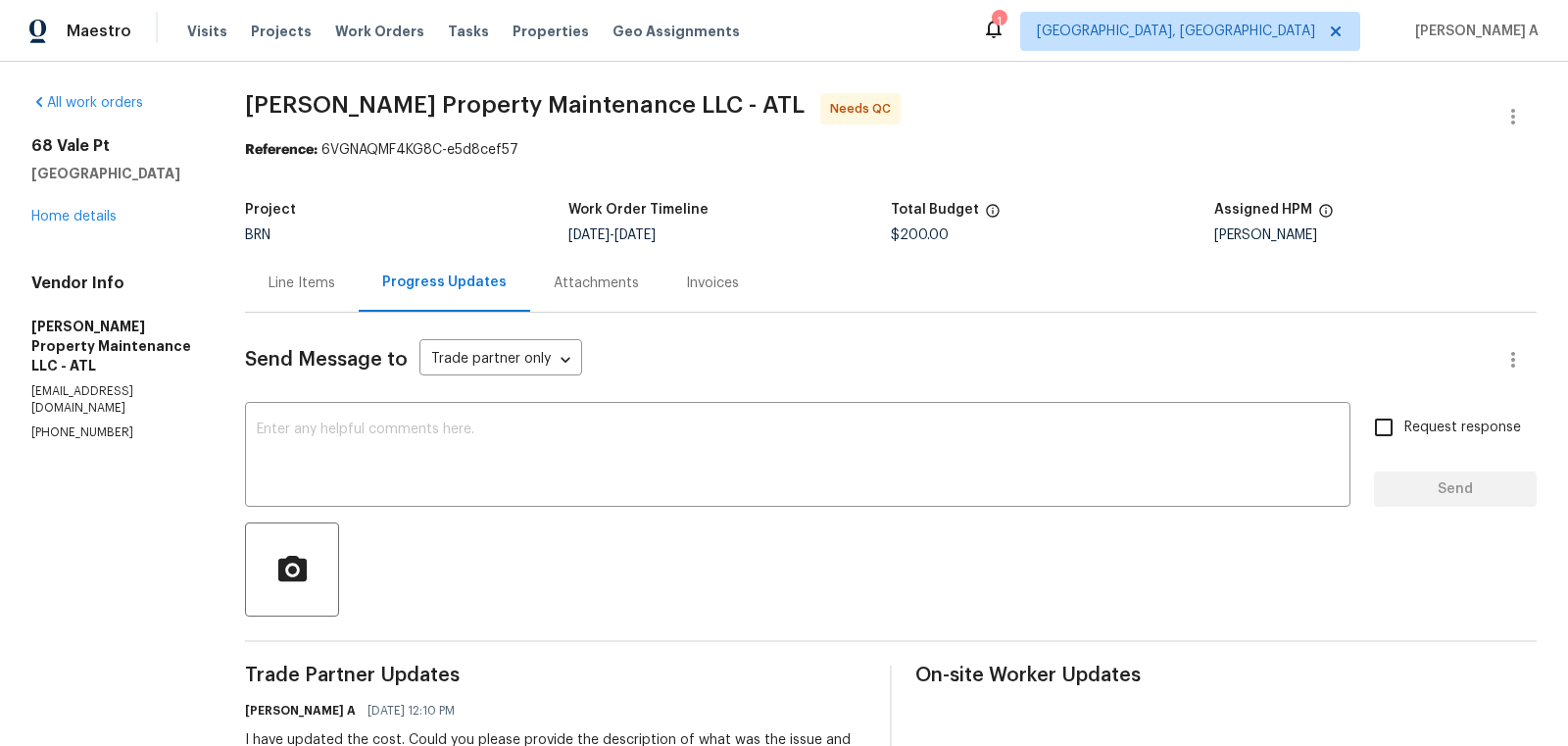
click at [318, 277] on div "Line Items" at bounding box center [301, 284] width 67 height 20
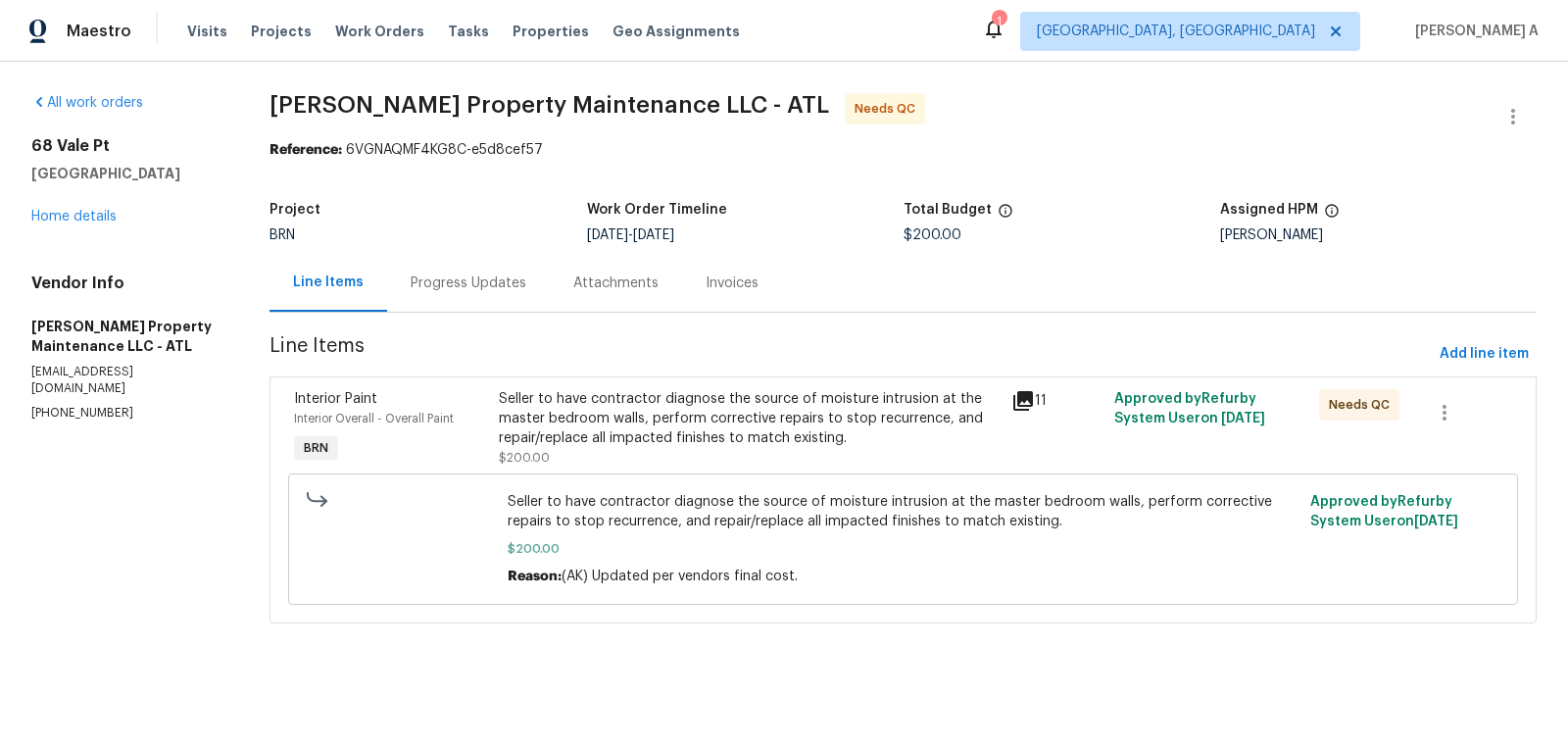
click at [480, 290] on div "Progress Updates" at bounding box center [468, 284] width 116 height 20
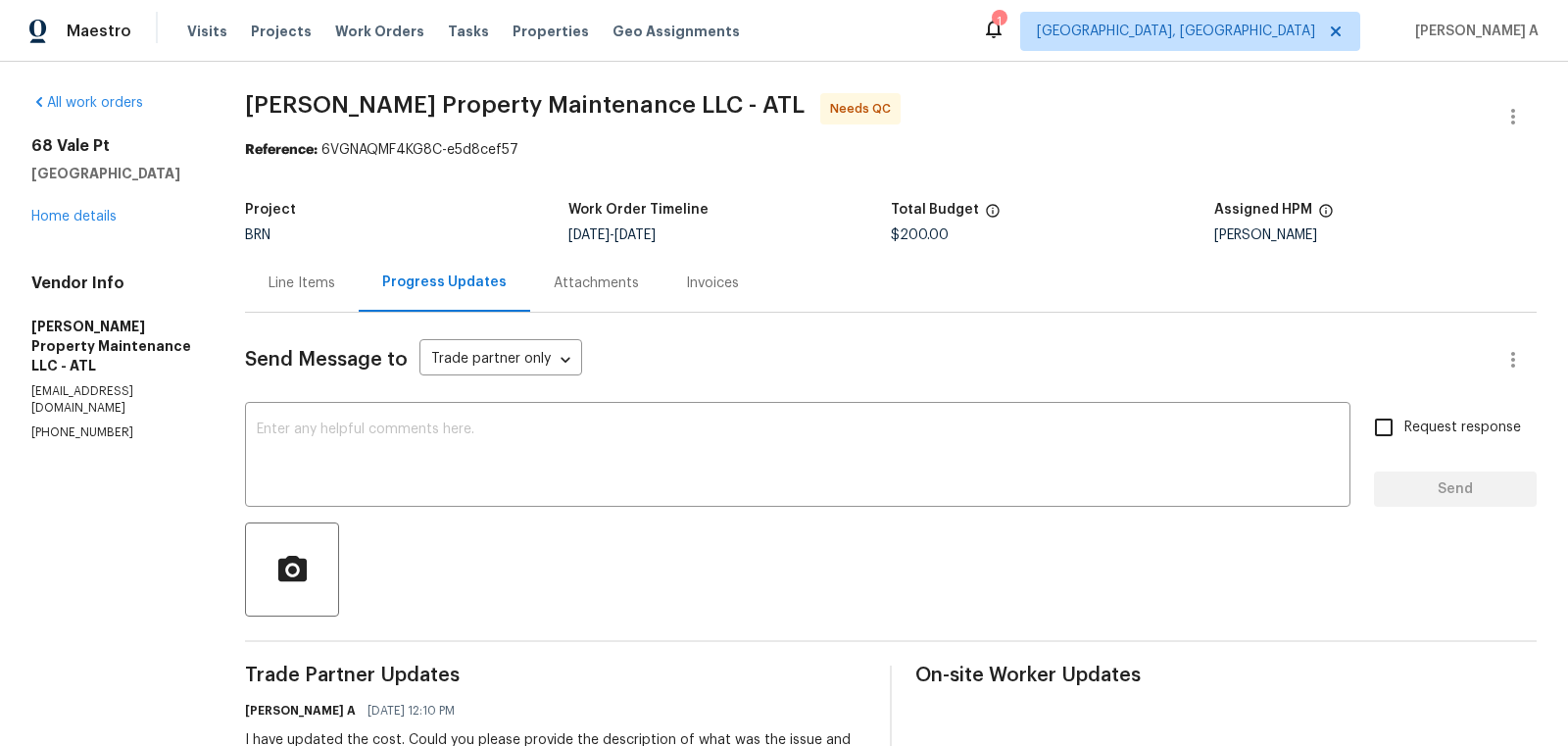
click at [309, 260] on div "Line Items" at bounding box center [301, 283] width 114 height 58
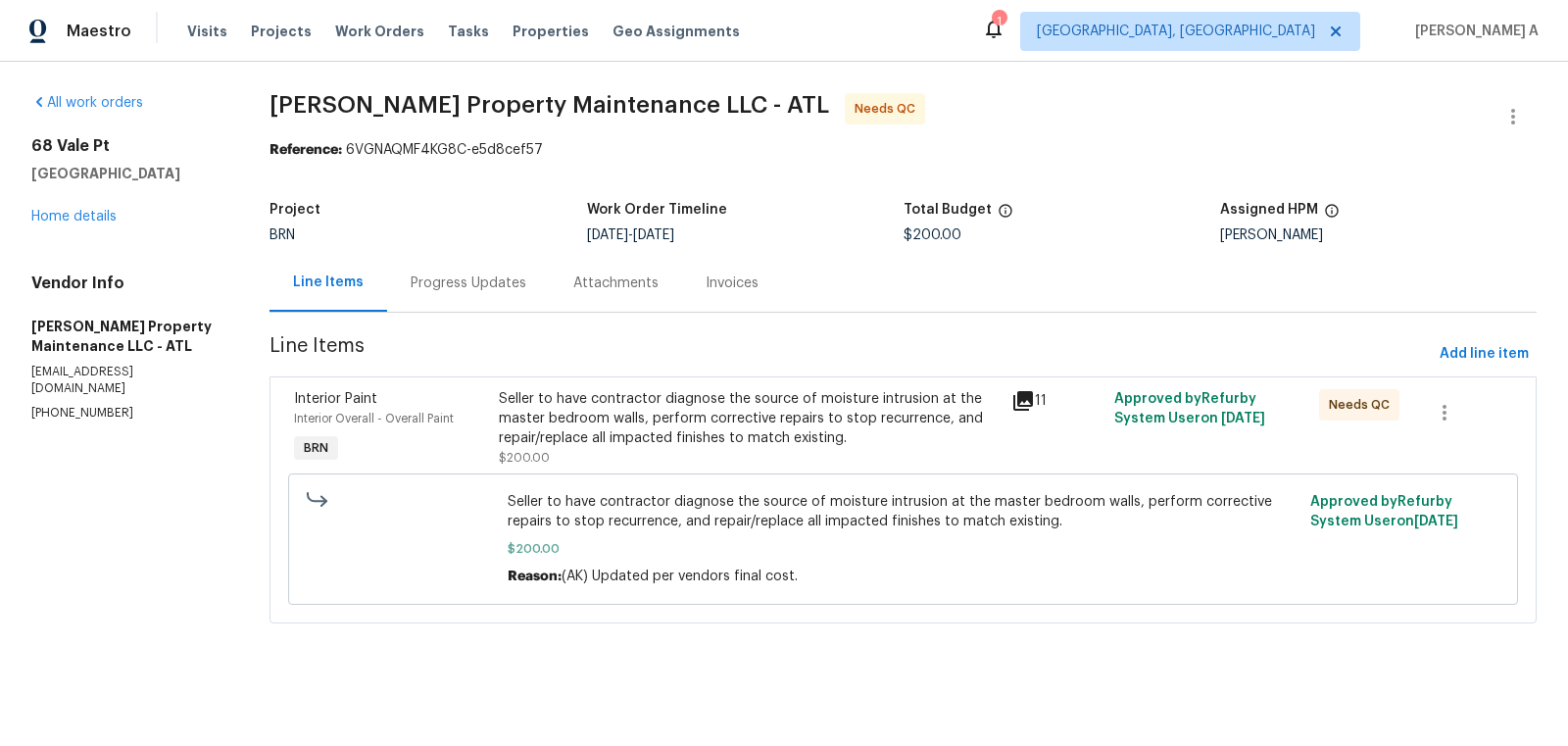
click at [799, 430] on div "Seller to have contractor diagnose the source of moisture intrusion at the mast…" at bounding box center [750, 418] width 501 height 59
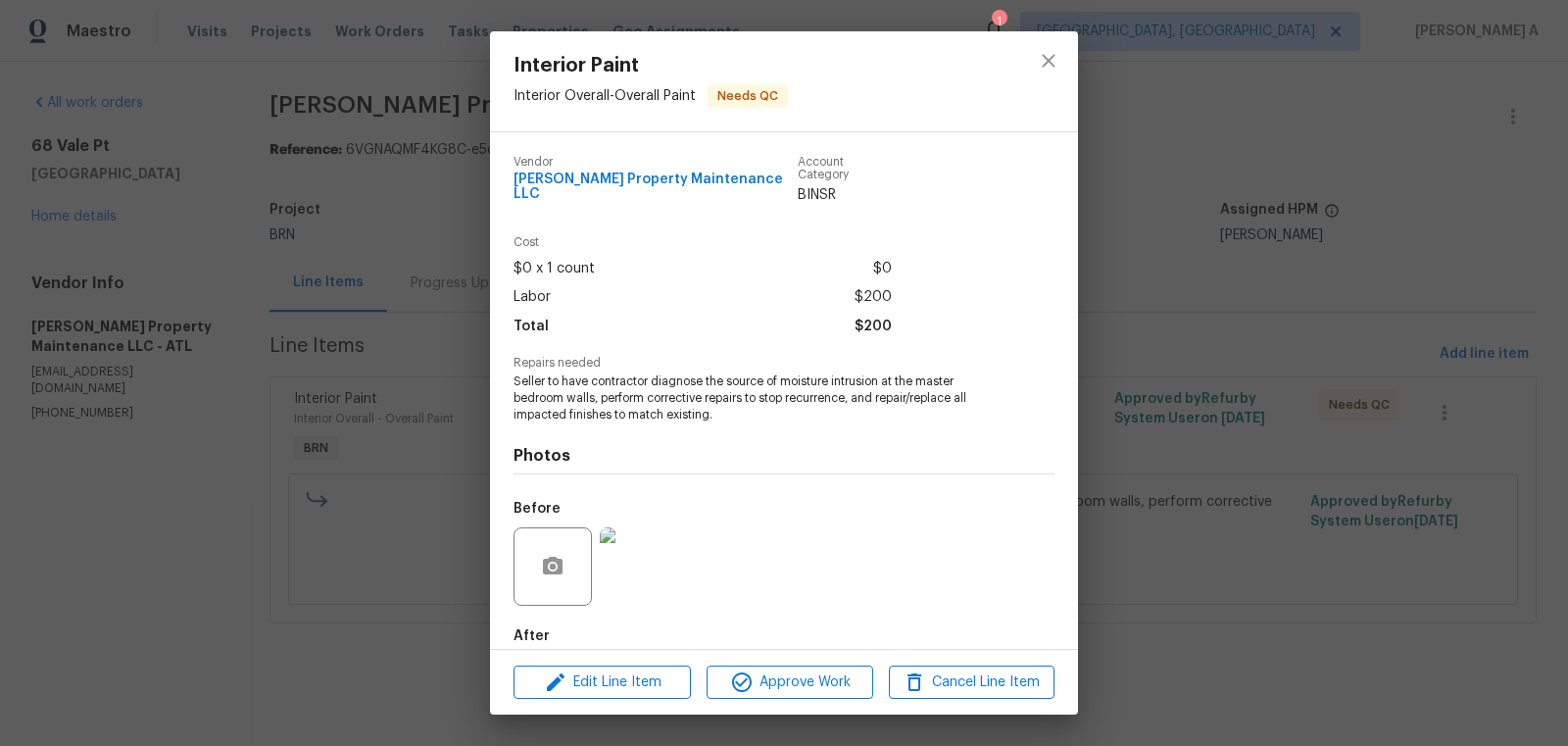
scroll to position [91, 0]
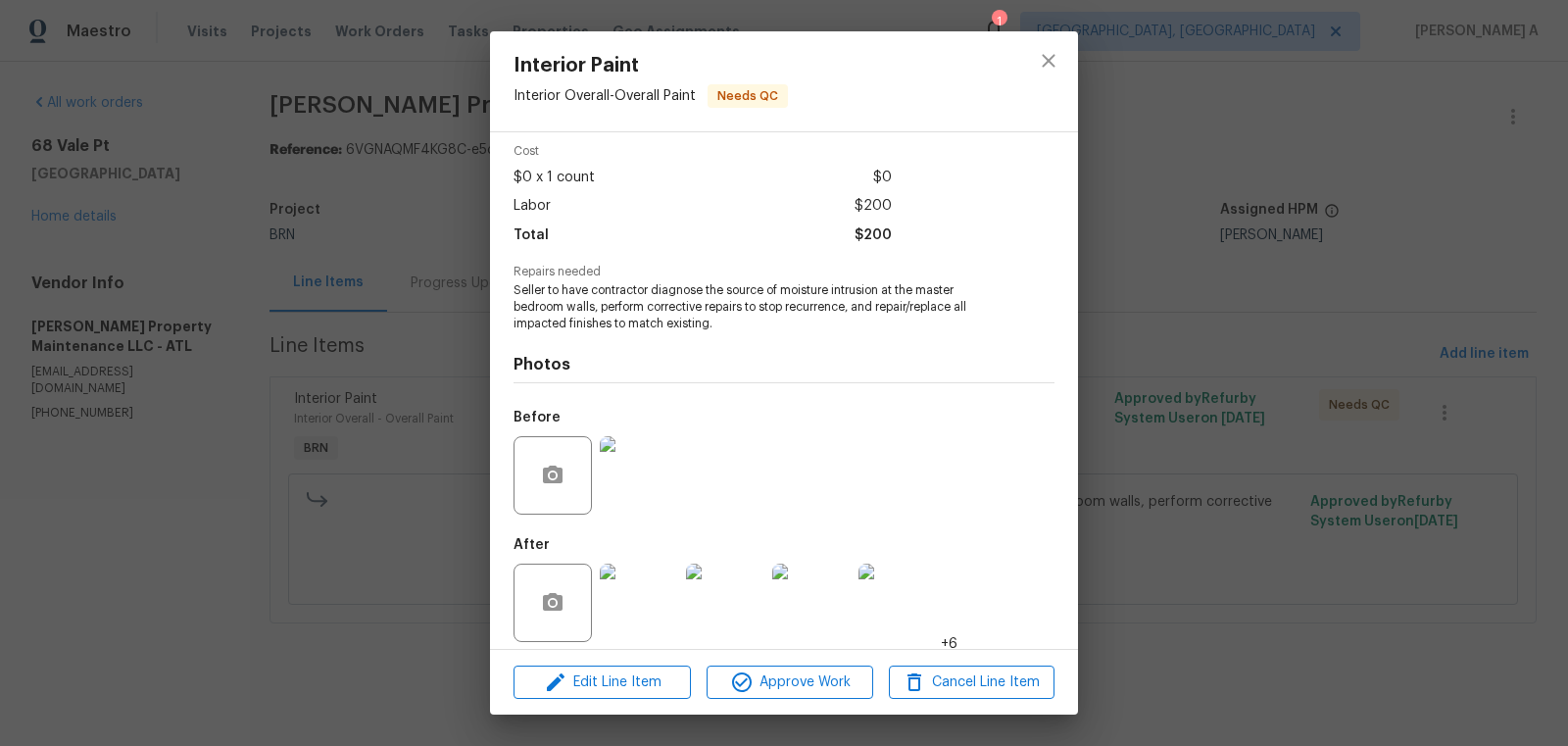
click at [654, 475] on img at bounding box center [639, 475] width 79 height 79
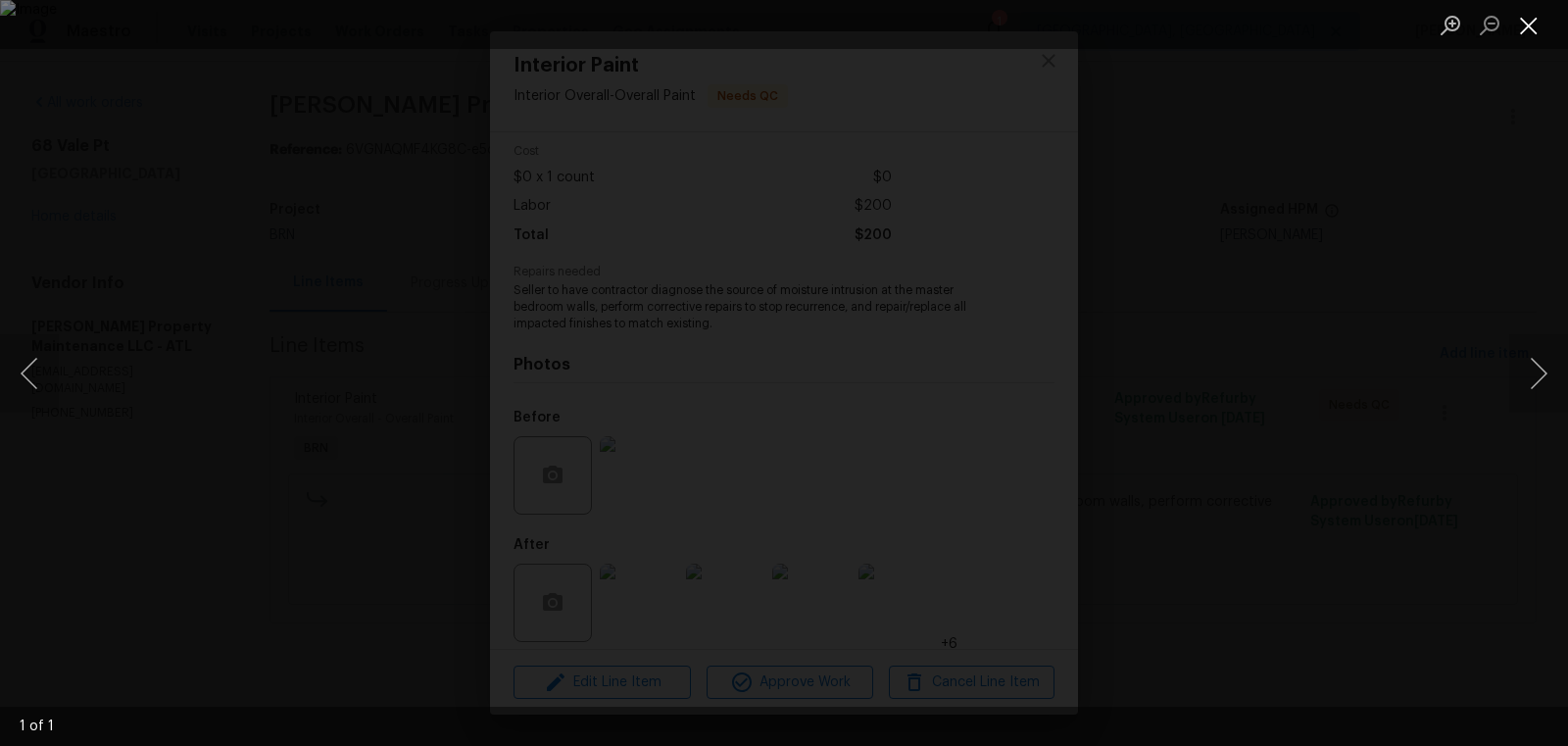
click at [1530, 20] on button "Close lightbox" at bounding box center [1528, 25] width 39 height 34
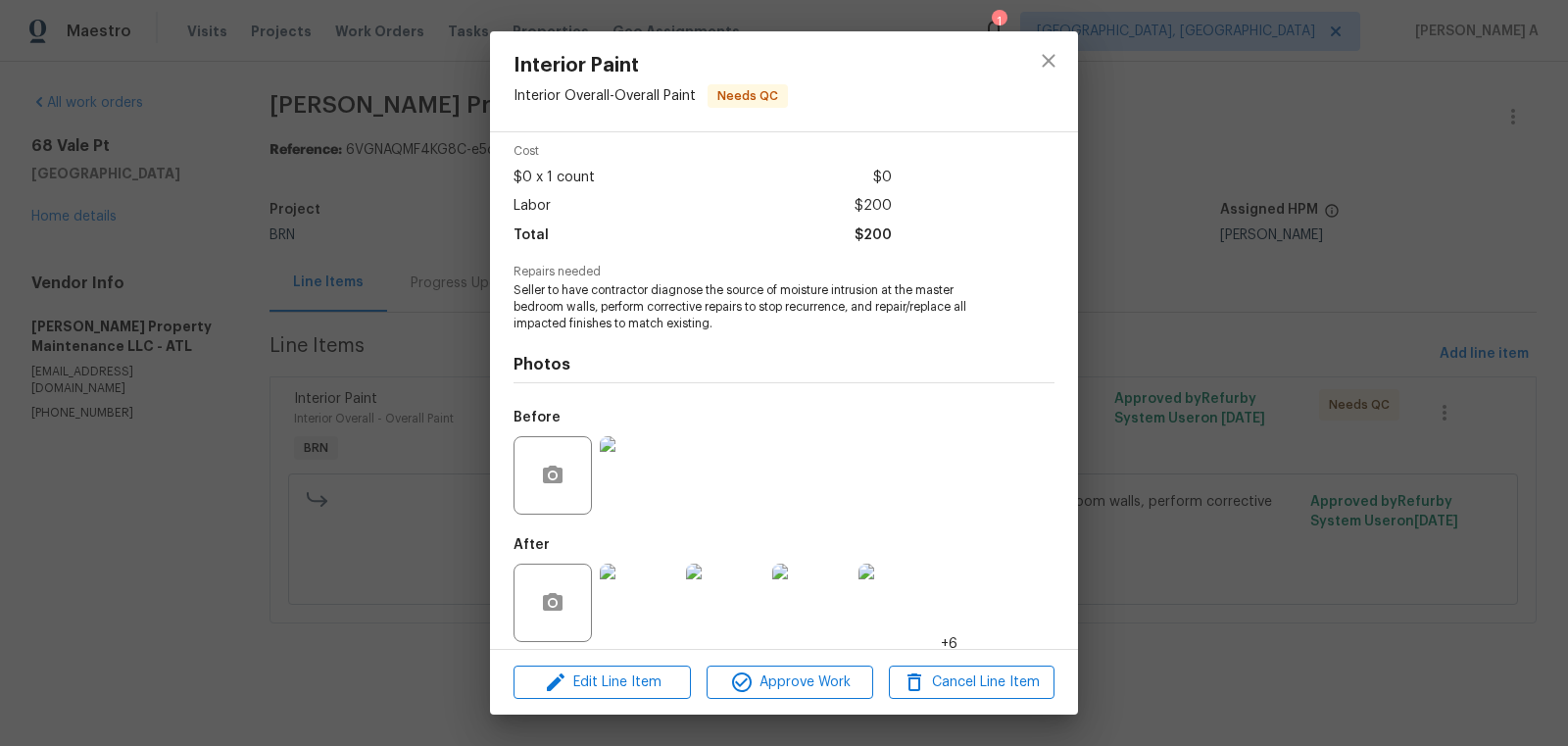
click at [641, 606] on img at bounding box center [639, 602] width 79 height 79
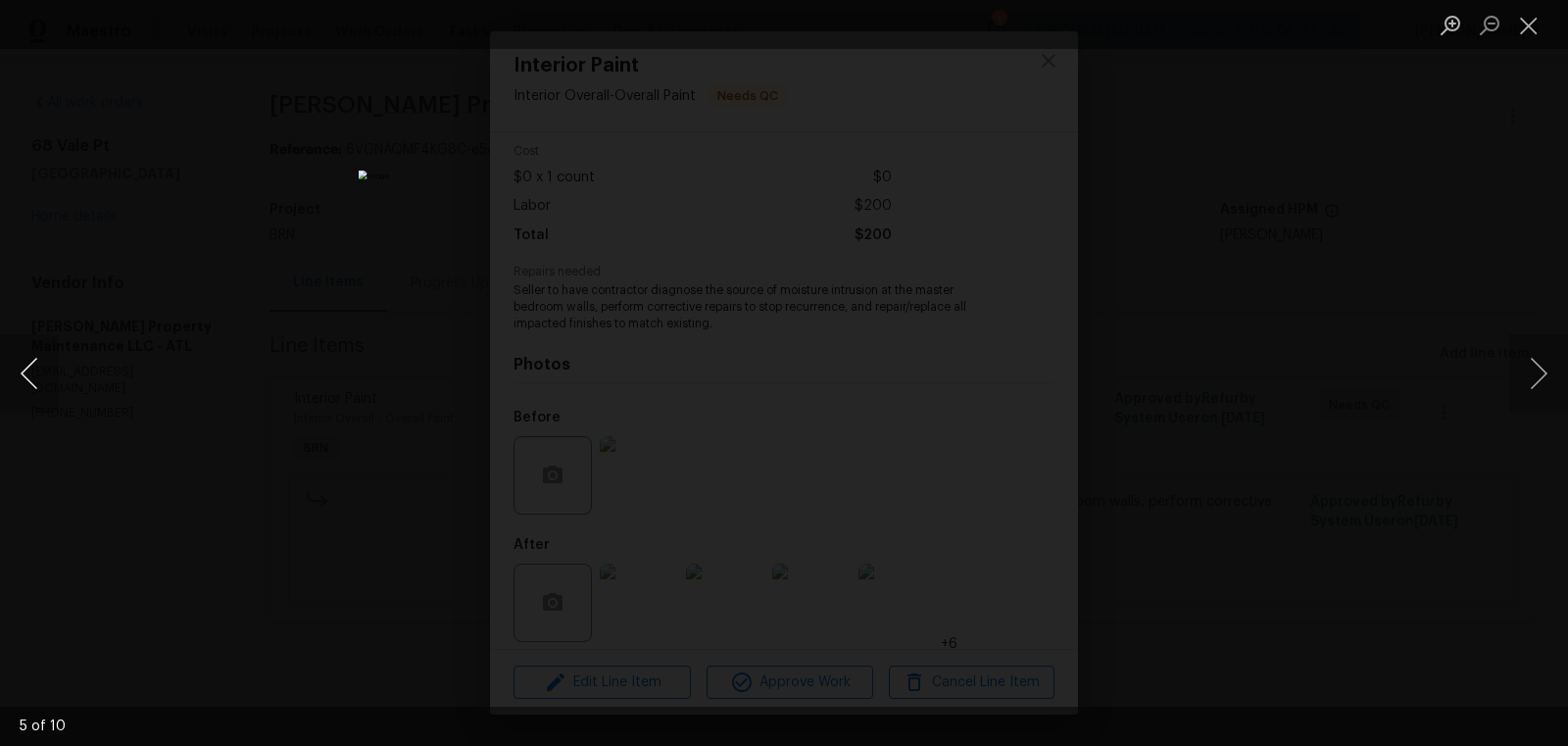
click at [50, 349] on button "Previous image" at bounding box center [29, 373] width 59 height 79
click at [52, 349] on button "Previous image" at bounding box center [29, 373] width 59 height 79
click at [1515, 22] on button "Close lightbox" at bounding box center [1528, 25] width 39 height 34
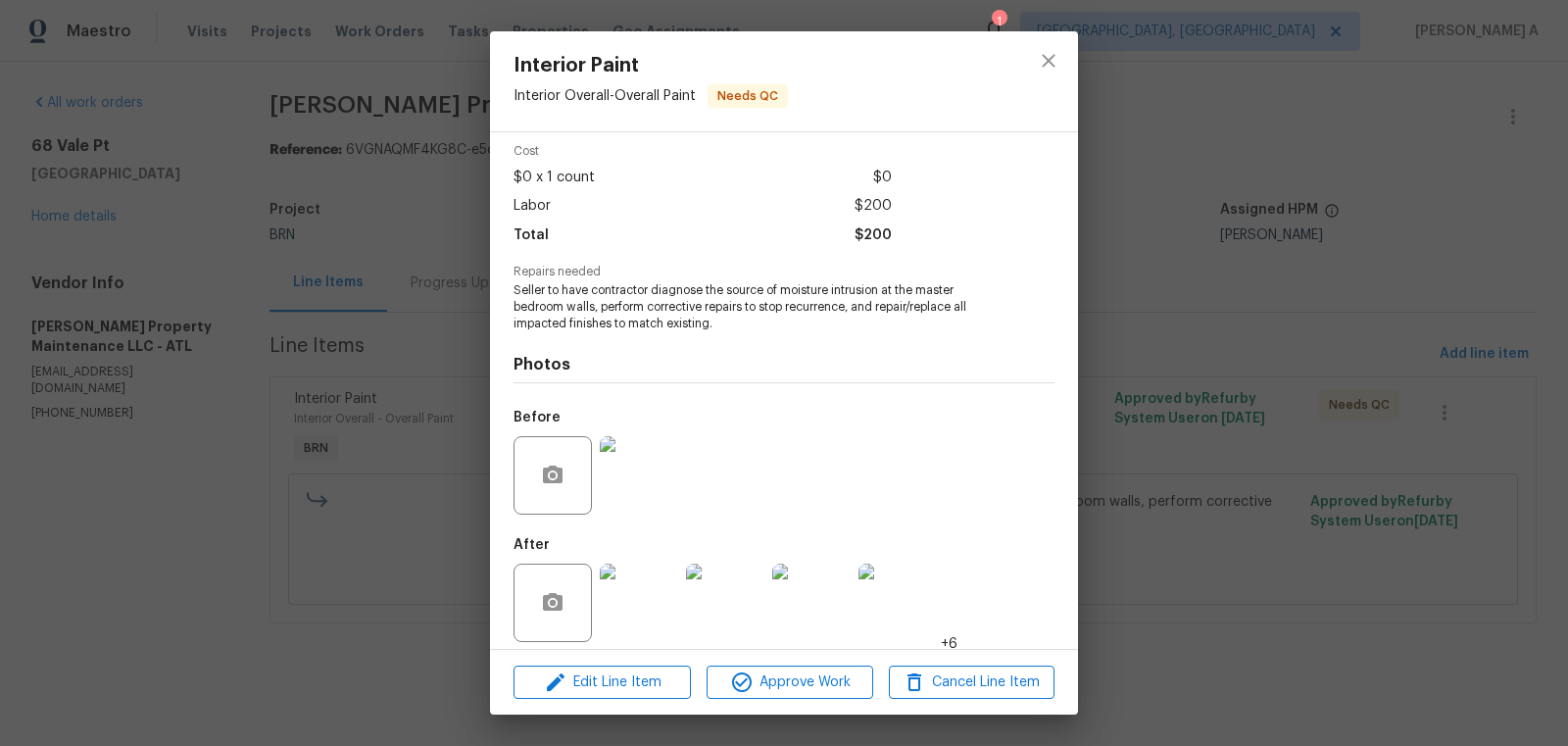
click at [1067, 34] on div at bounding box center [1048, 81] width 59 height 100
click at [1044, 66] on icon "close" at bounding box center [1049, 61] width 24 height 24
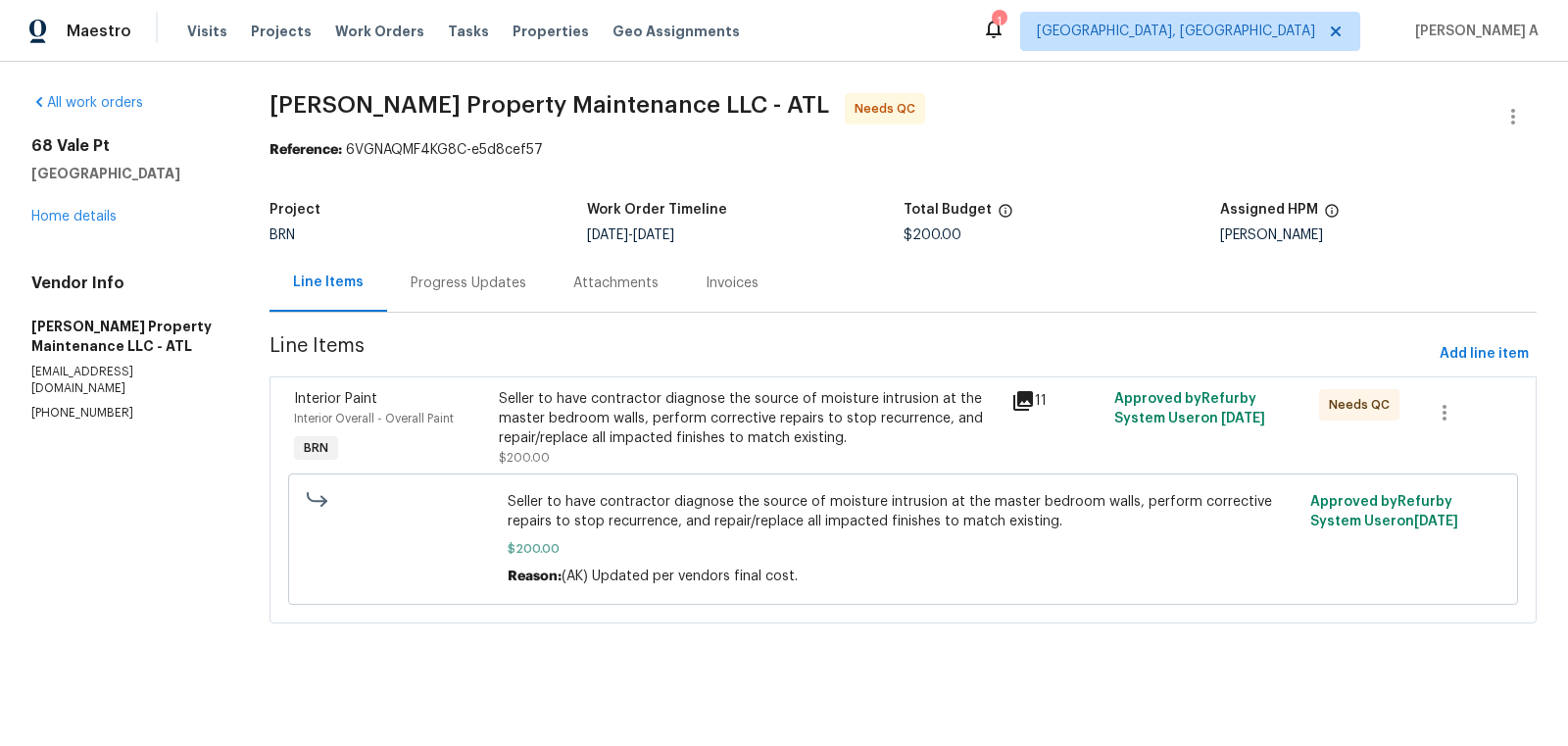
click at [481, 271] on div "Progress Updates" at bounding box center [468, 283] width 163 height 58
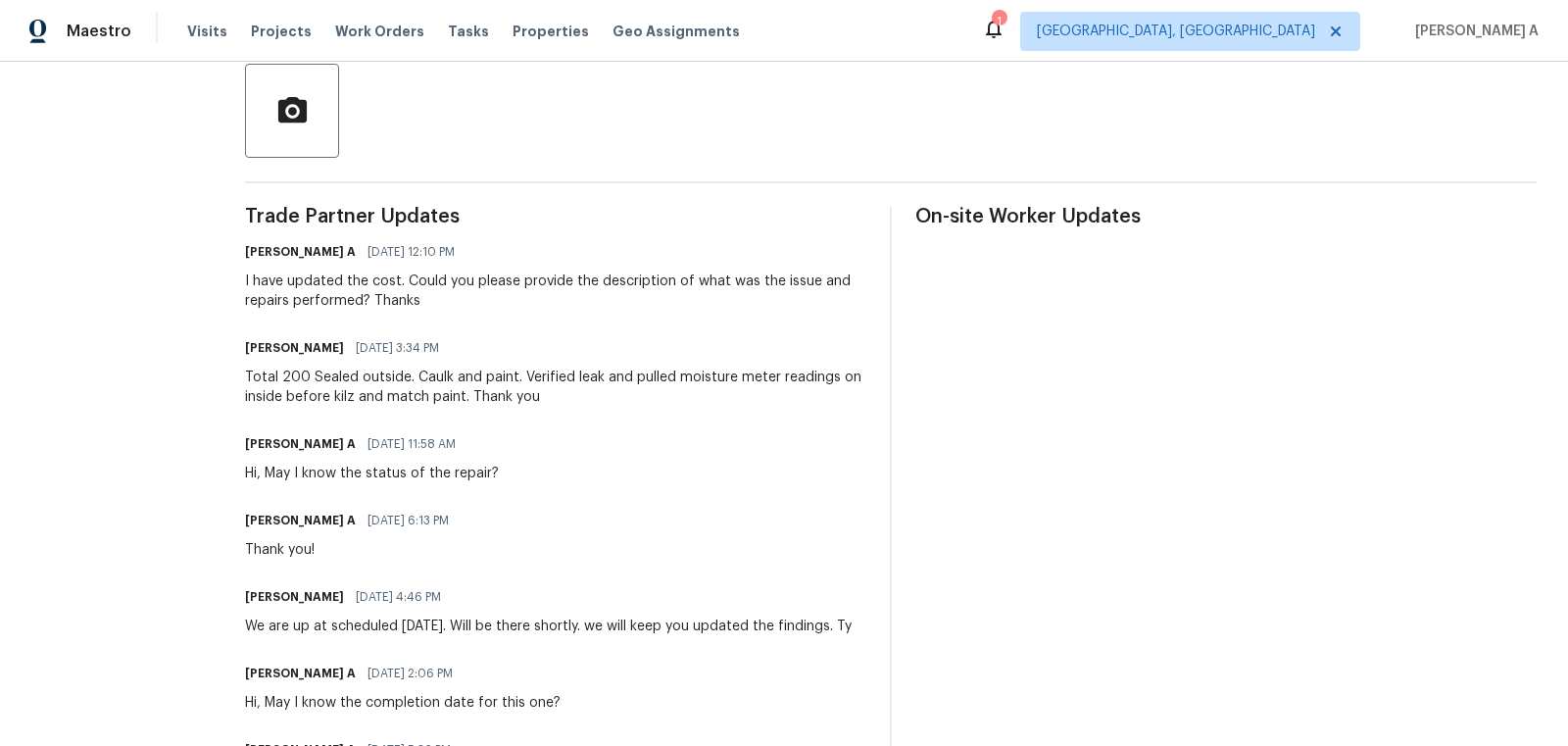
scroll to position [178, 0]
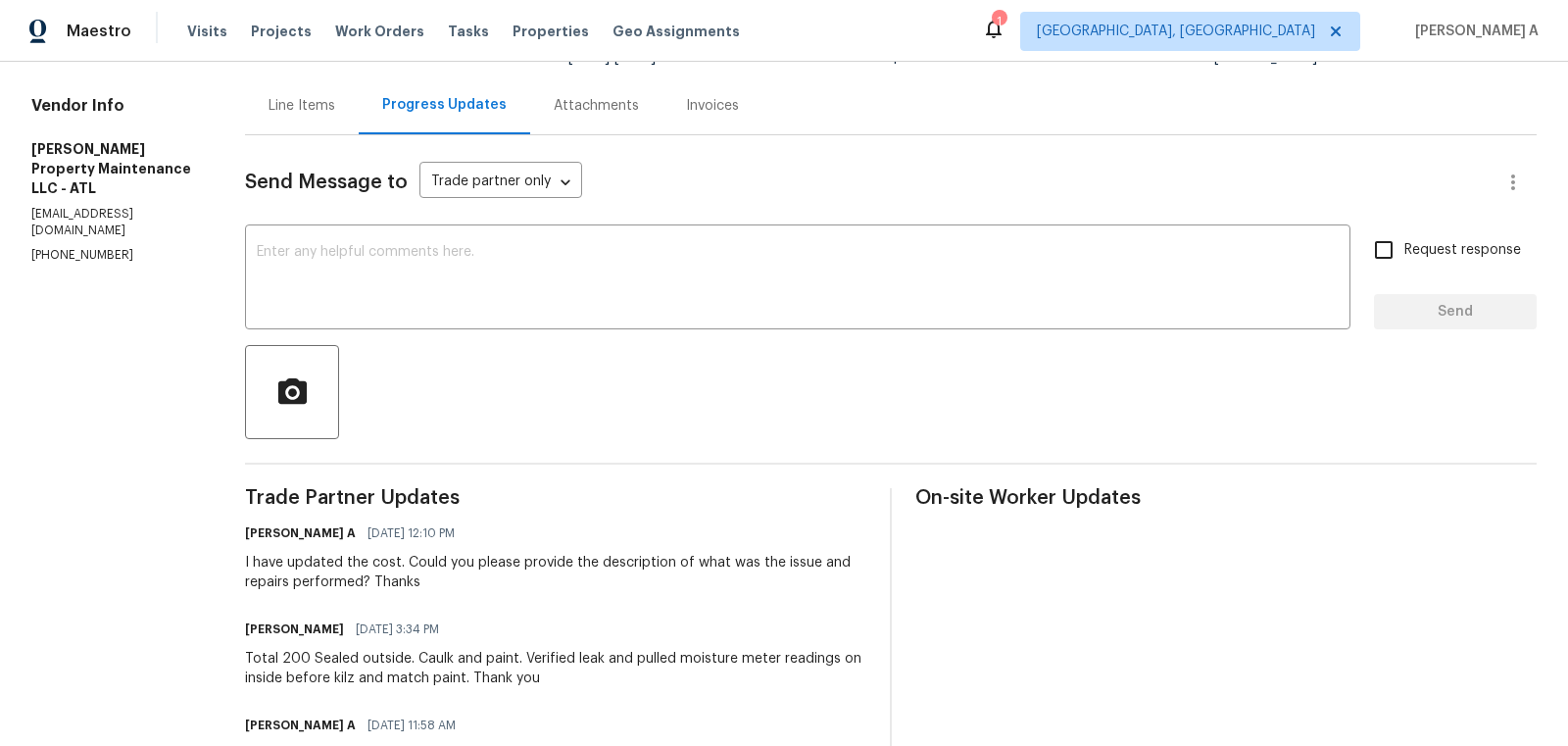
click at [287, 130] on div "Line Items" at bounding box center [301, 106] width 114 height 58
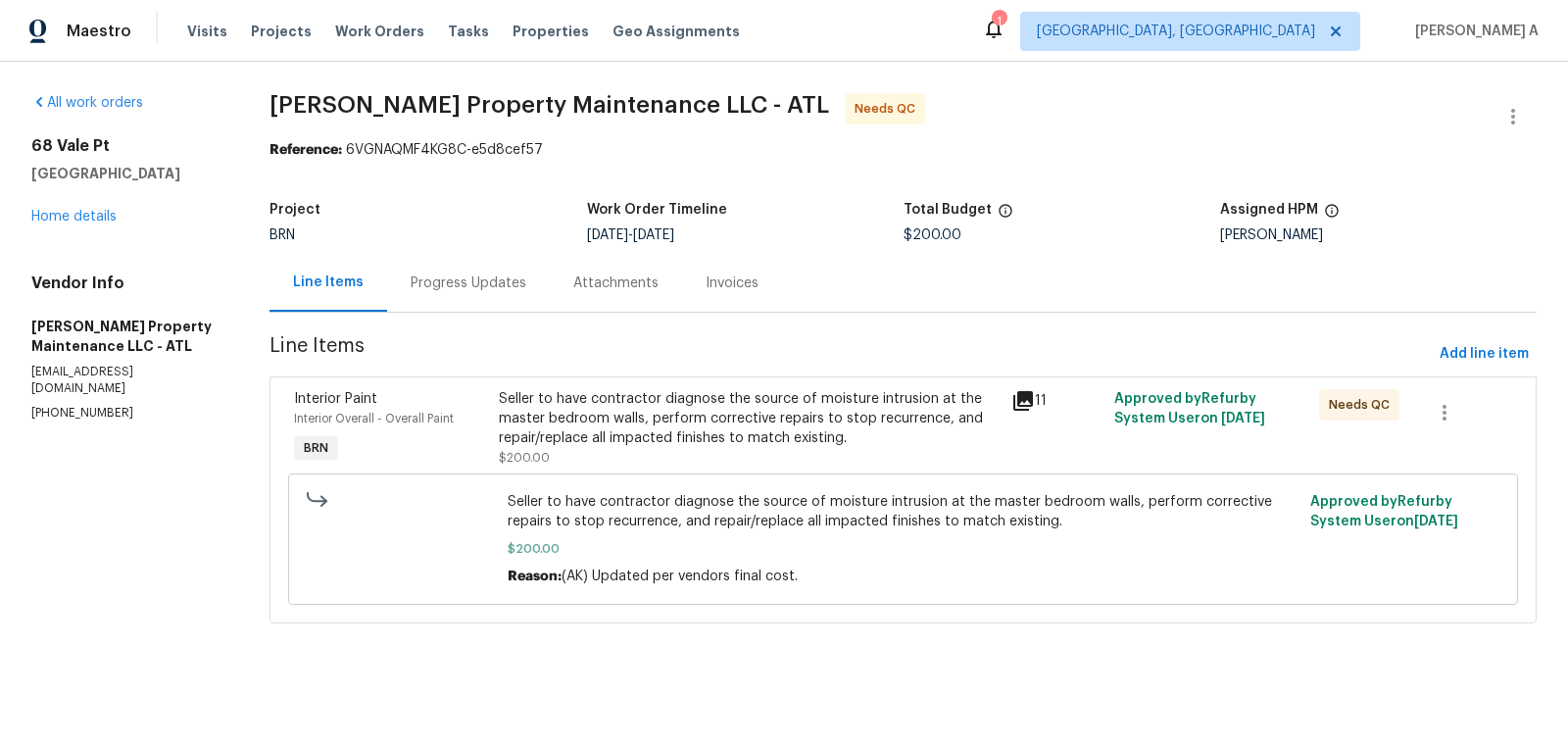
click at [735, 441] on div "Seller to have contractor diagnose the source of moisture intrusion at the mast…" at bounding box center [750, 418] width 501 height 59
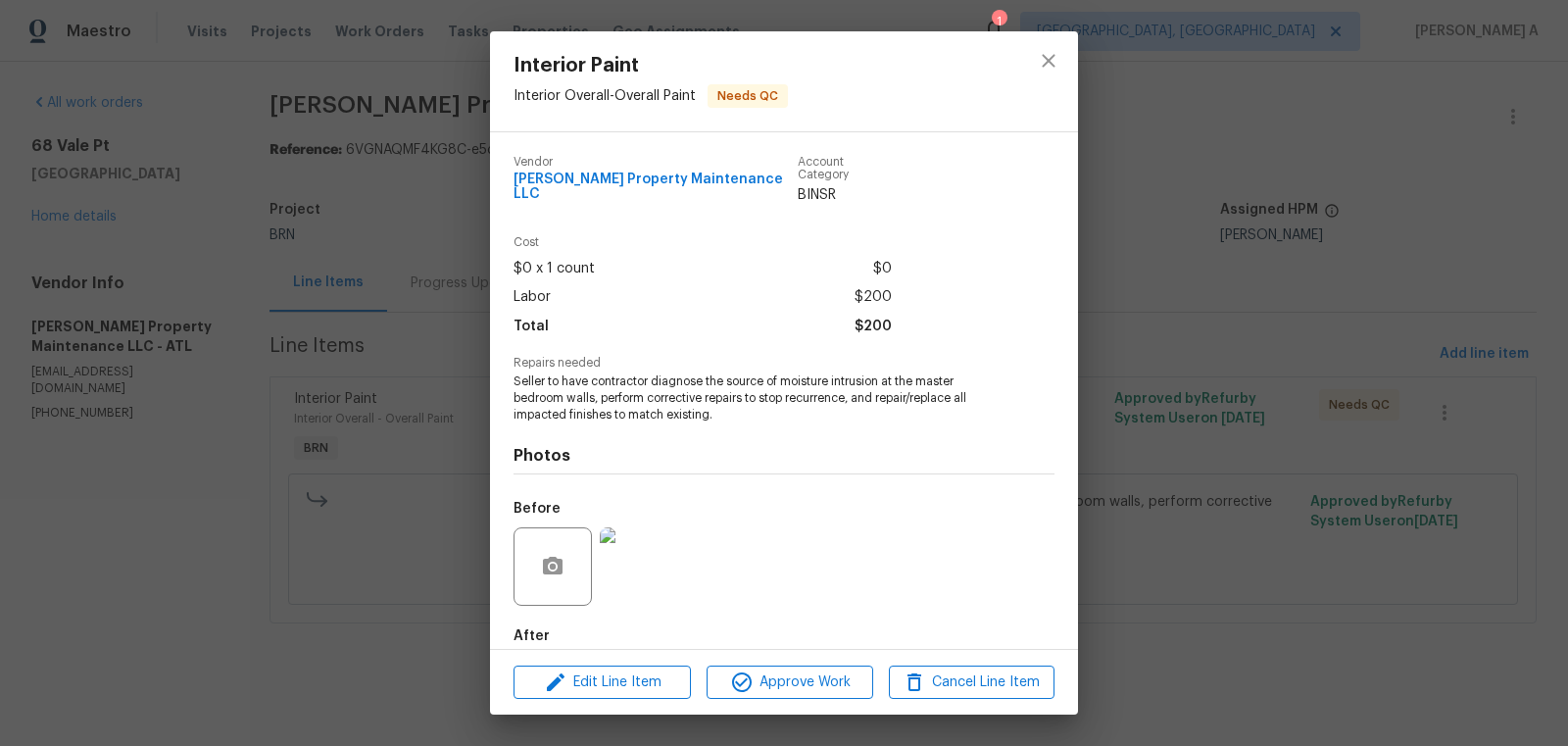
scroll to position [91, 0]
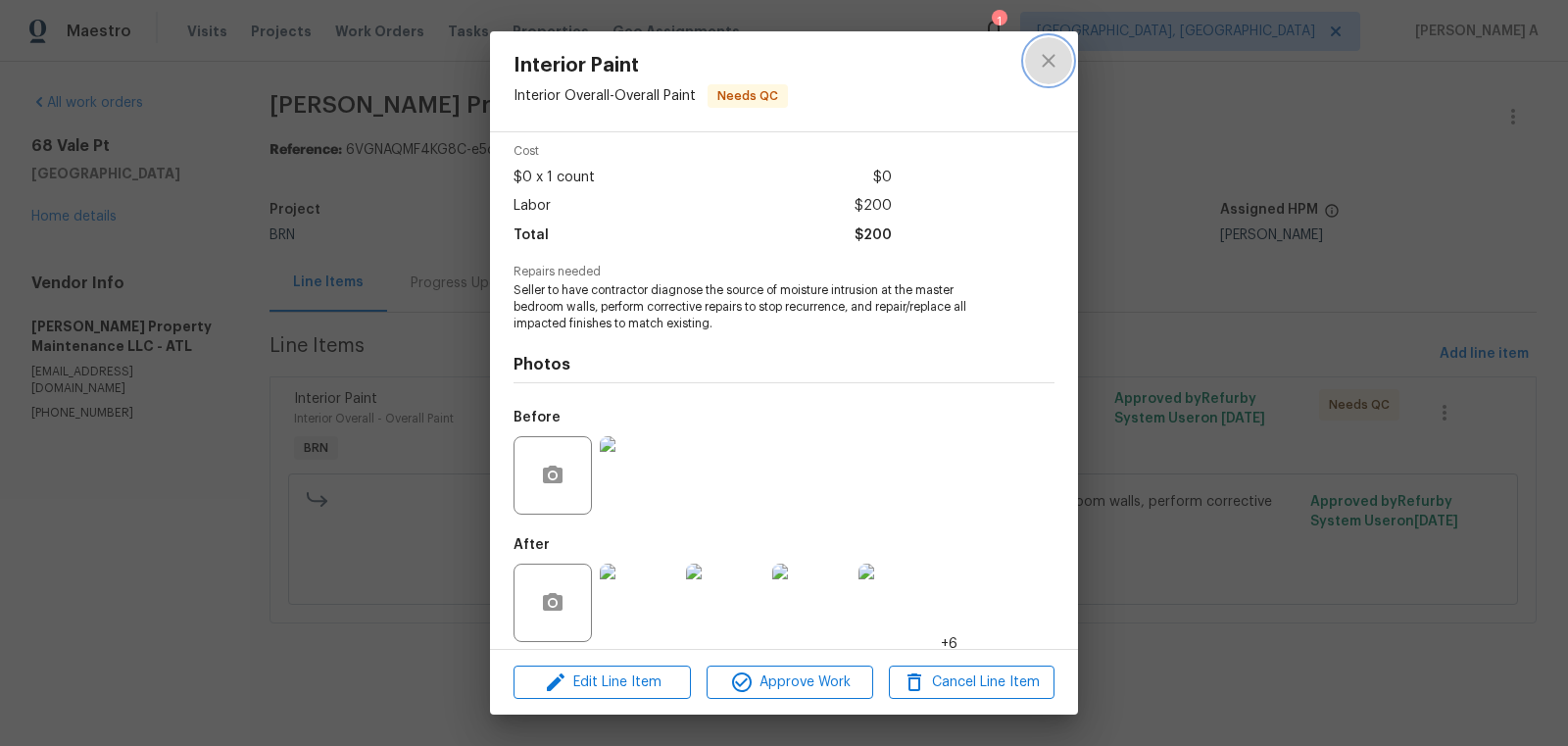
click at [1058, 64] on icon "close" at bounding box center [1049, 61] width 24 height 24
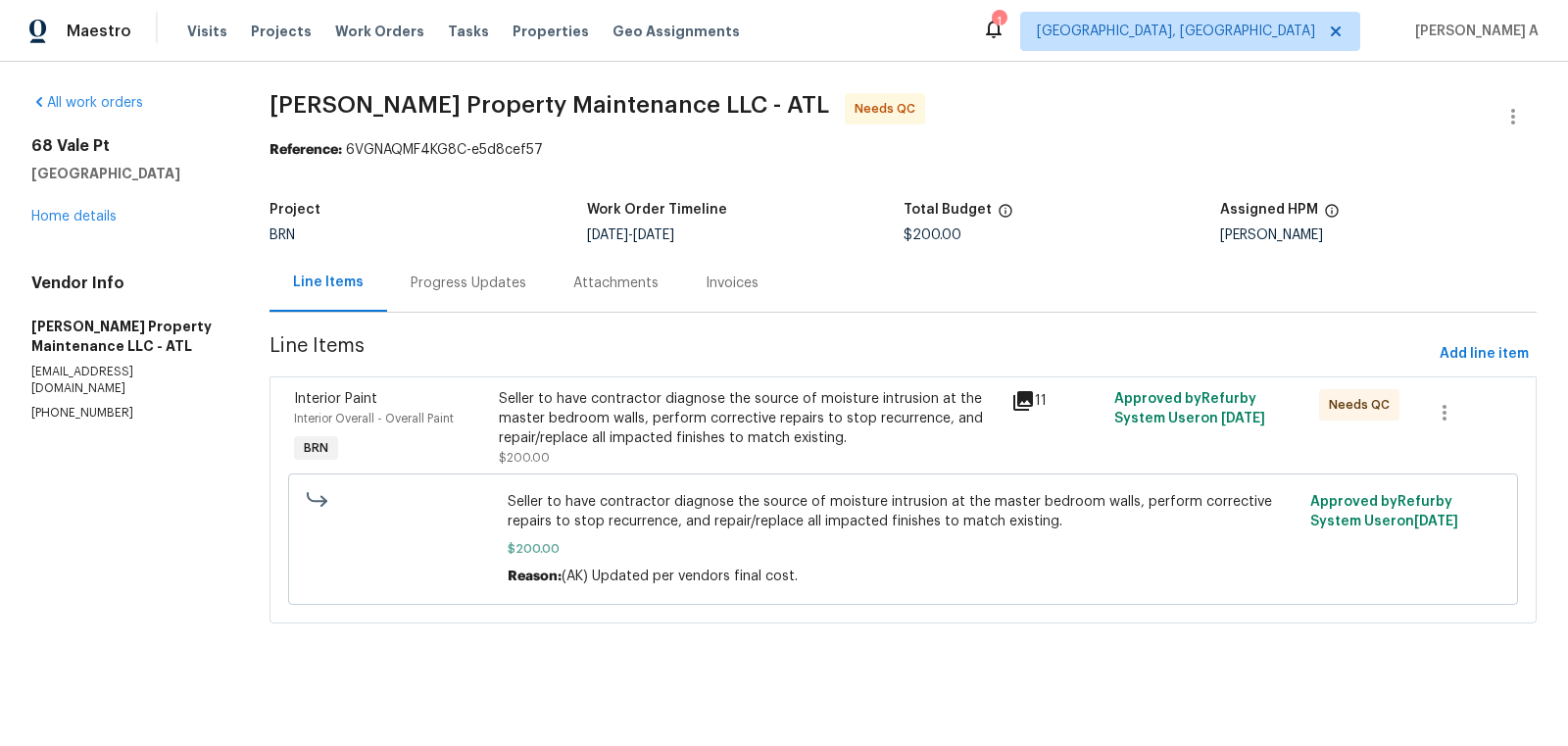
click at [815, 416] on div "Seller to have contractor diagnose the source of moisture intrusion at the mast…" at bounding box center [750, 418] width 501 height 59
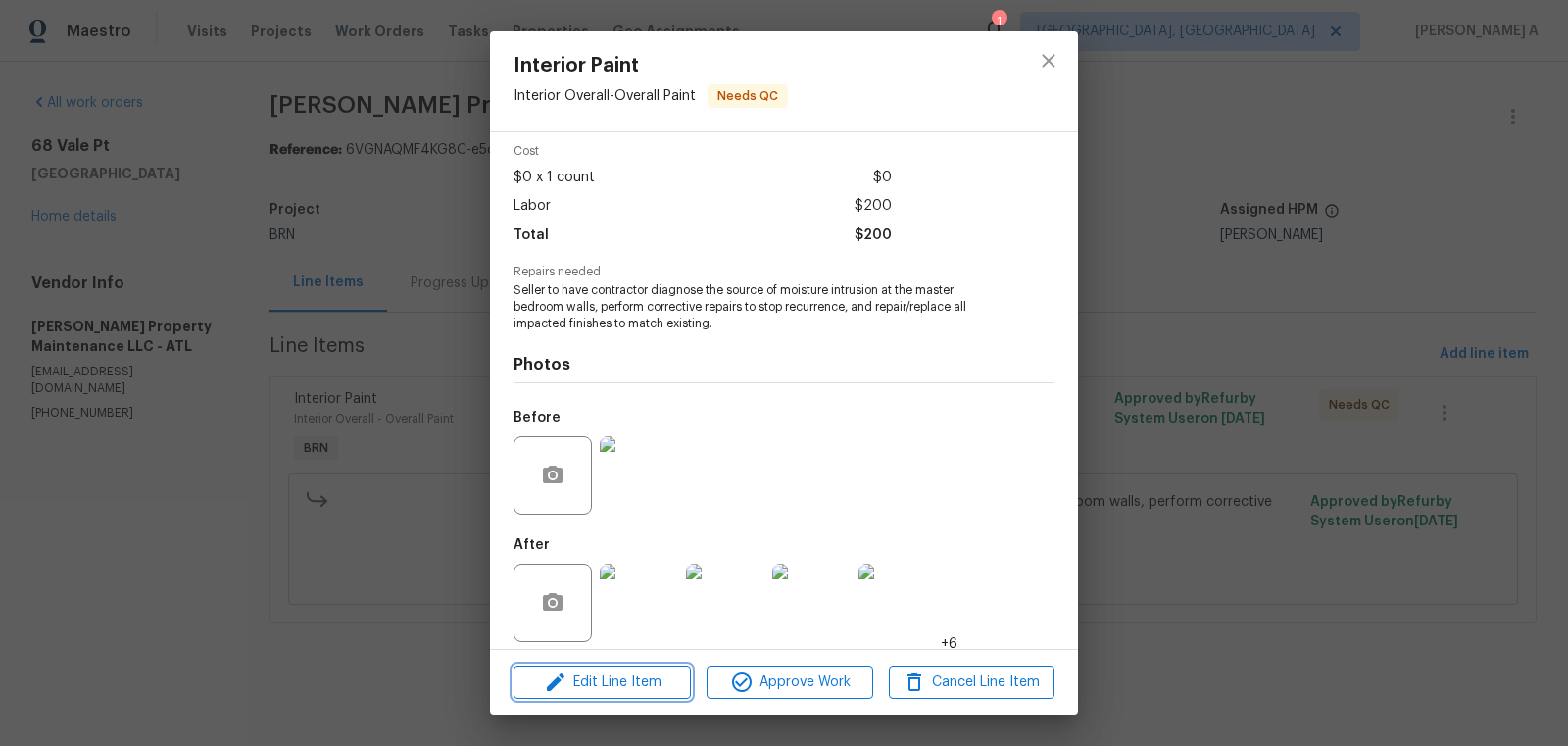
click at [637, 679] on span "Edit Line Item" at bounding box center [602, 682] width 166 height 25
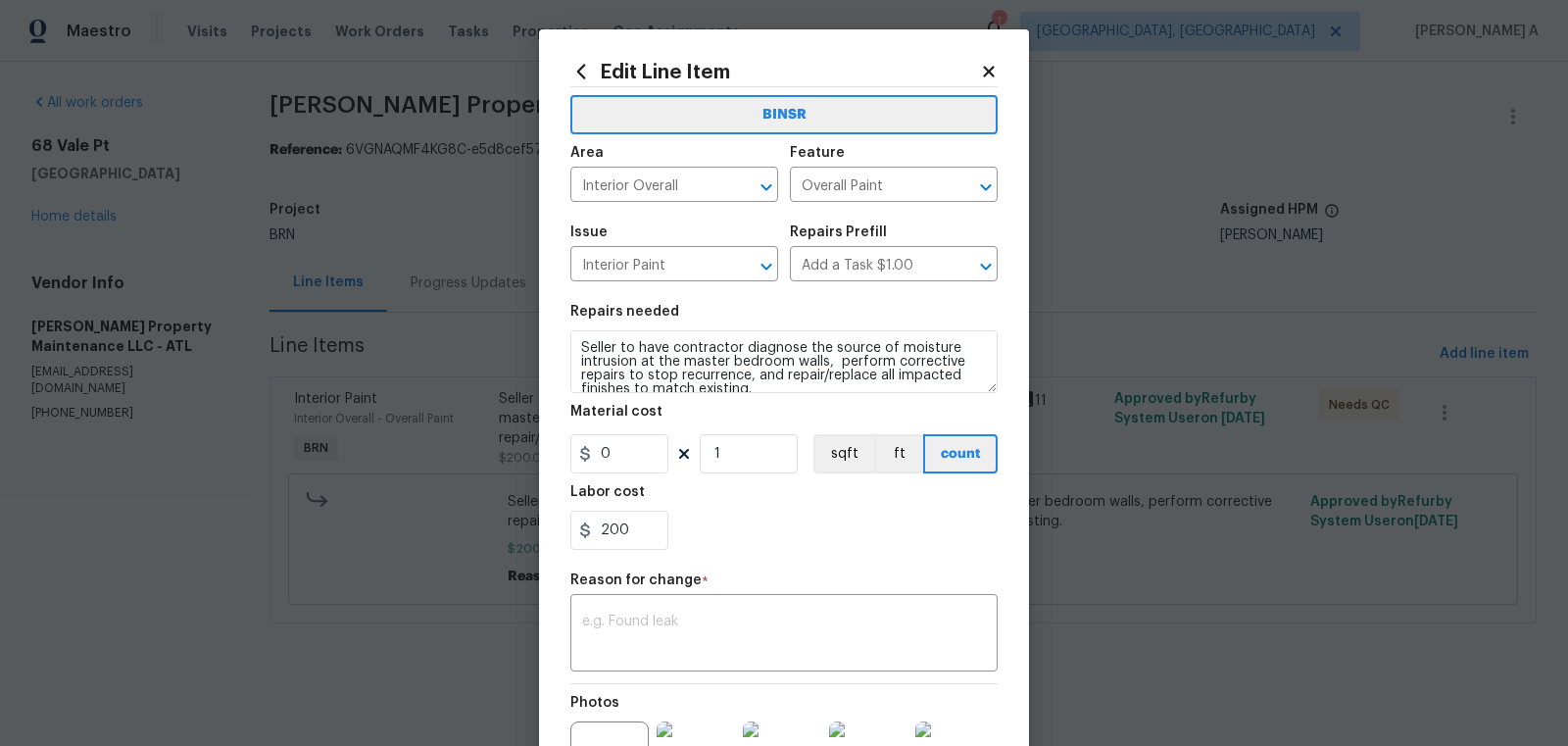
click at [993, 74] on icon at bounding box center [989, 72] width 18 height 18
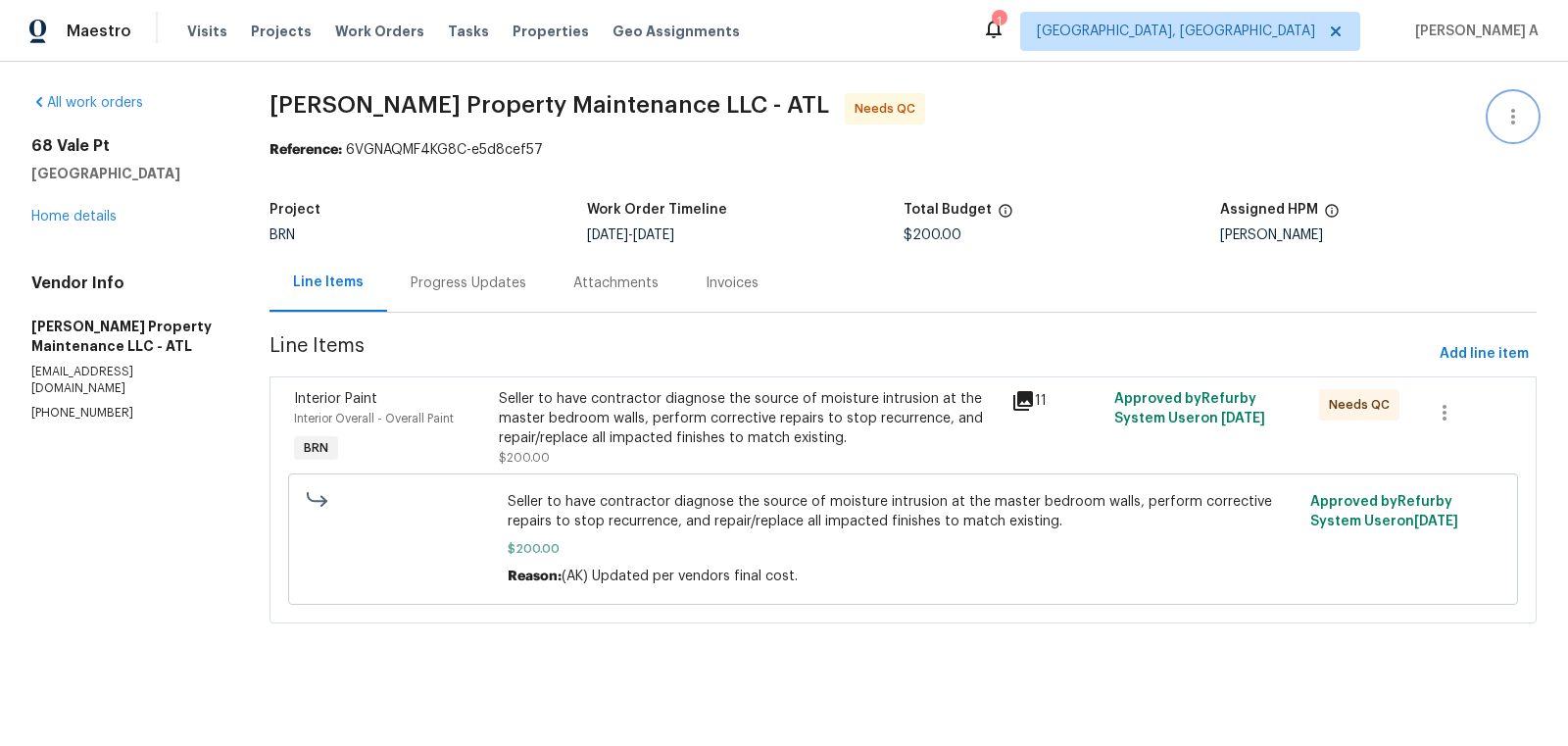
click at [1506, 118] on icon "button" at bounding box center [1513, 117] width 24 height 24
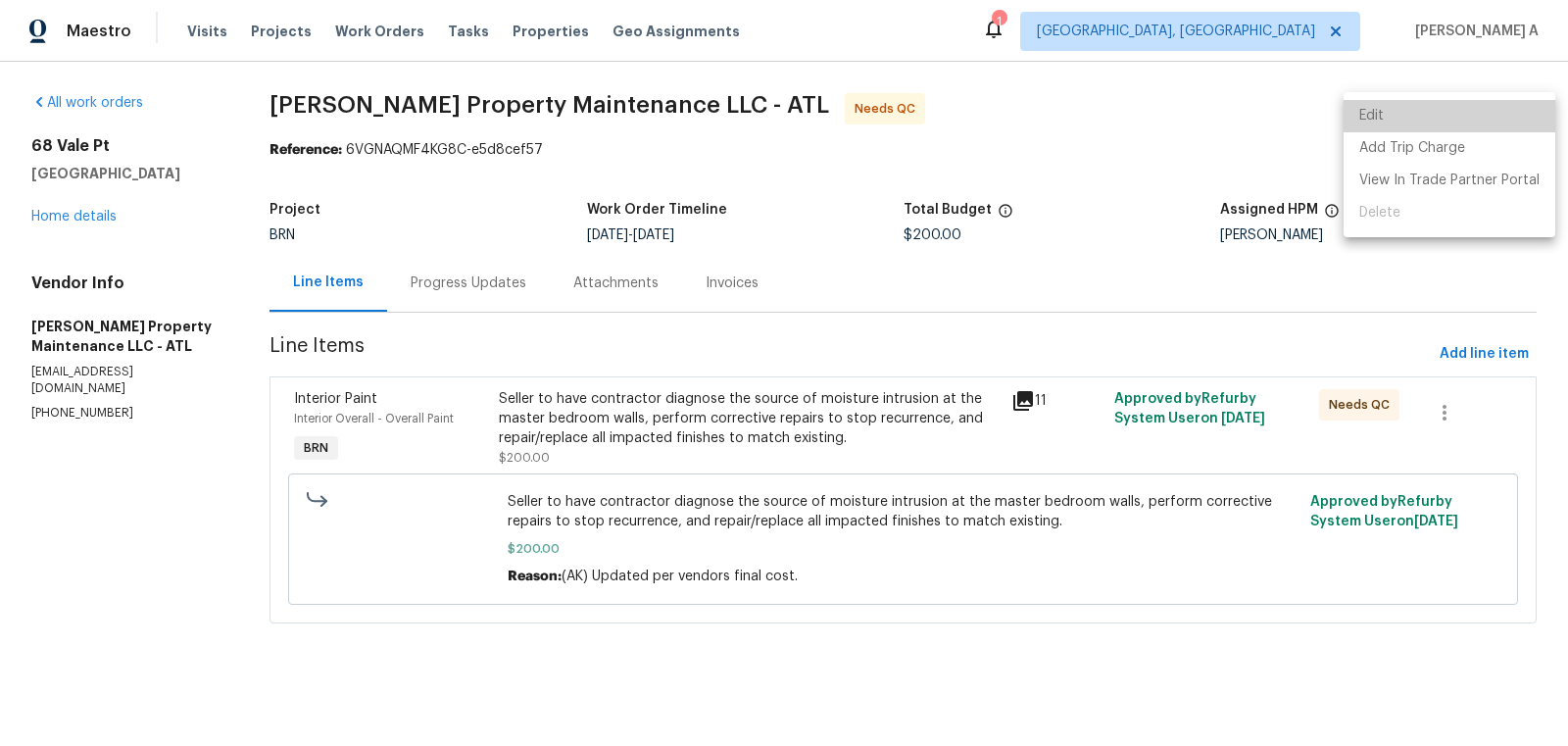
click at [1458, 115] on li "Edit" at bounding box center [1449, 116] width 212 height 32
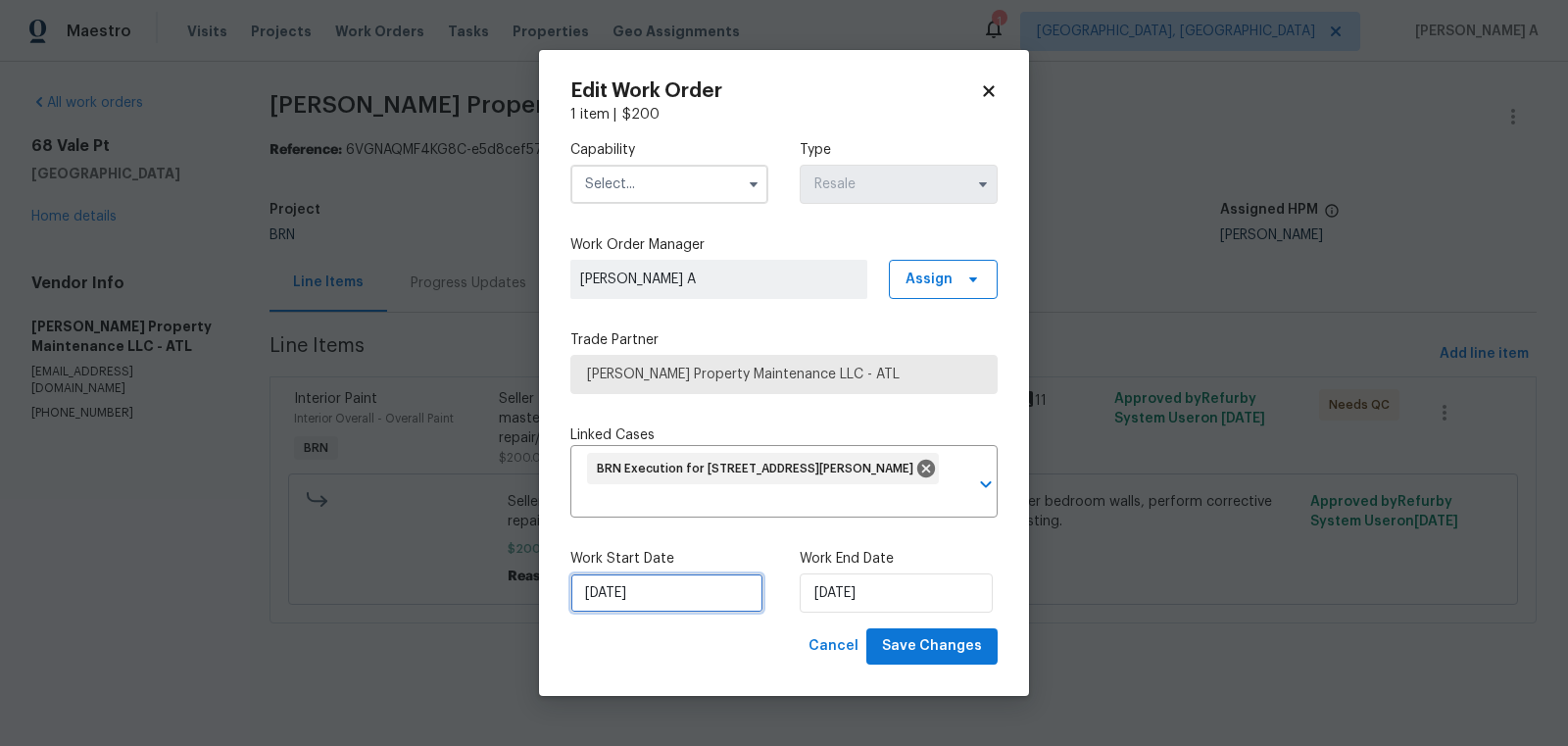
click at [642, 578] on input "8/30/2025" at bounding box center [666, 592] width 193 height 39
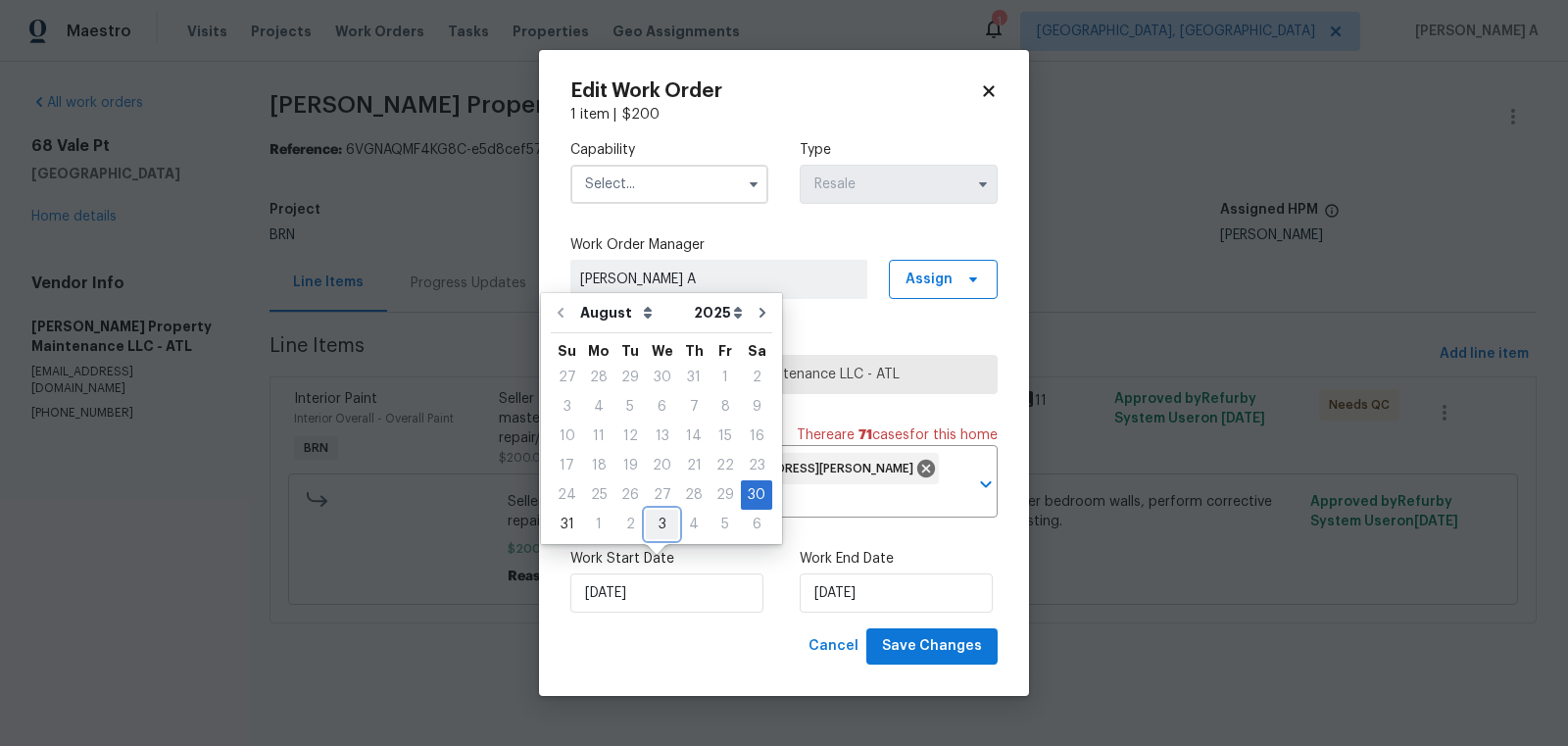
click at [648, 523] on div "3" at bounding box center [662, 523] width 32 height 27
type input "9/3/2025"
select select "8"
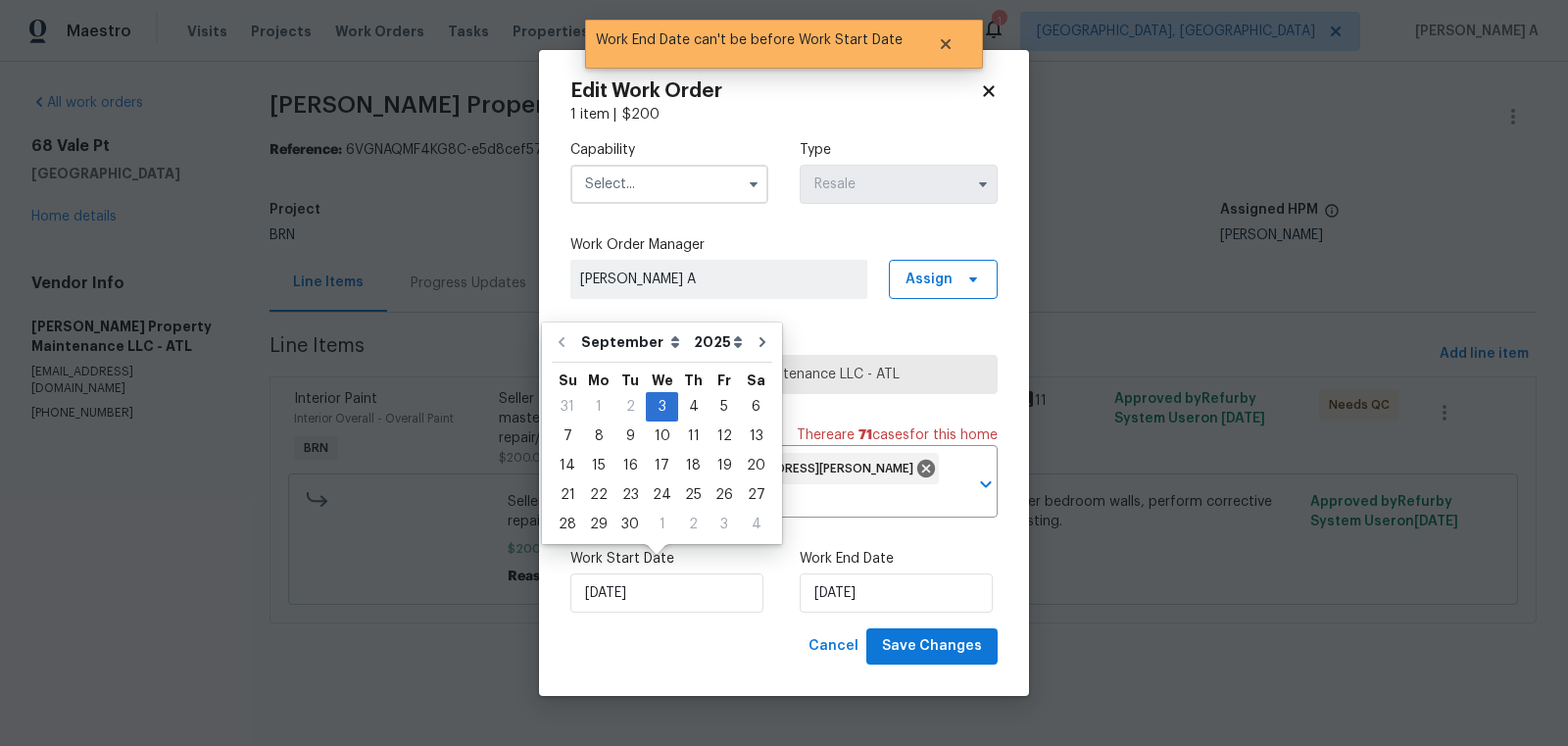
click at [694, 186] on input "text" at bounding box center [669, 184] width 198 height 39
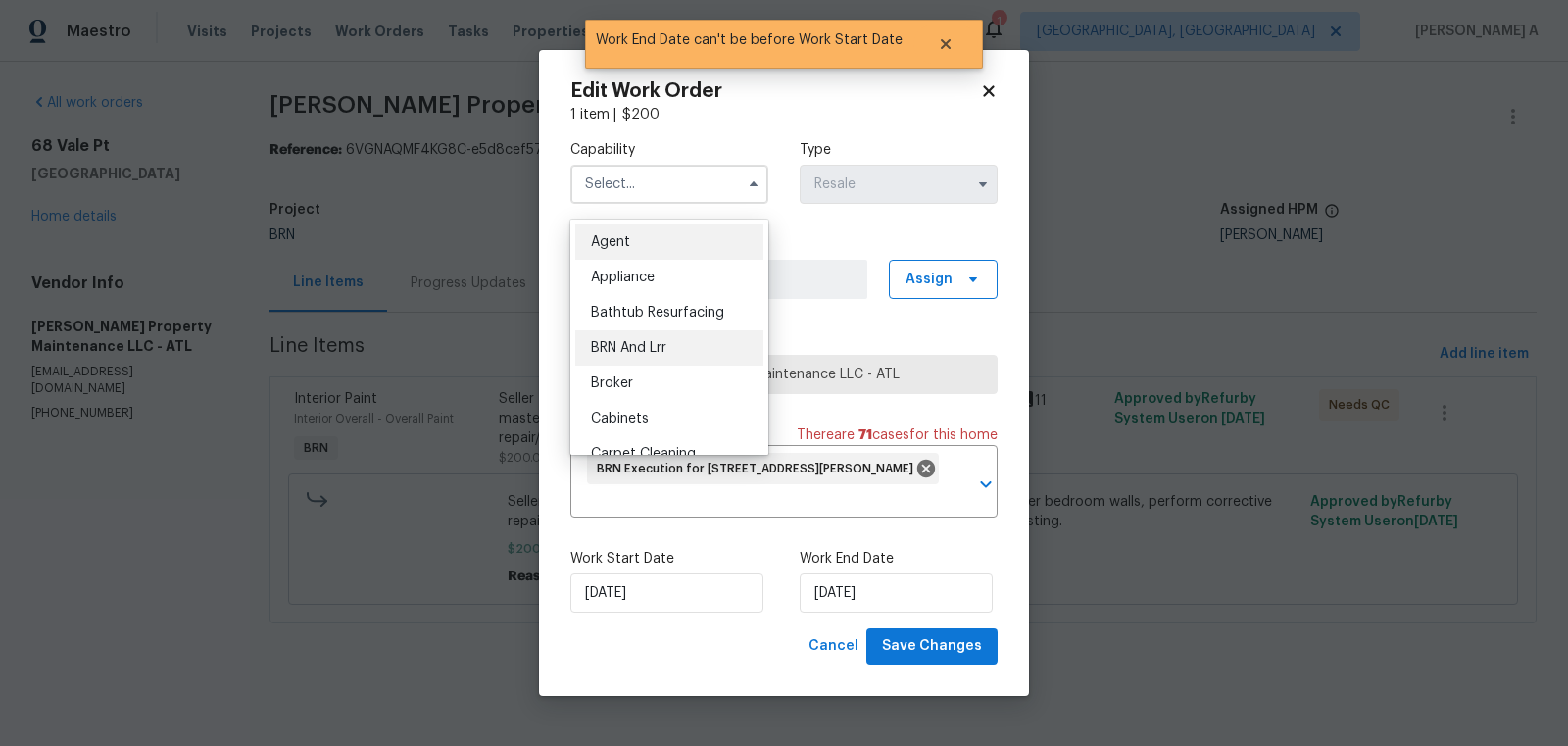
click at [684, 350] on div "BRN And Lrr" at bounding box center [669, 348] width 188 height 35
type input "BRN And Lrr"
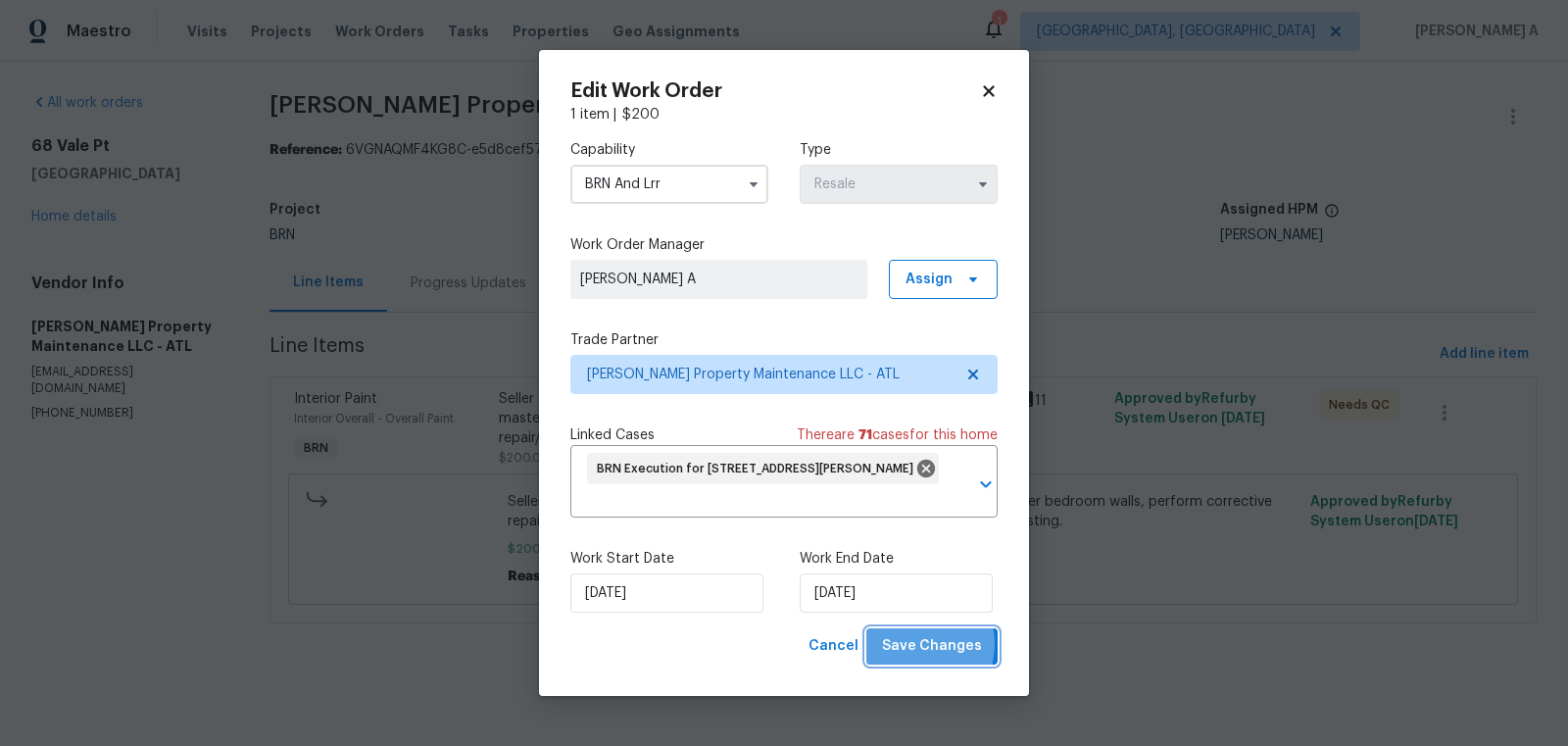
click at [913, 634] on span "Save Changes" at bounding box center [932, 646] width 100 height 25
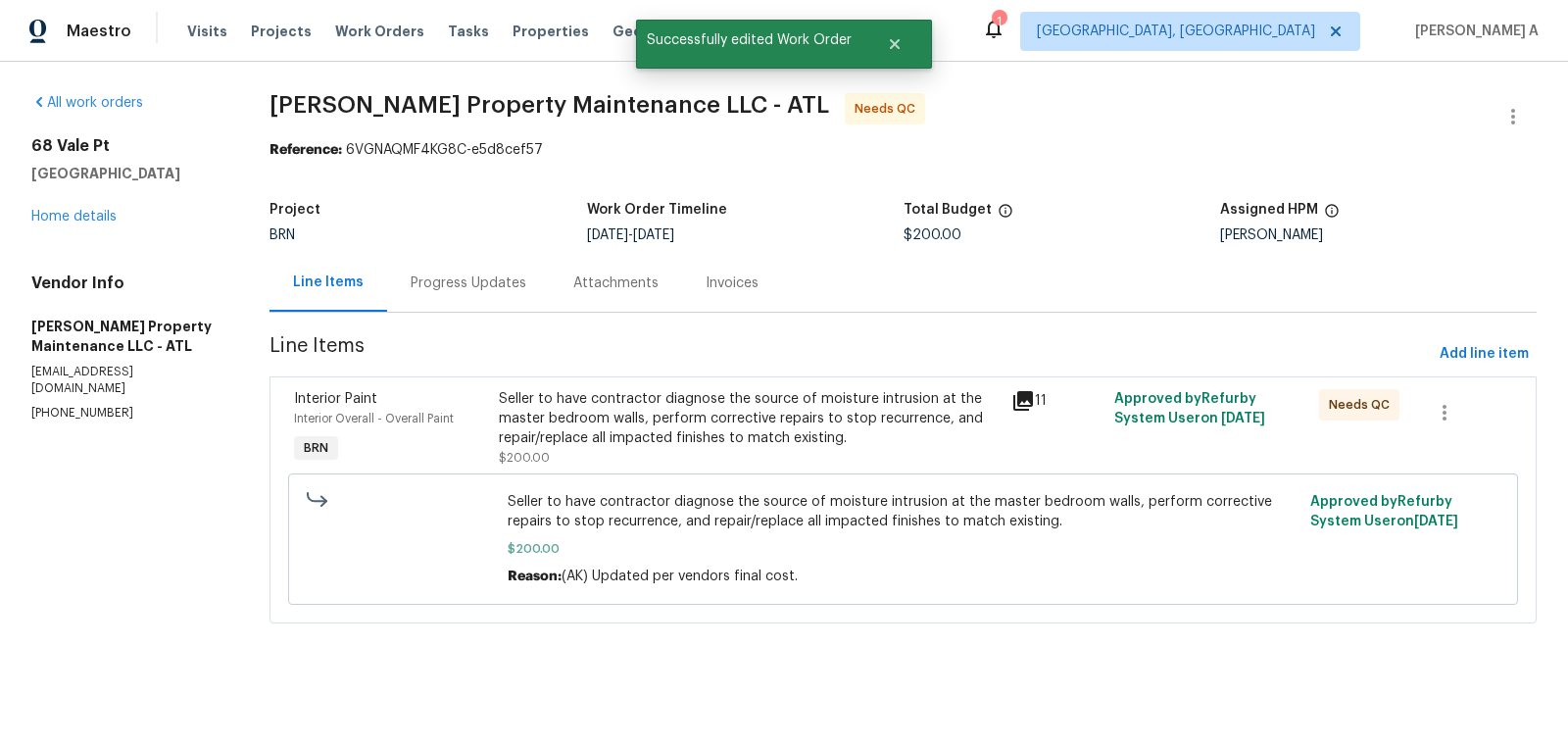
click at [654, 399] on div "Seller to have contractor diagnose the source of moisture intrusion at the mast…" at bounding box center [750, 418] width 501 height 59
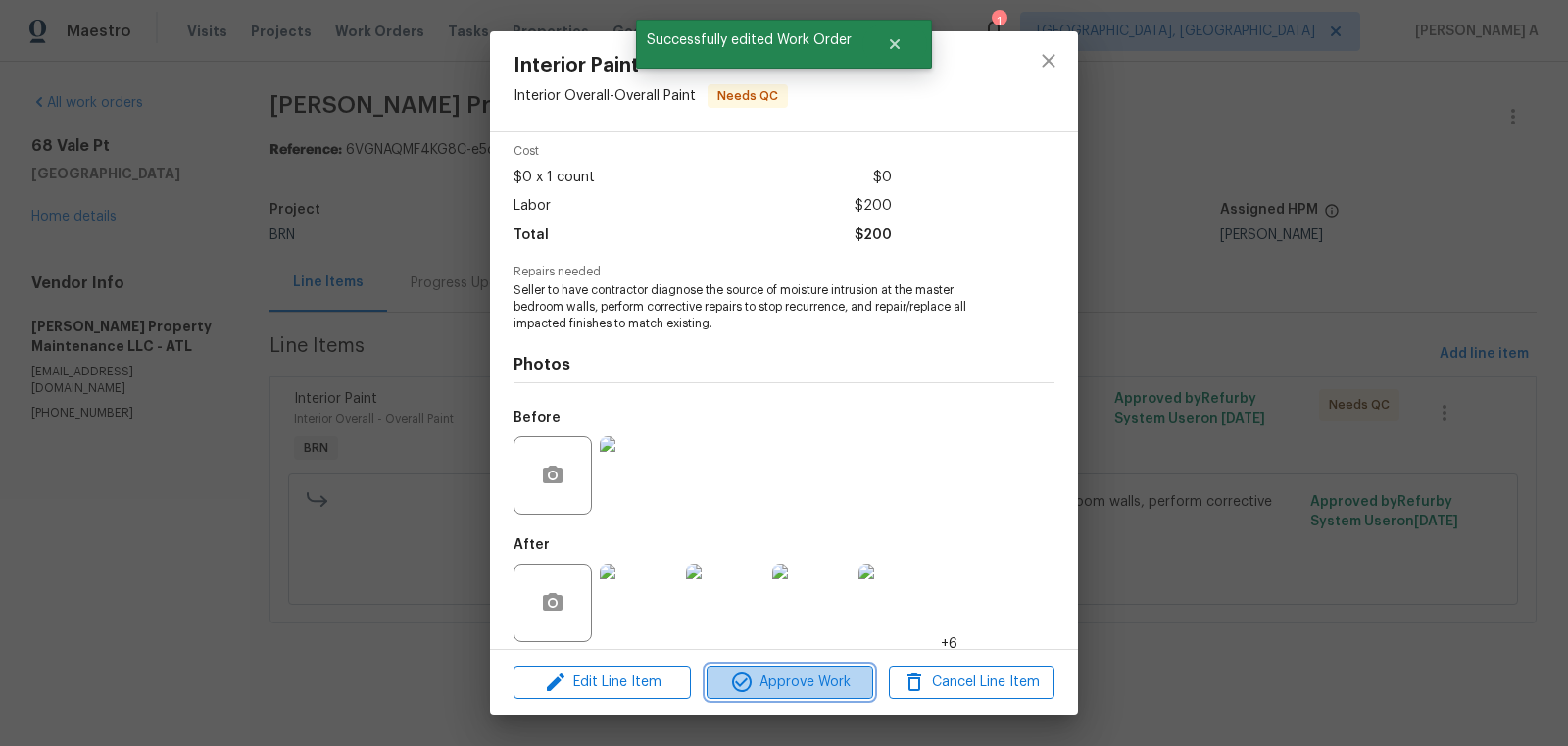
click at [815, 687] on span "Approve Work" at bounding box center [789, 682] width 154 height 25
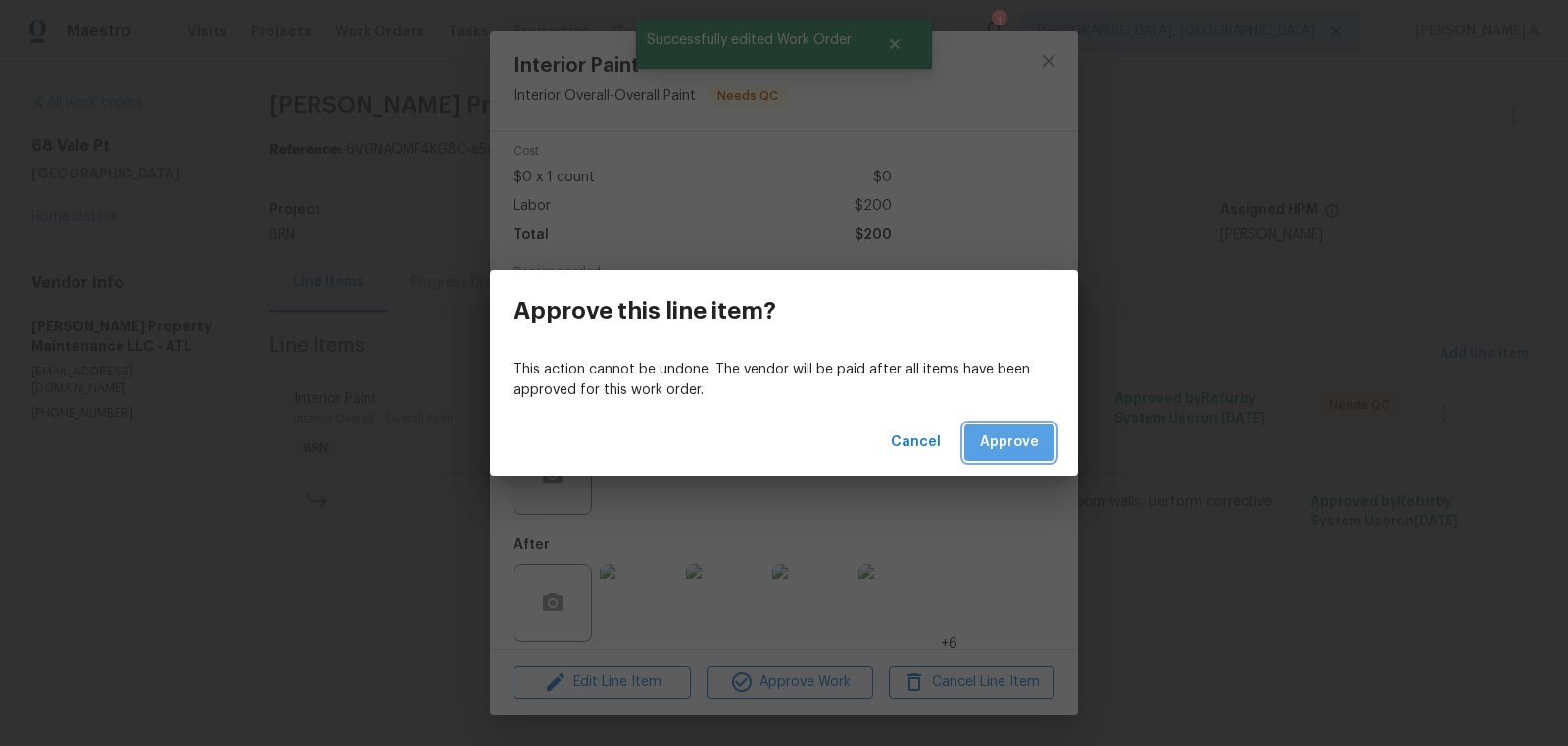
click at [1038, 451] on span "Approve" at bounding box center [1009, 442] width 59 height 25
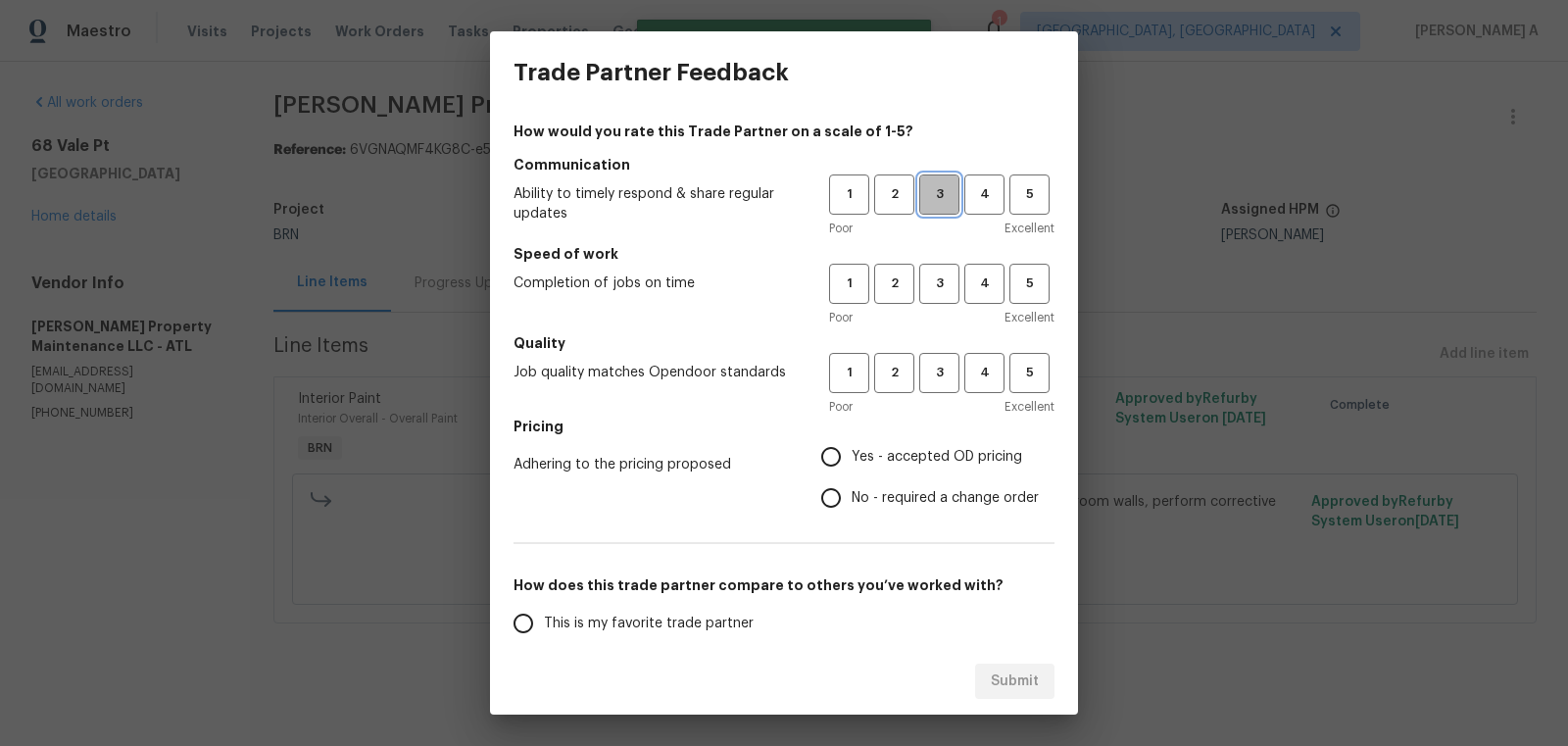
click at [936, 186] on span "3" at bounding box center [939, 195] width 36 height 23
click at [940, 300] on button "3" at bounding box center [939, 284] width 40 height 40
click at [940, 396] on div "1 2 3 4 5 Poor Excellent" at bounding box center [942, 384] width 226 height 64
click at [934, 386] on button "3" at bounding box center [939, 373] width 40 height 40
click at [931, 477] on label "No - required a change order" at bounding box center [924, 497] width 229 height 41
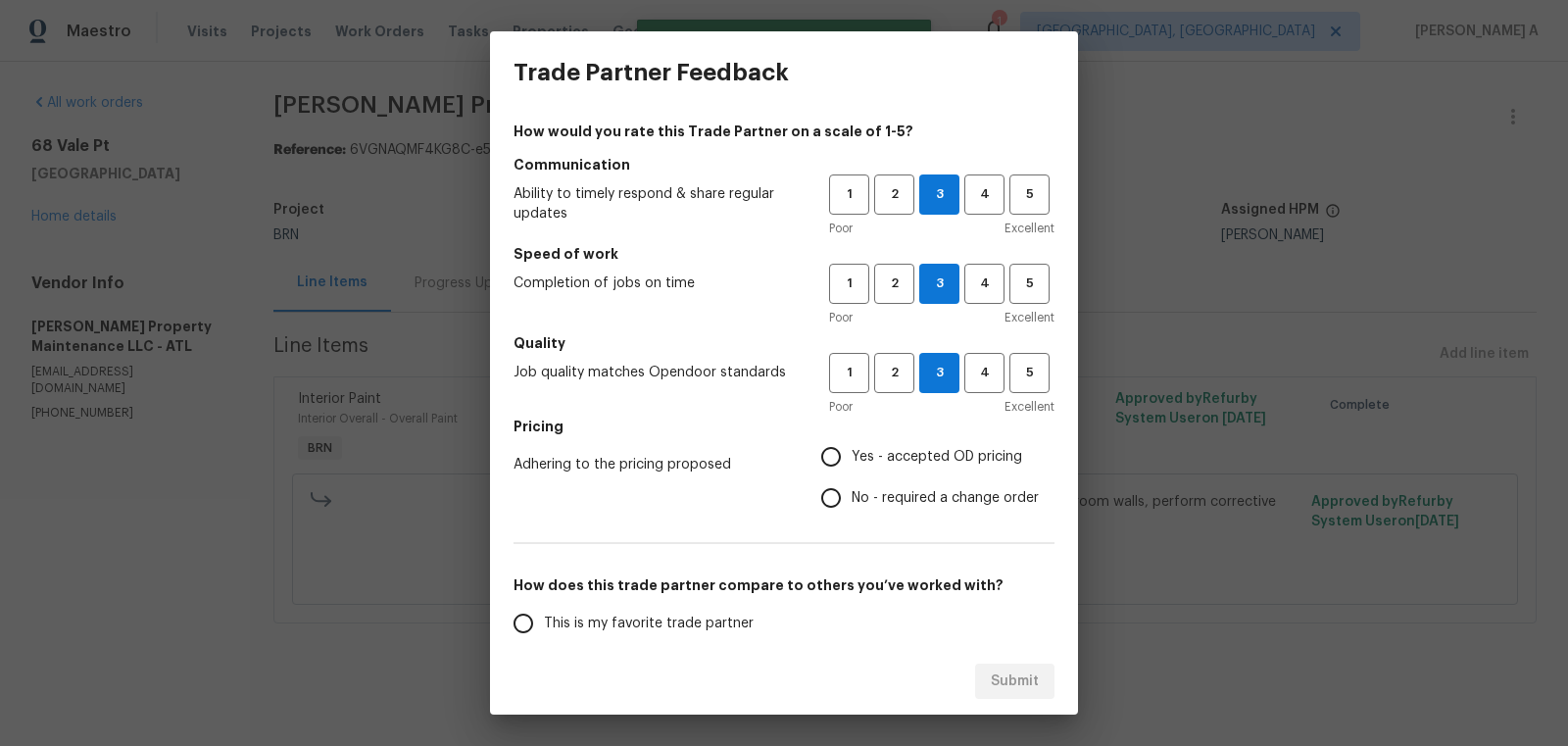
click at [851, 477] on input "No - required a change order" at bounding box center [830, 497] width 41 height 41
radio input "true"
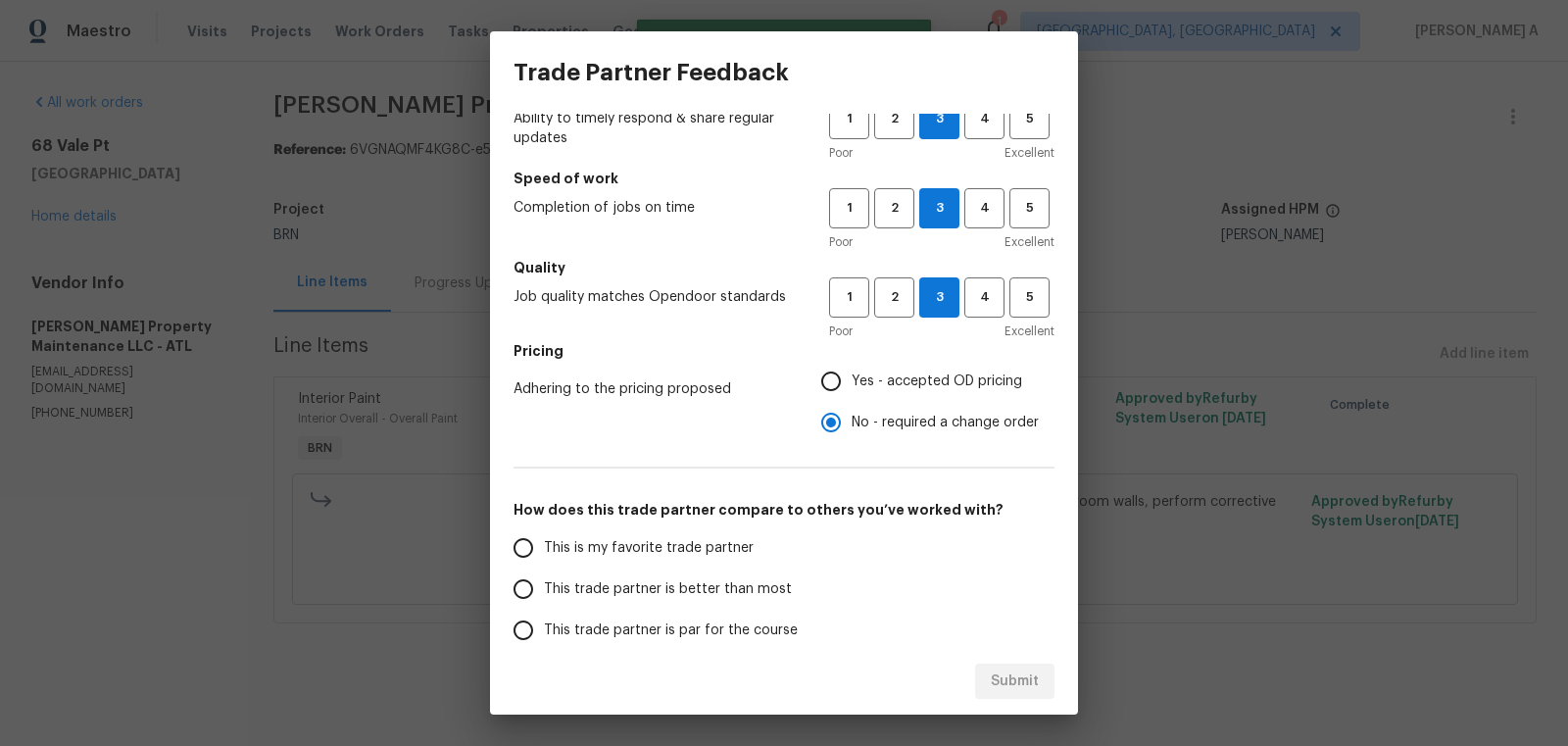
scroll to position [155, 0]
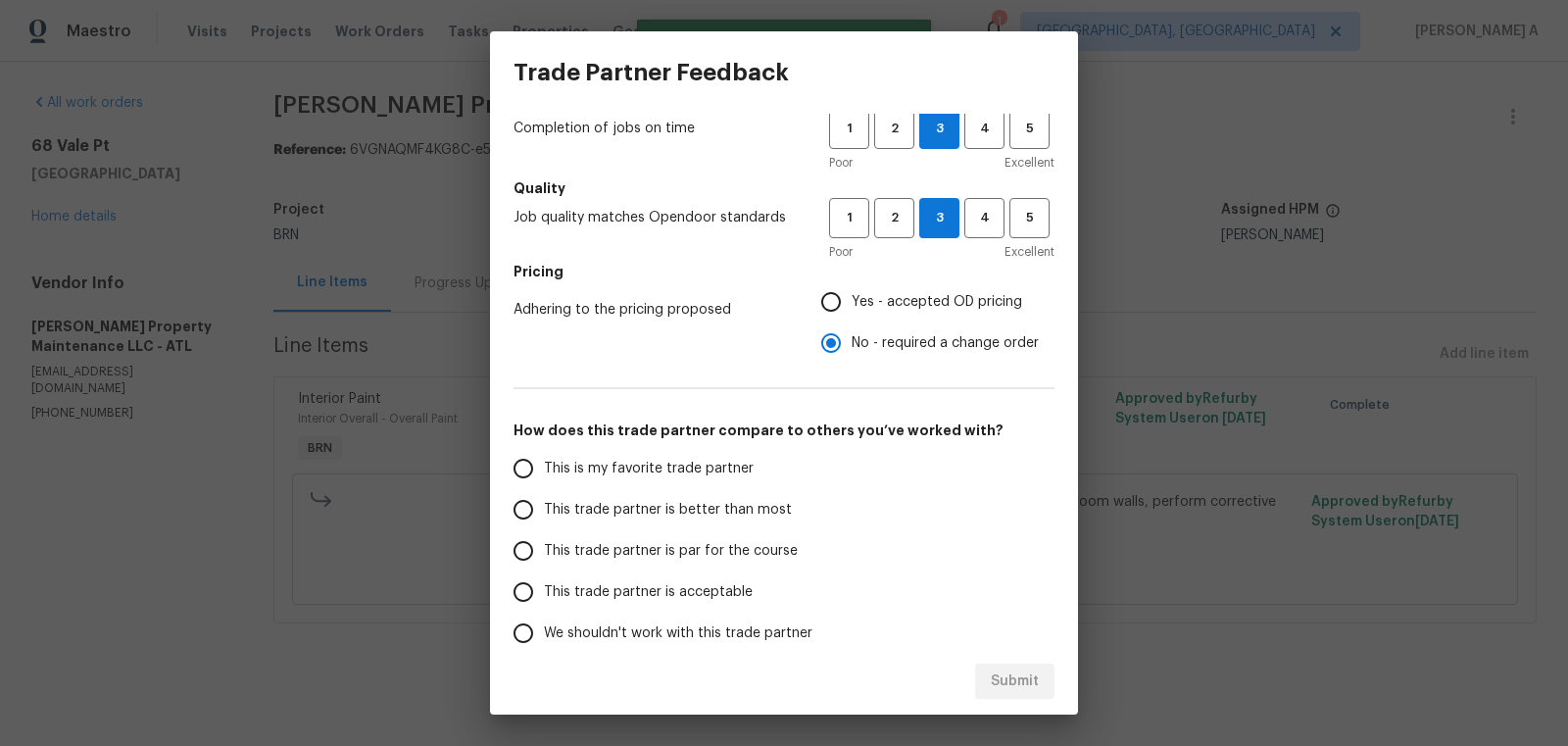
click at [638, 467] on span "This is my favorite trade partner" at bounding box center [649, 468] width 210 height 21
click at [544, 467] on input "This is my favorite trade partner" at bounding box center [523, 468] width 41 height 41
click at [990, 679] on button "Submit" at bounding box center [1015, 682] width 80 height 36
radio input "true"
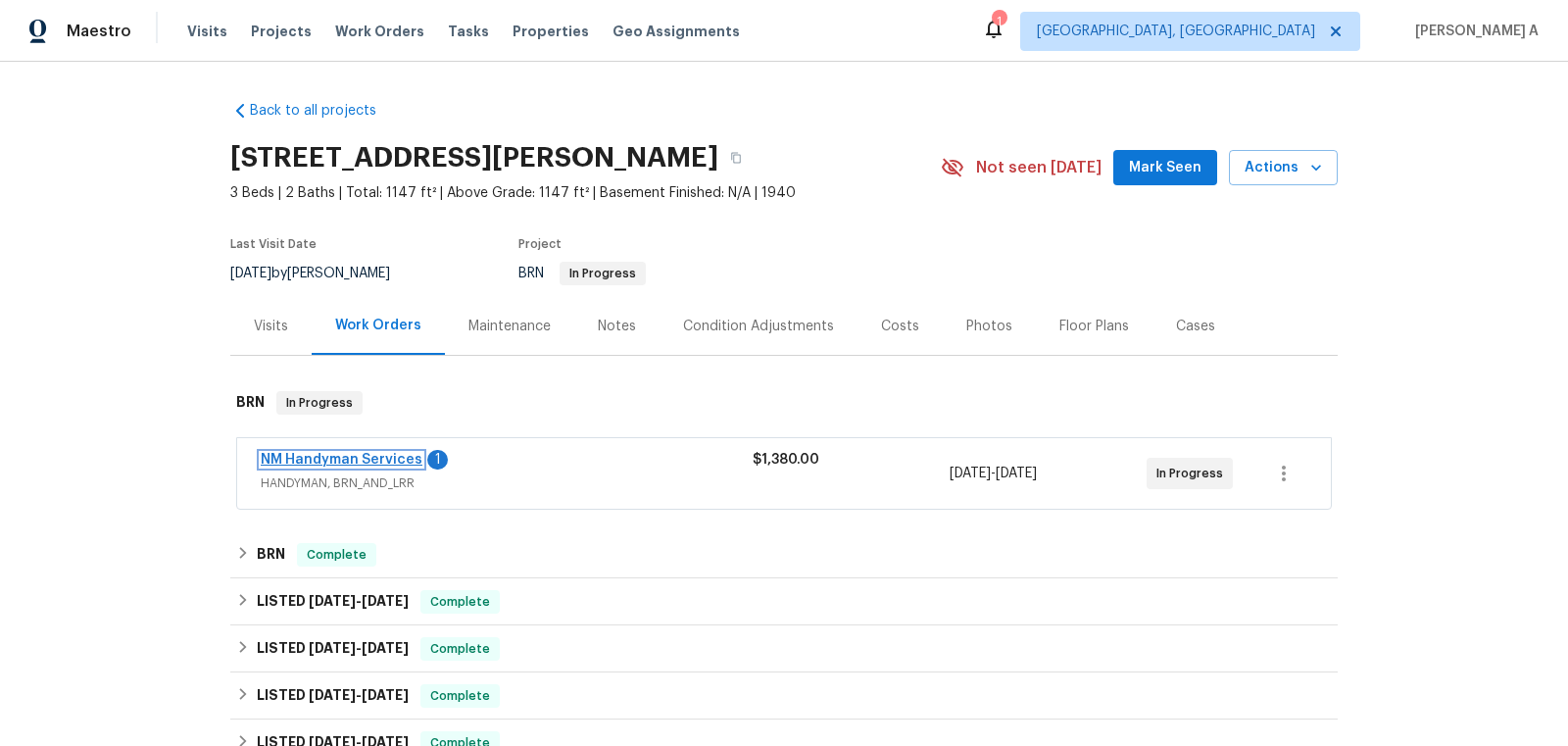
click at [355, 460] on link "NM Handyman Services" at bounding box center [341, 460] width 162 height 14
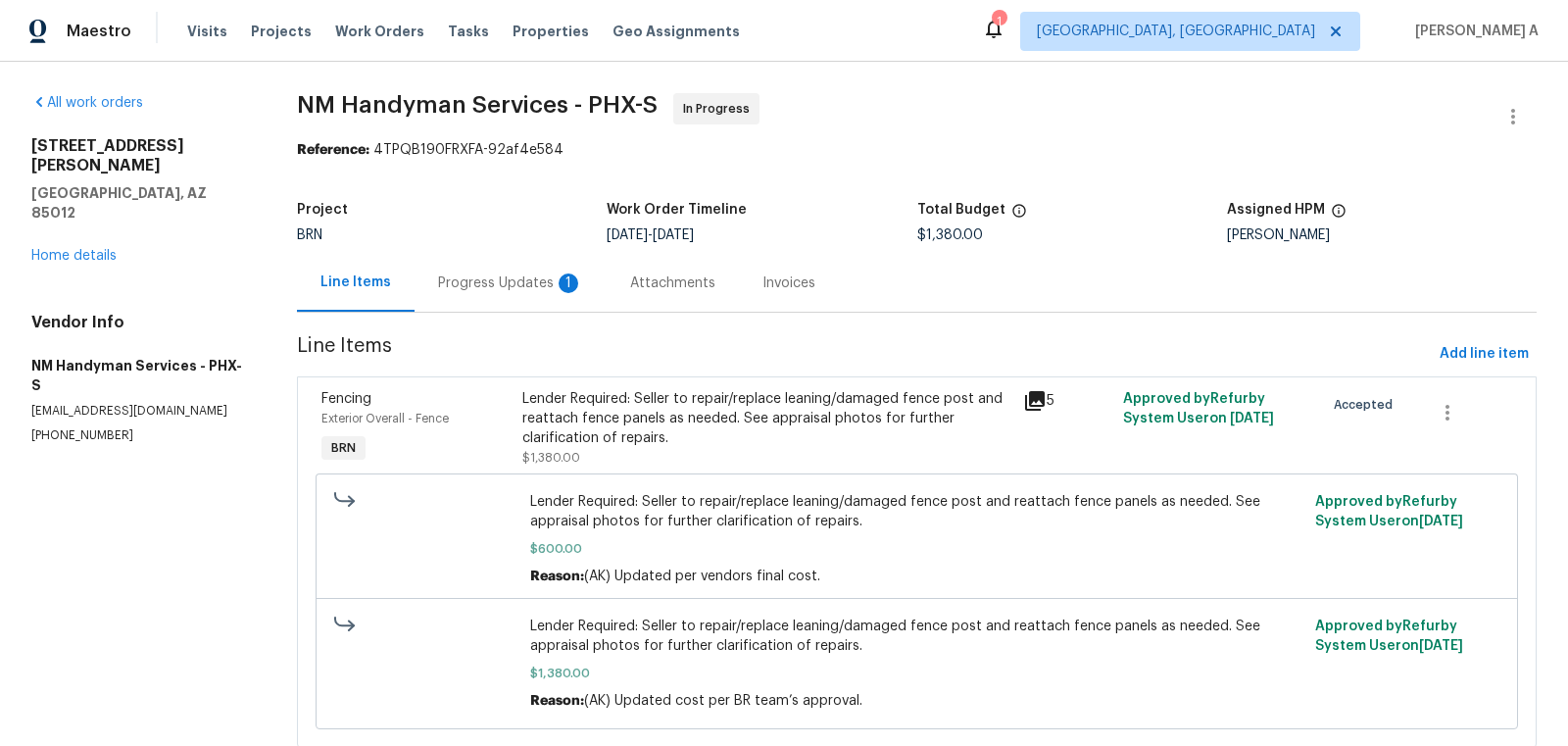
click at [506, 276] on div "Progress Updates 1" at bounding box center [510, 284] width 145 height 20
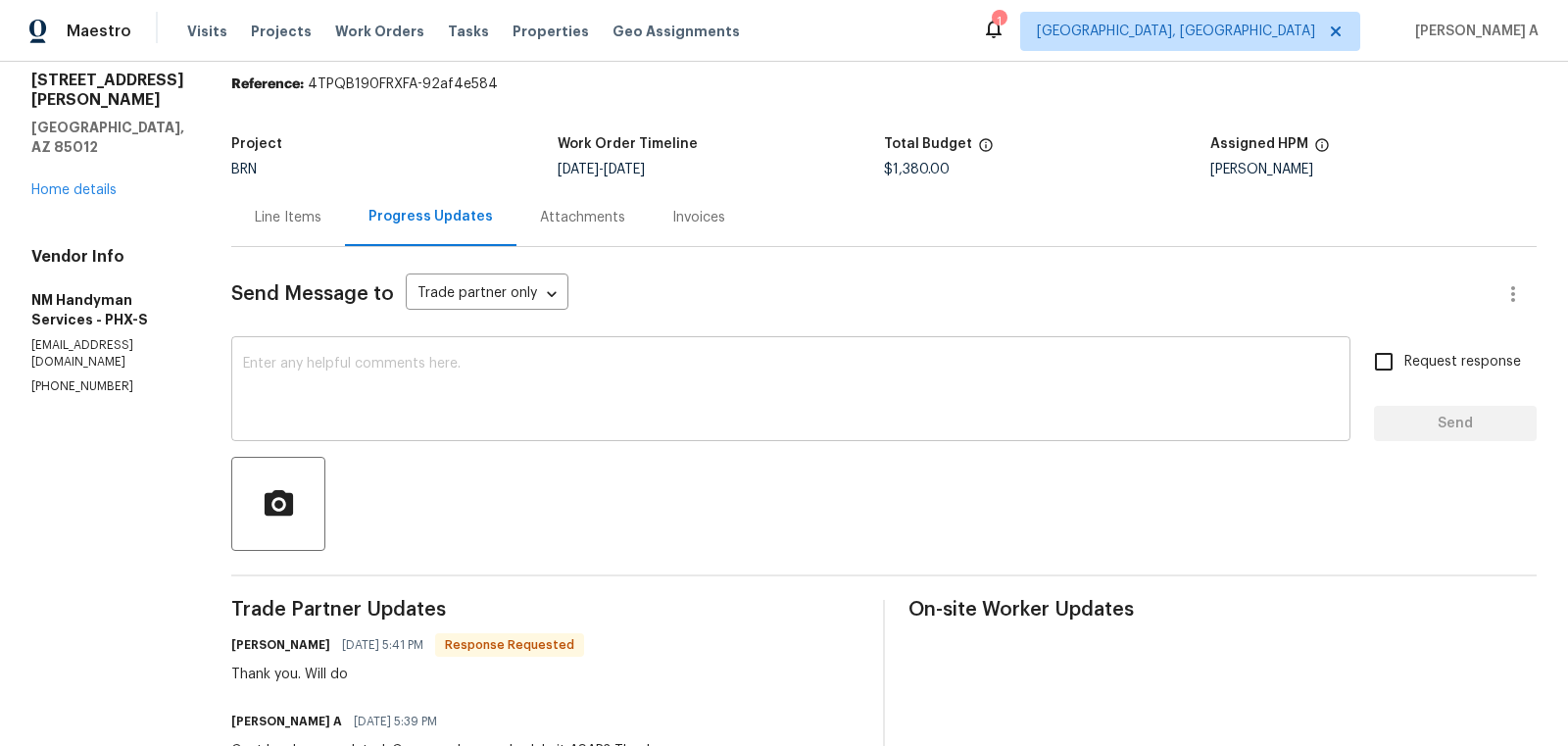
scroll to position [93, 0]
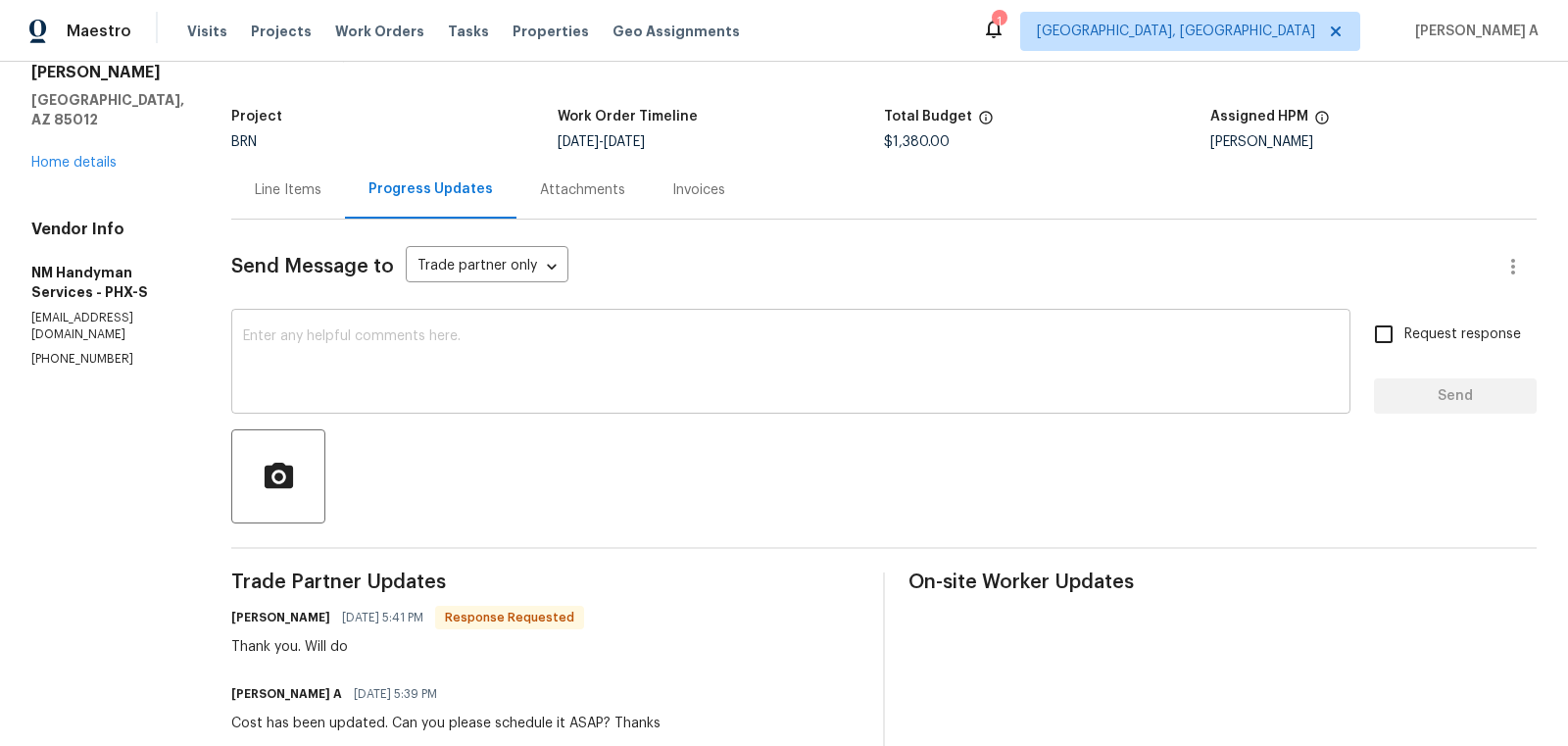
click at [658, 355] on textarea at bounding box center [790, 364] width 1096 height 69
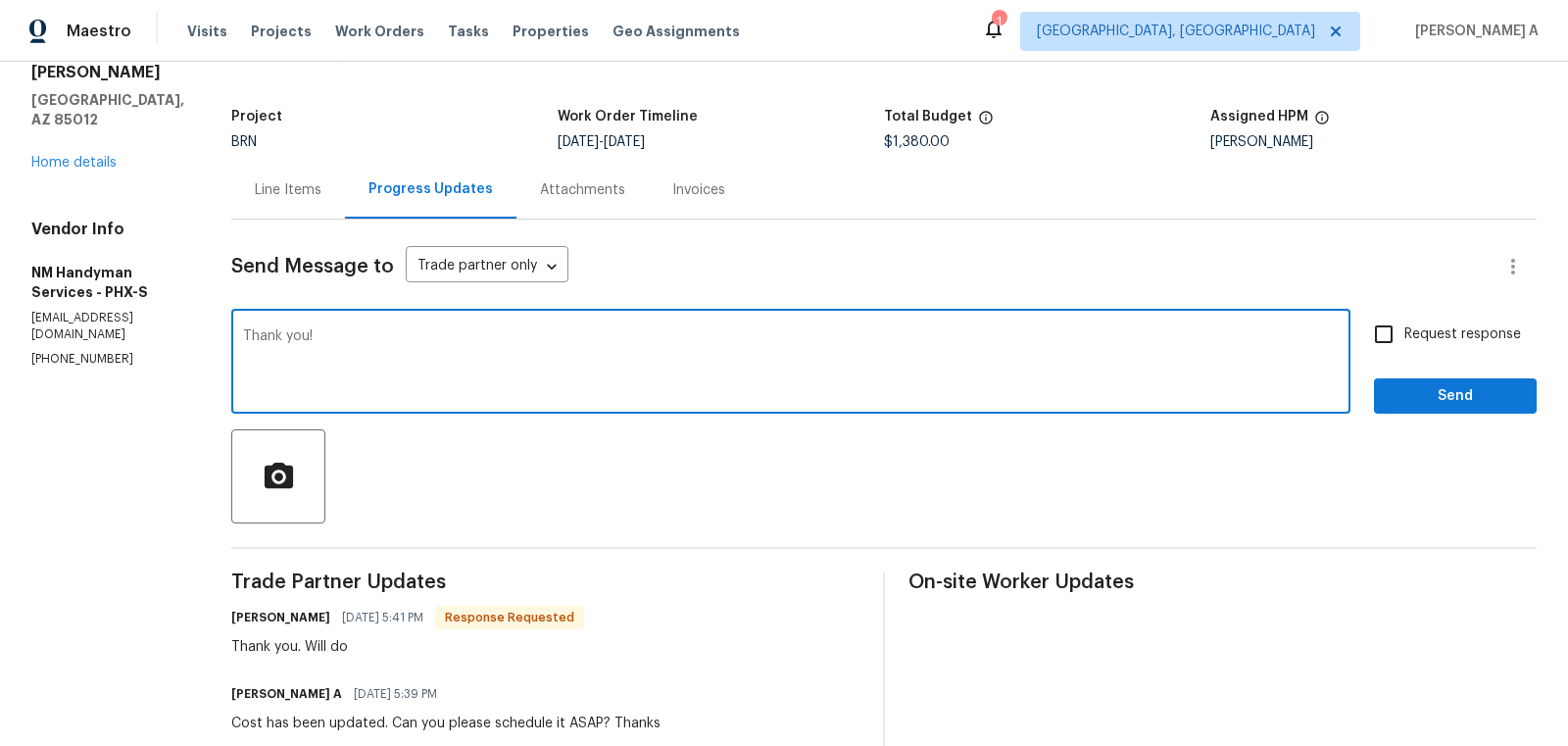
type textarea "Thank you!"
click at [1392, 320] on input "Request response" at bounding box center [1383, 334] width 41 height 41
checkbox input "true"
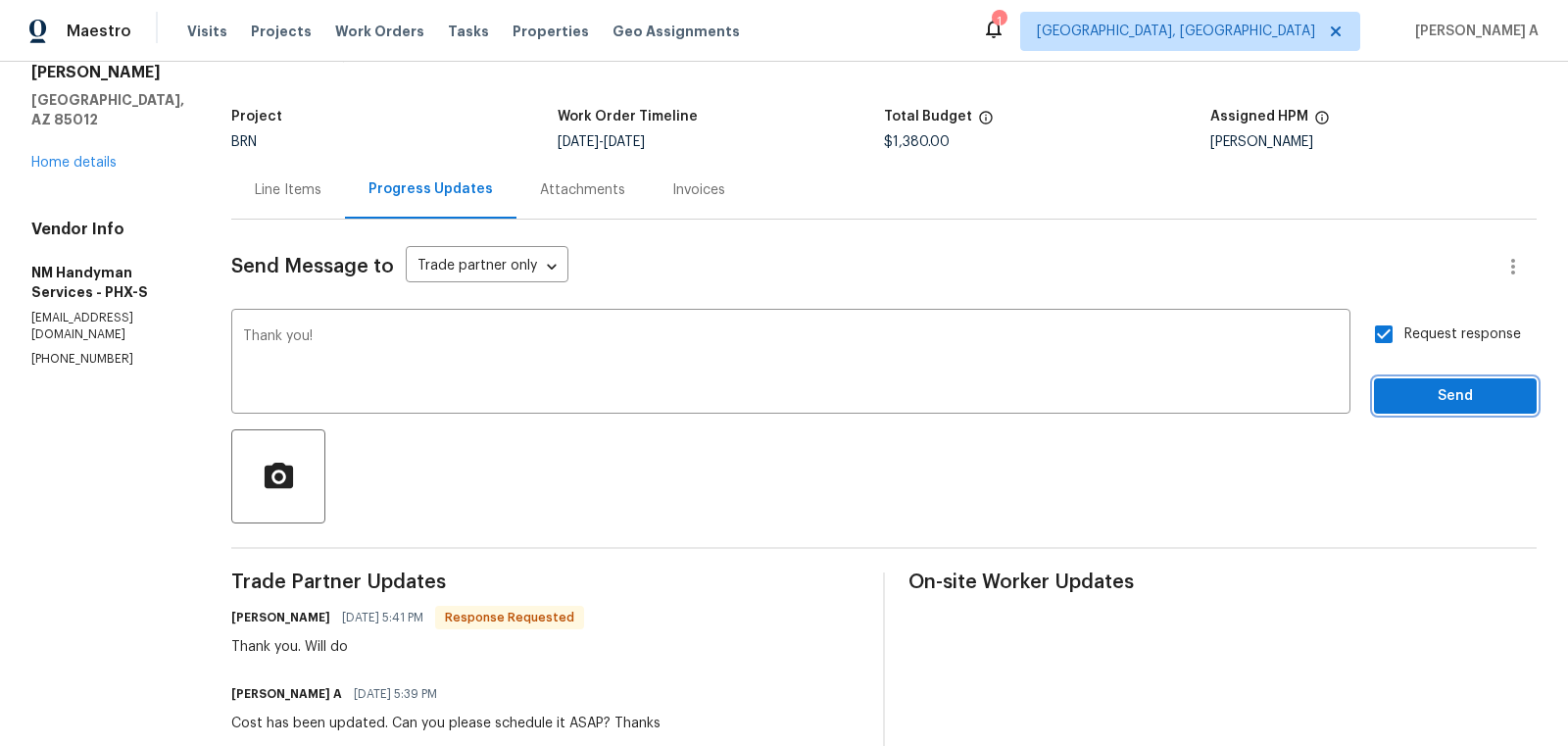
click at [1443, 389] on span "Send" at bounding box center [1455, 396] width 132 height 25
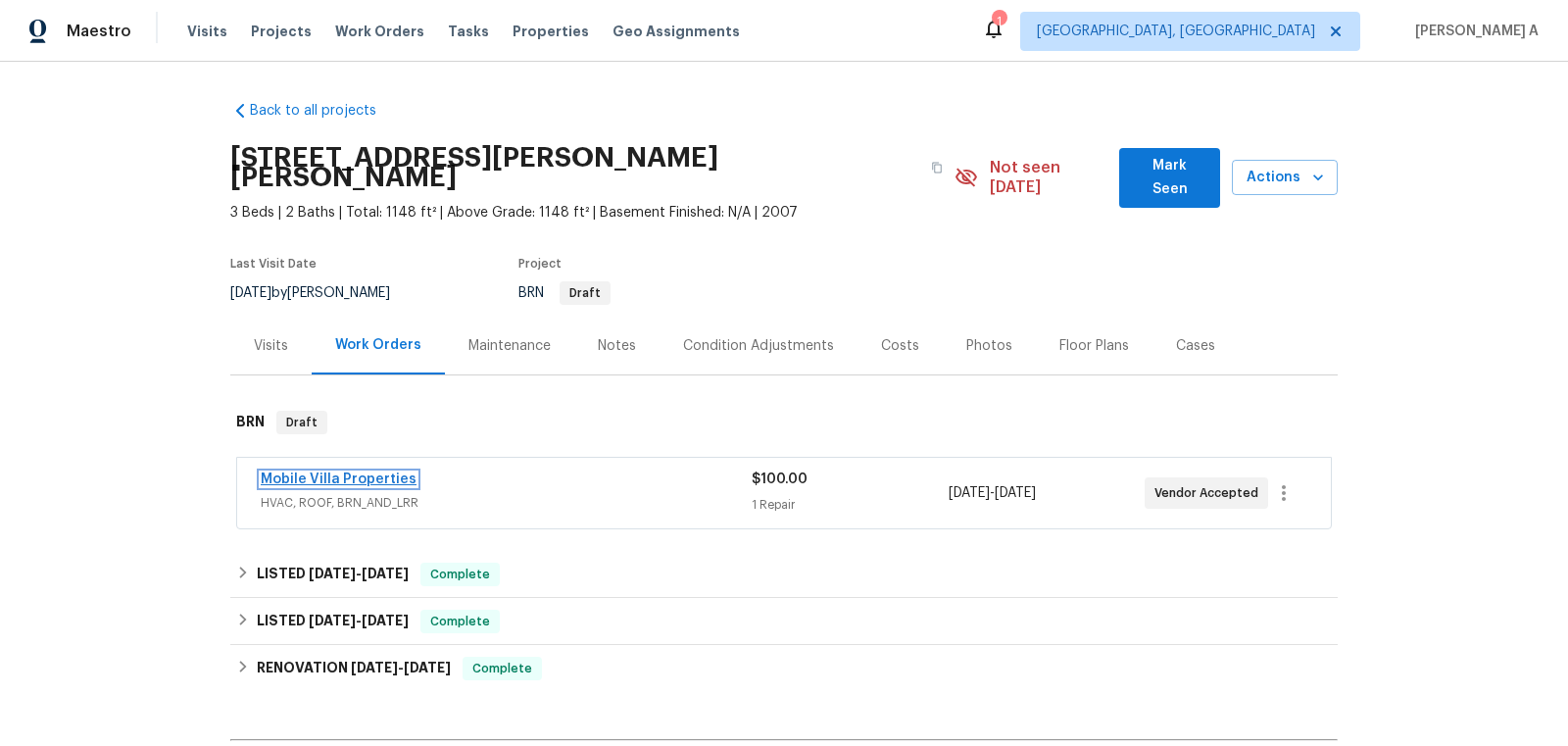
click at [293, 472] on link "Mobile Villa Properties" at bounding box center [338, 479] width 156 height 14
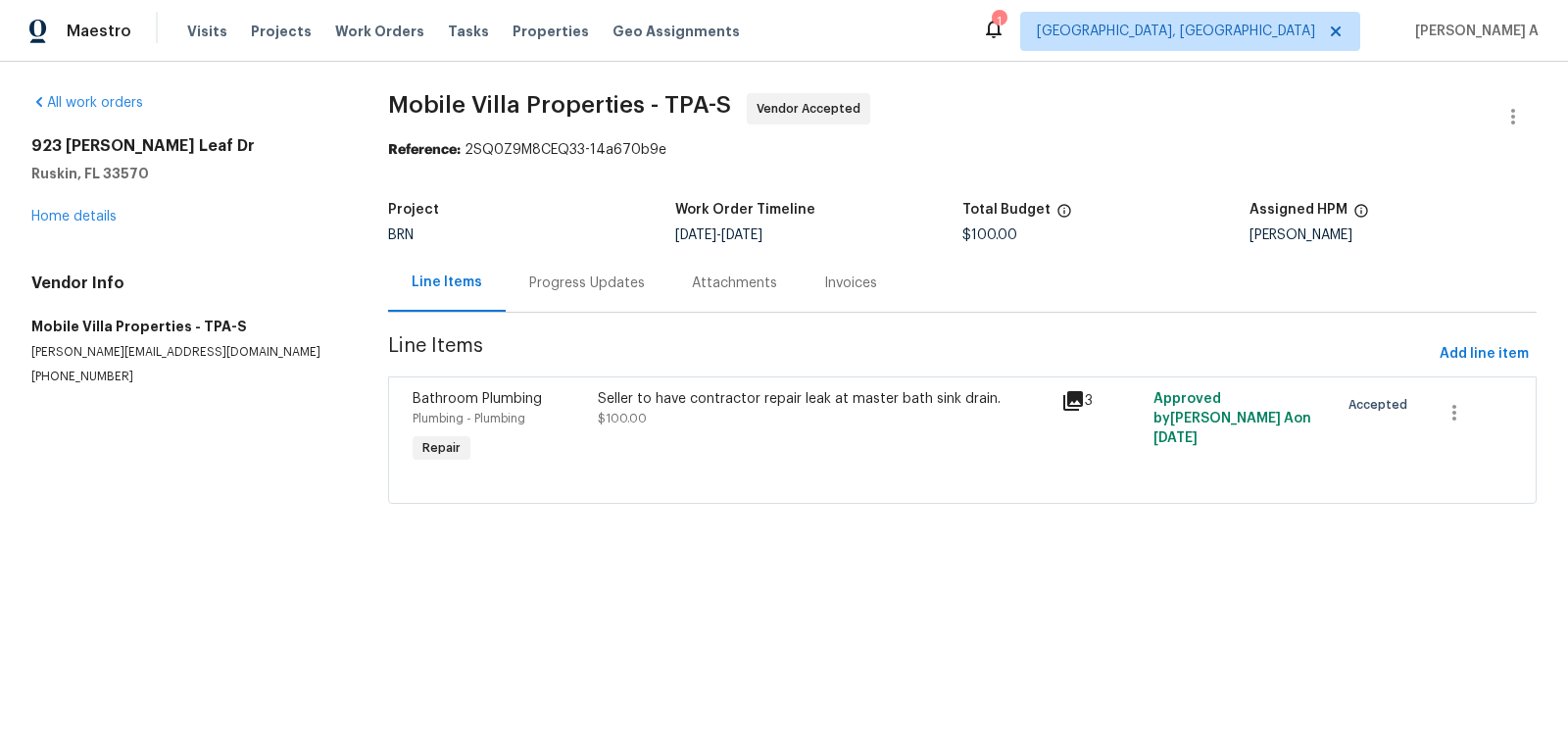
click at [529, 276] on div "Progress Updates" at bounding box center [587, 284] width 116 height 20
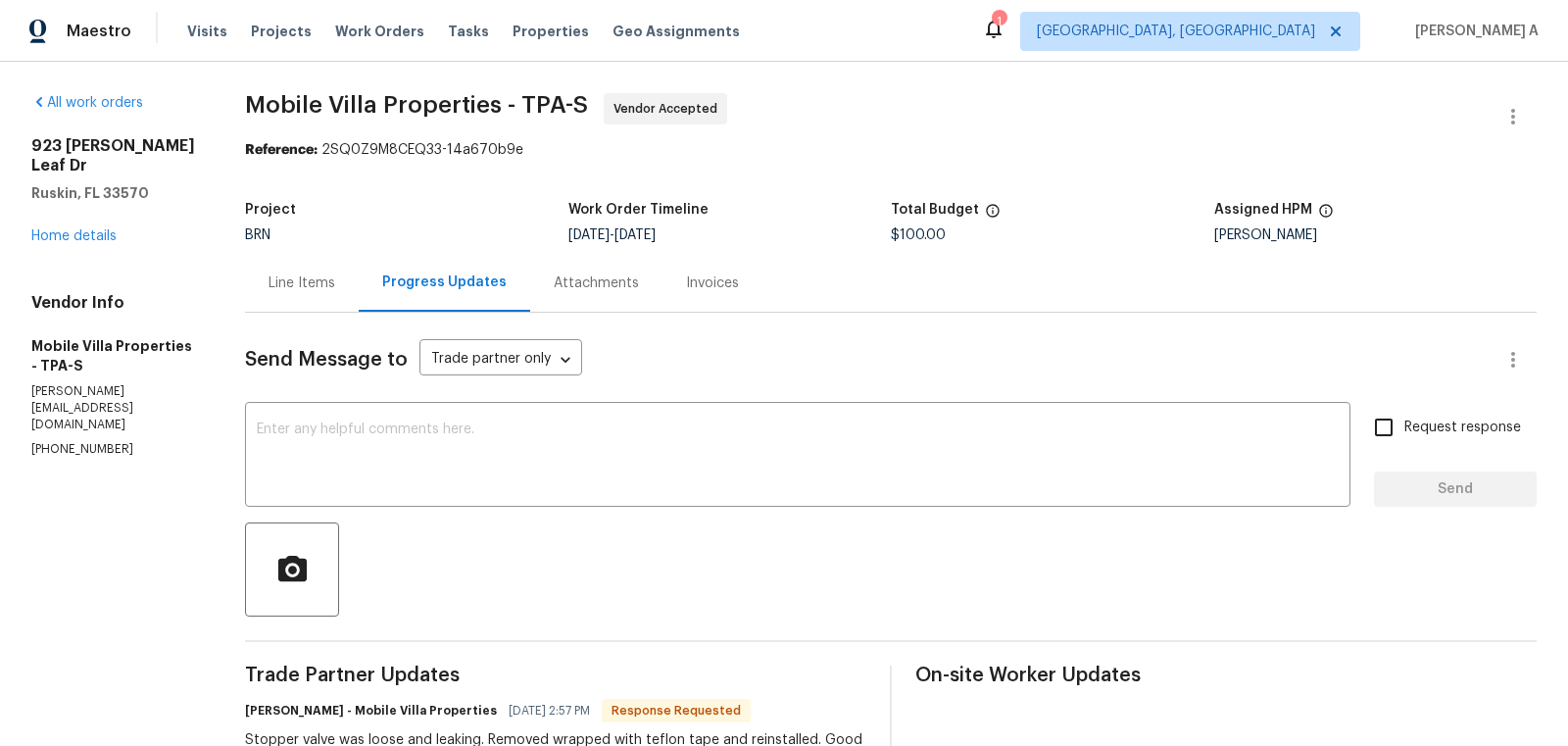
click at [304, 292] on div "Line Items" at bounding box center [301, 284] width 67 height 20
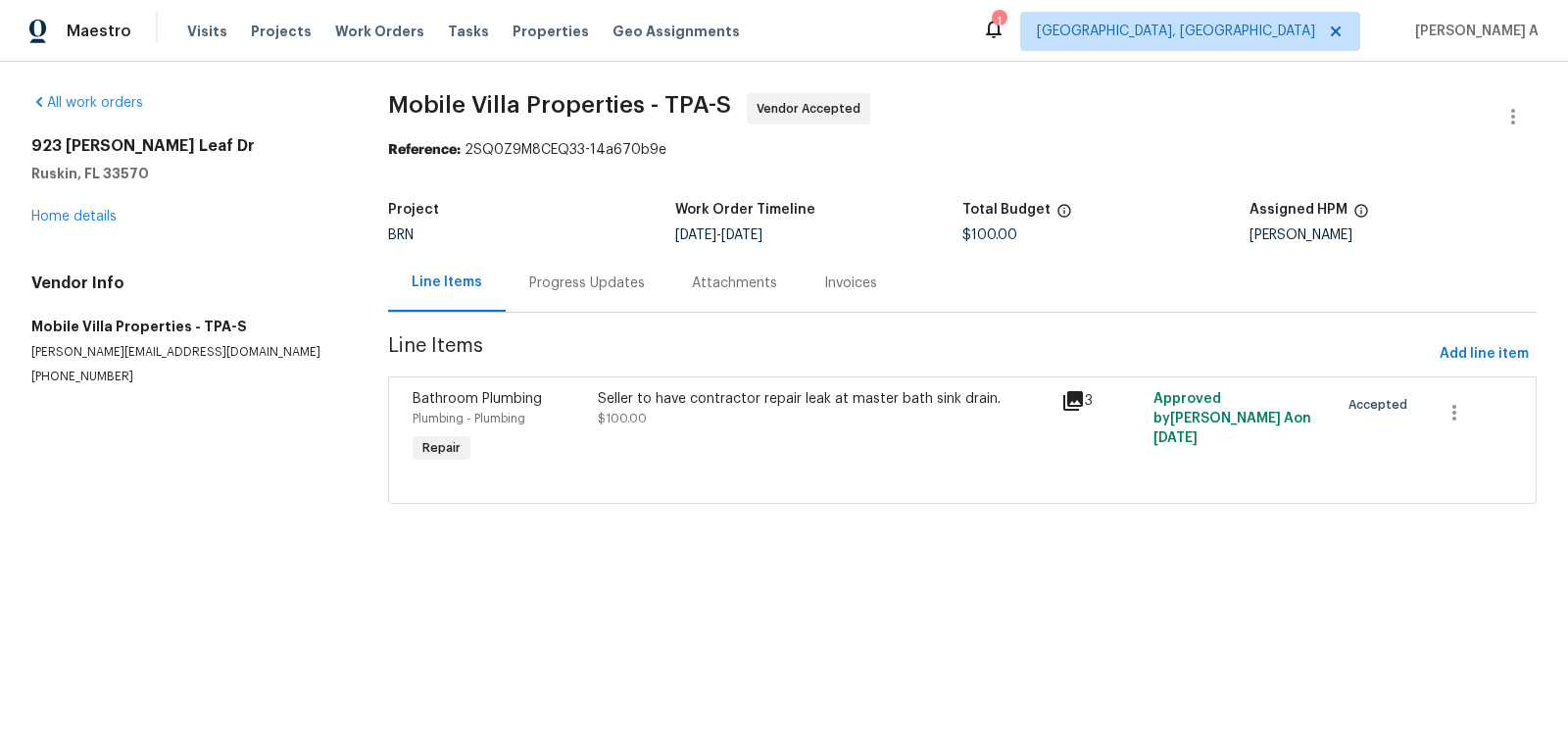
click at [599, 295] on div "Progress Updates" at bounding box center [587, 283] width 163 height 58
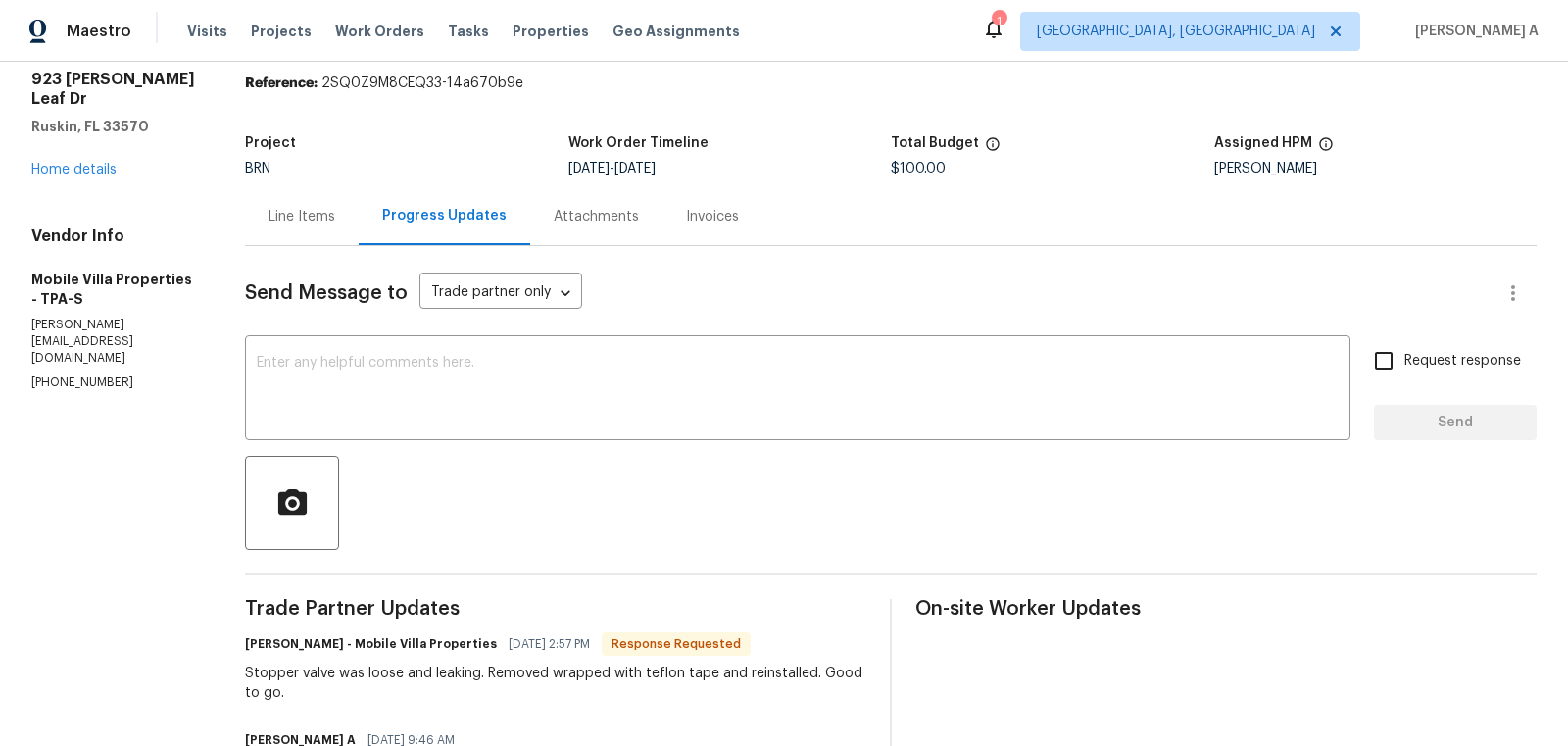
scroll to position [81, 0]
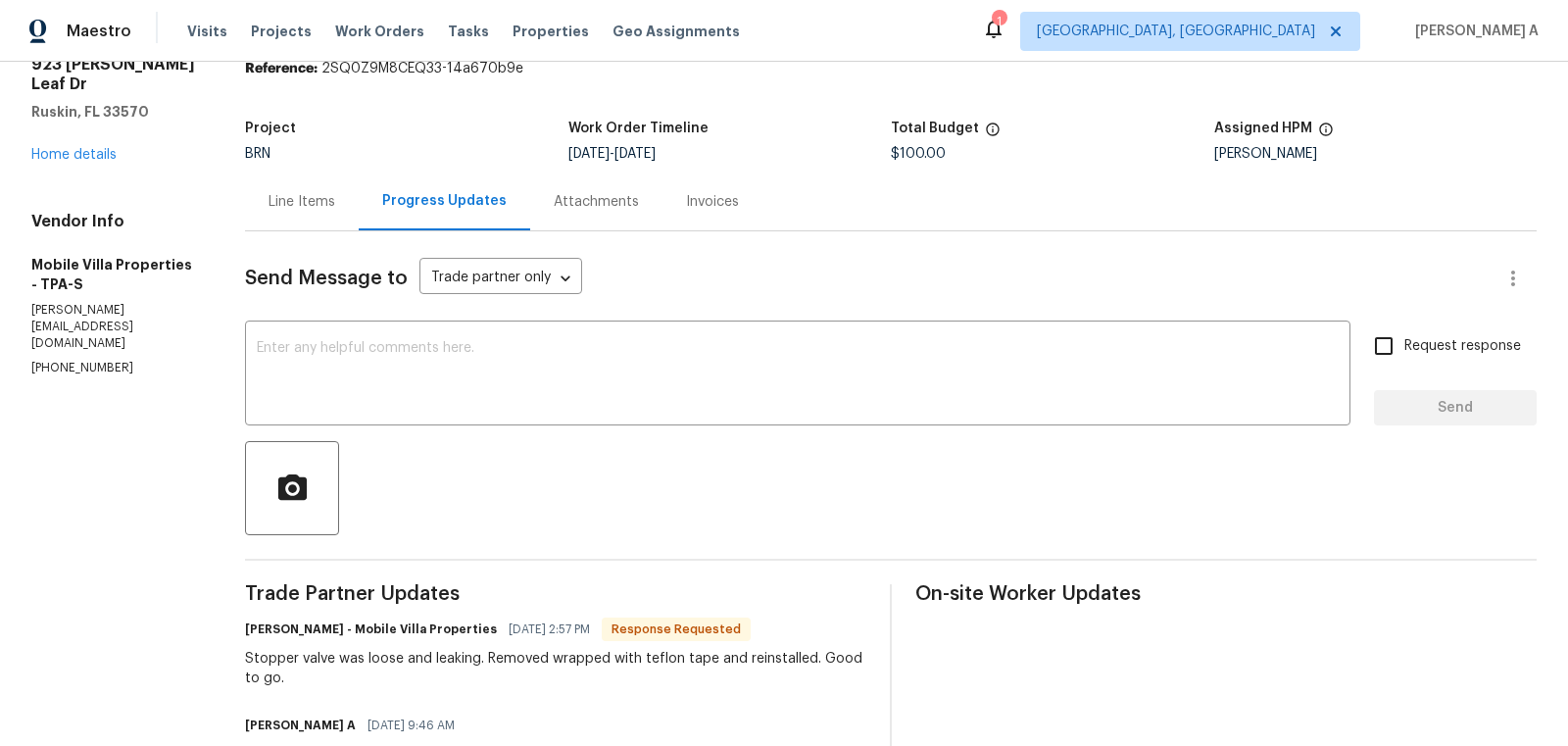
click at [298, 199] on div "Line Items" at bounding box center [301, 202] width 67 height 20
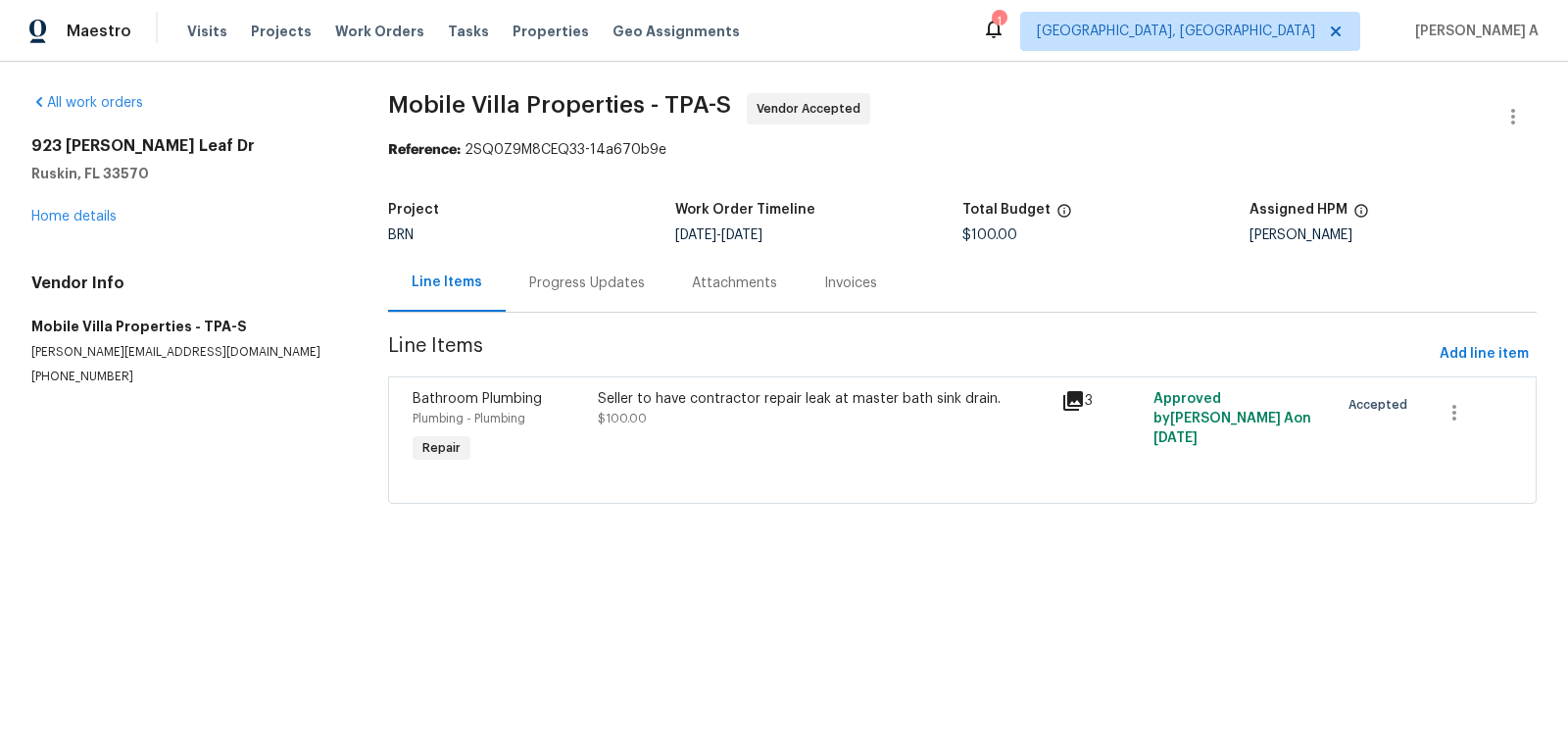
click at [699, 395] on div "Seller to have contractor repair leak at master bath sink drain." at bounding box center [823, 399] width 452 height 20
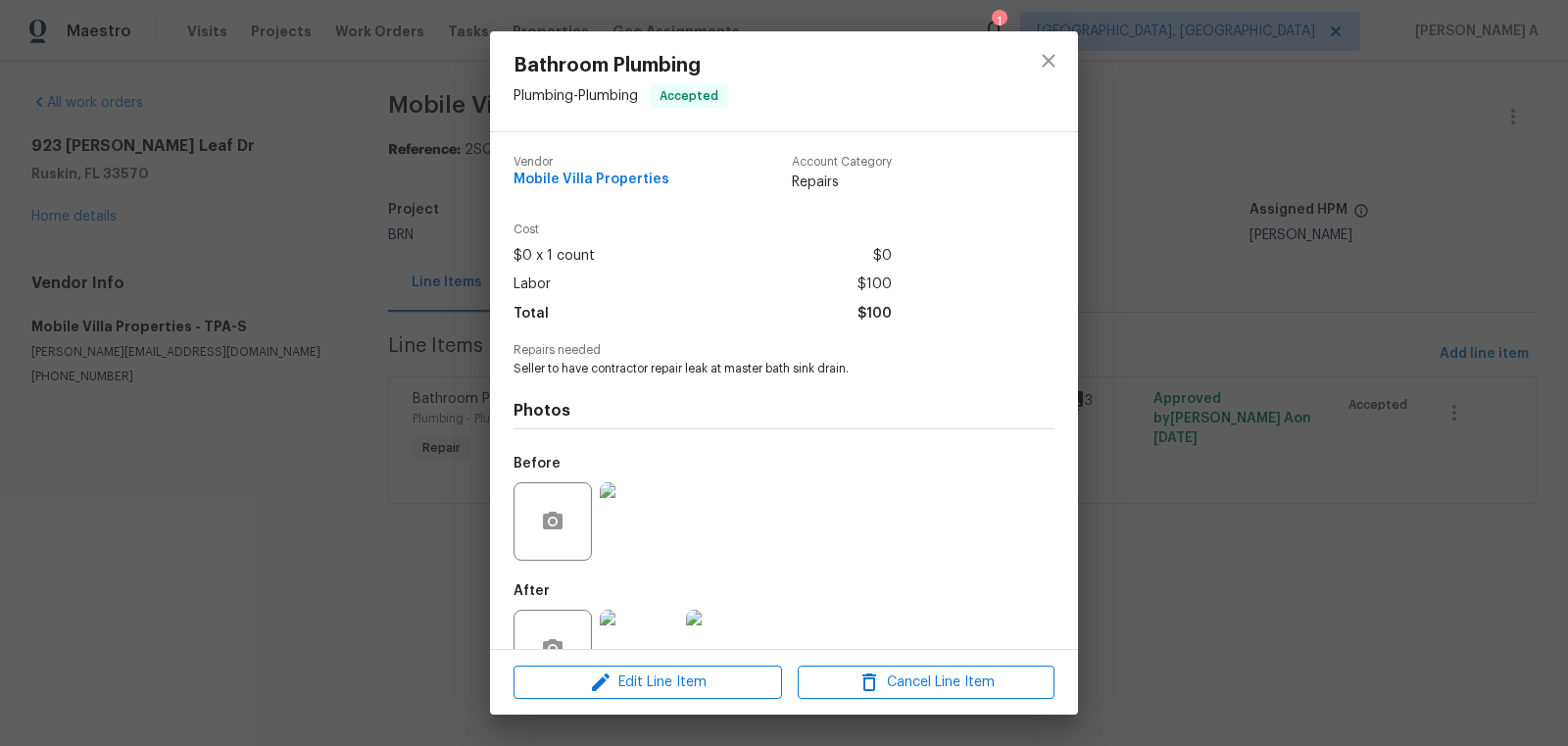
scroll to position [59, 0]
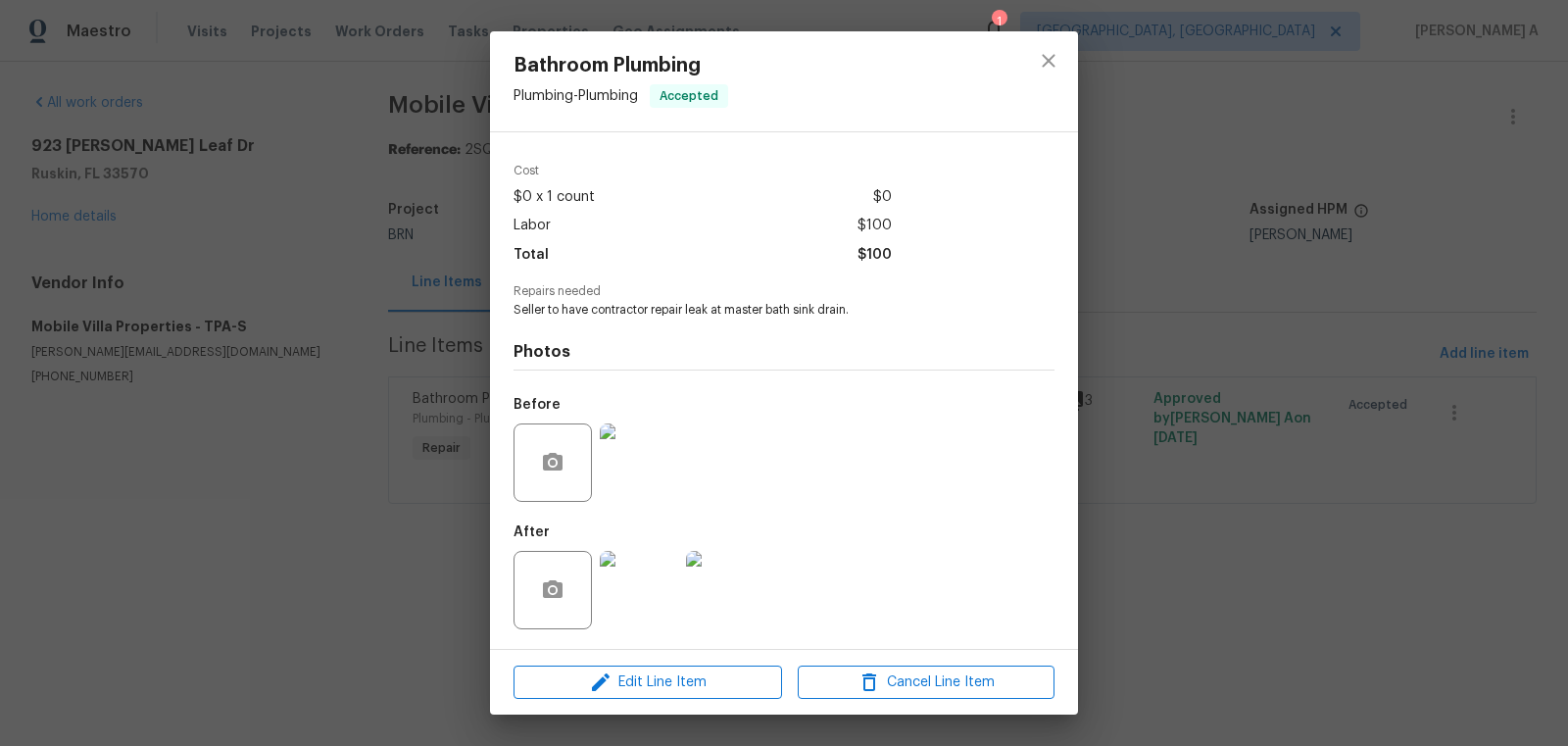
click at [1024, 80] on div at bounding box center [1048, 81] width 59 height 100
click at [1046, 59] on icon "close" at bounding box center [1048, 60] width 13 height 13
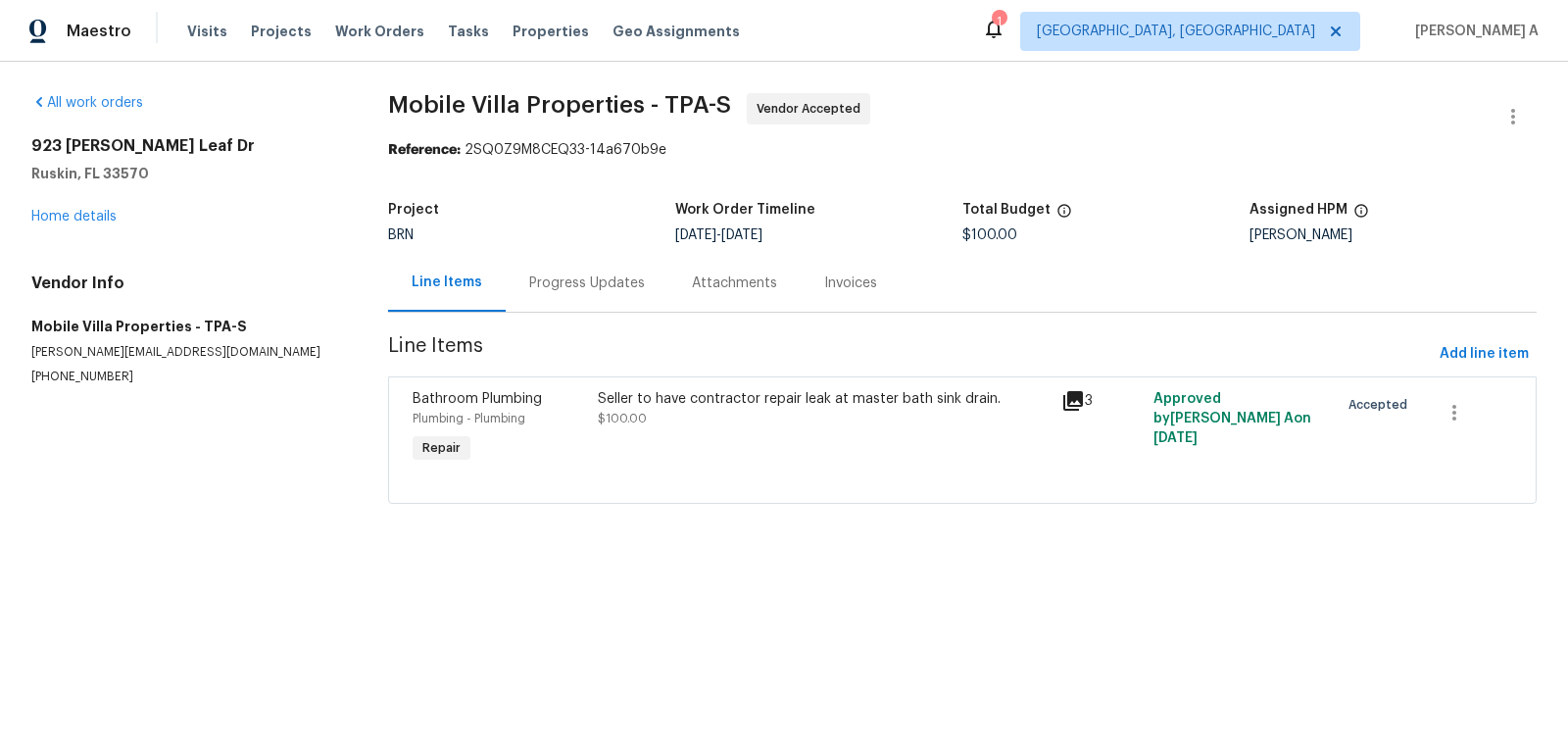
click at [574, 275] on div "Progress Updates" at bounding box center [587, 284] width 116 height 20
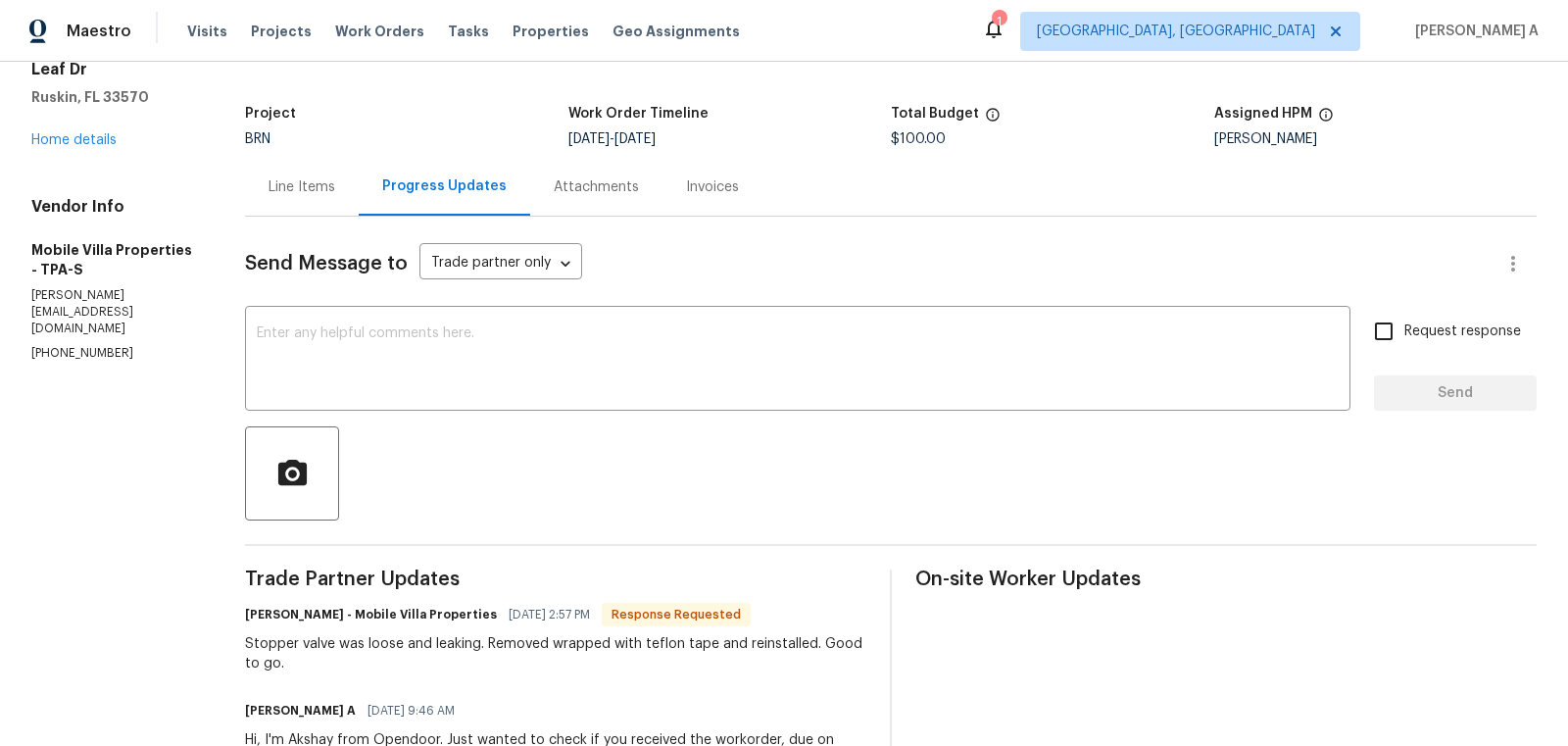
scroll to position [101, 0]
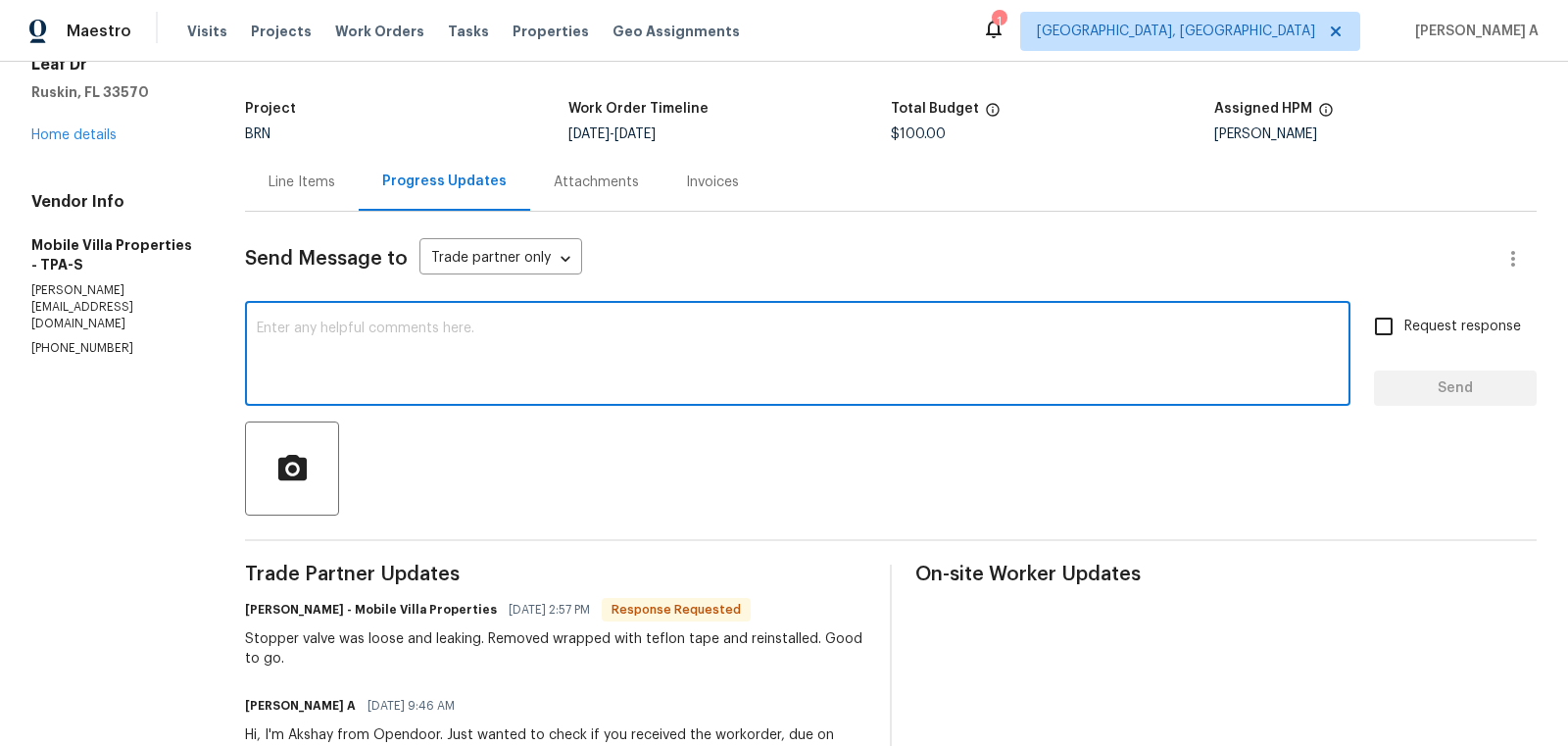
click at [640, 348] on textarea at bounding box center [797, 356] width 1082 height 69
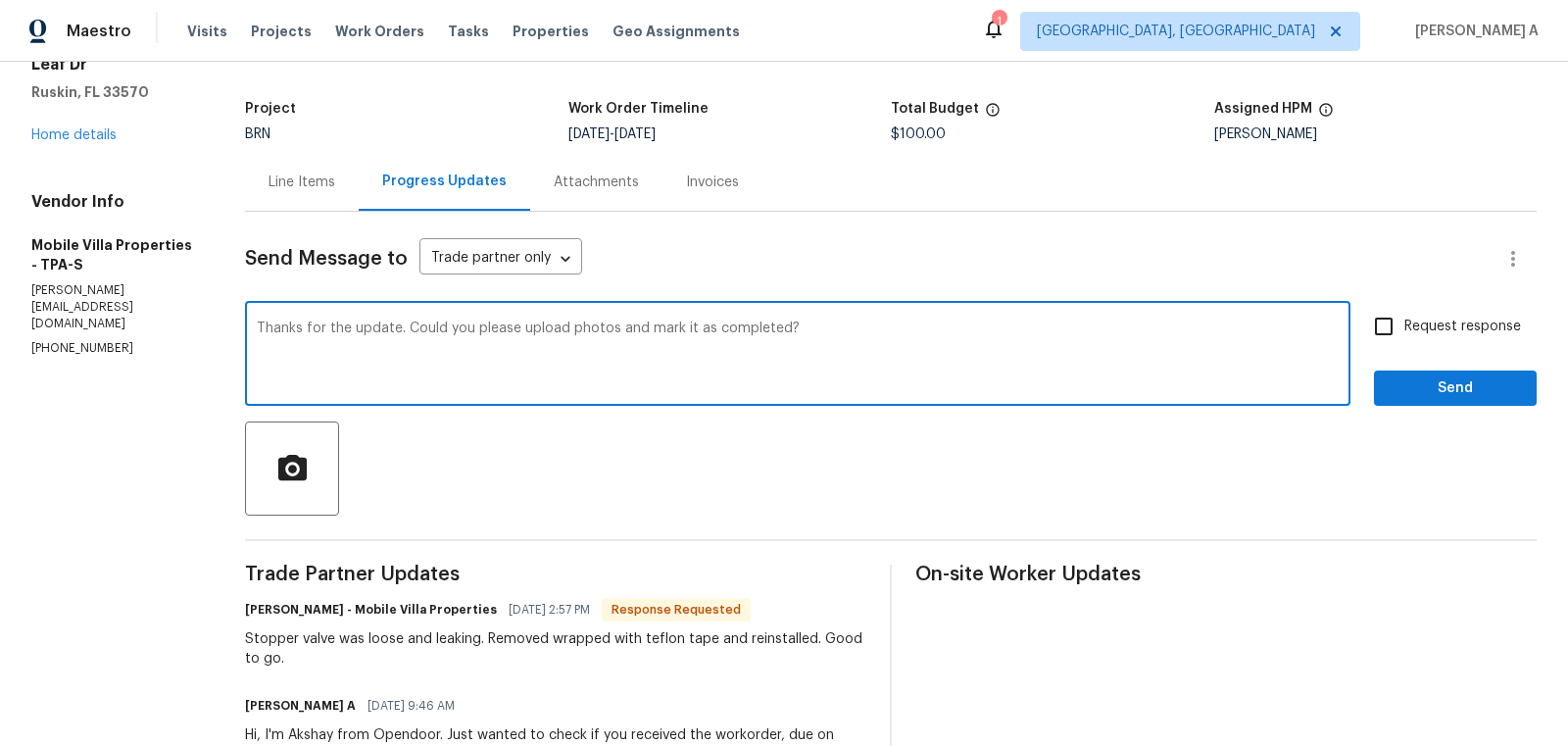
type textarea "Thanks for the update. Could you please upload photos and mark it as completed?"
click at [1389, 326] on input "Request response" at bounding box center [1383, 326] width 41 height 41
checkbox input "true"
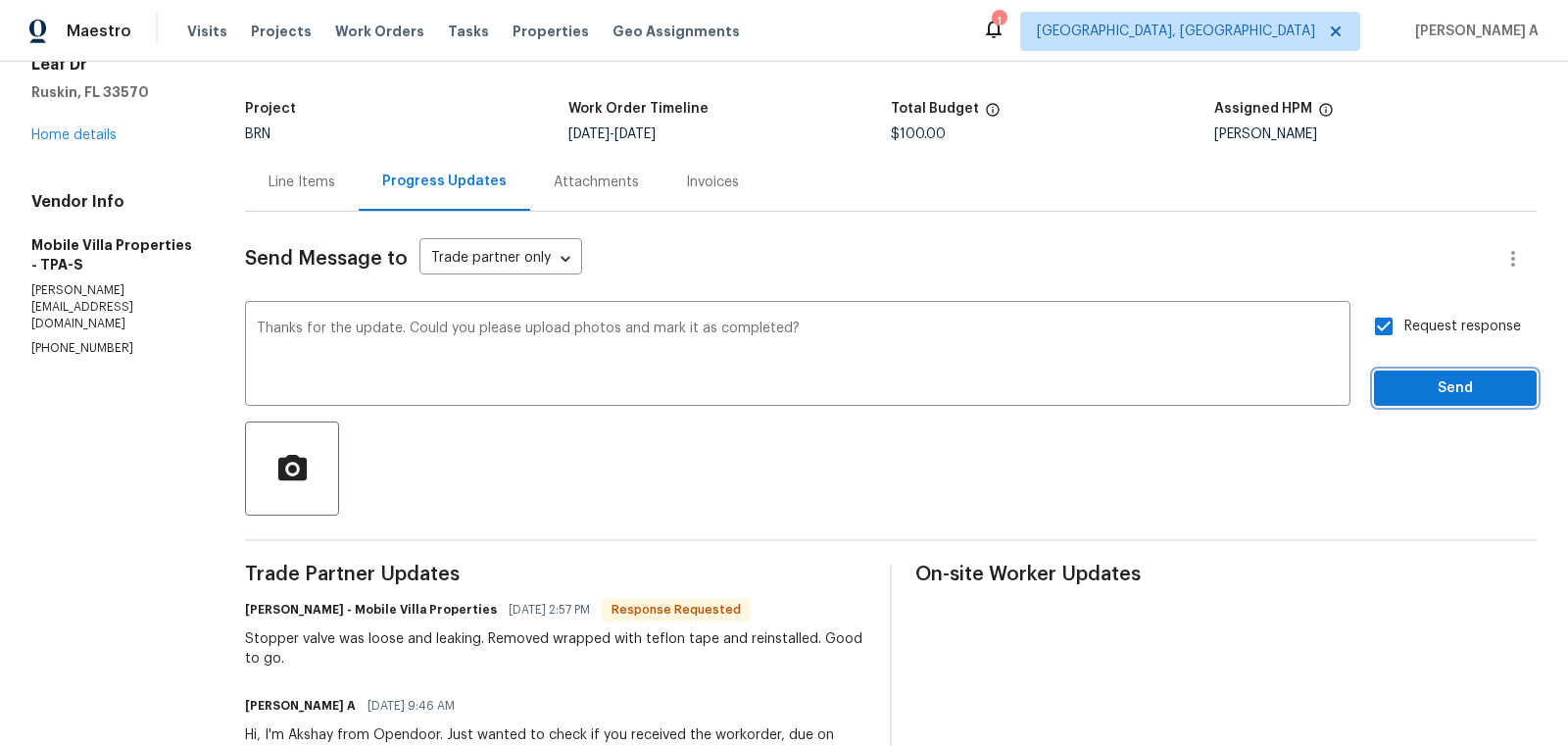
click at [1438, 385] on span "Send" at bounding box center [1455, 388] width 132 height 25
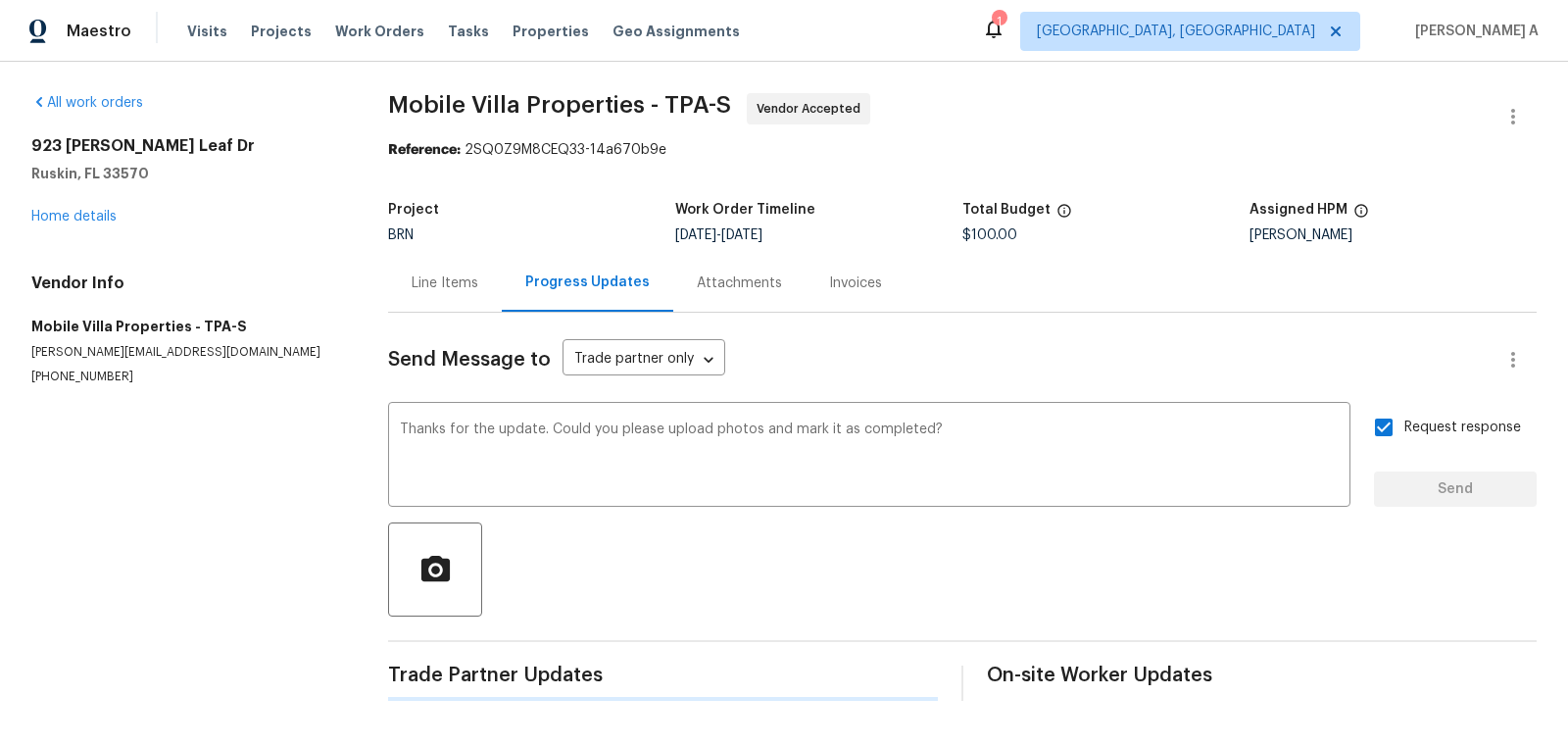
scroll to position [0, 0]
